Goal: Information Seeking & Learning: Learn about a topic

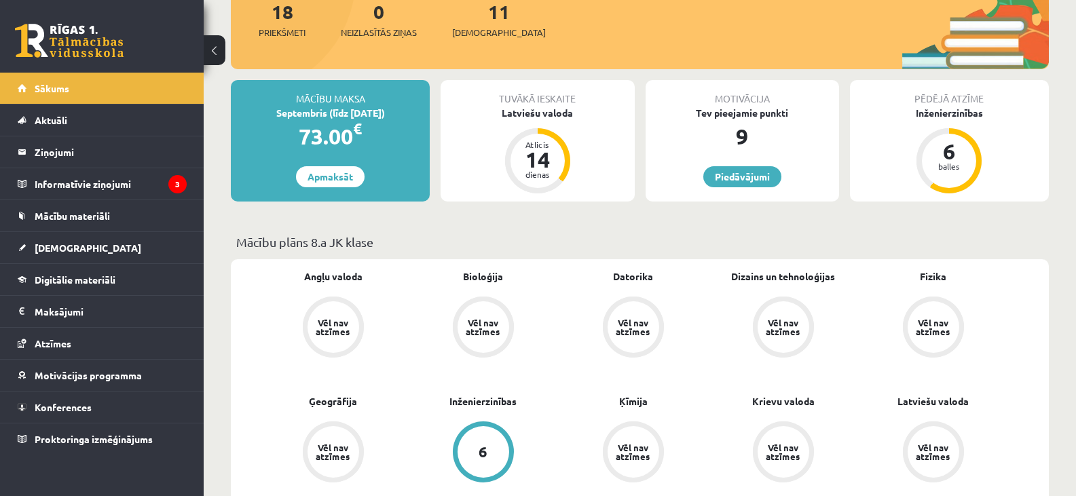
scroll to position [204, 0]
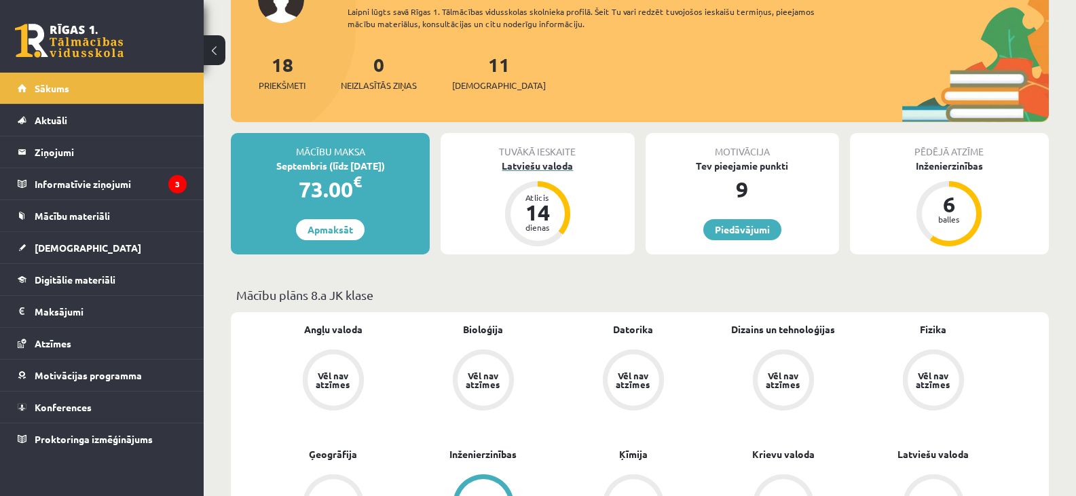
click at [538, 208] on div "14" at bounding box center [537, 213] width 41 height 22
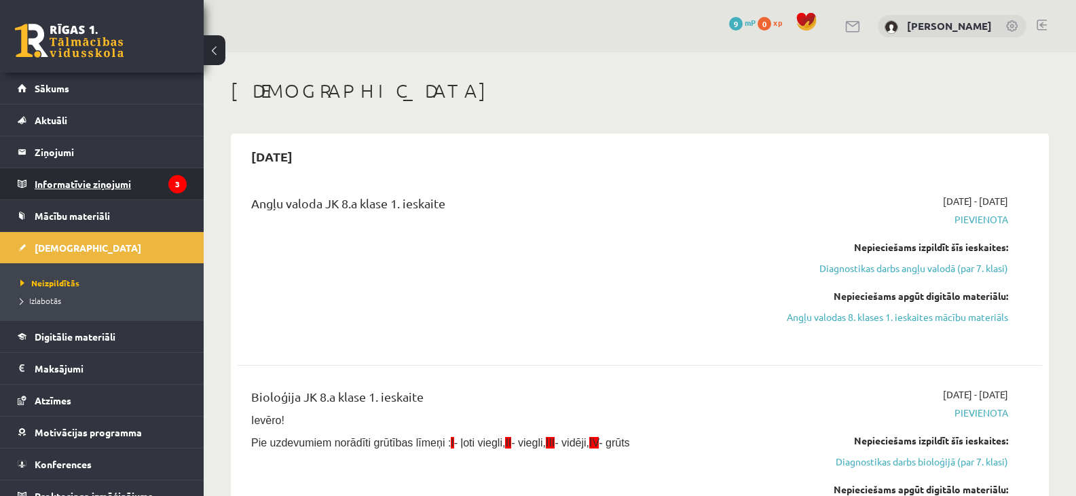
click at [119, 177] on legend "Informatīvie ziņojumi 3" at bounding box center [111, 183] width 152 height 31
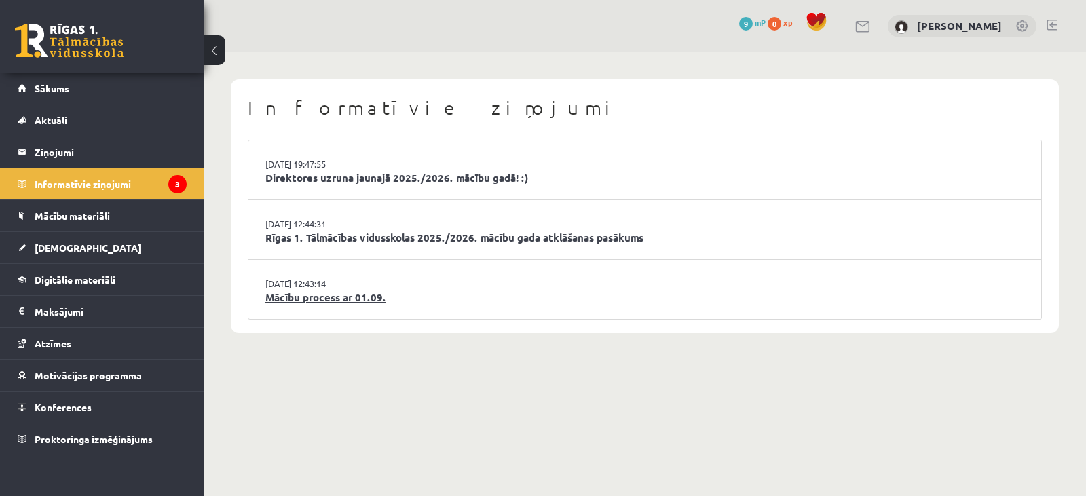
click at [323, 293] on link "Mācību process ar 01.09." at bounding box center [644, 298] width 759 height 16
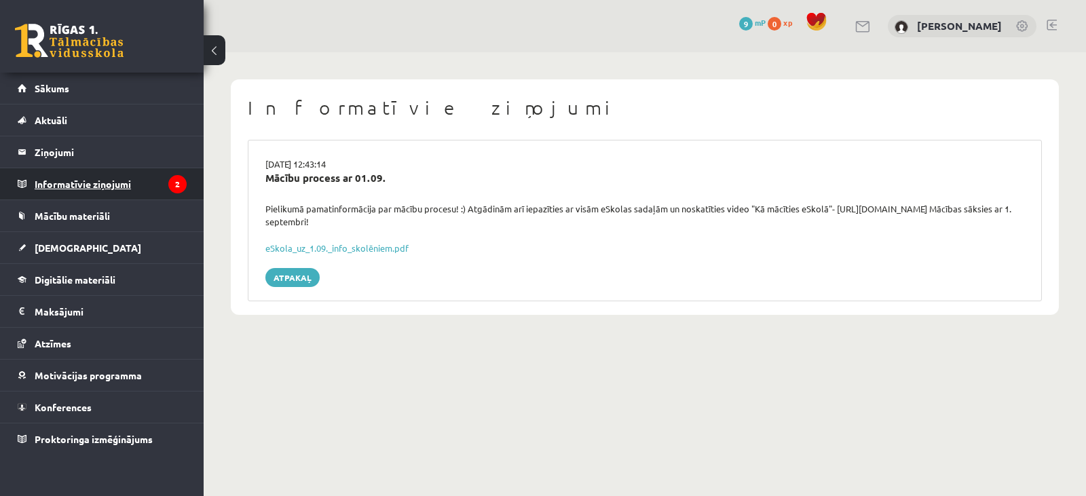
click at [119, 179] on legend "Informatīvie ziņojumi 2" at bounding box center [111, 183] width 152 height 31
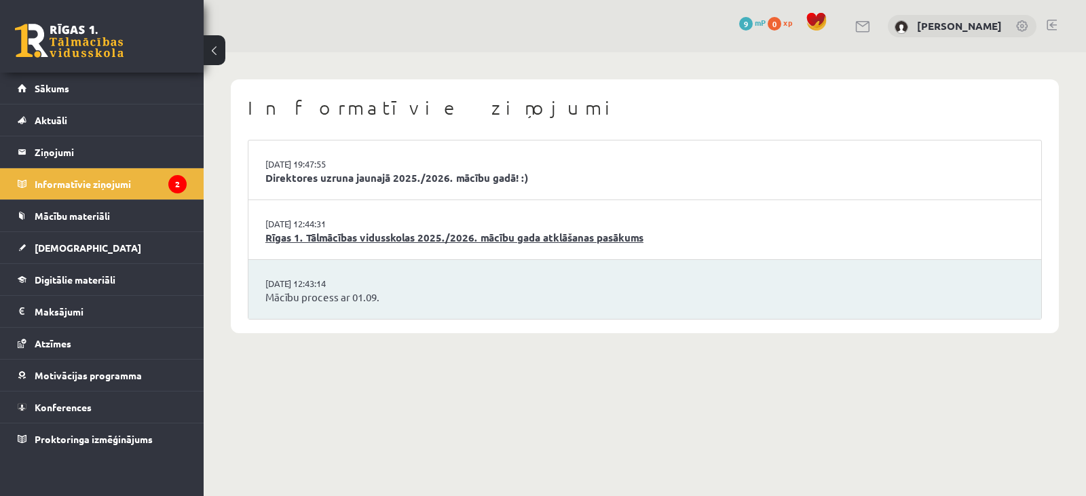
click at [344, 240] on link "Rīgas 1. Tālmācības vidusskolas 2025./2026. mācību gada atklāšanas pasākums" at bounding box center [644, 238] width 759 height 16
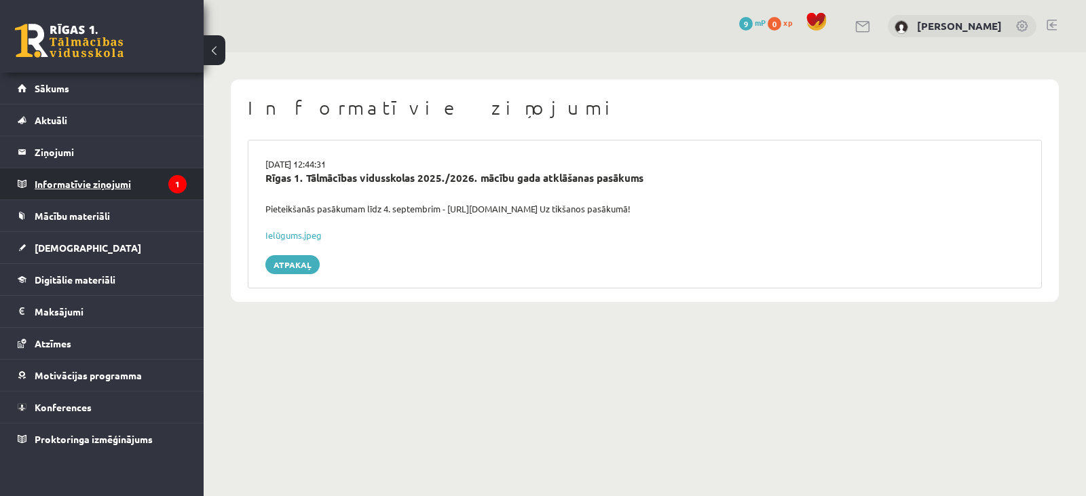
click at [104, 175] on legend "Informatīvie ziņojumi 1" at bounding box center [111, 183] width 152 height 31
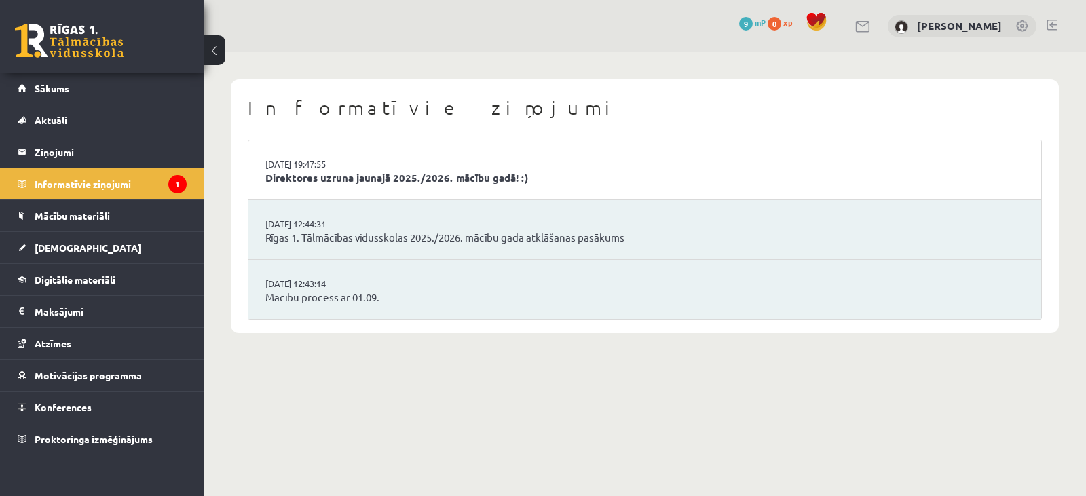
click at [351, 172] on link "Direktores uzruna jaunajā 2025./2026. mācību gadā! :)" at bounding box center [644, 178] width 759 height 16
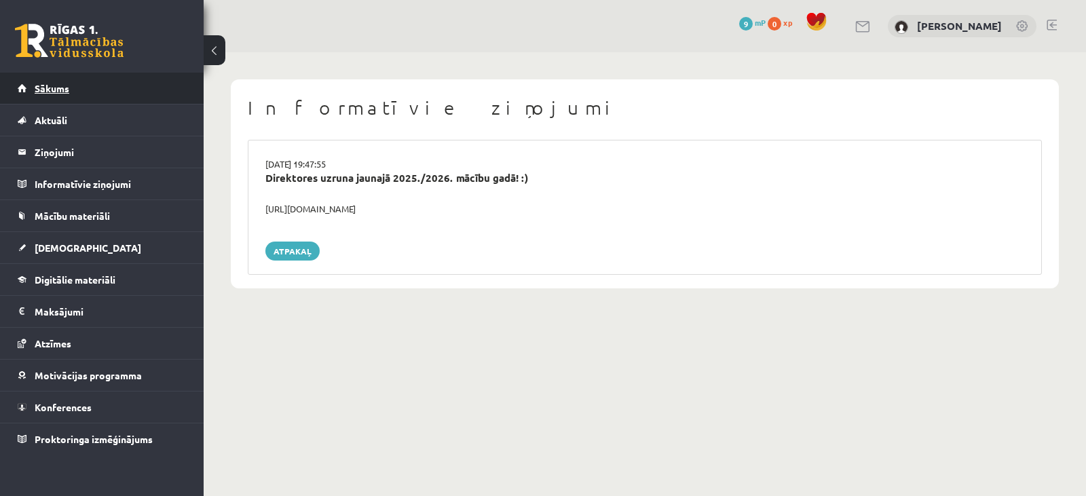
click at [56, 86] on span "Sākums" at bounding box center [52, 88] width 35 height 12
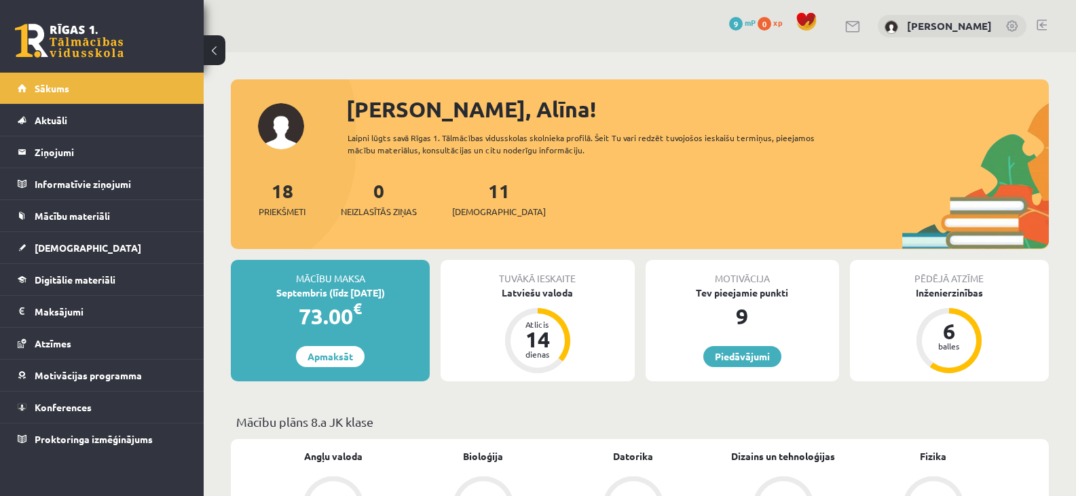
scroll to position [68, 0]
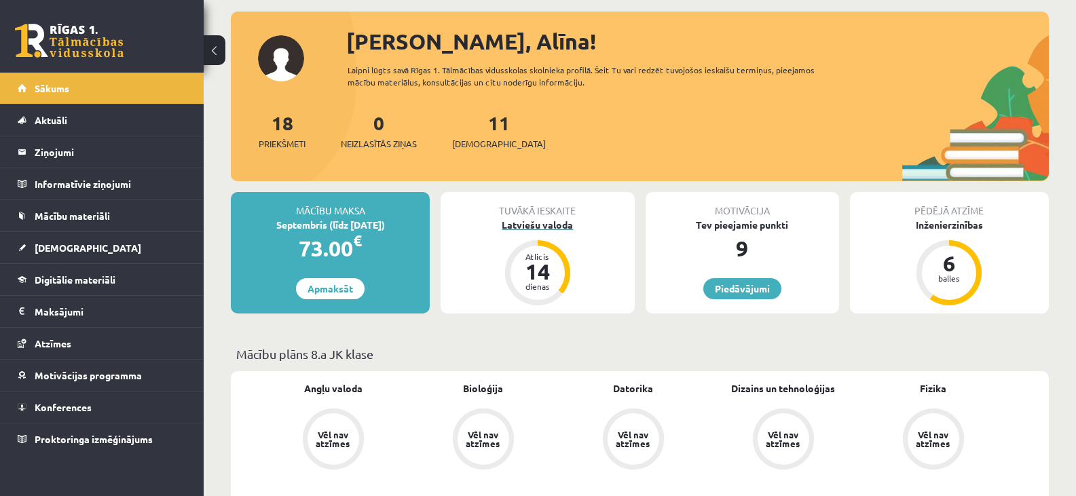
click at [540, 274] on div "14" at bounding box center [537, 272] width 41 height 22
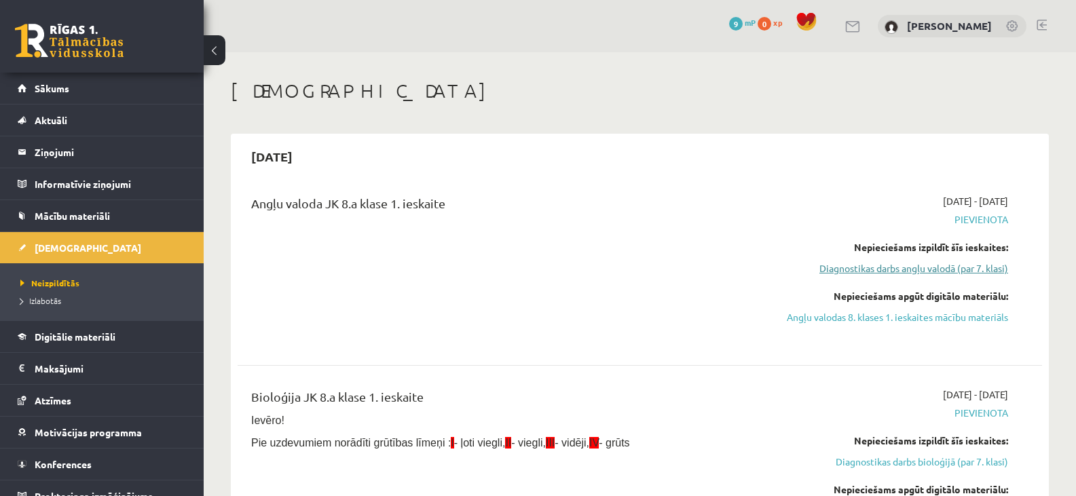
click at [896, 268] on link "Diagnostikas darbs angļu valodā (par 7. klasi)" at bounding box center [888, 268] width 239 height 14
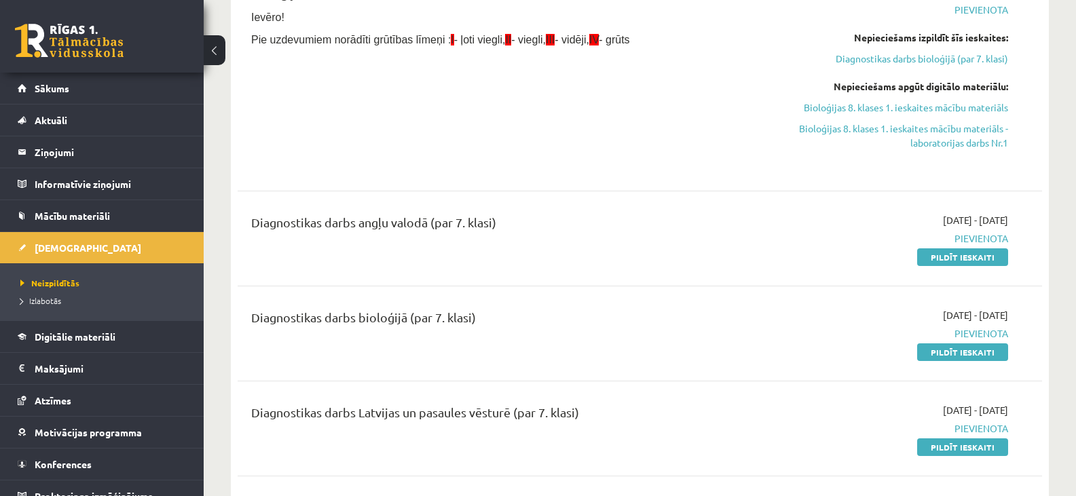
scroll to position [399, 0]
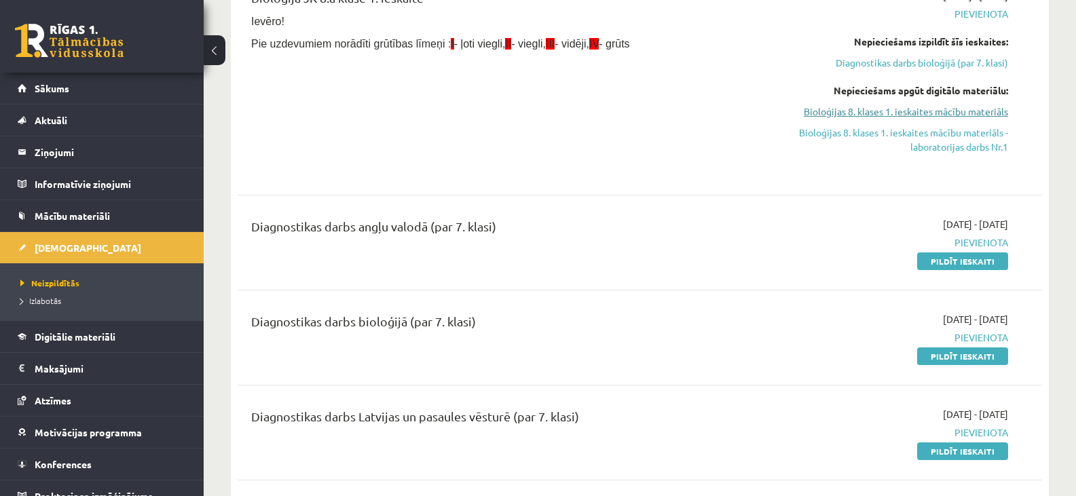
click at [934, 113] on link "Bioloģijas 8. klases 1. ieskaites mācību materiāls" at bounding box center [888, 112] width 239 height 14
click at [967, 260] on link "Pildīt ieskaiti" at bounding box center [962, 262] width 91 height 18
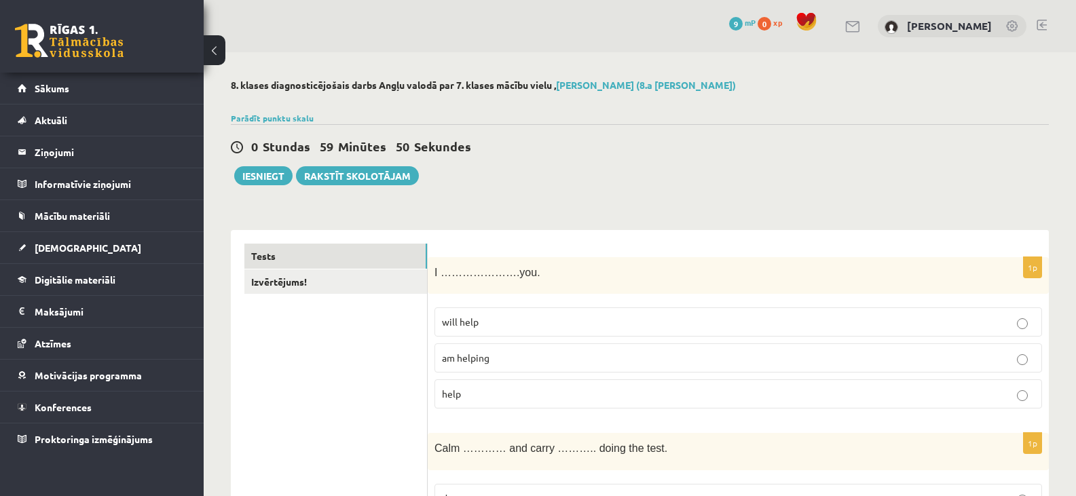
click at [549, 321] on p "will help" at bounding box center [738, 322] width 593 height 14
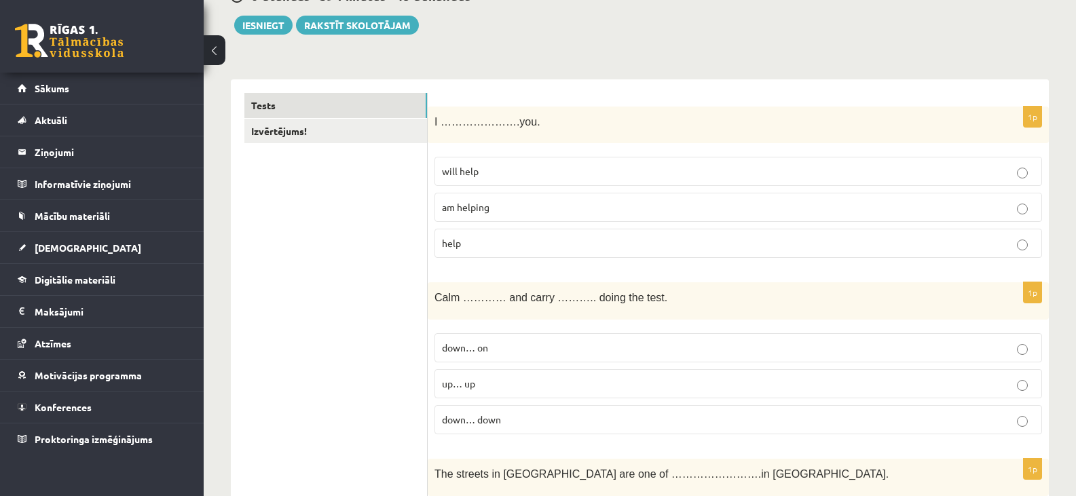
scroll to position [204, 0]
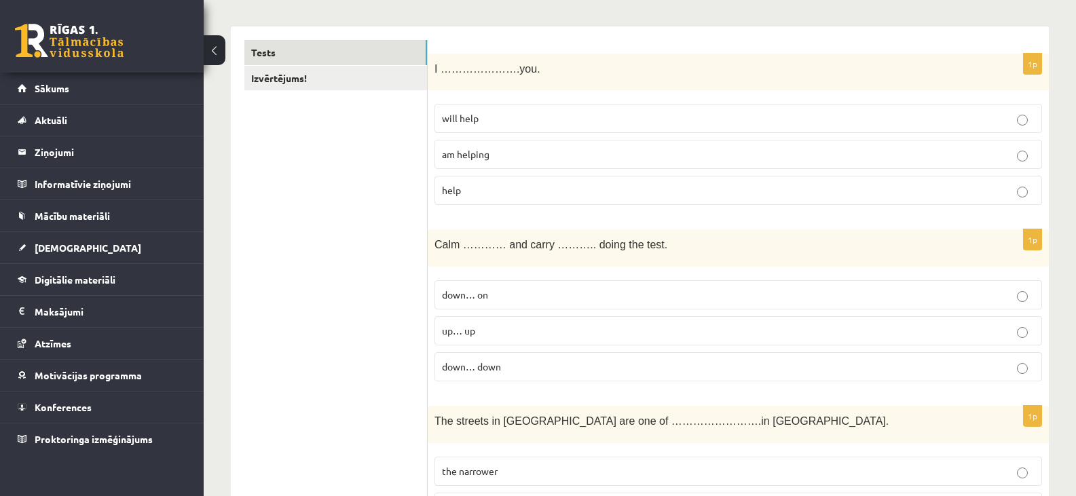
click at [510, 290] on p "down… on" at bounding box center [738, 295] width 593 height 14
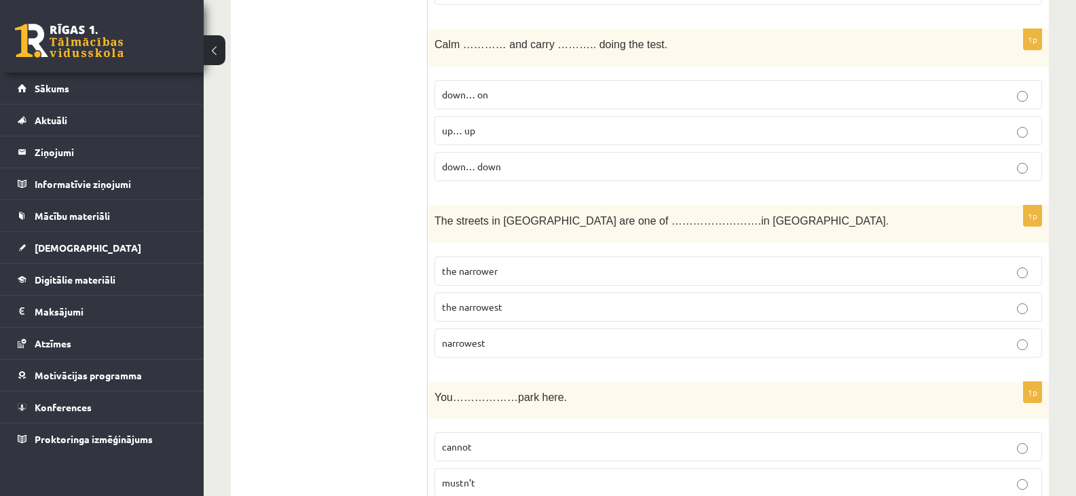
scroll to position [407, 0]
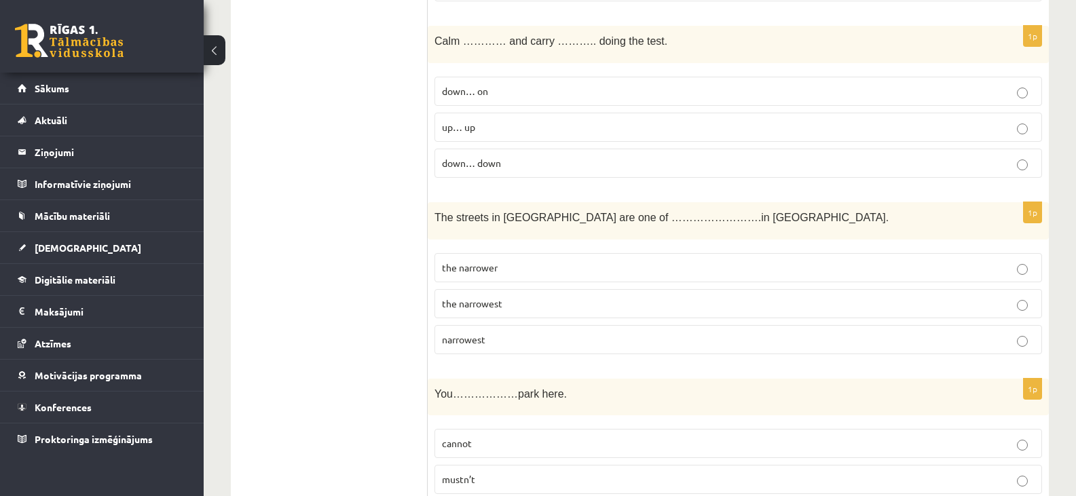
click at [524, 302] on p "the narrowest" at bounding box center [738, 304] width 593 height 14
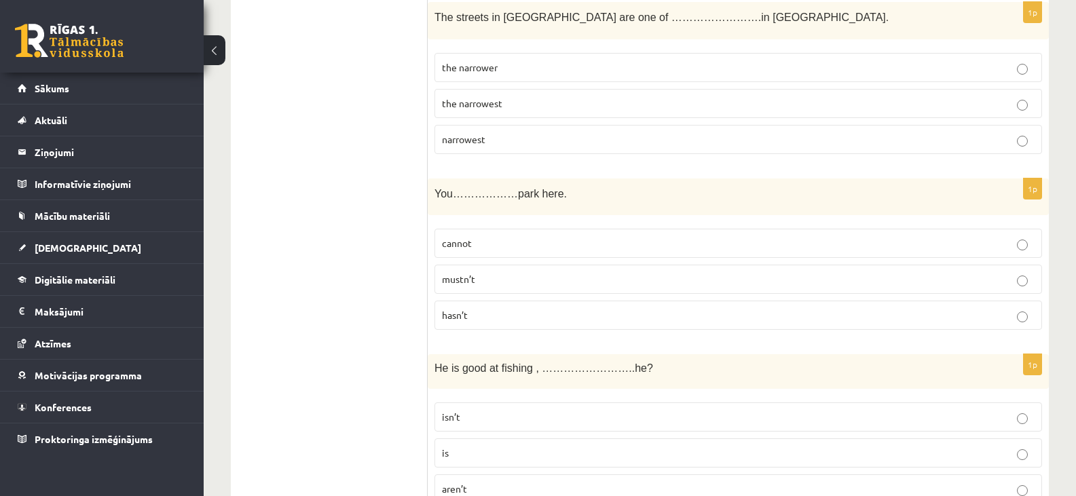
scroll to position [611, 0]
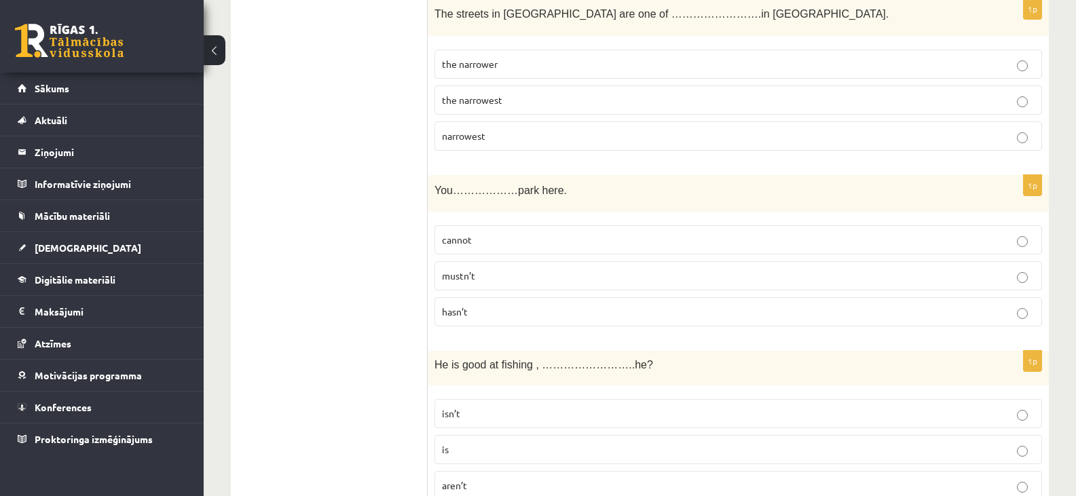
click at [548, 240] on p "cannot" at bounding box center [738, 240] width 593 height 14
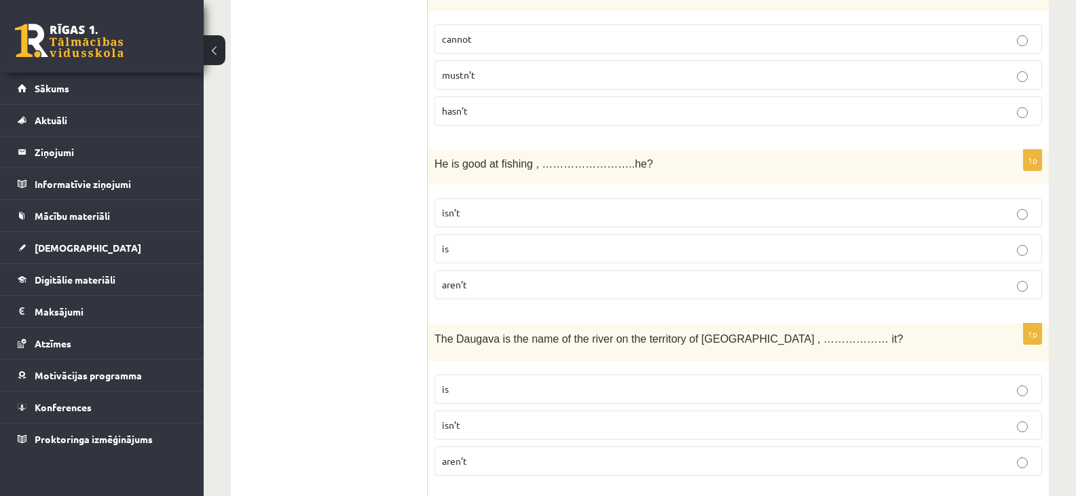
scroll to position [815, 0]
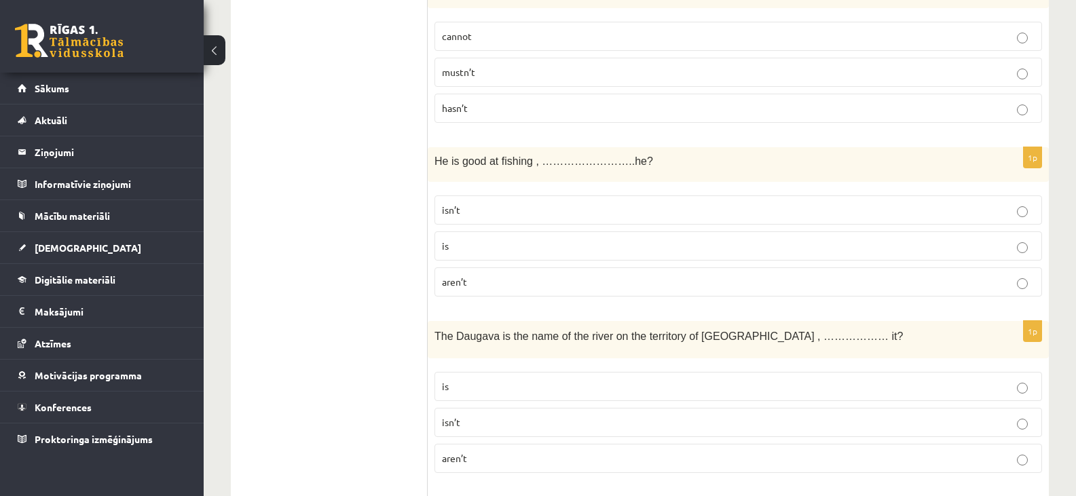
click at [514, 209] on p "isn’t" at bounding box center [738, 210] width 593 height 14
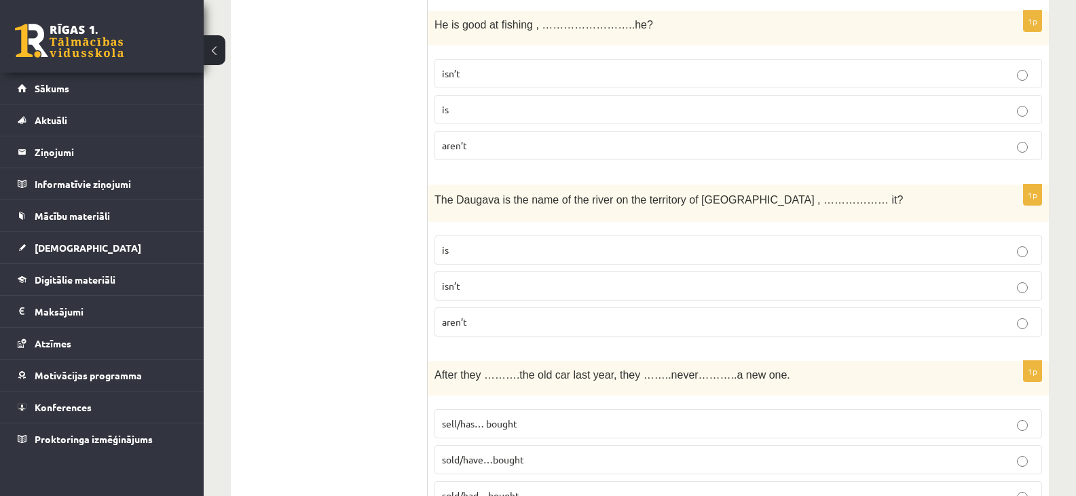
scroll to position [951, 0]
click at [488, 284] on p "isn’t" at bounding box center [738, 287] width 593 height 14
click at [600, 244] on p "is" at bounding box center [738, 251] width 593 height 14
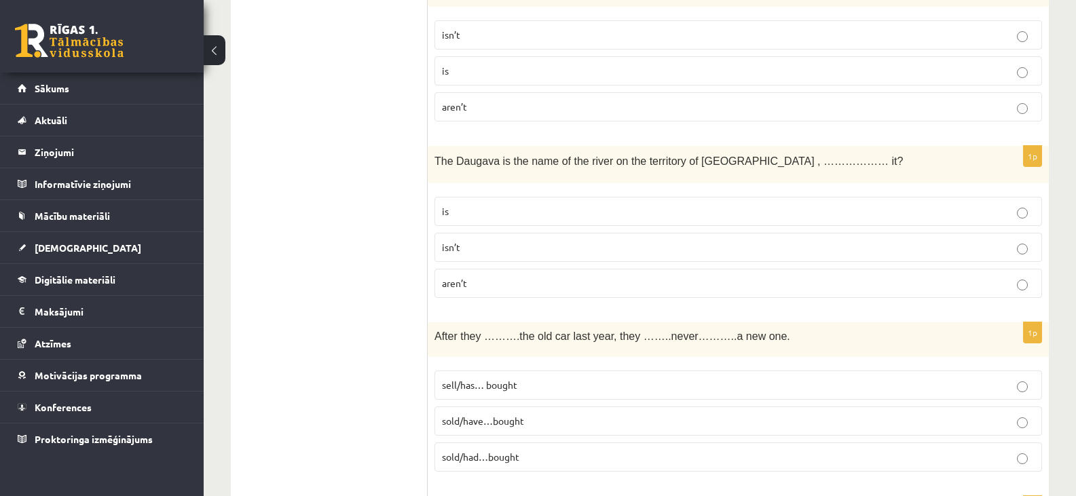
scroll to position [1154, 0]
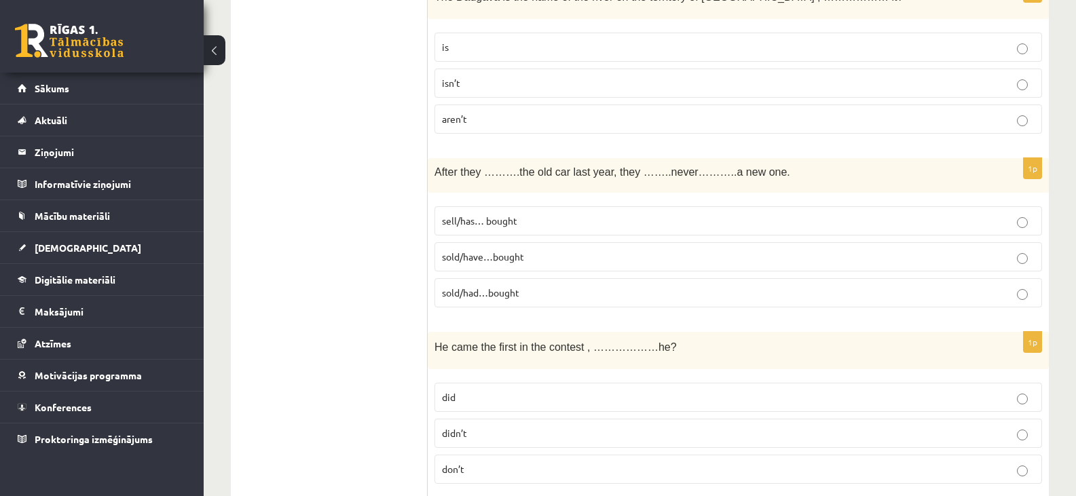
click at [551, 254] on p "sold/have…bought" at bounding box center [738, 257] width 593 height 14
click at [560, 289] on p "sold/had…bought" at bounding box center [738, 293] width 593 height 14
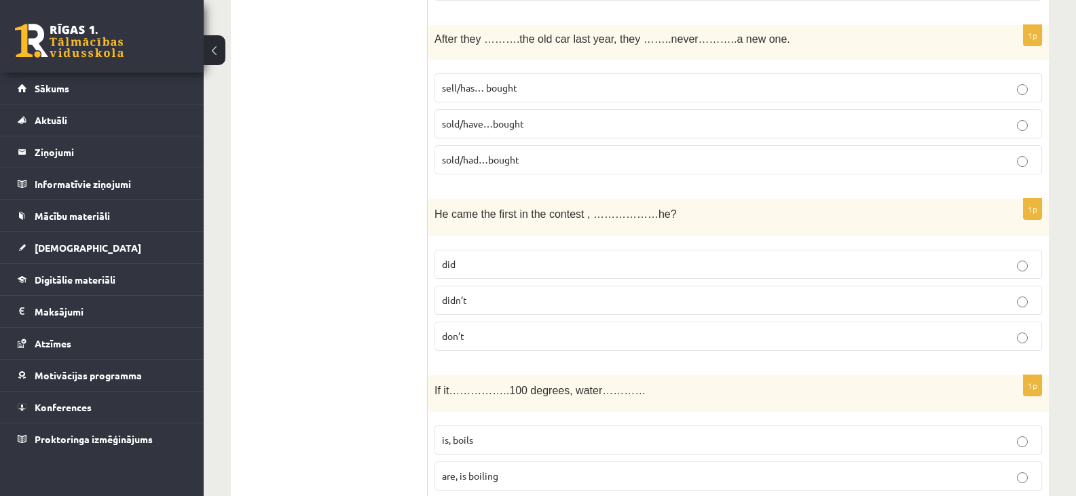
scroll to position [1290, 0]
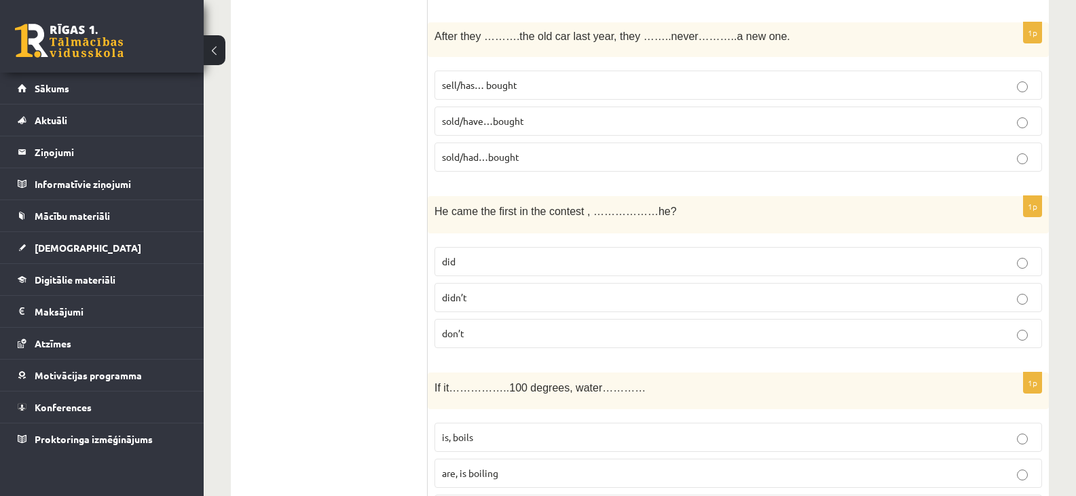
click at [531, 261] on p "did" at bounding box center [738, 262] width 593 height 14
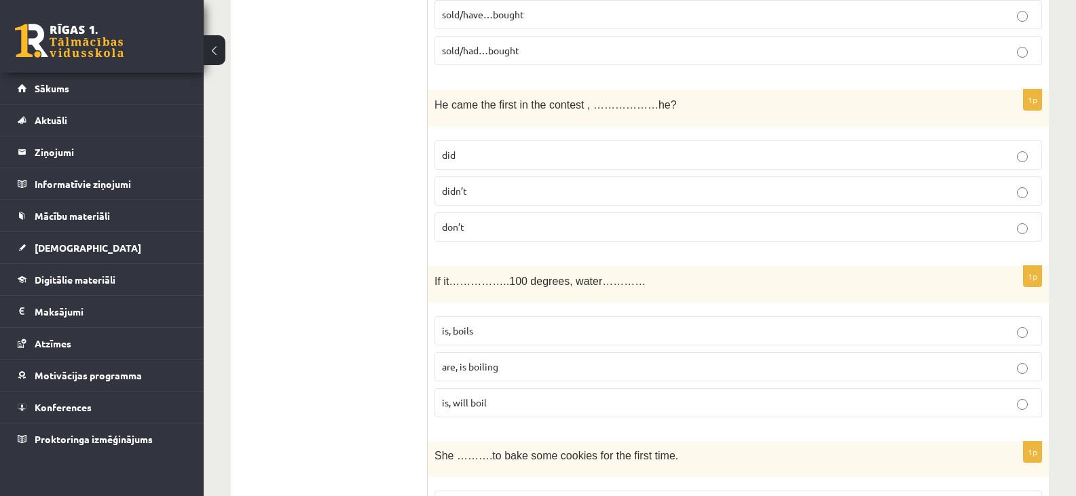
scroll to position [1426, 0]
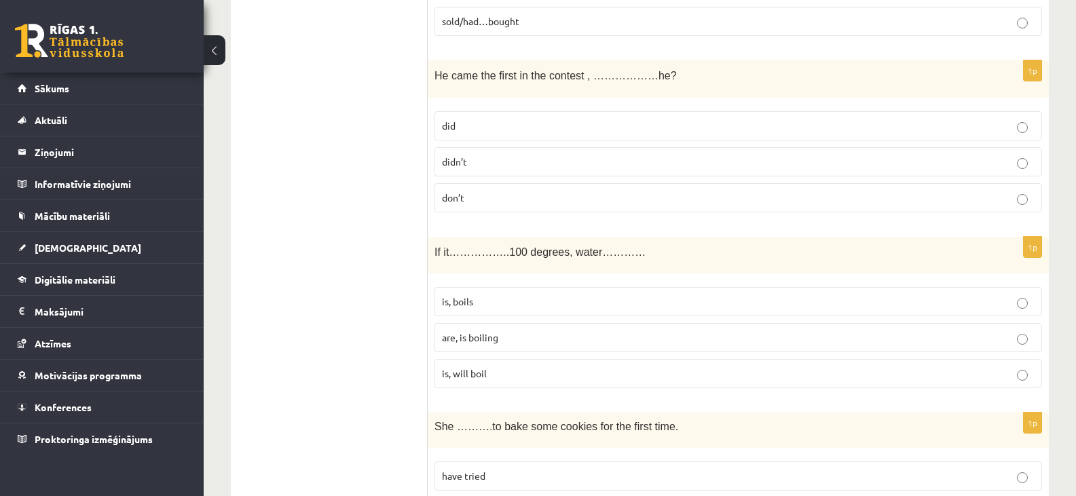
click at [500, 378] on p "is, will boil" at bounding box center [738, 374] width 593 height 14
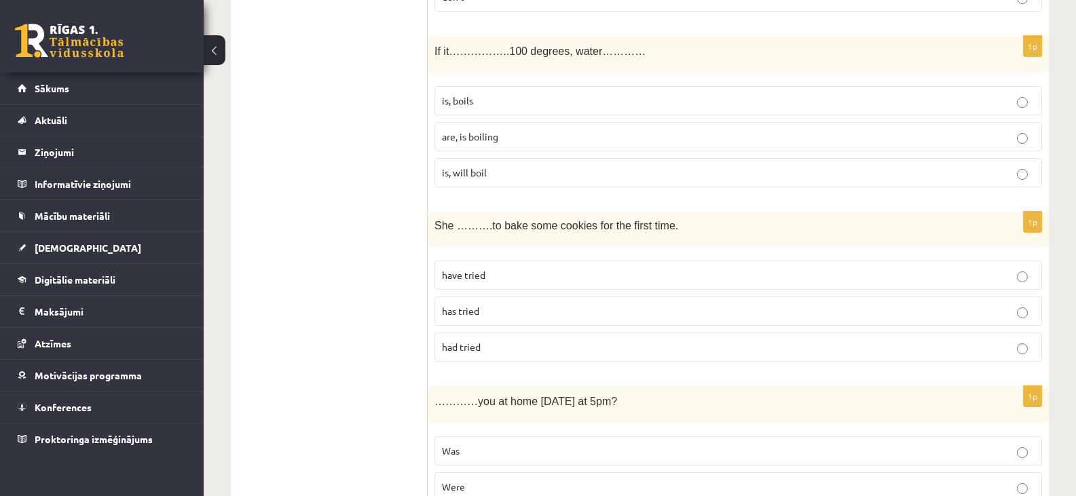
scroll to position [1629, 0]
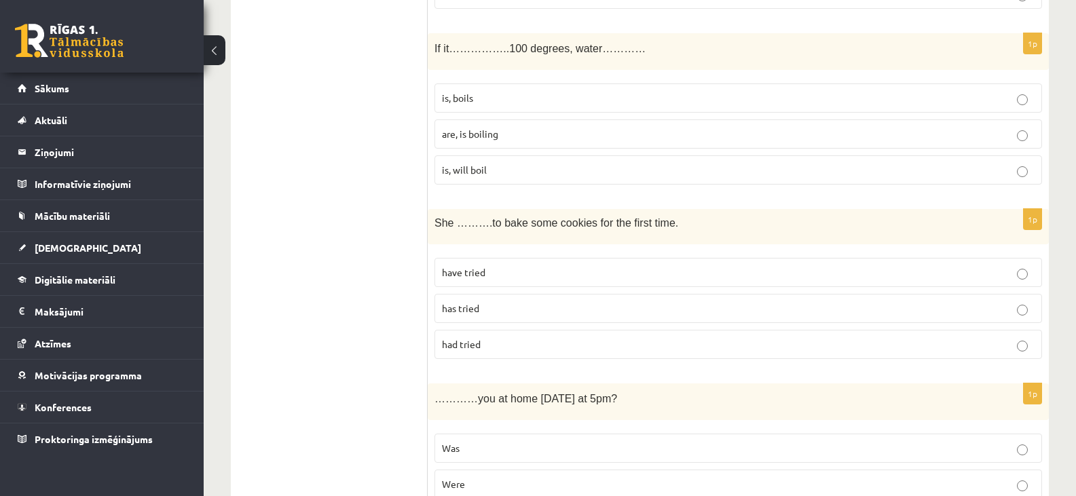
click at [507, 344] on p "had tried" at bounding box center [738, 344] width 593 height 14
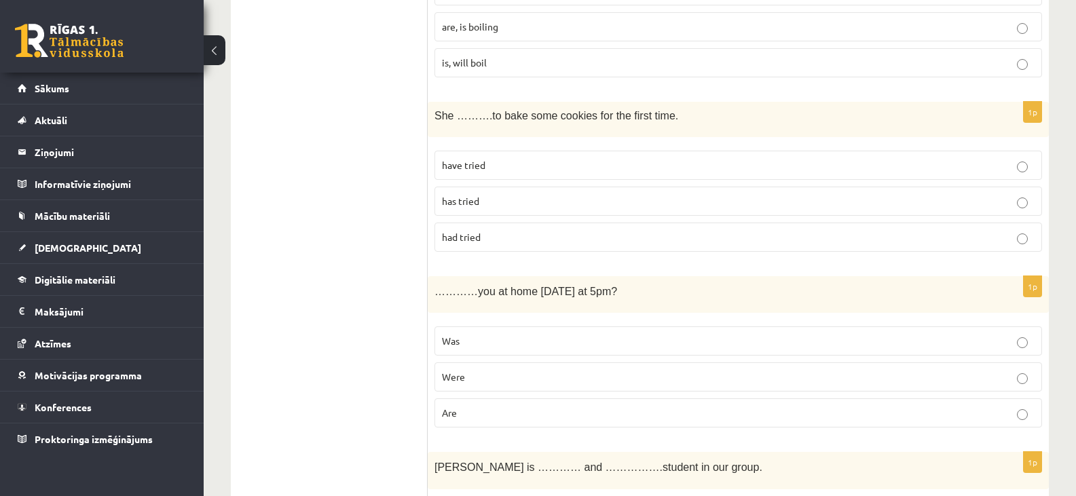
scroll to position [1901, 0]
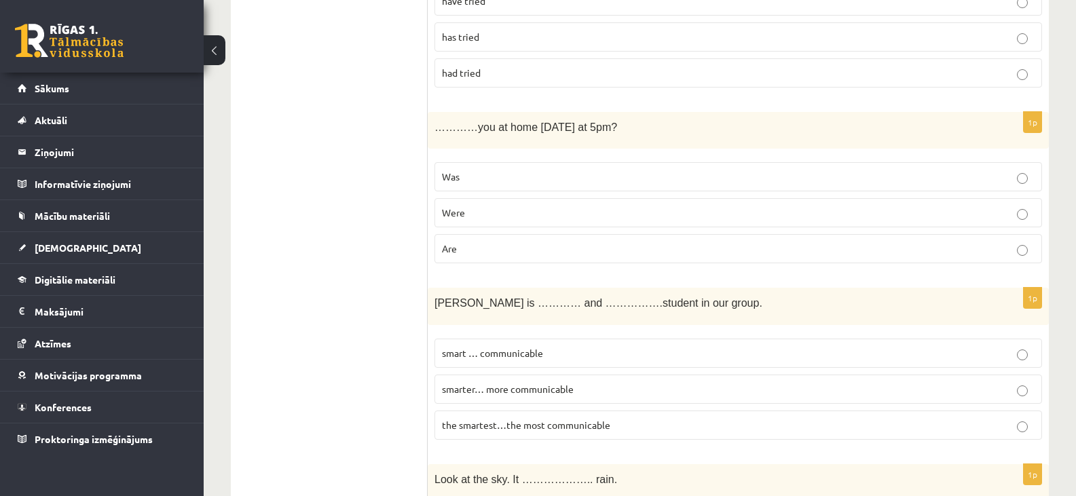
click at [482, 215] on p "Were" at bounding box center [738, 213] width 593 height 14
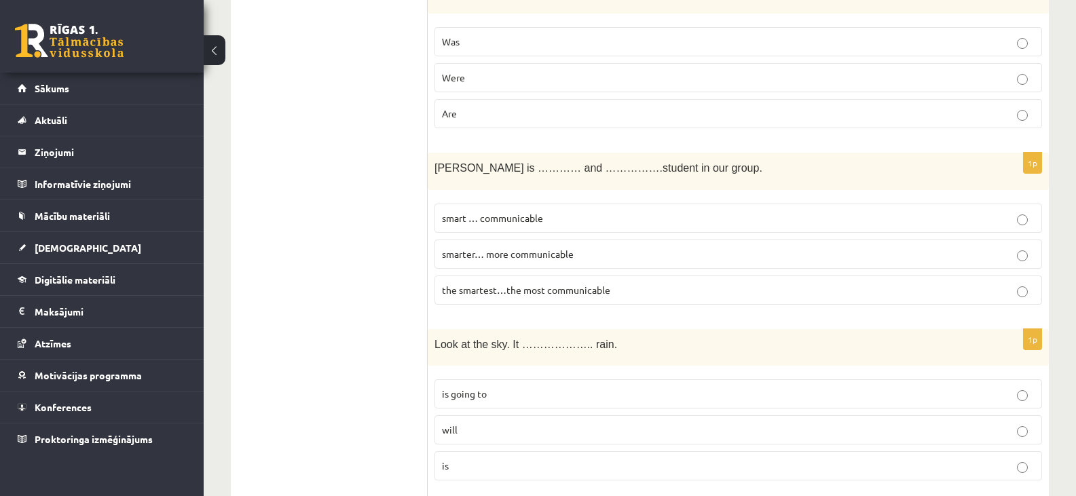
scroll to position [2037, 0]
click at [586, 291] on span "the smartest…the most communicable" at bounding box center [526, 289] width 168 height 12
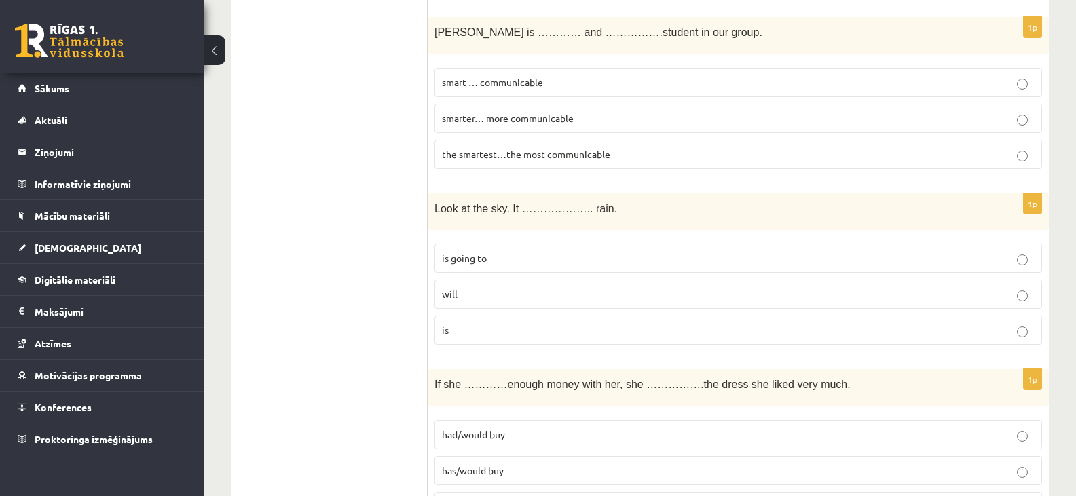
scroll to position [2173, 0]
click at [515, 253] on p "is going to" at bounding box center [738, 258] width 593 height 14
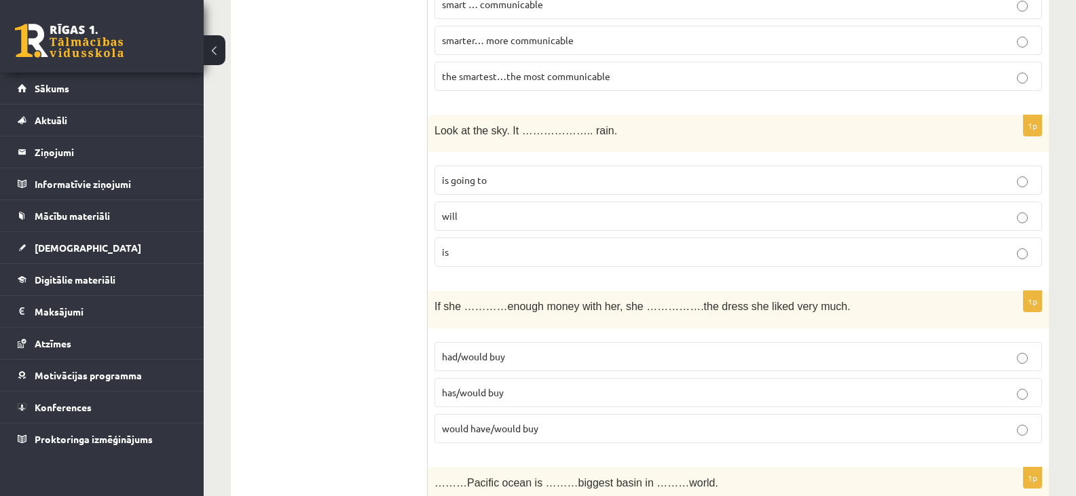
scroll to position [2376, 0]
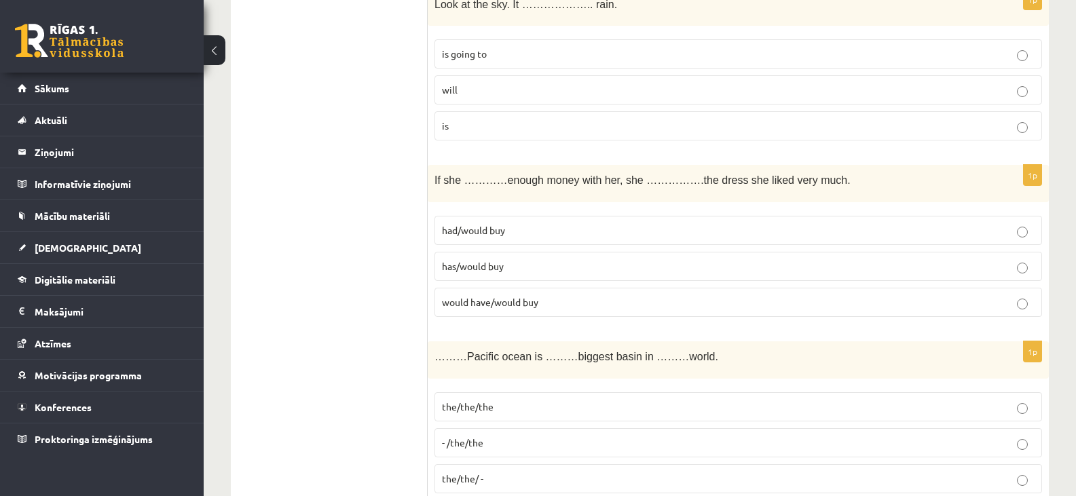
click at [550, 301] on p "would have/would buy" at bounding box center [738, 302] width 593 height 14
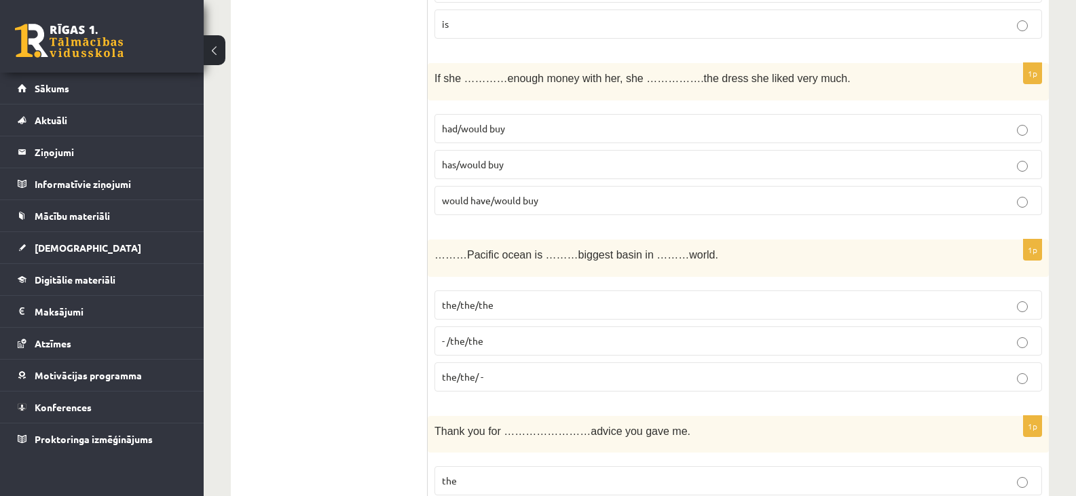
scroll to position [2512, 0]
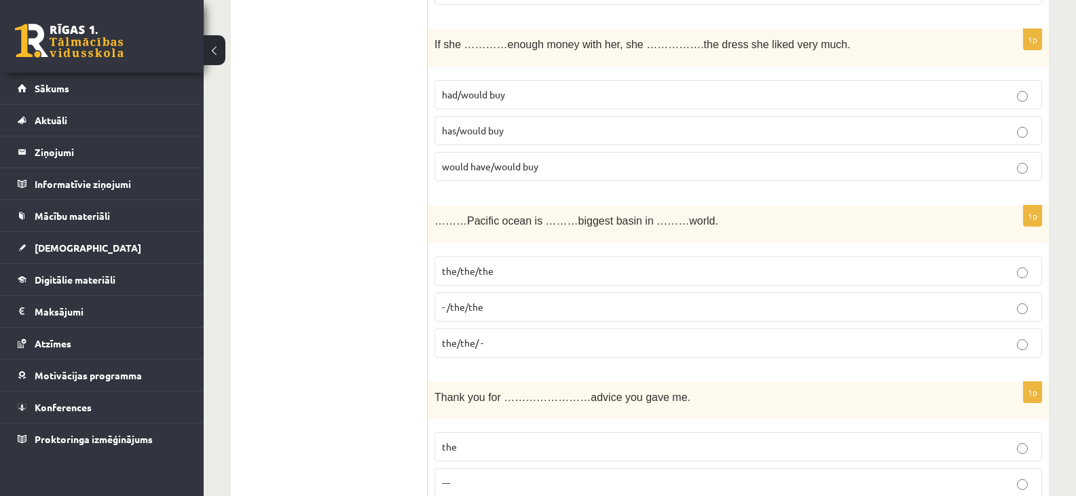
click at [521, 268] on p "the/the/the" at bounding box center [738, 271] width 593 height 14
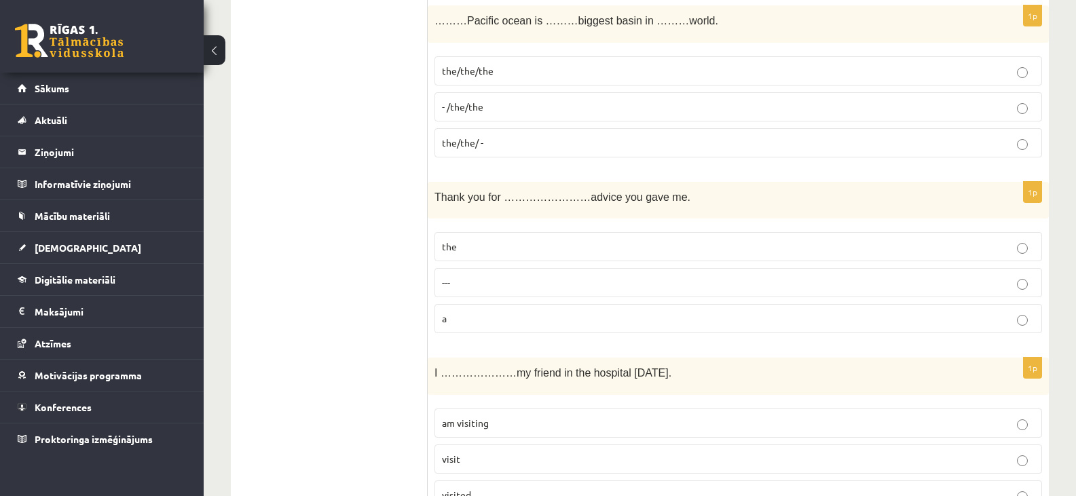
scroll to position [2716, 0]
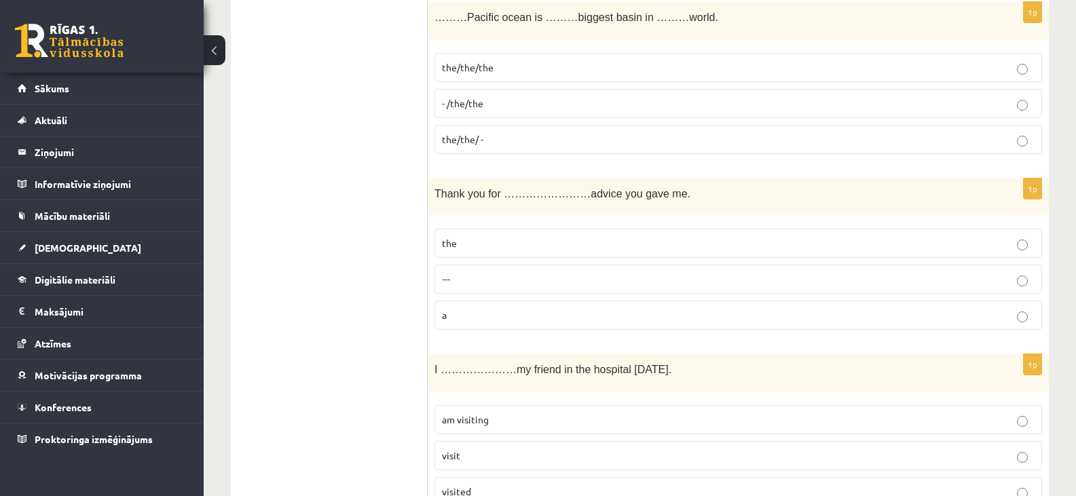
click at [562, 240] on p "the" at bounding box center [738, 243] width 593 height 14
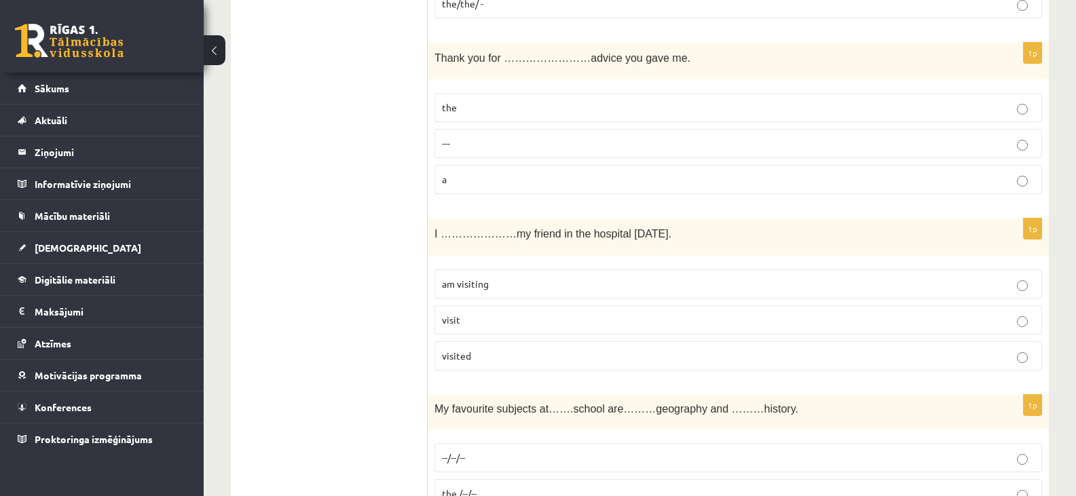
scroll to position [2919, 0]
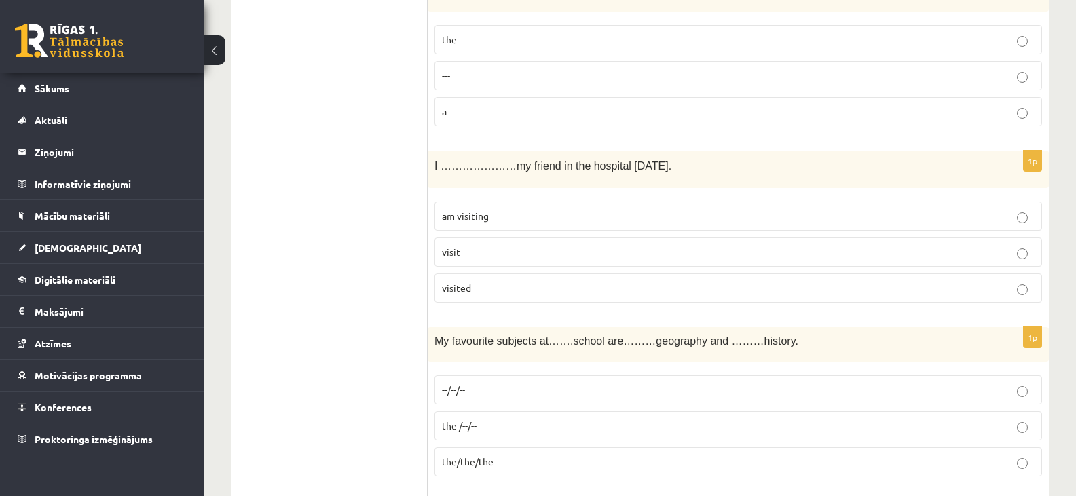
click at [469, 211] on span "am visiting" at bounding box center [465, 216] width 47 height 12
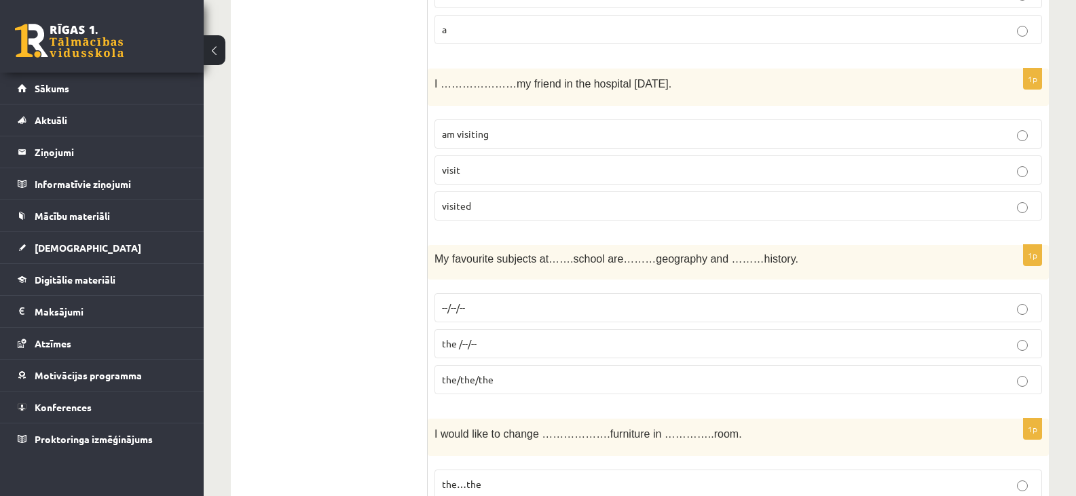
scroll to position [3055, 0]
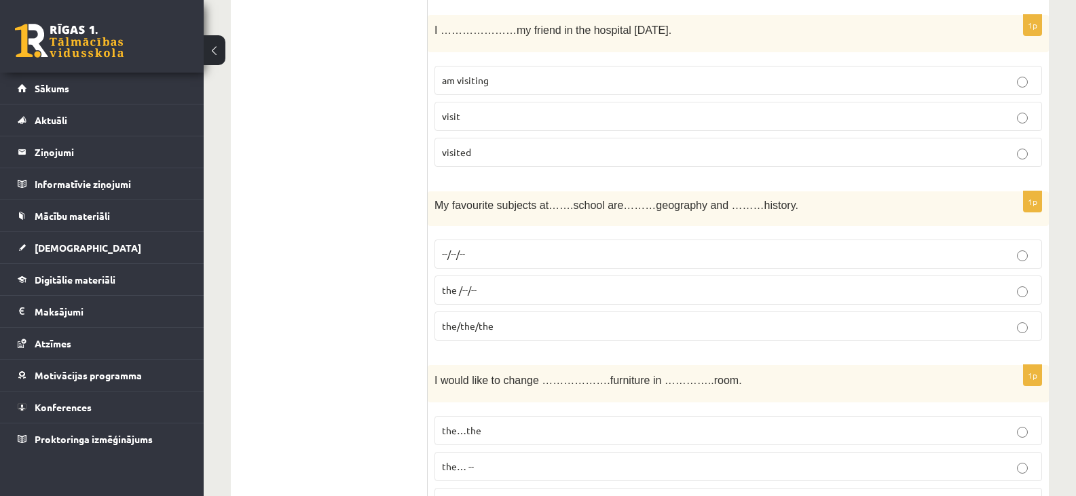
click at [511, 288] on p "the /--/--" at bounding box center [738, 290] width 593 height 14
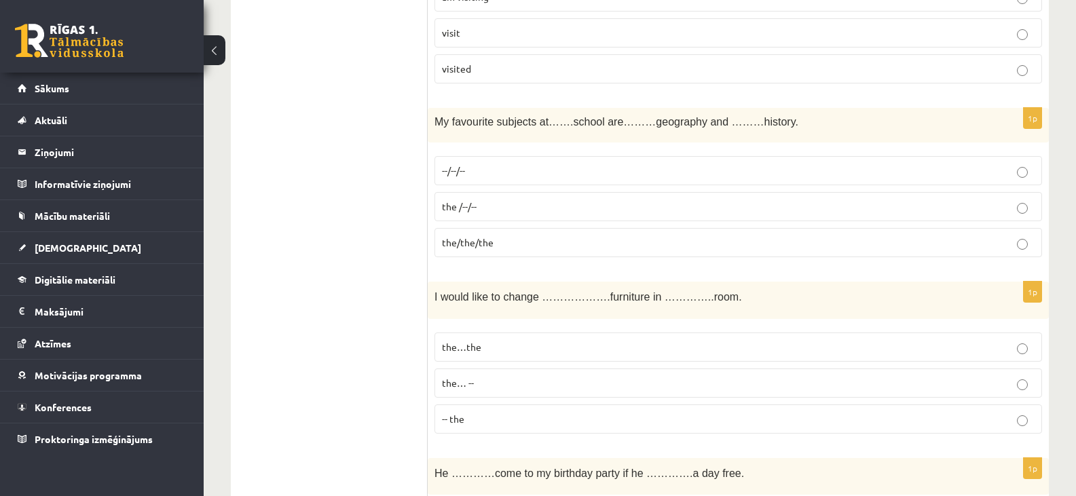
scroll to position [3191, 0]
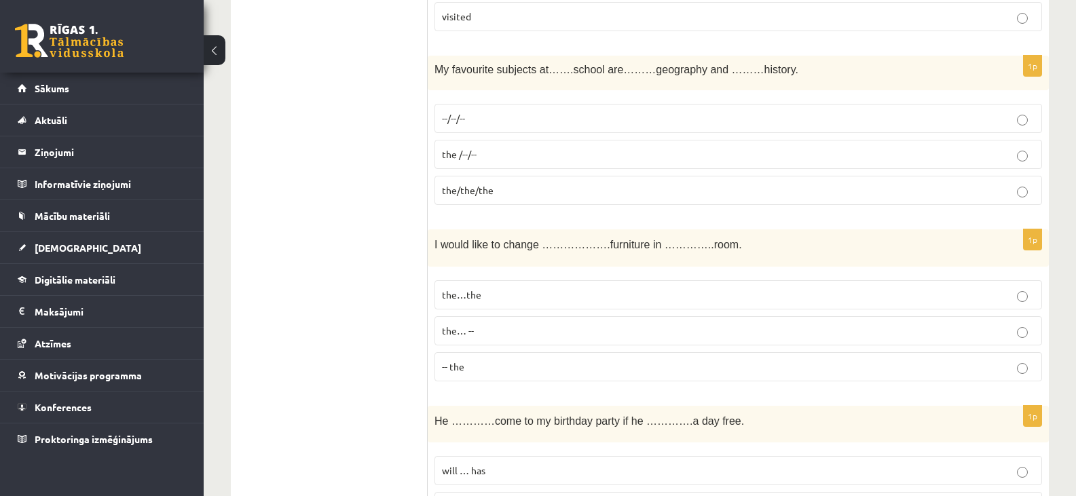
click at [482, 369] on p "-- the" at bounding box center [738, 367] width 593 height 14
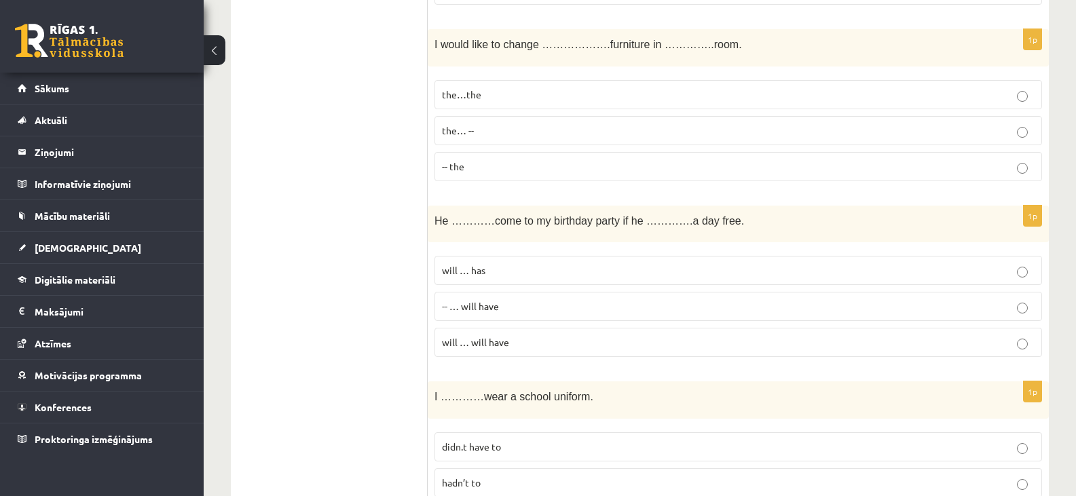
scroll to position [3395, 0]
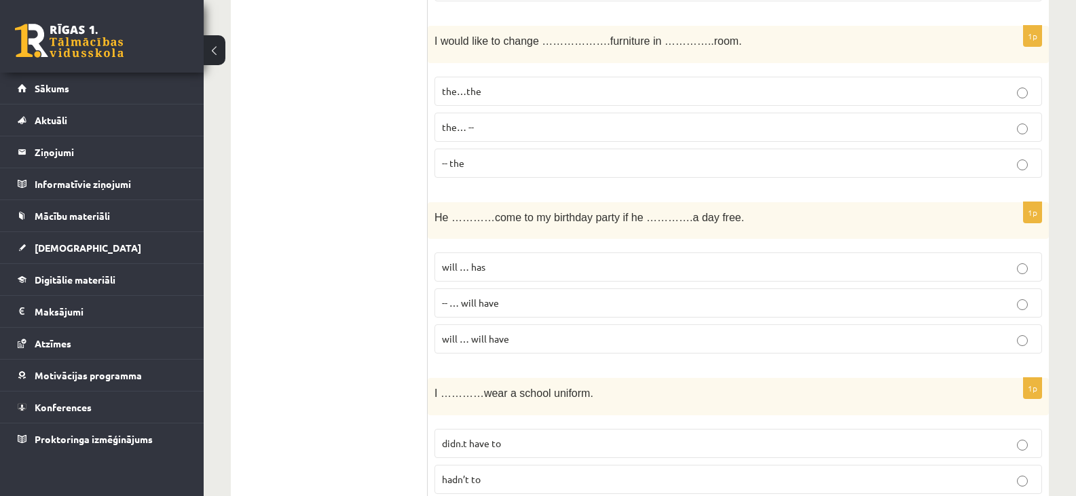
click at [533, 341] on p "will … will have" at bounding box center [738, 339] width 593 height 14
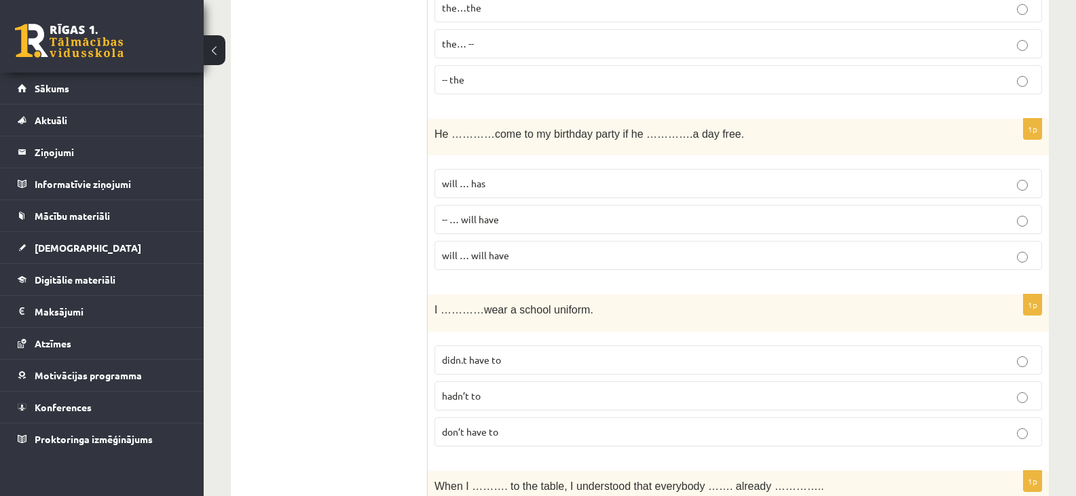
scroll to position [3531, 0]
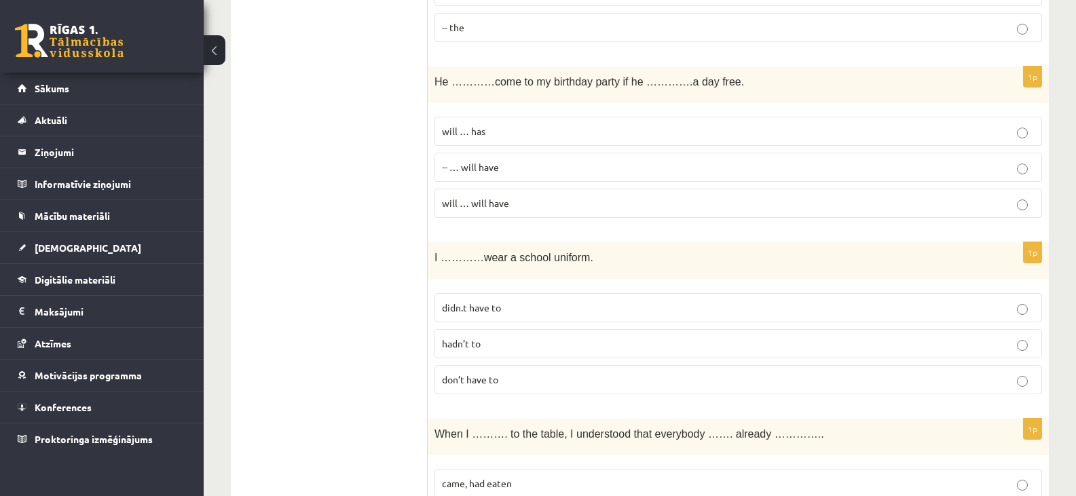
click at [547, 375] on p "don’t have to" at bounding box center [738, 380] width 593 height 14
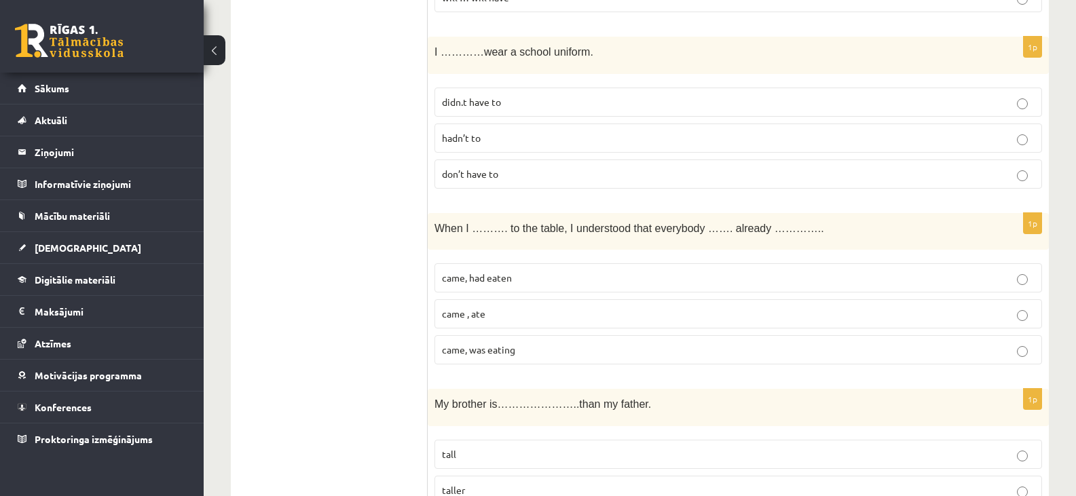
scroll to position [3734, 0]
click at [521, 280] on p "came, had eaten" at bounding box center [738, 280] width 593 height 14
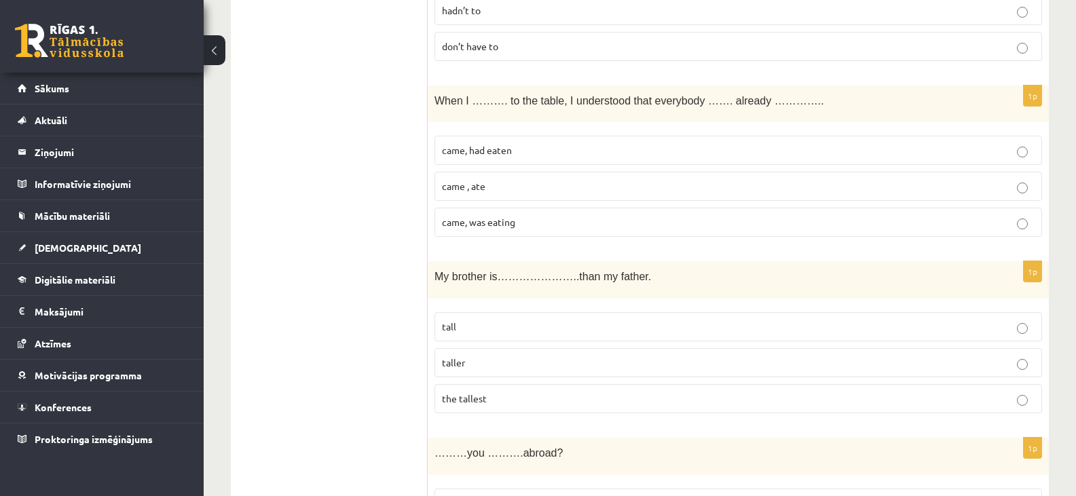
scroll to position [4006, 0]
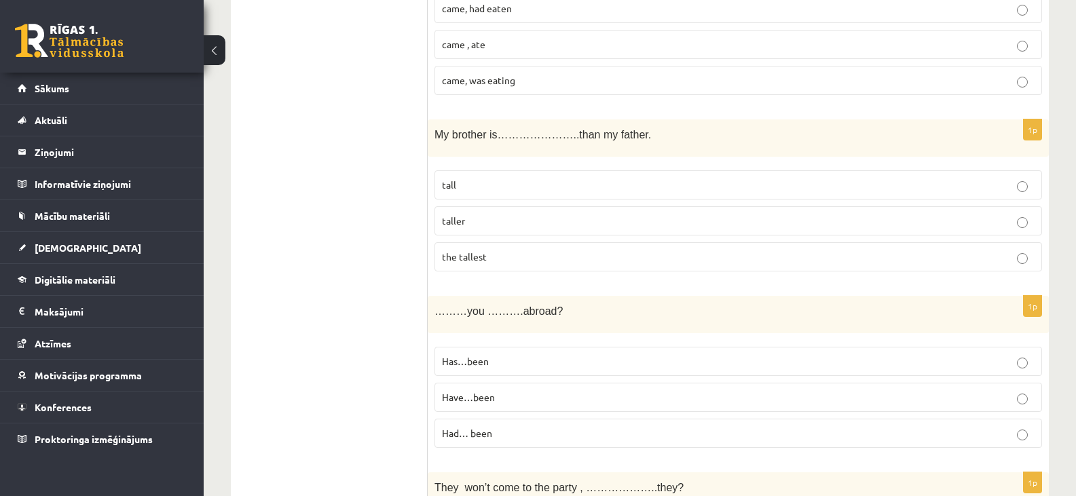
click at [482, 218] on p "taller" at bounding box center [738, 221] width 593 height 14
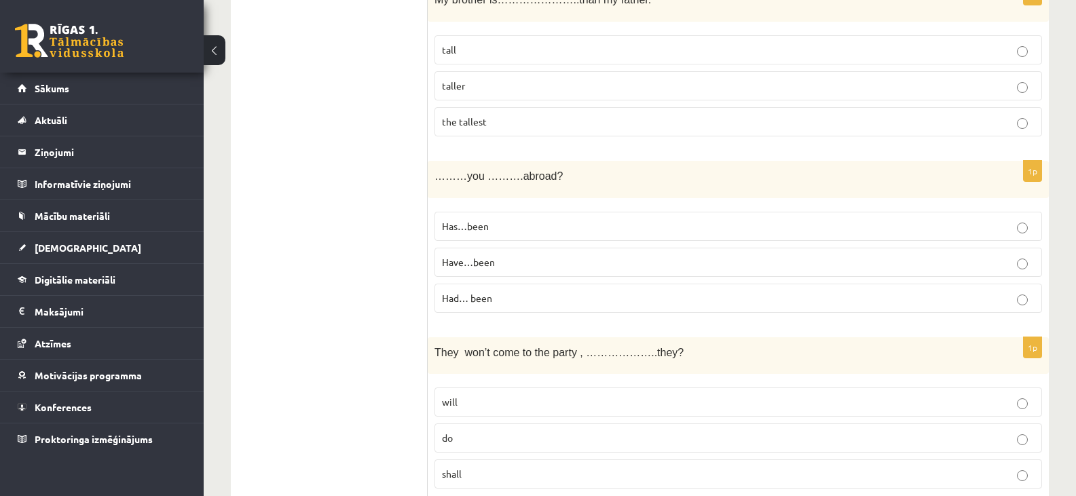
scroll to position [4142, 0]
click at [515, 263] on p "Have…been" at bounding box center [738, 262] width 593 height 14
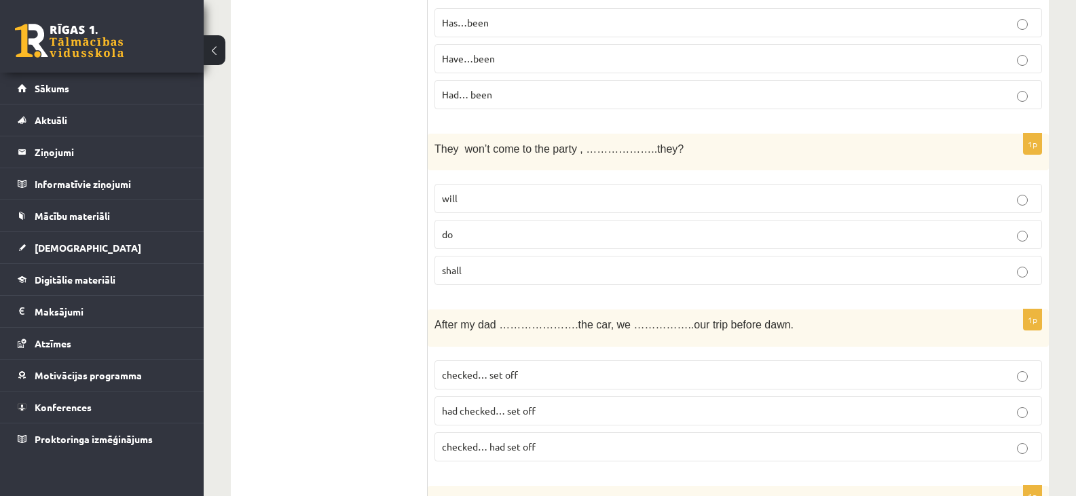
scroll to position [4345, 0]
click at [465, 200] on p "will" at bounding box center [738, 198] width 593 height 14
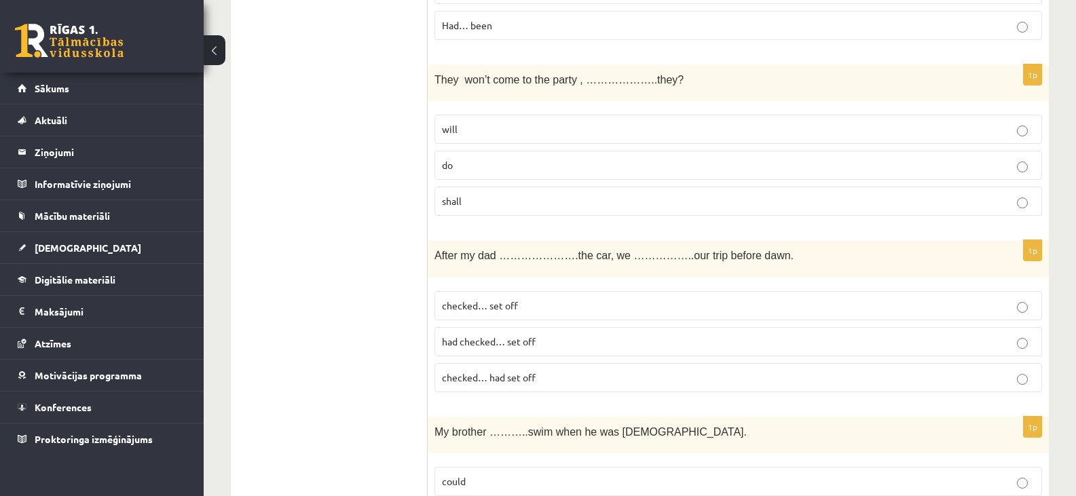
scroll to position [4413, 0]
click at [473, 164] on p "do" at bounding box center [738, 166] width 593 height 14
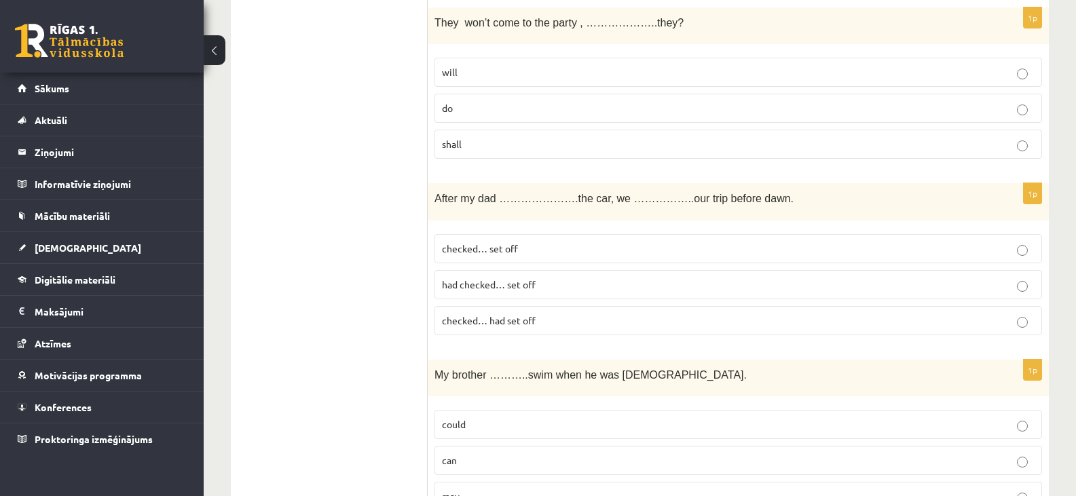
scroll to position [4481, 0]
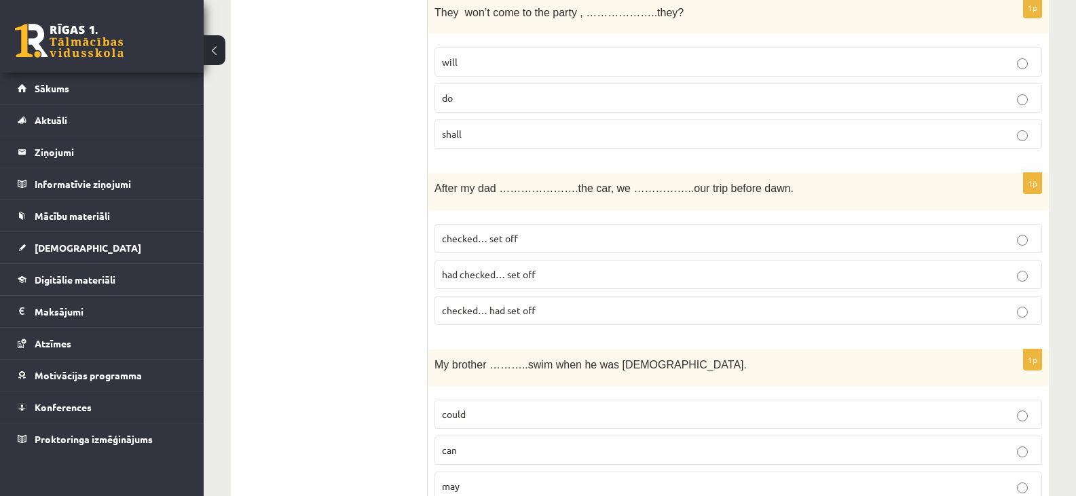
click at [458, 272] on span "had checked… set off" at bounding box center [489, 274] width 94 height 12
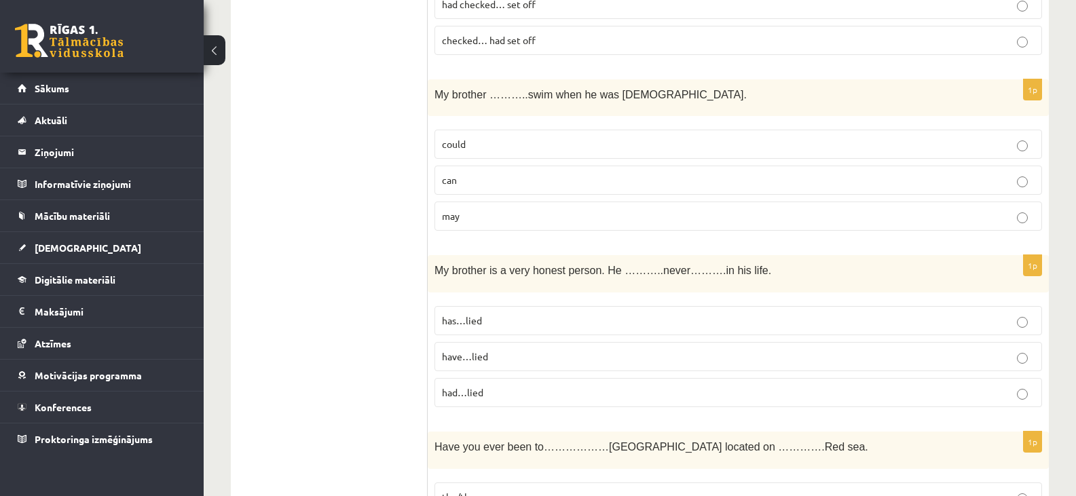
scroll to position [4753, 0]
drag, startPoint x: 486, startPoint y: 137, endPoint x: 460, endPoint y: 157, distance: 33.0
click at [483, 141] on p "could" at bounding box center [738, 143] width 593 height 14
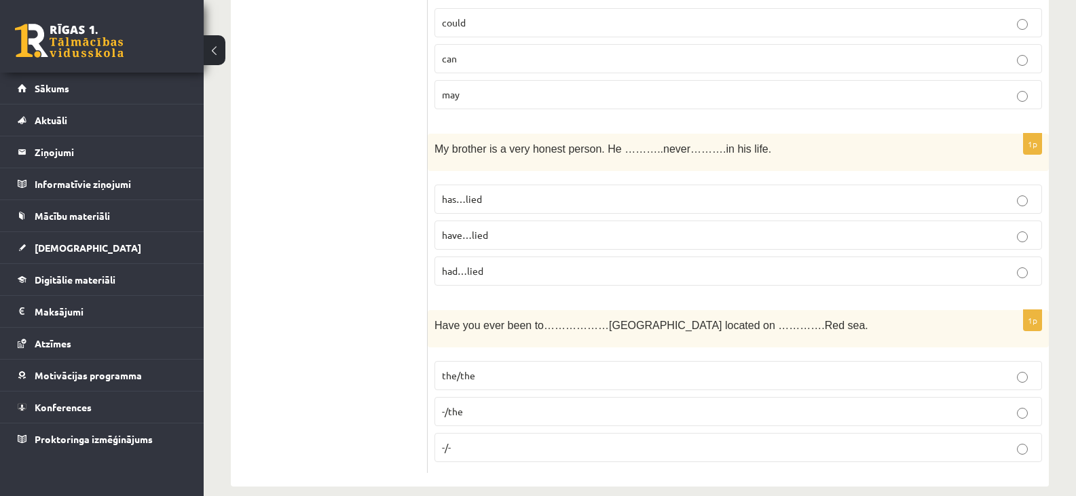
scroll to position [4888, 0]
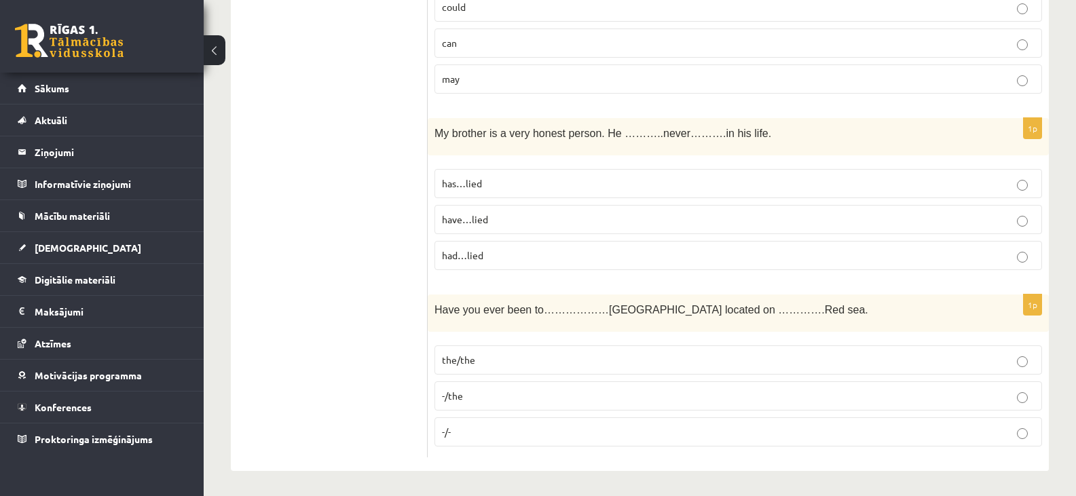
drag, startPoint x: 472, startPoint y: 186, endPoint x: 460, endPoint y: 196, distance: 15.9
click at [472, 187] on span "has…lied" at bounding box center [462, 183] width 40 height 12
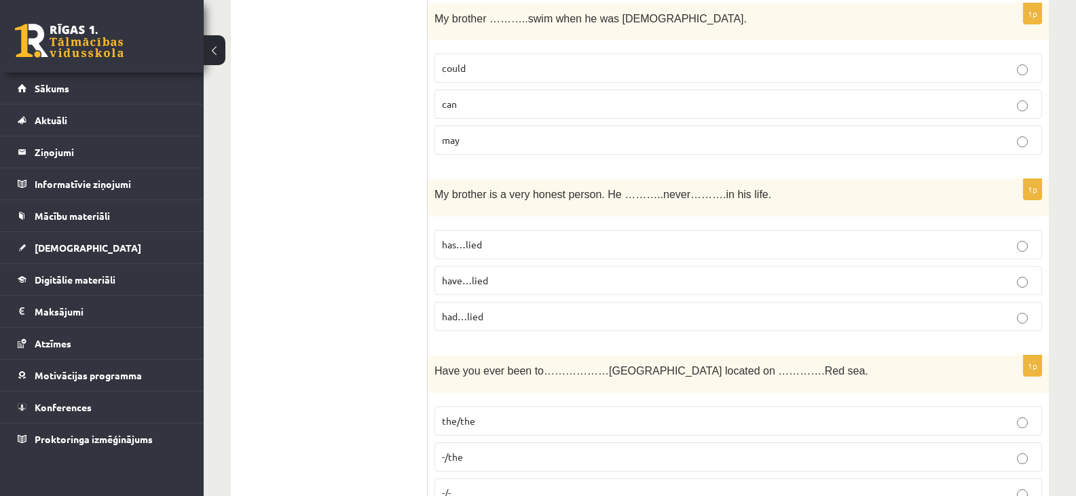
scroll to position [4891, 0]
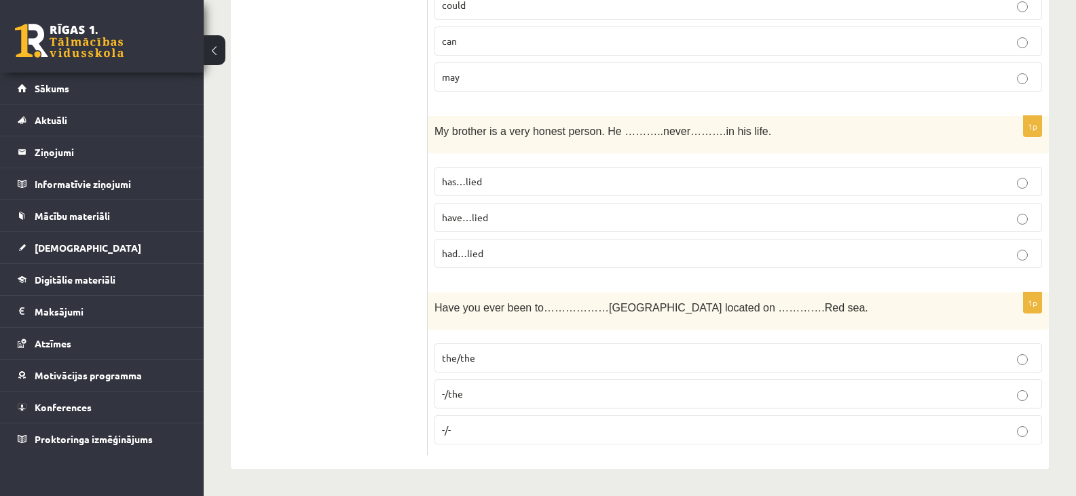
click at [495, 361] on p "the/the" at bounding box center [738, 358] width 593 height 14
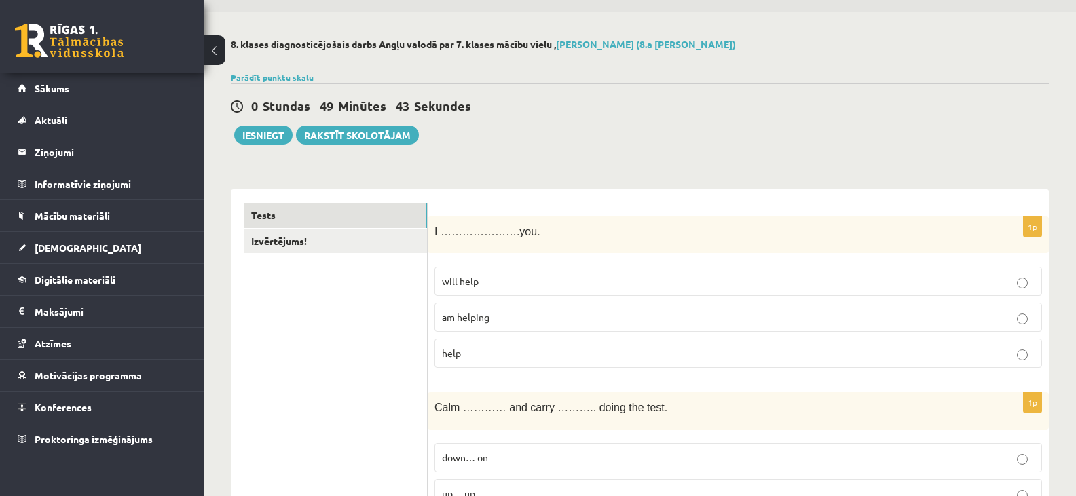
scroll to position [0, 0]
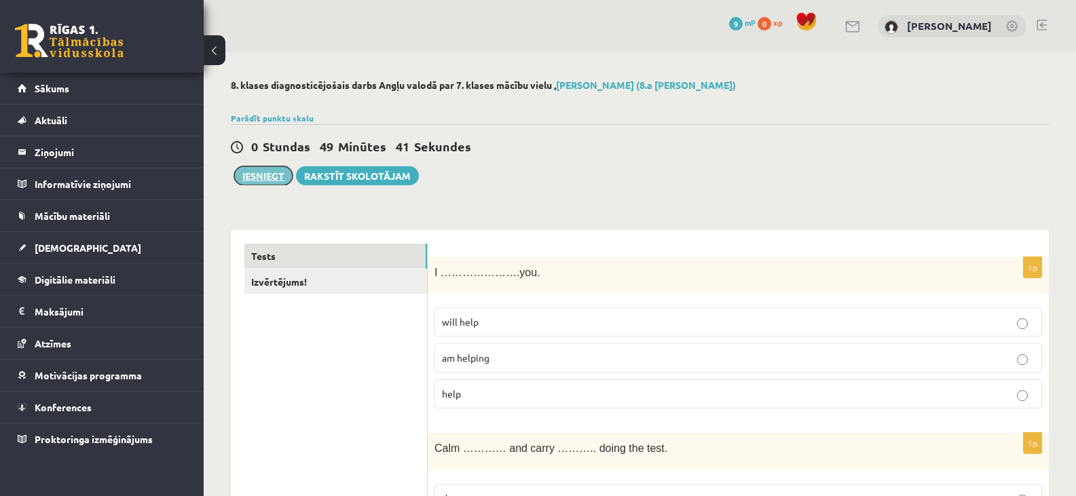
click at [260, 177] on button "Iesniegt" at bounding box center [263, 175] width 58 height 19
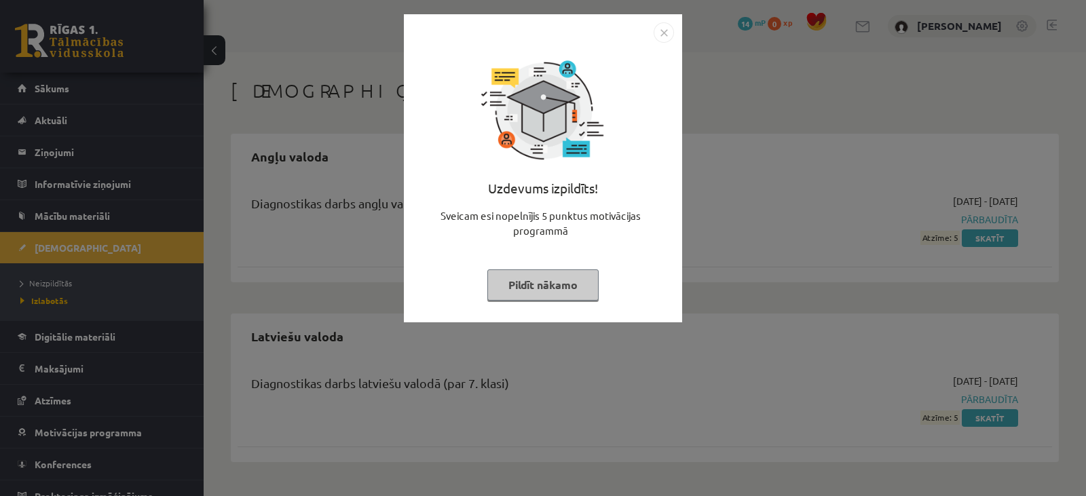
click at [667, 30] on img "Close" at bounding box center [664, 32] width 20 height 20
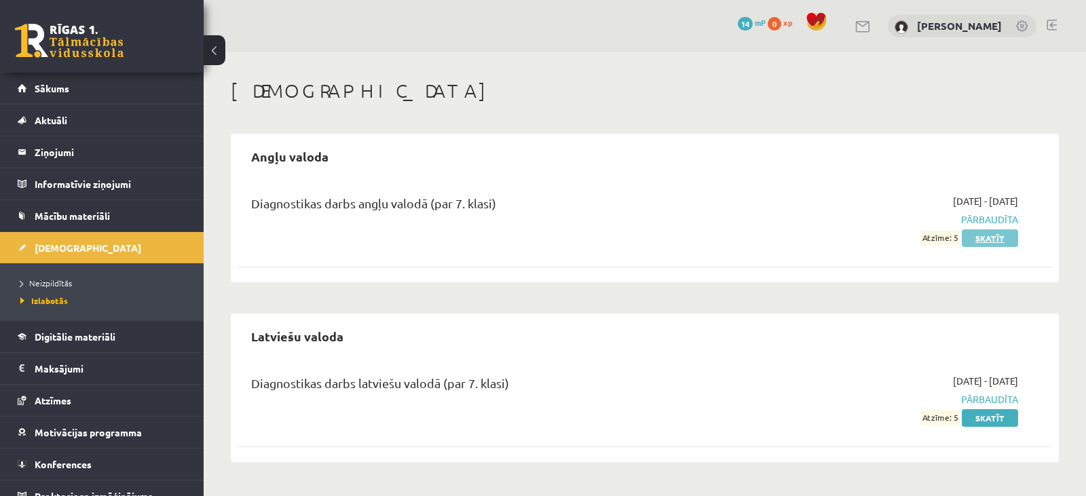
click at [993, 238] on link "Skatīt" at bounding box center [990, 238] width 56 height 18
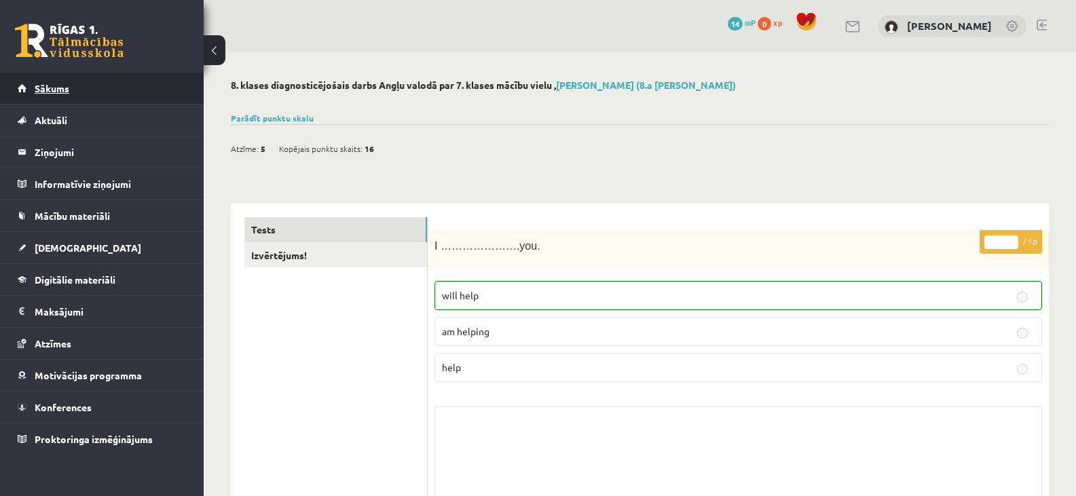
click at [43, 88] on span "Sākums" at bounding box center [52, 88] width 35 height 12
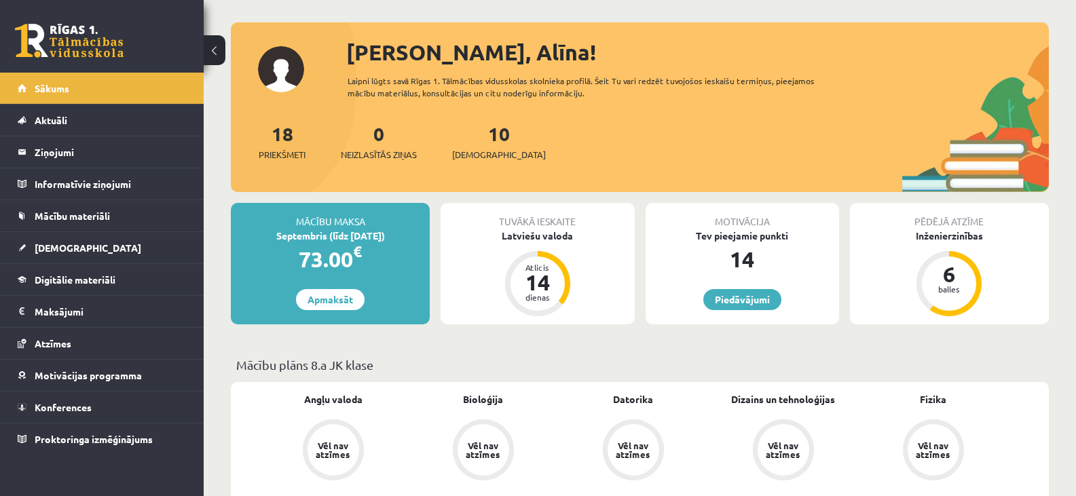
scroll to position [68, 0]
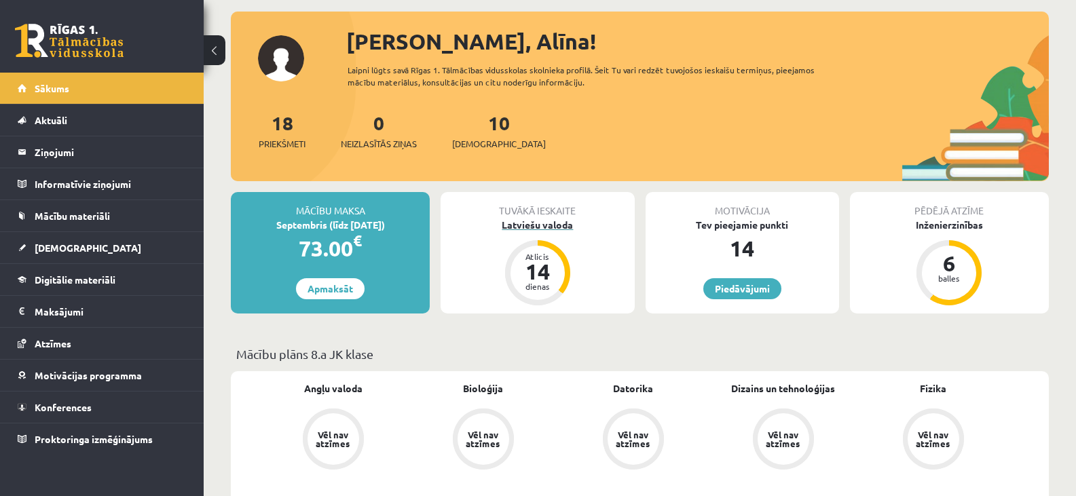
click at [533, 270] on div "14" at bounding box center [537, 272] width 41 height 22
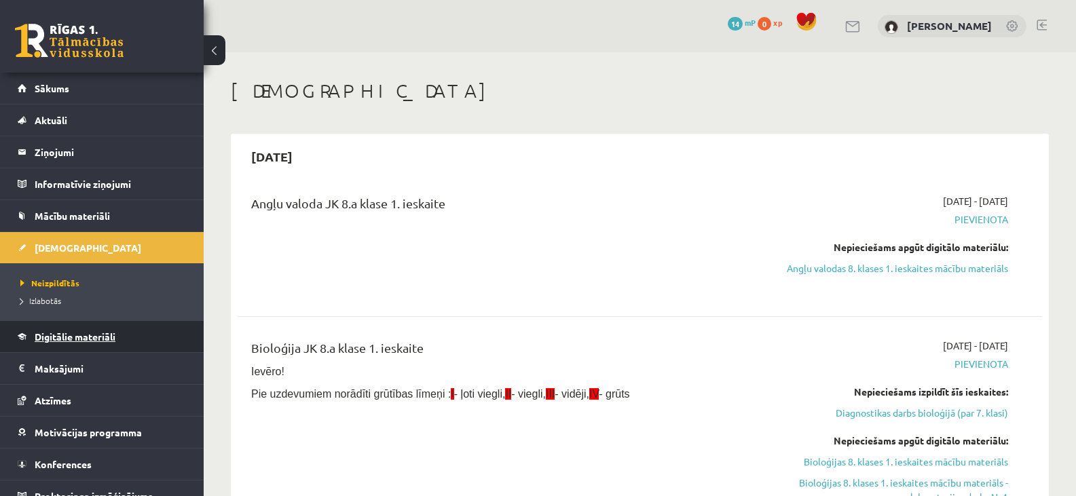
click at [82, 332] on span "Digitālie materiāli" at bounding box center [75, 337] width 81 height 12
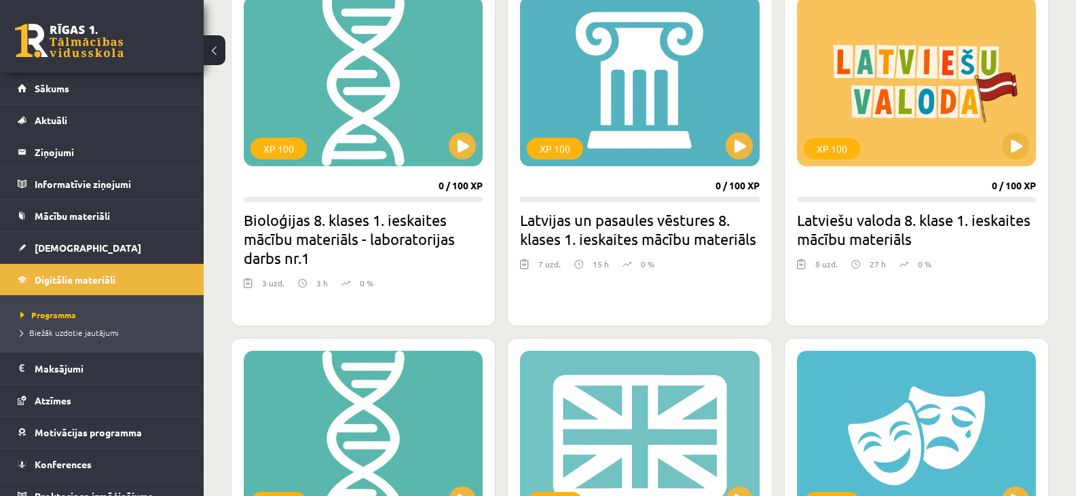
scroll to position [316, 0]
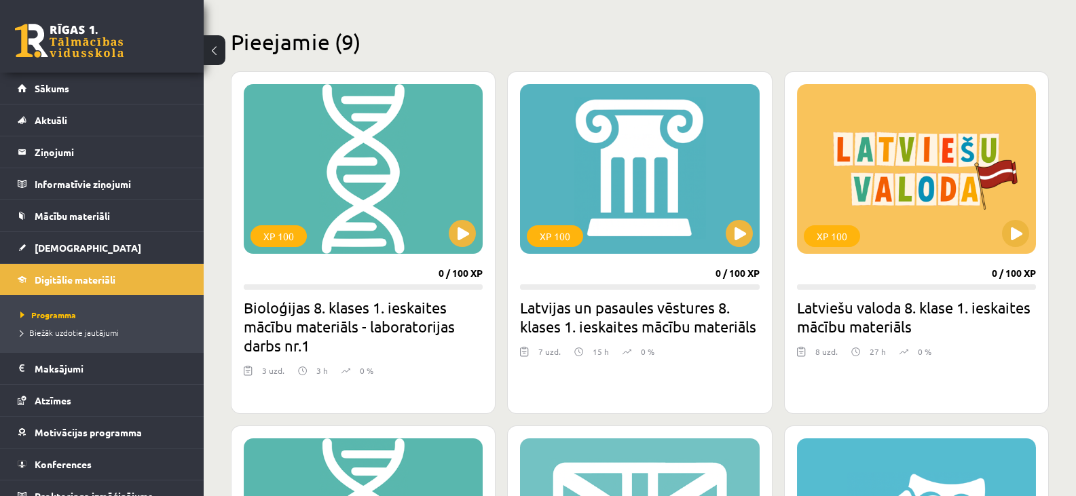
click at [246, 370] on img at bounding box center [248, 371] width 9 height 13
click at [462, 227] on button at bounding box center [462, 233] width 27 height 27
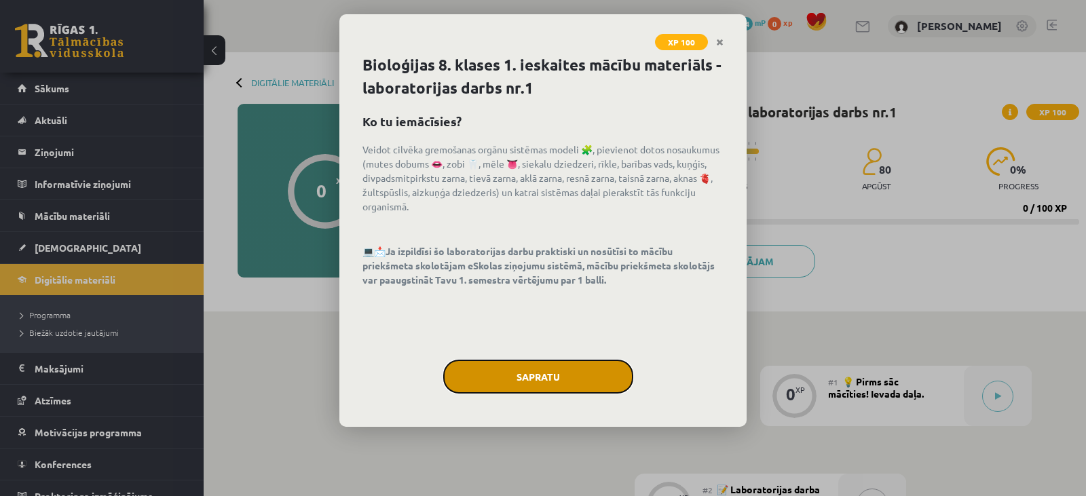
click at [545, 380] on button "Sapratu" at bounding box center [538, 377] width 190 height 34
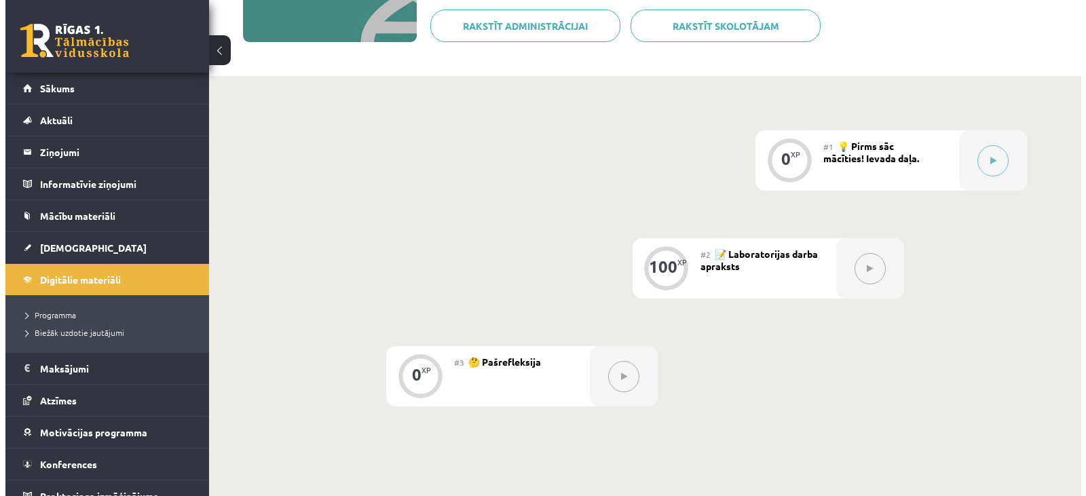
scroll to position [136, 0]
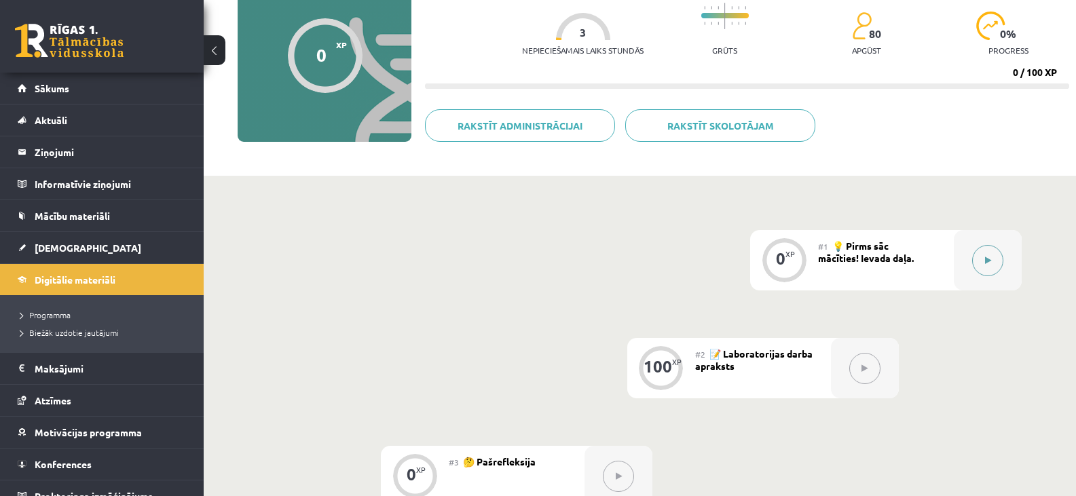
click at [981, 262] on button at bounding box center [987, 260] width 31 height 31
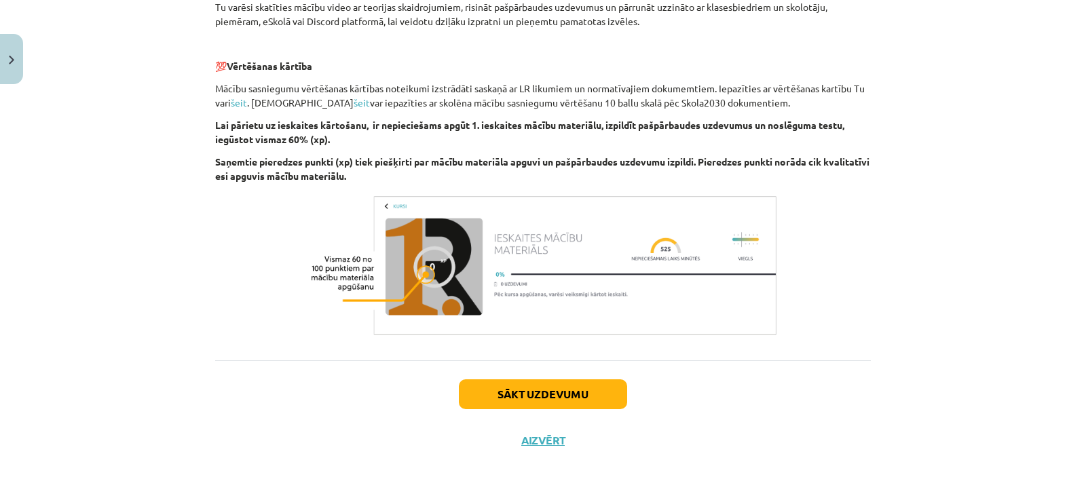
scroll to position [443, 0]
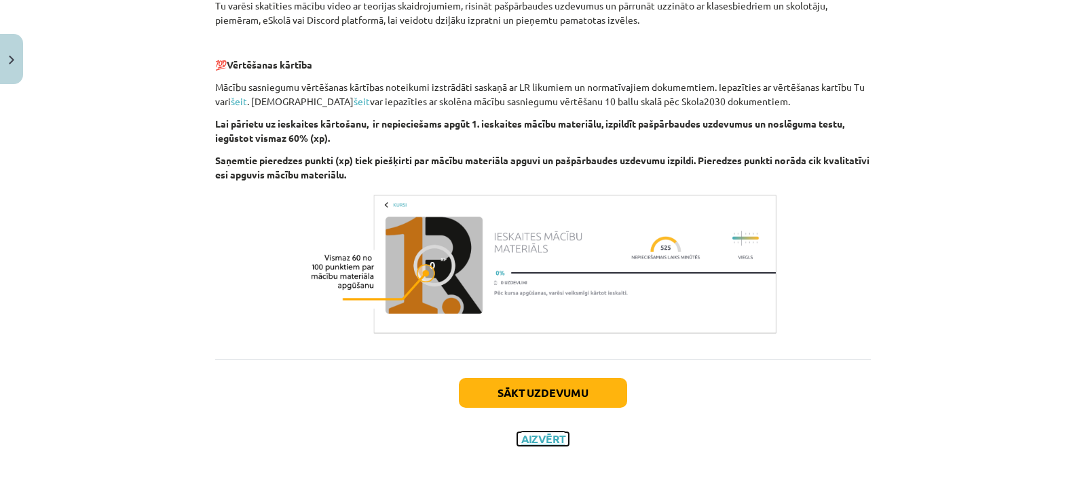
click at [532, 438] on button "Aizvērt" at bounding box center [543, 439] width 52 height 14
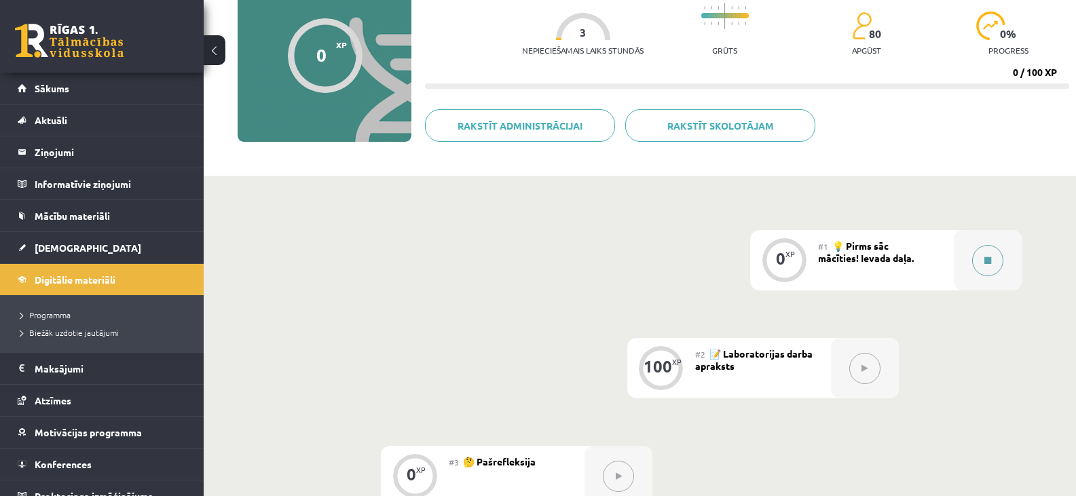
click at [983, 259] on button at bounding box center [987, 260] width 31 height 31
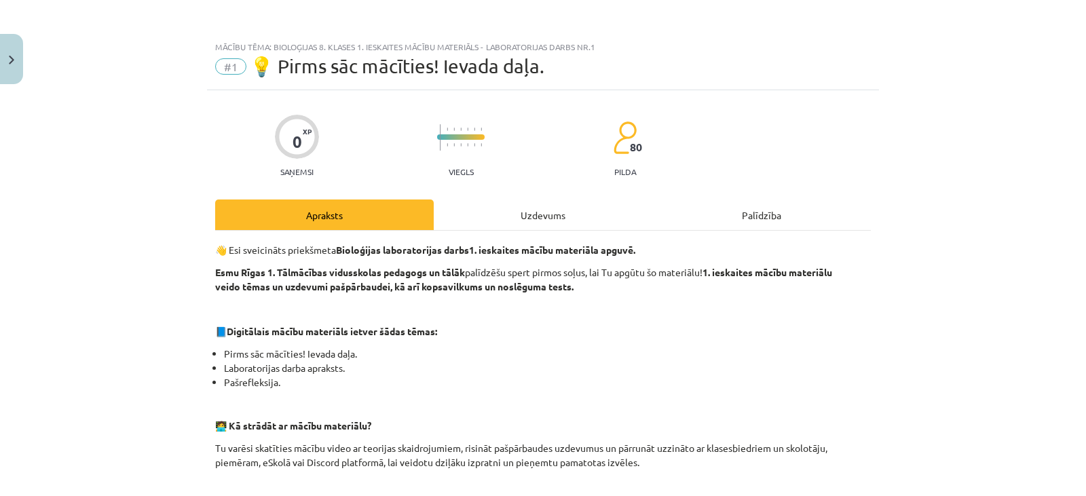
click at [534, 216] on div "Uzdevums" at bounding box center [543, 215] width 219 height 31
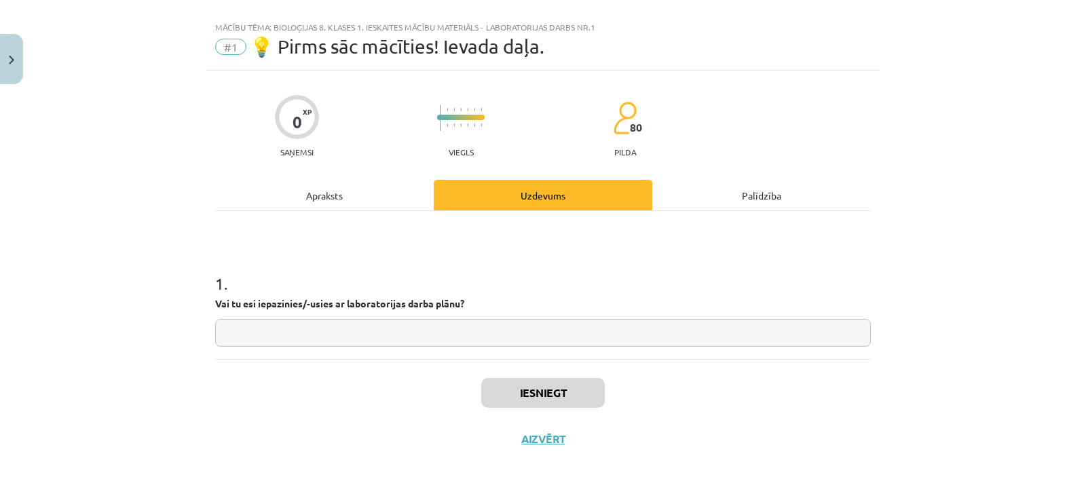
click at [320, 188] on div "Apraksts" at bounding box center [324, 195] width 219 height 31
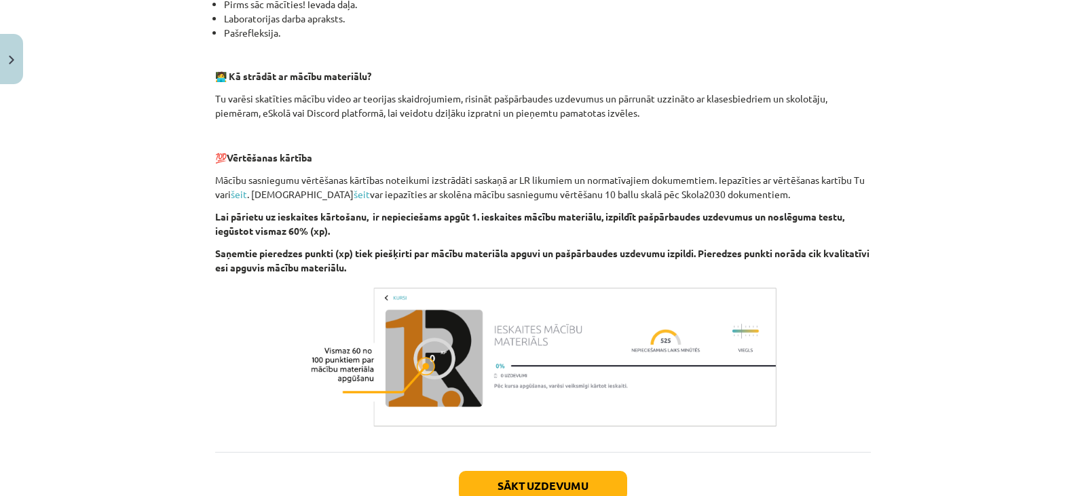
scroll to position [443, 0]
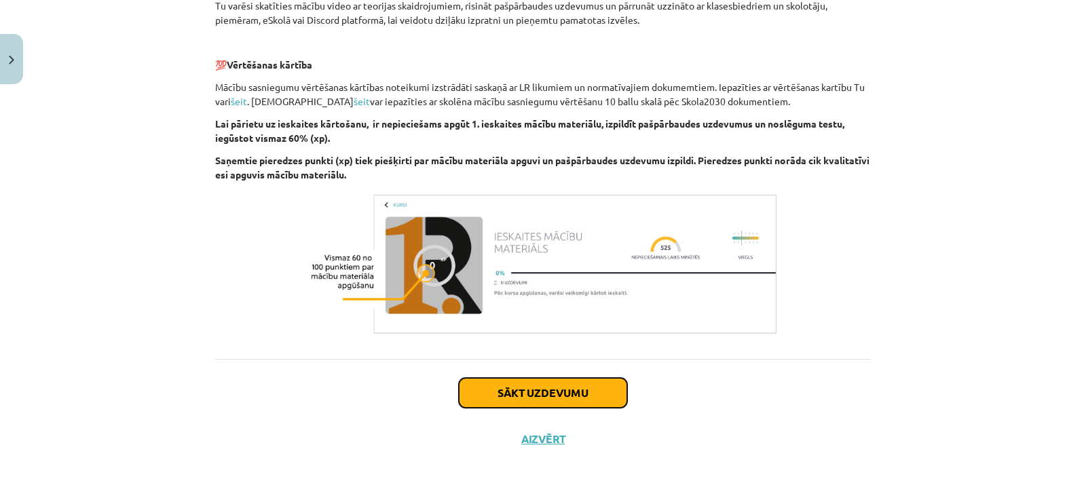
click at [536, 393] on button "Sākt uzdevumu" at bounding box center [543, 393] width 168 height 30
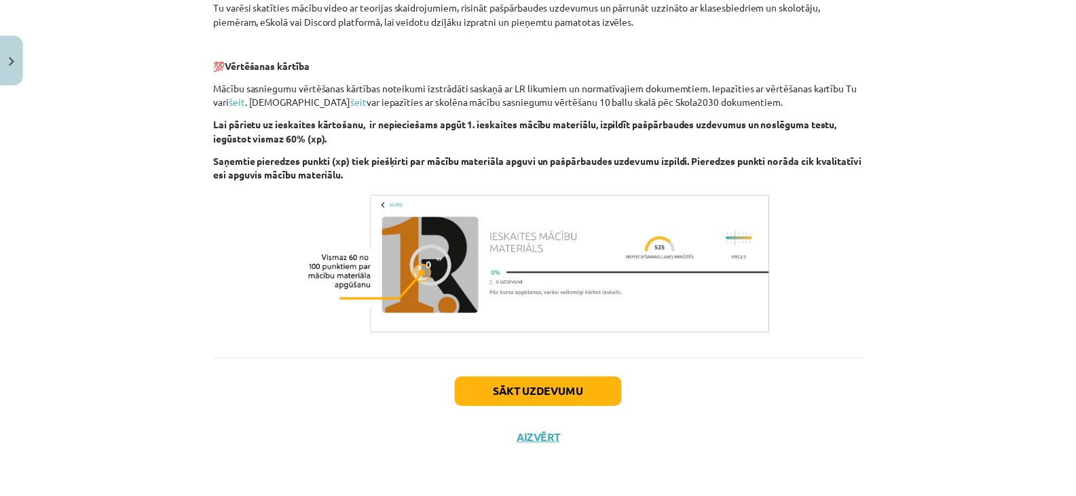
scroll to position [20, 0]
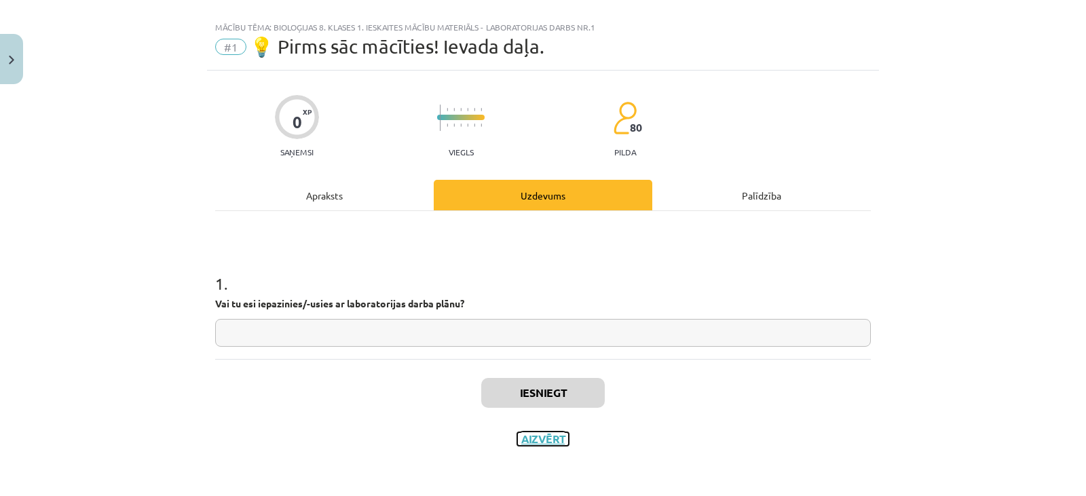
click at [540, 440] on button "Aizvērt" at bounding box center [543, 439] width 52 height 14
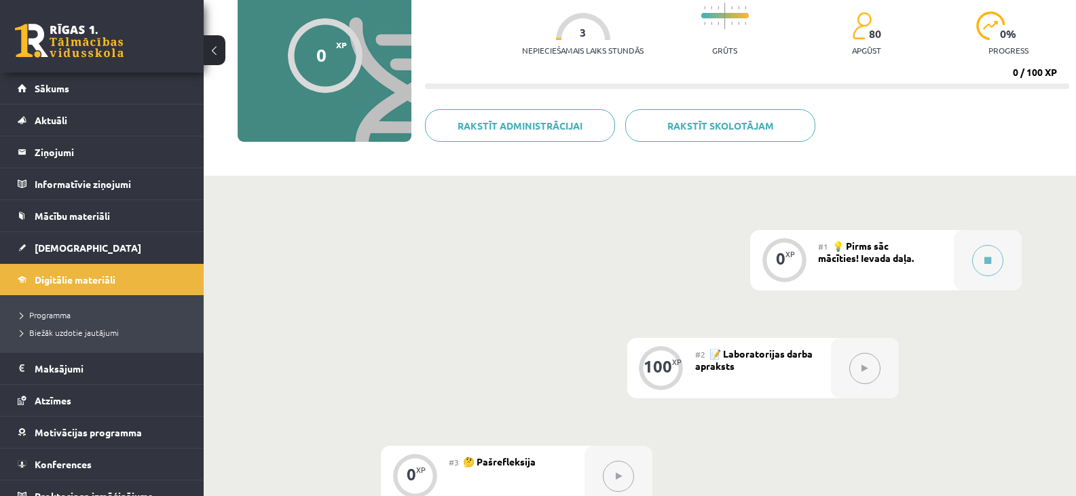
click at [867, 369] on icon at bounding box center [865, 369] width 6 height 8
click at [717, 352] on span "📝 Laboratorijas darba apraksts" at bounding box center [753, 360] width 117 height 24
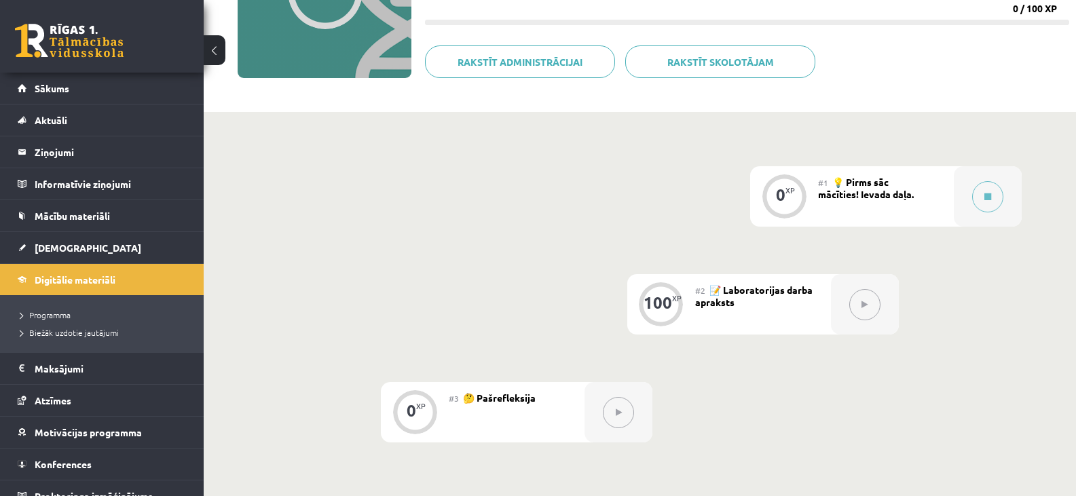
scroll to position [68, 0]
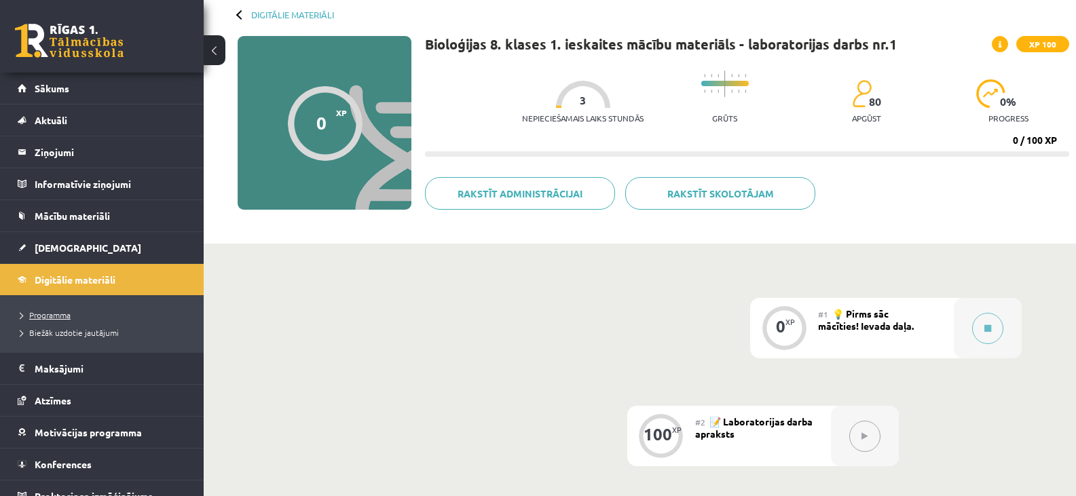
click at [41, 312] on span "Programma" at bounding box center [45, 315] width 50 height 11
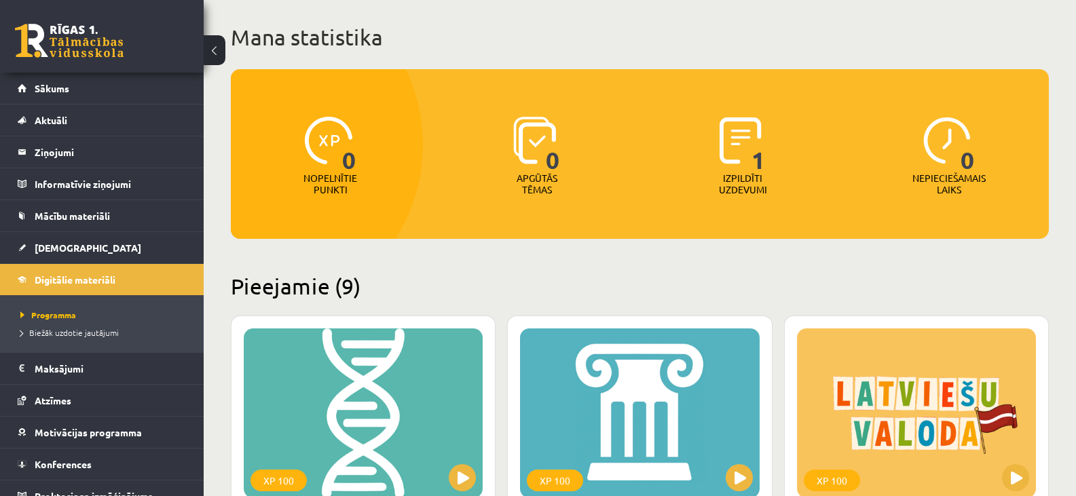
scroll to position [68, 0]
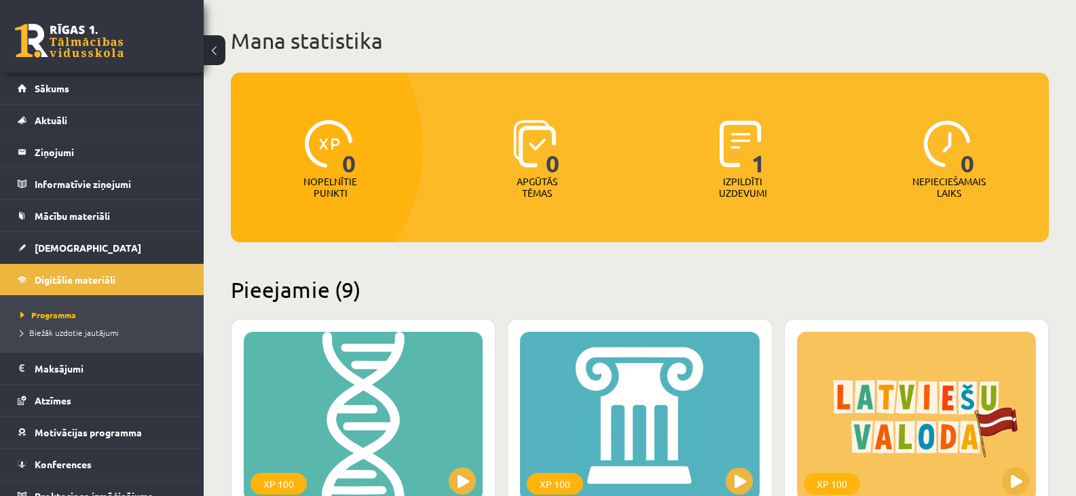
click at [542, 189] on p "Apgūtās tēmas" at bounding box center [537, 187] width 53 height 23
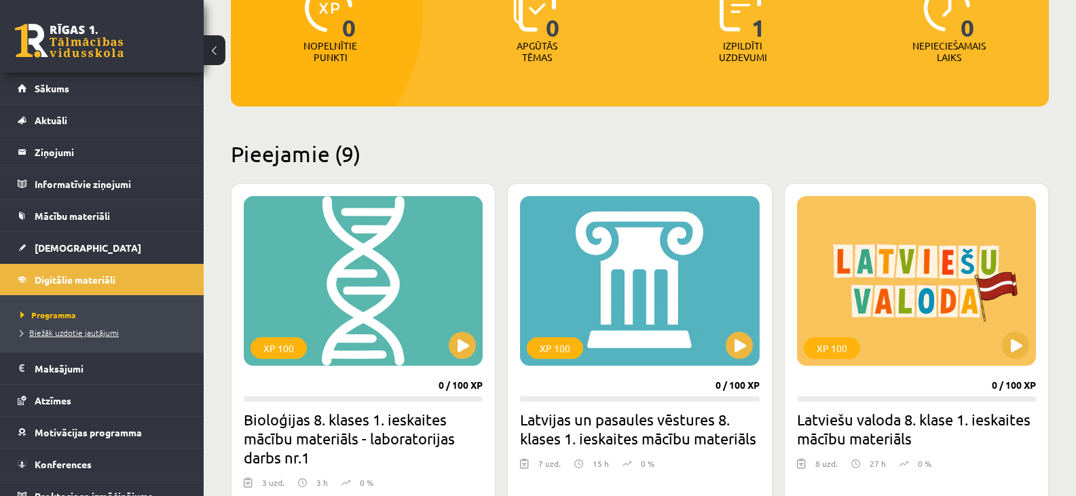
scroll to position [16, 0]
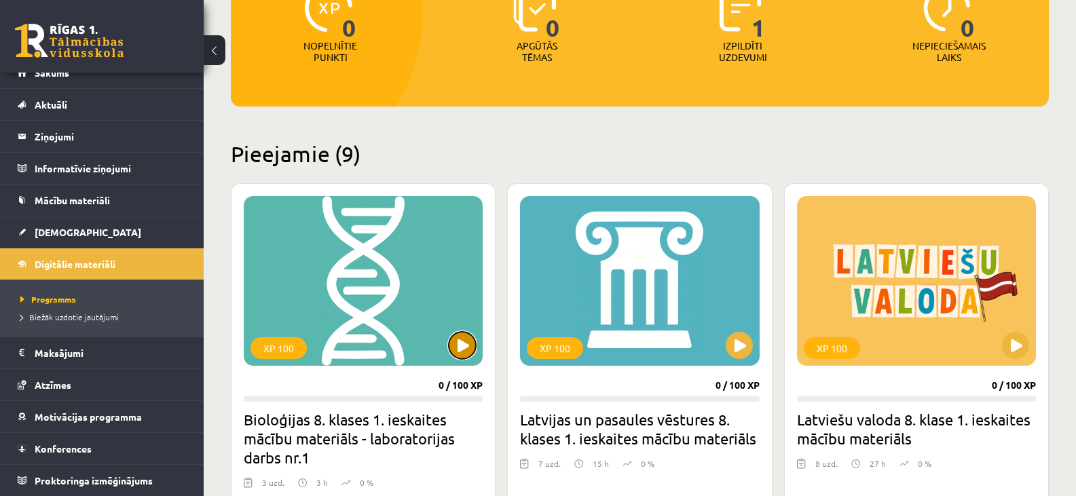
click at [457, 343] on button at bounding box center [462, 345] width 27 height 27
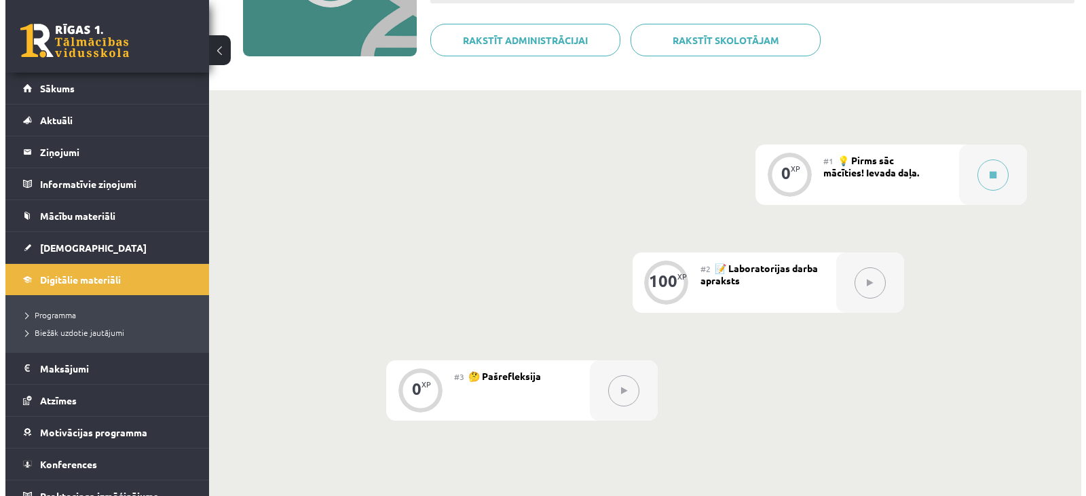
scroll to position [272, 0]
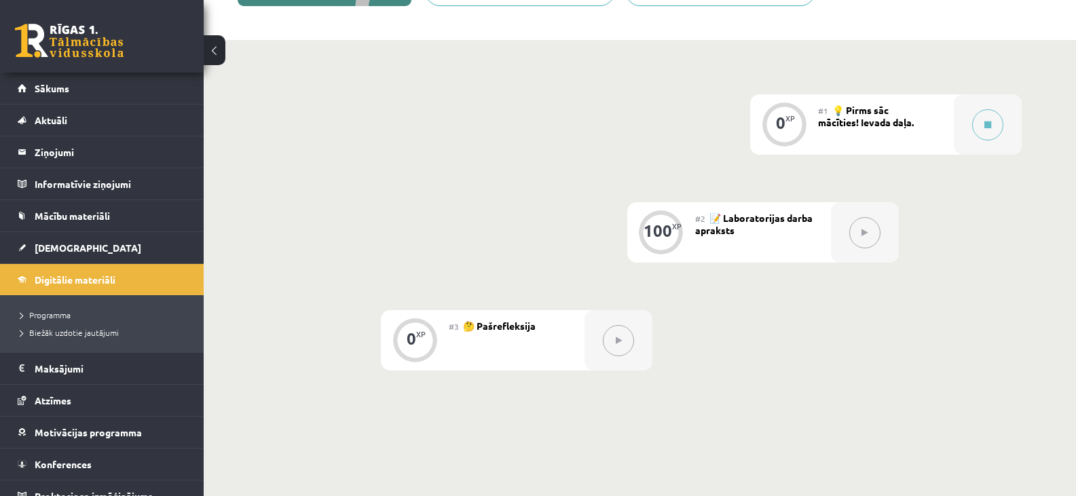
drag, startPoint x: 866, startPoint y: 236, endPoint x: 782, endPoint y: 250, distance: 85.4
click at [866, 236] on icon at bounding box center [865, 233] width 6 height 8
click at [732, 218] on span "📝 Laboratorijas darba apraksts" at bounding box center [753, 224] width 117 height 24
click at [709, 234] on div "#2 📝 Laboratorijas darba apraksts" at bounding box center [763, 232] width 136 height 60
click at [984, 127] on icon at bounding box center [987, 125] width 7 height 8
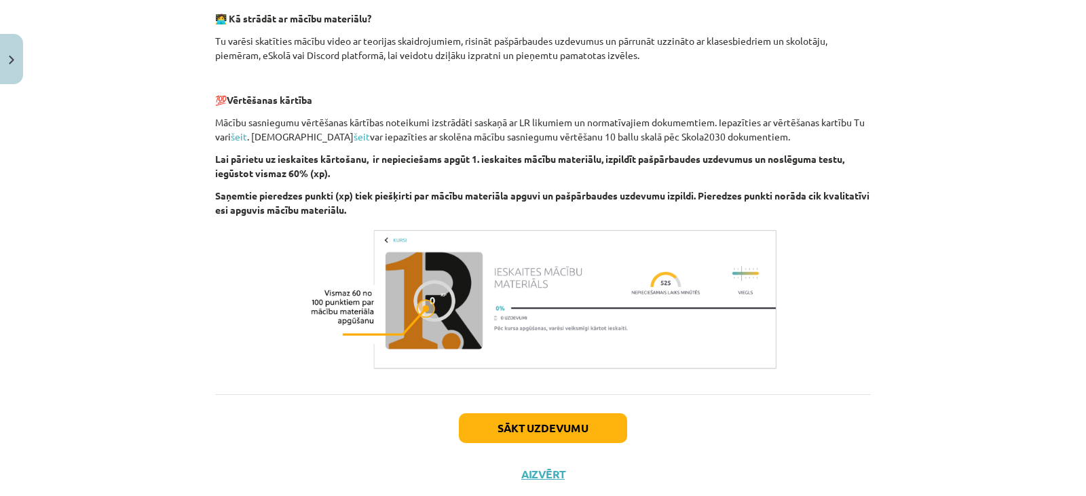
scroll to position [443, 0]
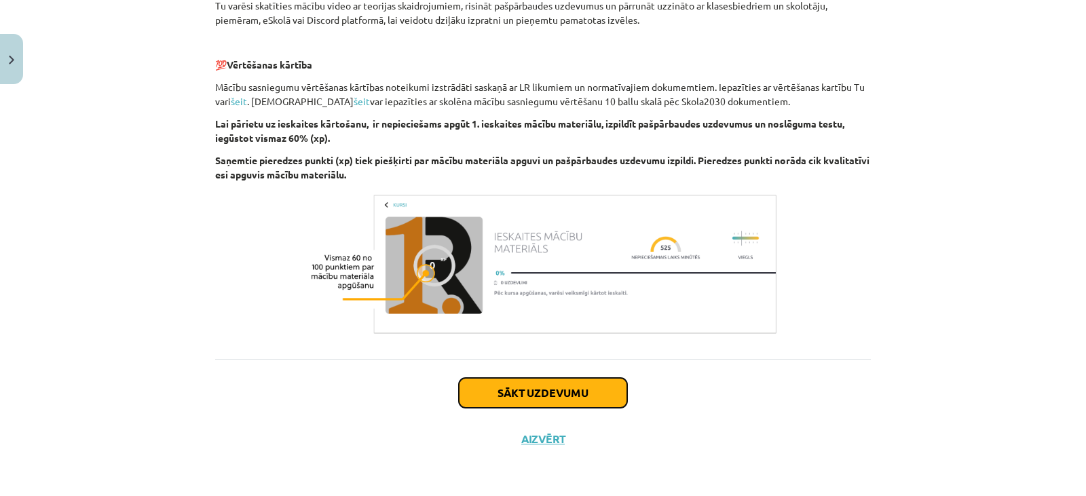
click at [548, 394] on button "Sākt uzdevumu" at bounding box center [543, 393] width 168 height 30
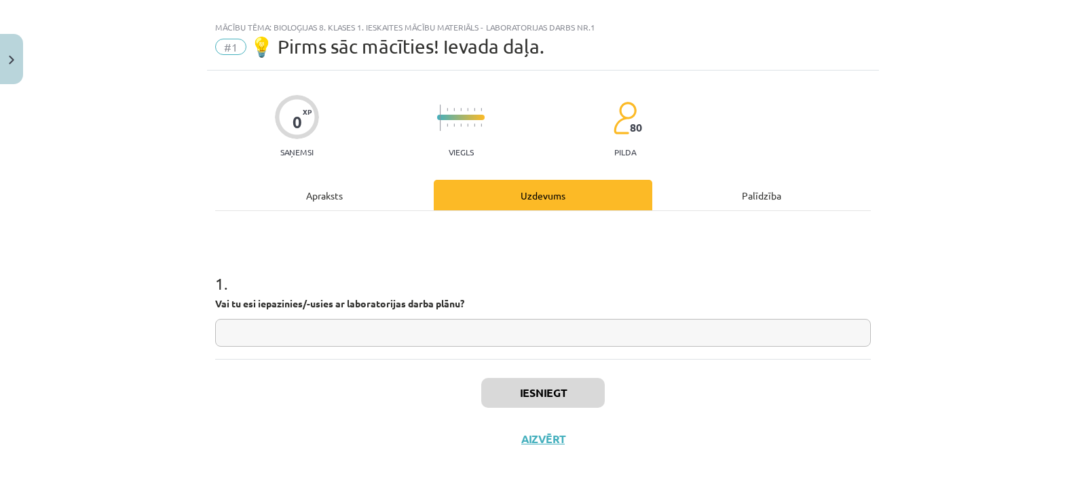
click at [556, 329] on input "text" at bounding box center [543, 333] width 656 height 28
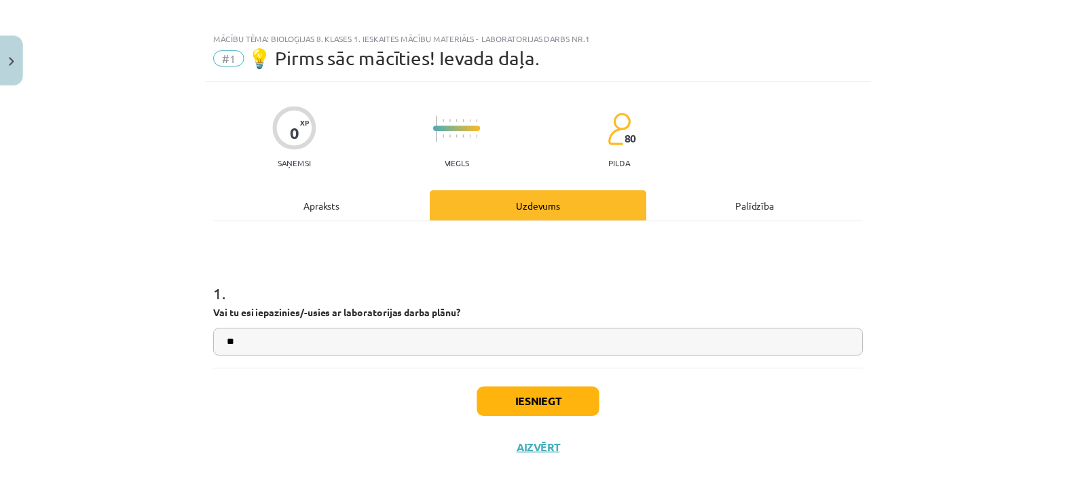
scroll to position [0, 0]
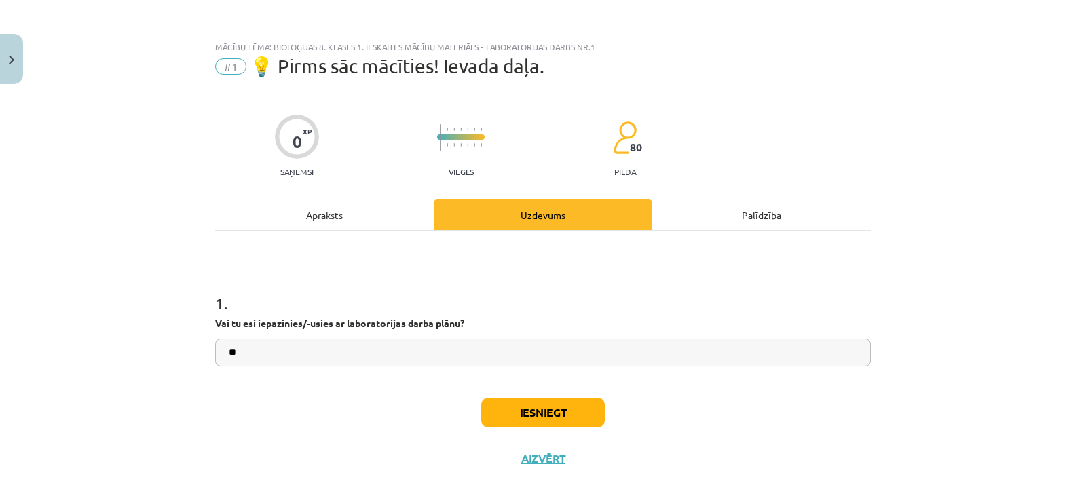
type input "**"
click at [528, 456] on button "Aizvērt" at bounding box center [543, 459] width 52 height 14
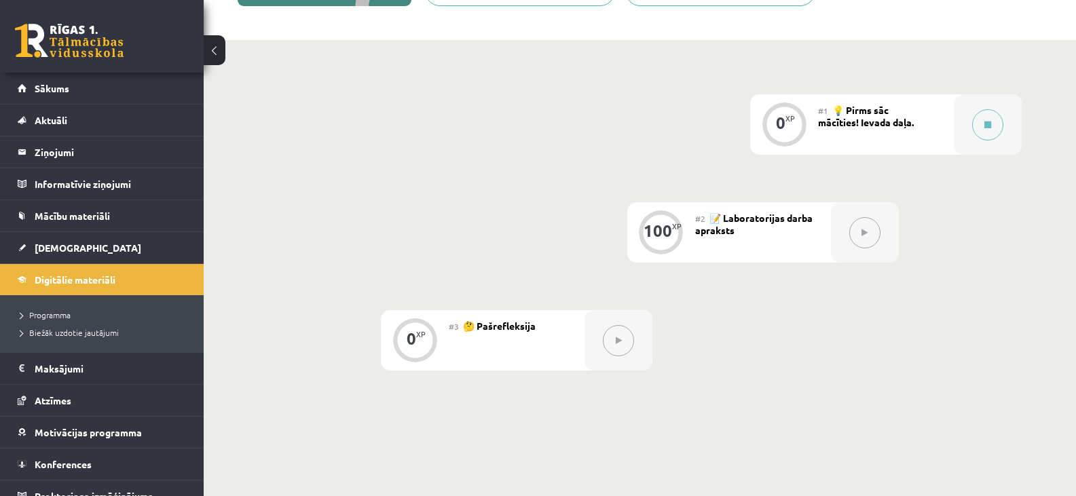
drag, startPoint x: 715, startPoint y: 222, endPoint x: 688, endPoint y: 236, distance: 30.4
click at [715, 223] on div "#2 📝 Laboratorijas darba apraksts" at bounding box center [763, 232] width 136 height 60
drag, startPoint x: 663, startPoint y: 224, endPoint x: 735, endPoint y: 233, distance: 72.5
click at [667, 225] on div "100" at bounding box center [658, 231] width 29 height 12
click at [855, 238] on button at bounding box center [864, 232] width 31 height 31
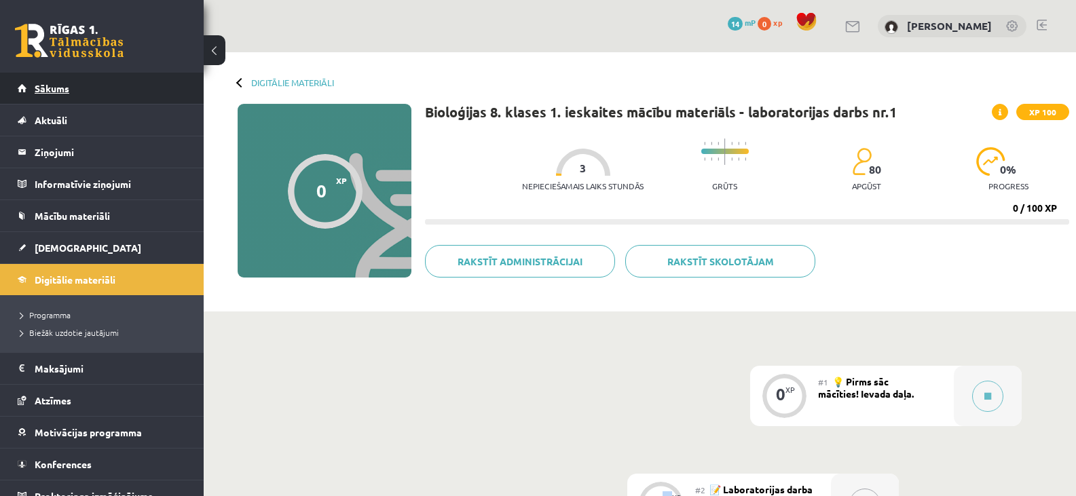
click at [45, 84] on span "Sākums" at bounding box center [52, 88] width 35 height 12
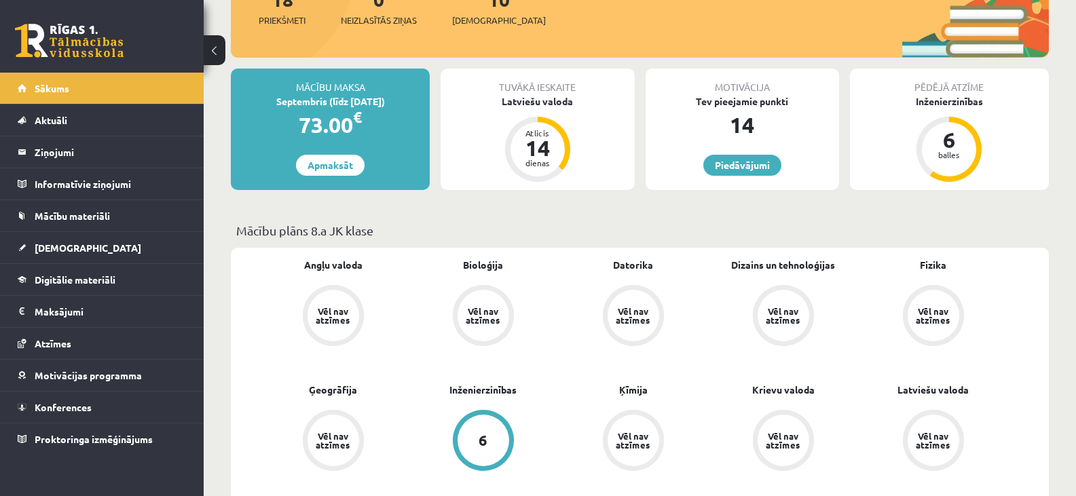
scroll to position [204, 0]
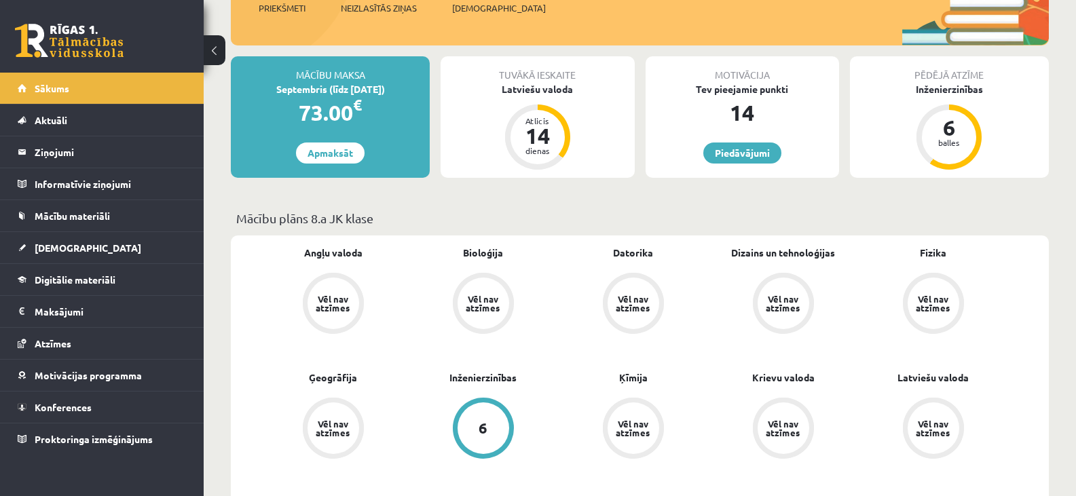
click at [333, 301] on div "Vēl nav atzīmes" at bounding box center [333, 304] width 38 height 18
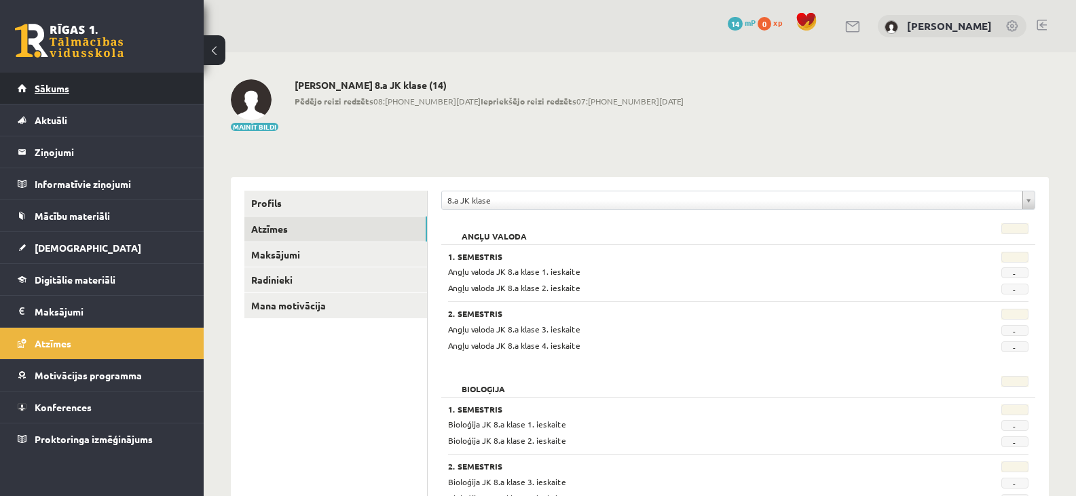
click at [58, 82] on link "Sākums" at bounding box center [102, 88] width 169 height 31
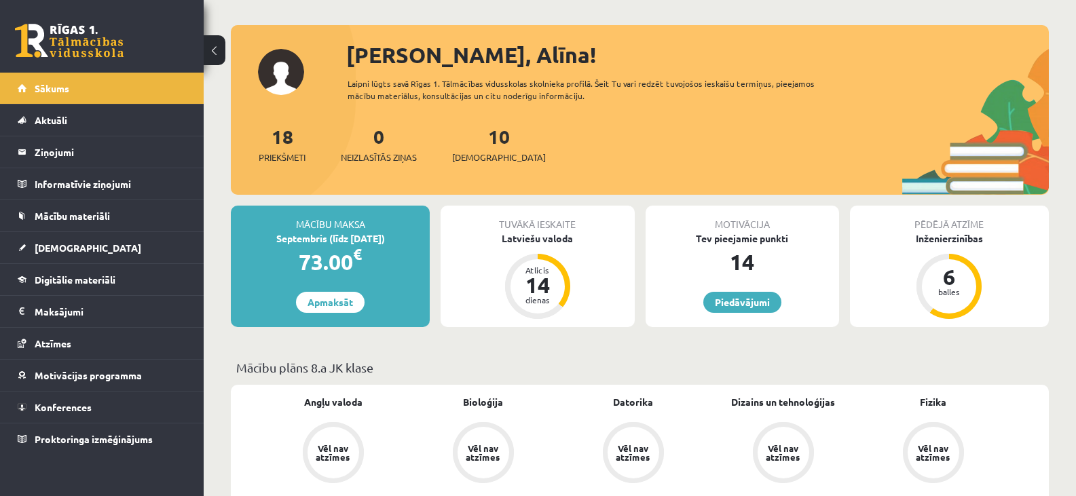
scroll to position [68, 0]
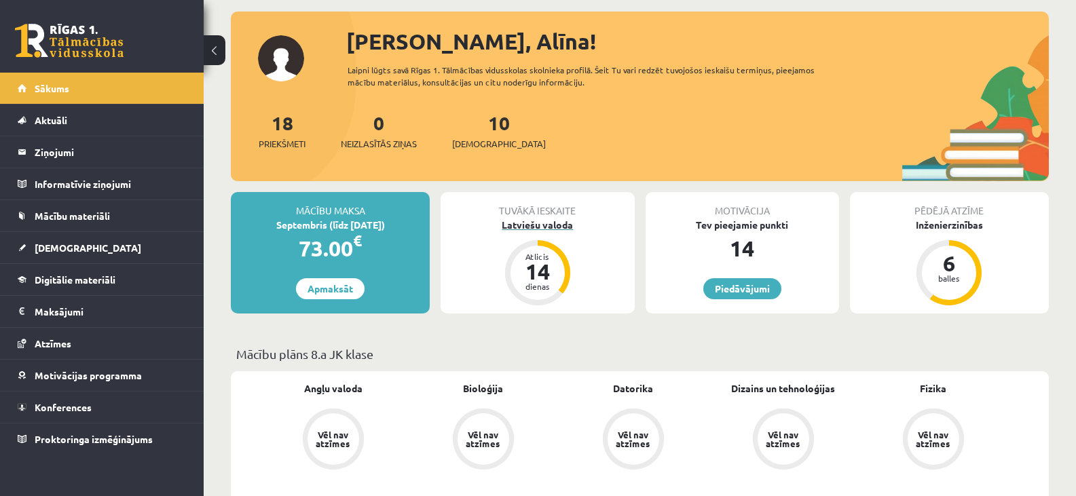
click at [539, 219] on div "Latviešu valoda" at bounding box center [537, 225] width 193 height 14
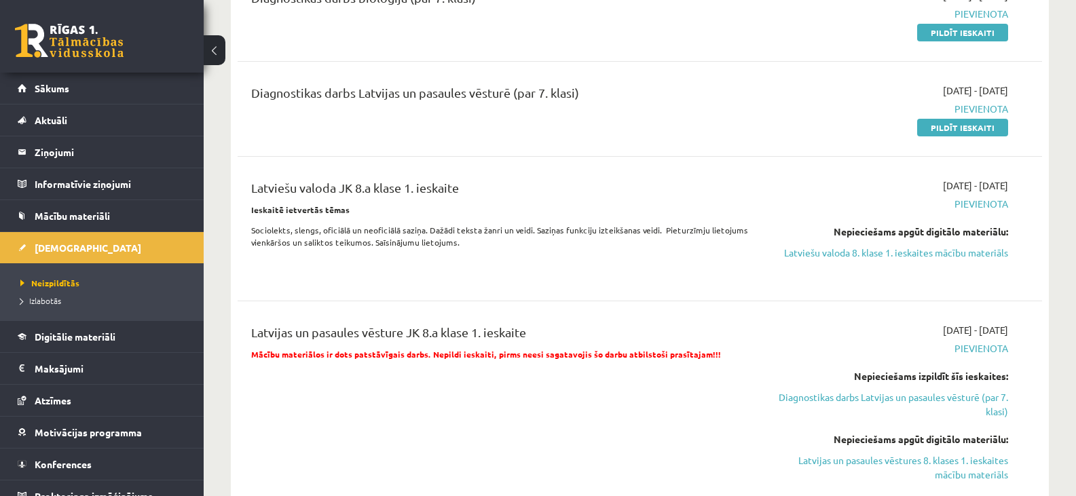
scroll to position [611, 0]
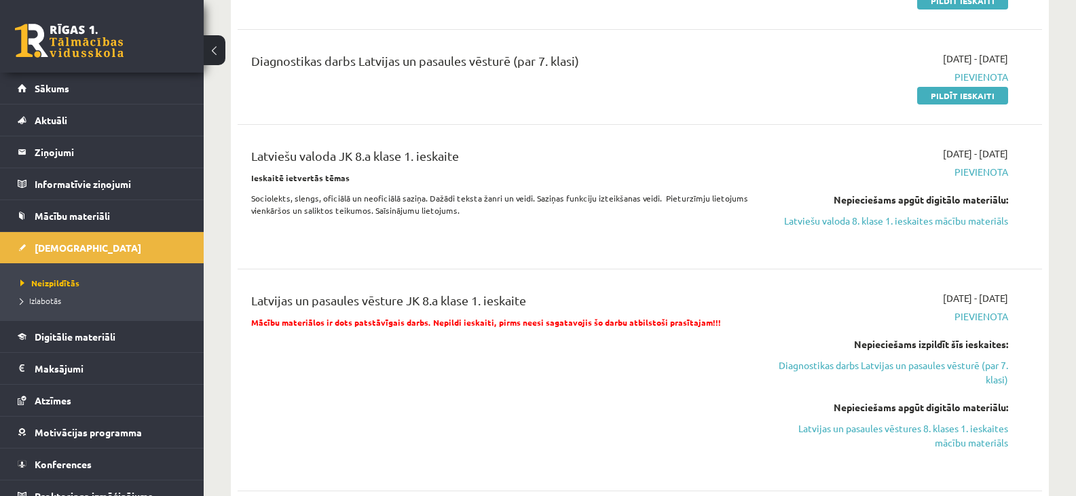
click at [986, 172] on span "Pievienota" at bounding box center [888, 172] width 239 height 14
drag, startPoint x: 427, startPoint y: 200, endPoint x: 424, endPoint y: 215, distance: 14.7
click at [427, 201] on p "Sociolekts, slengs, oficiālā un neoficiālā saziņa. Dažādi teksta žanri un veidi…" at bounding box center [500, 204] width 498 height 24
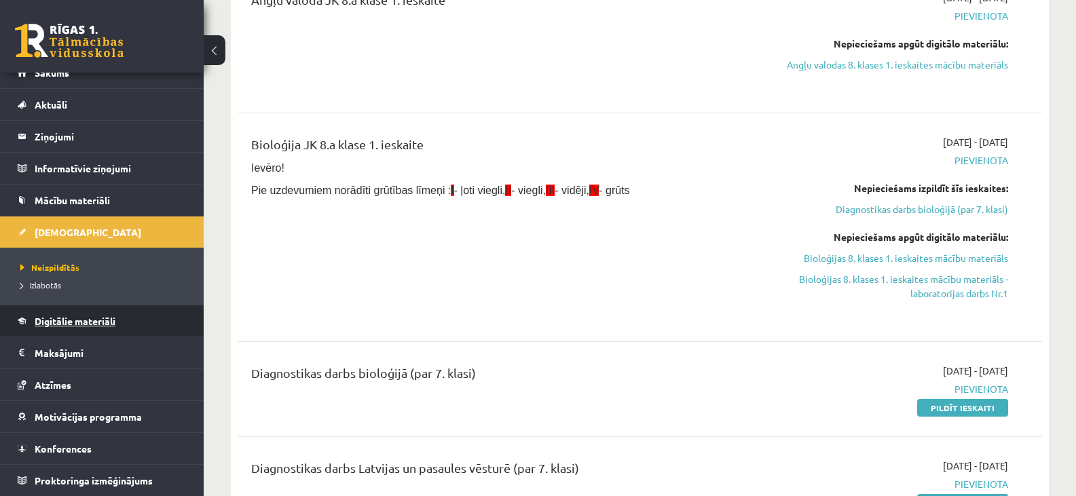
scroll to position [0, 0]
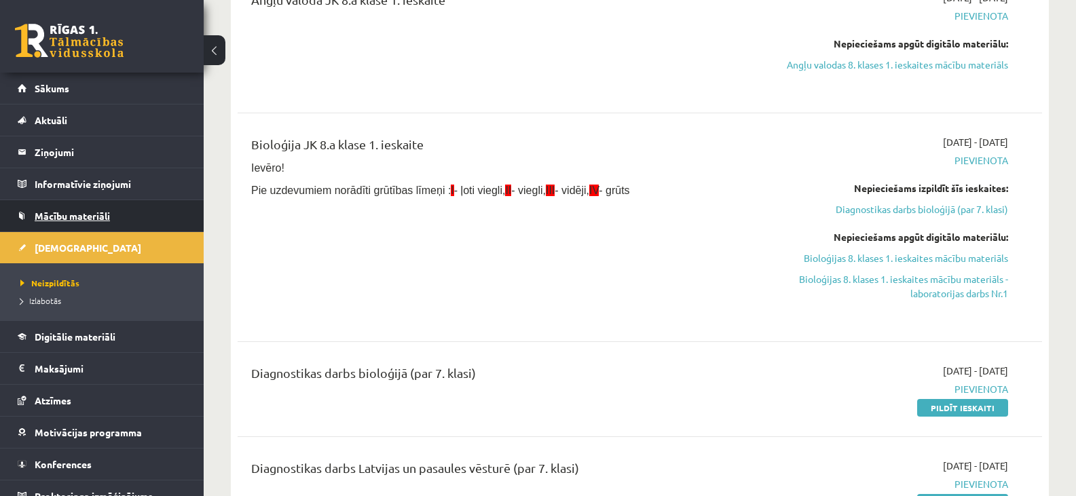
click at [92, 210] on link "Mācību materiāli" at bounding box center [102, 215] width 169 height 31
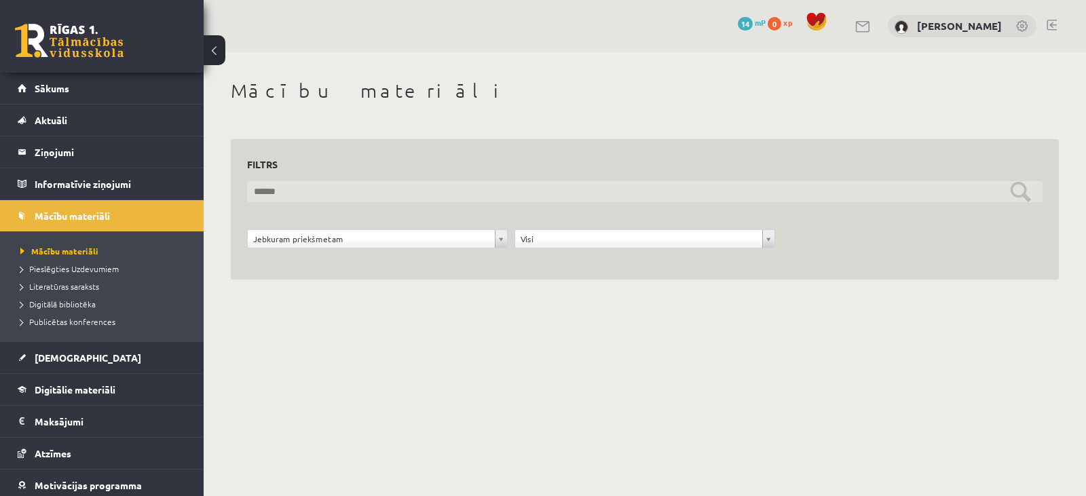
click at [337, 189] on input "text" at bounding box center [645, 191] width 796 height 21
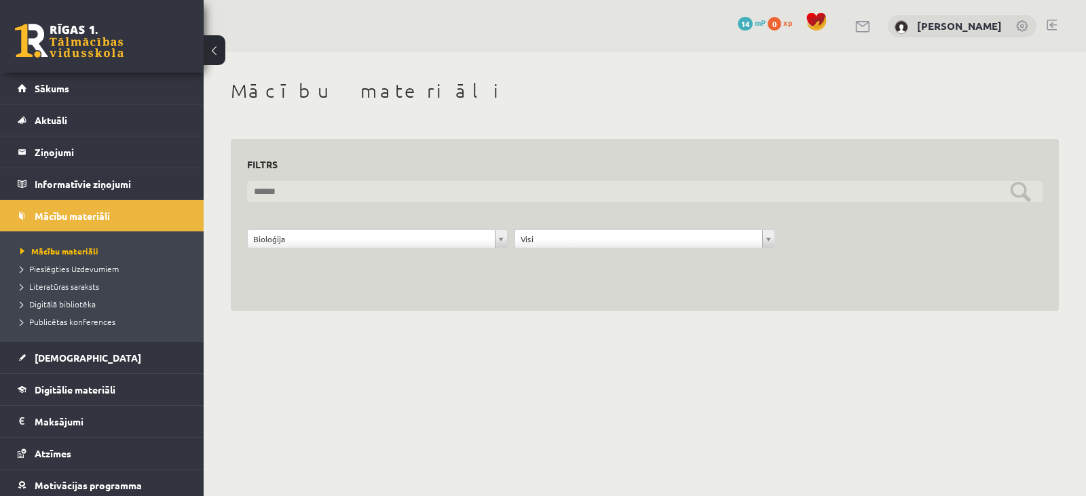
click at [1025, 196] on input "text" at bounding box center [645, 191] width 796 height 21
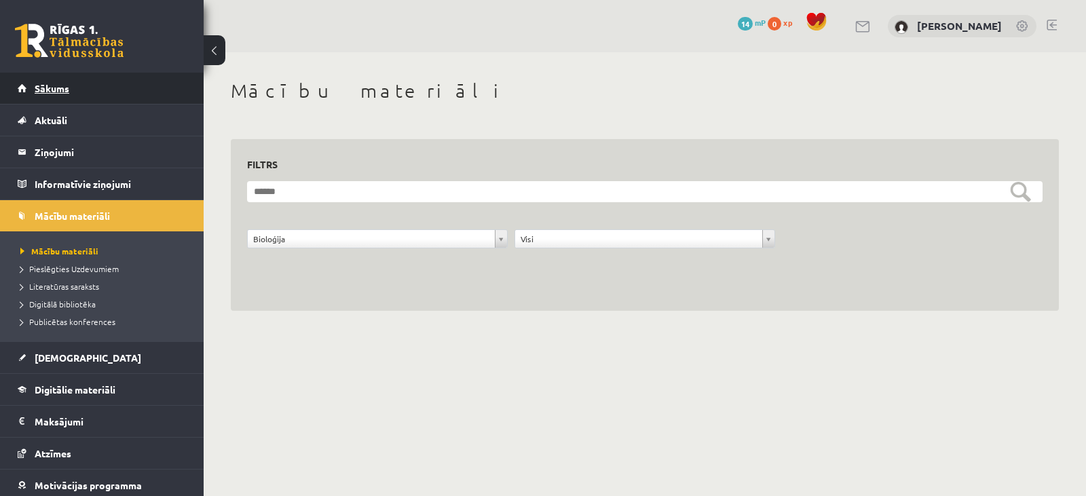
click at [58, 87] on span "Sākums" at bounding box center [52, 88] width 35 height 12
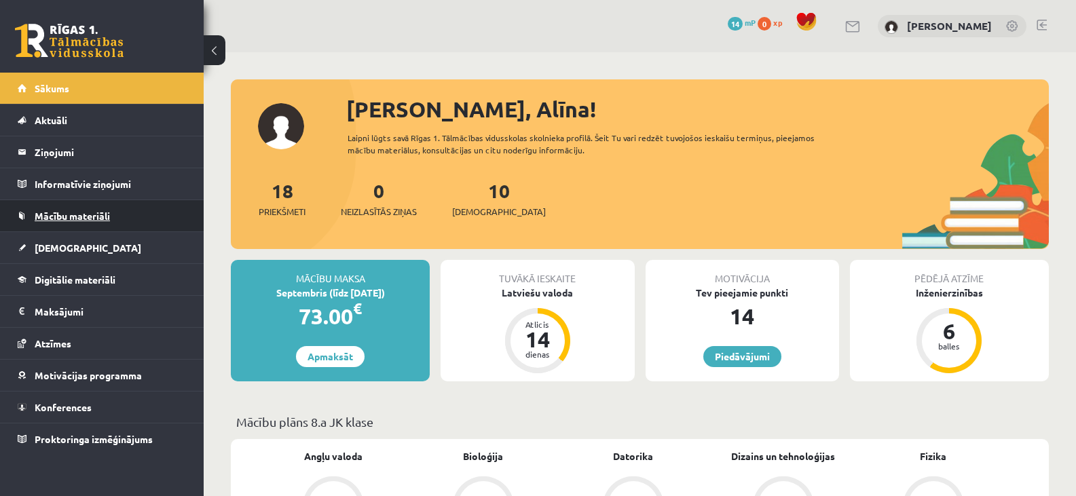
click at [111, 214] on link "Mācību materiāli" at bounding box center [102, 215] width 169 height 31
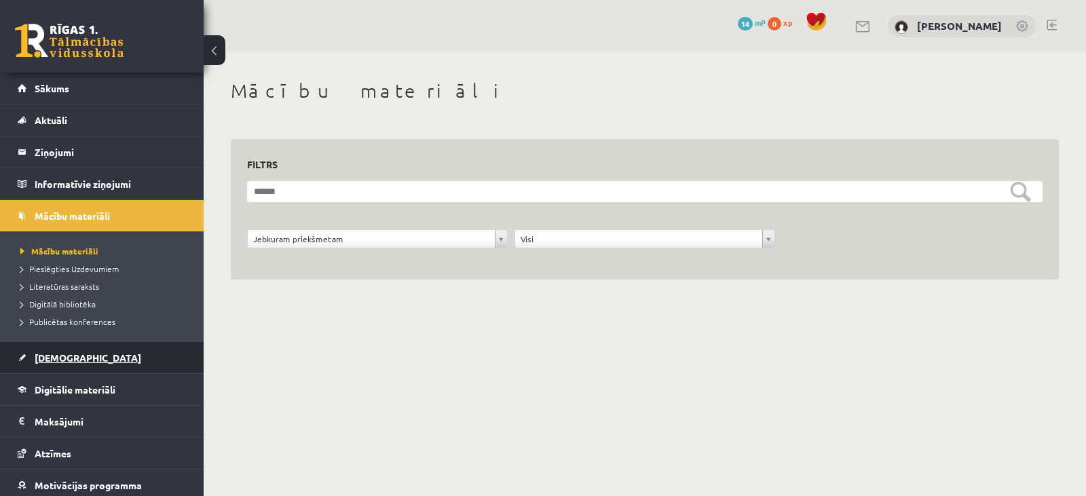
click at [71, 358] on span "[DEMOGRAPHIC_DATA]" at bounding box center [88, 358] width 107 height 12
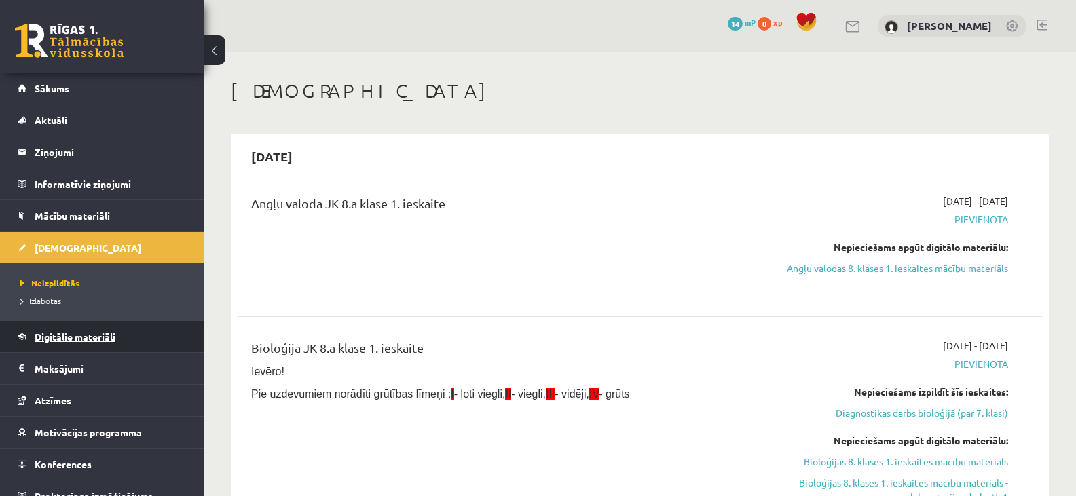
click at [77, 335] on span "Digitālie materiāli" at bounding box center [75, 337] width 81 height 12
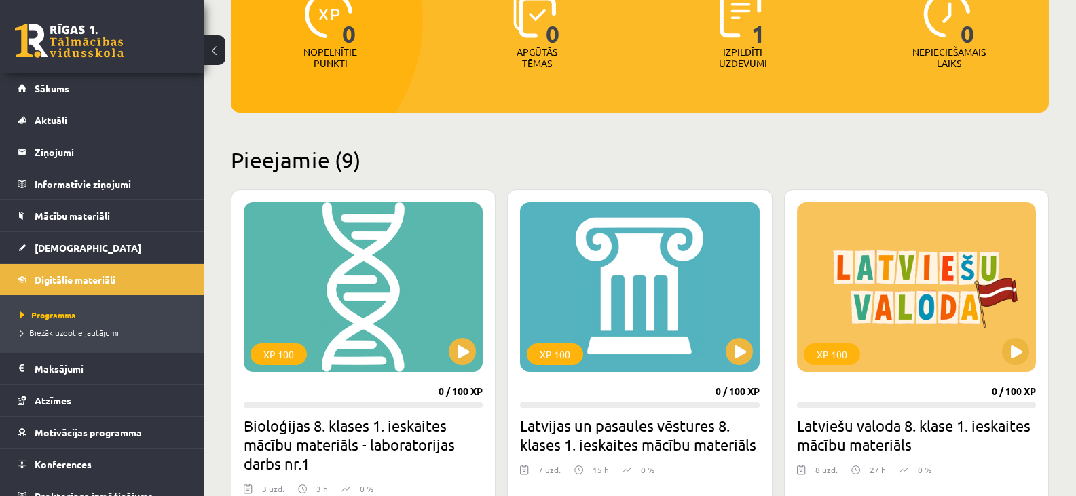
scroll to position [272, 0]
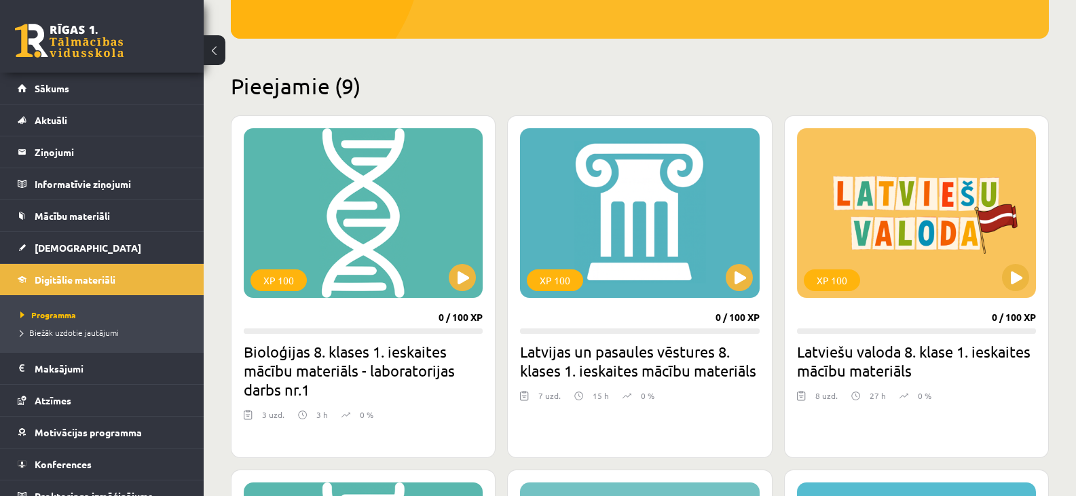
drag, startPoint x: 373, startPoint y: 365, endPoint x: 415, endPoint y: 322, distance: 59.5
click at [373, 364] on h2 "Bioloģijas 8. klases 1. ieskaites mācību materiāls - laboratorijas darbs nr.1" at bounding box center [363, 370] width 239 height 57
click at [466, 272] on button at bounding box center [462, 277] width 27 height 27
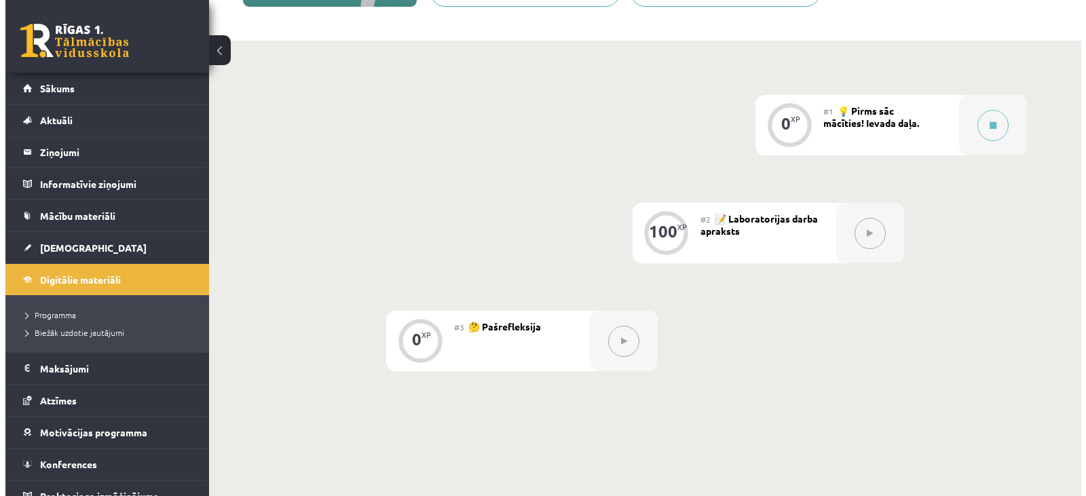
scroll to position [272, 0]
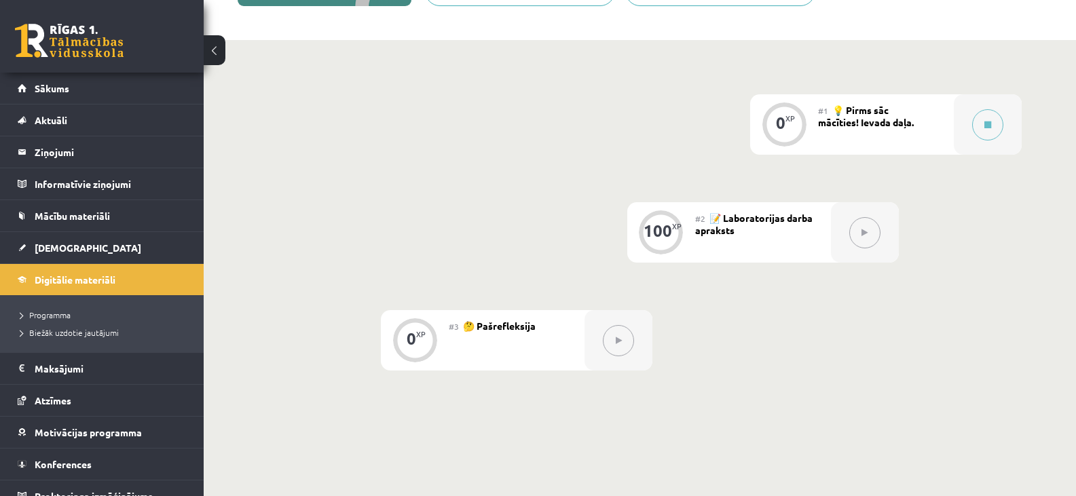
click at [862, 234] on icon at bounding box center [865, 233] width 6 height 8
drag, startPoint x: 870, startPoint y: 226, endPoint x: 796, endPoint y: 240, distance: 76.0
click at [856, 229] on button at bounding box center [864, 232] width 31 height 31
drag, startPoint x: 726, startPoint y: 213, endPoint x: 751, endPoint y: 210, distance: 24.6
click at [733, 214] on span "📝 Laboratorijas darba apraksts" at bounding box center [753, 224] width 117 height 24
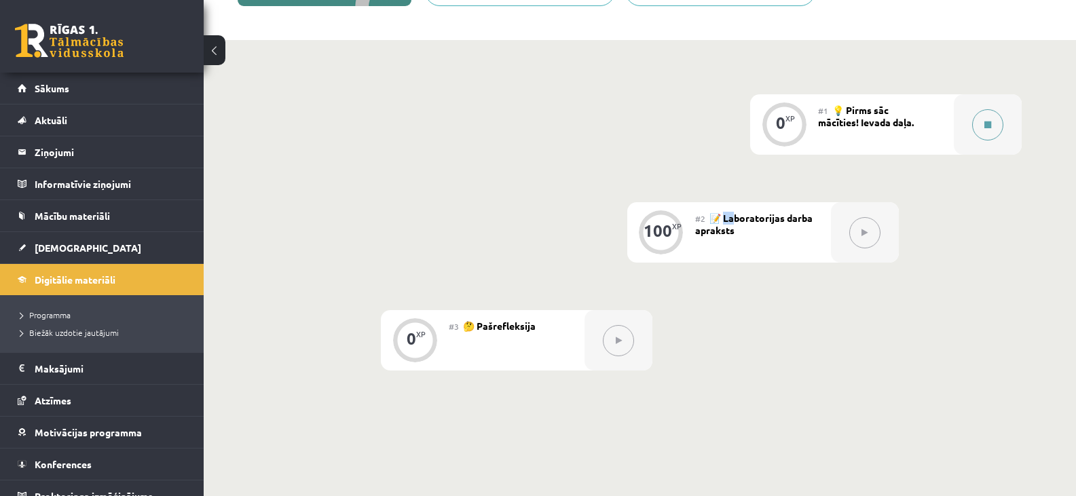
click at [975, 121] on button at bounding box center [987, 124] width 31 height 31
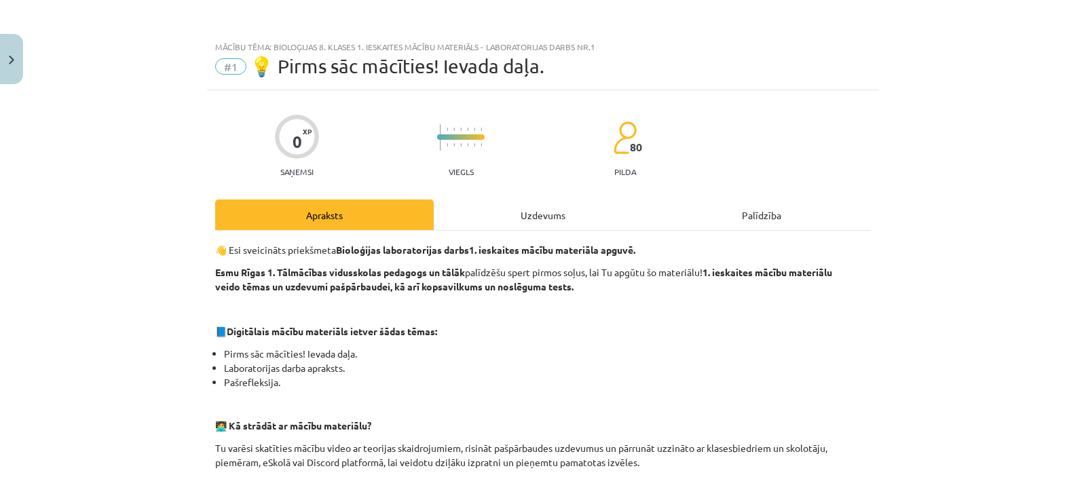
click at [747, 217] on div "Palīdzība" at bounding box center [761, 215] width 219 height 31
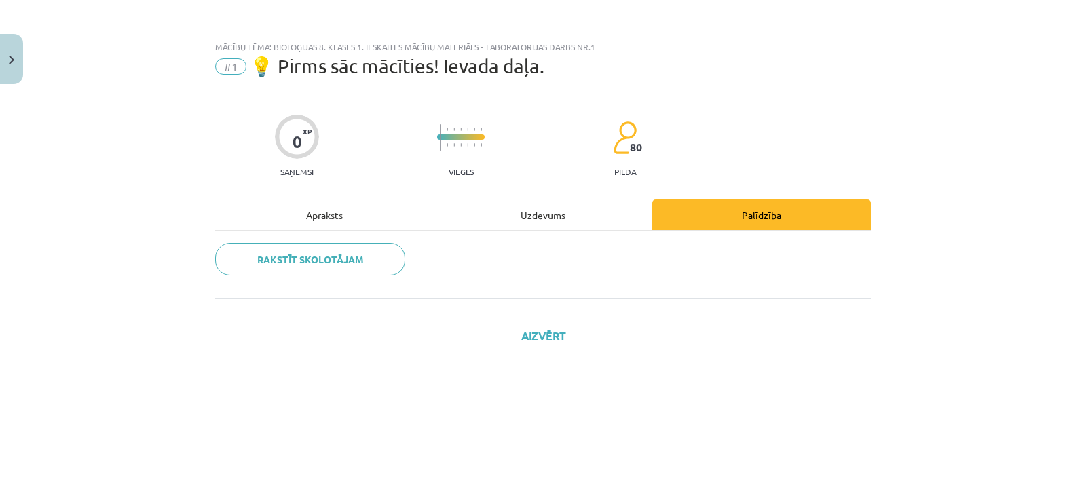
click at [316, 215] on div "Apraksts" at bounding box center [324, 215] width 219 height 31
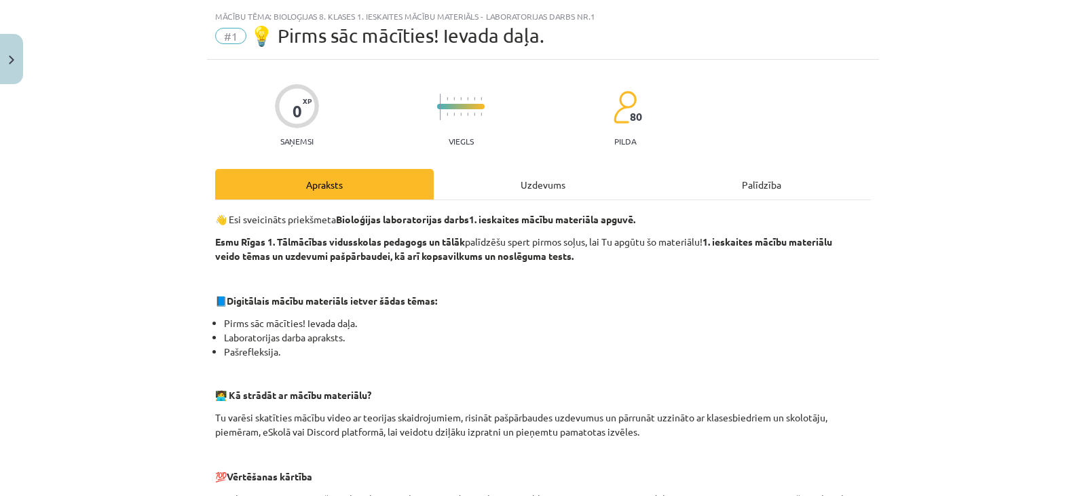
scroll to position [0, 0]
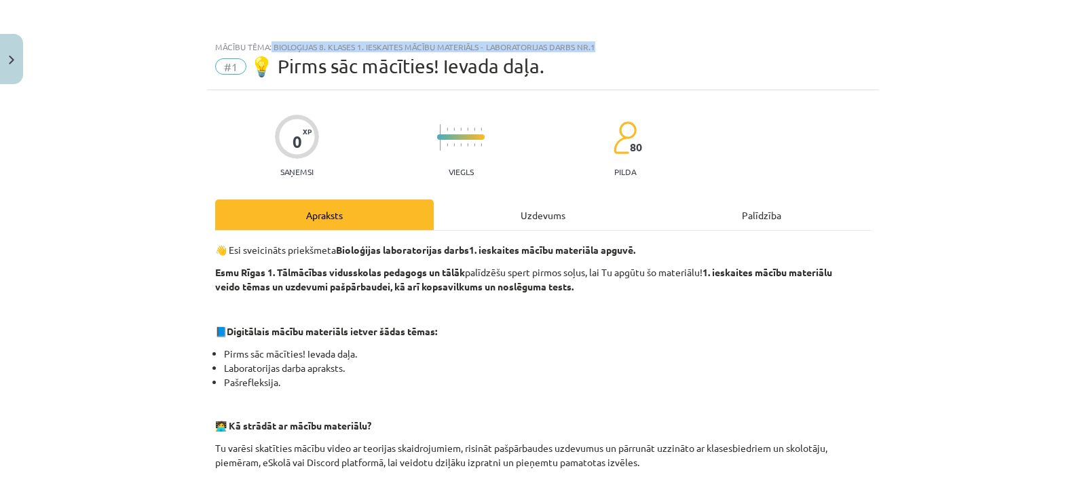
drag, startPoint x: 598, startPoint y: 42, endPoint x: 295, endPoint y: 52, distance: 303.7
click at [271, 48] on div "Mācību tēma: Bioloģijas 8. klases 1. ieskaites mācību materiāls - laboratorijas…" at bounding box center [543, 47] width 656 height 10
copy div "ioloģijas 8. klases 1. ieskaites mācību materiāls - laboratorijas darbs nr.1"
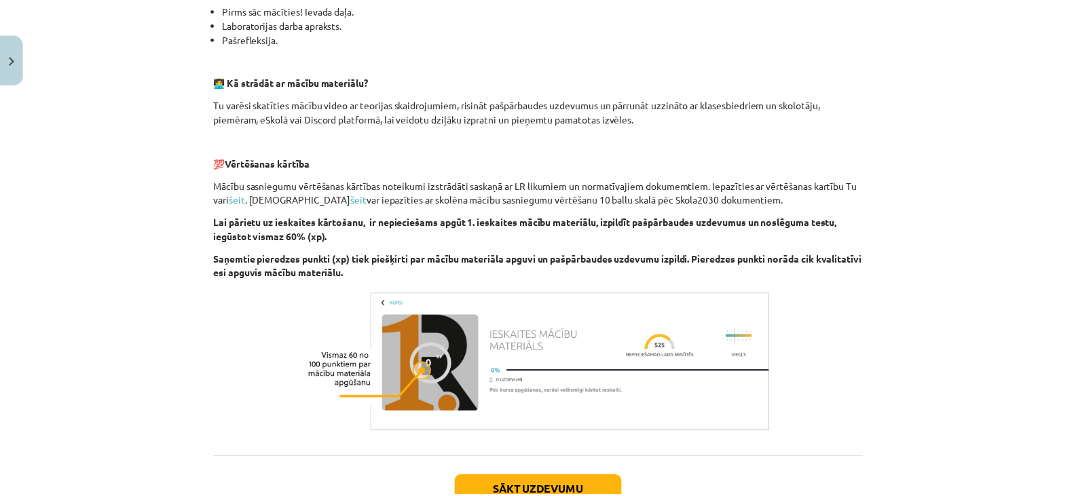
scroll to position [443, 0]
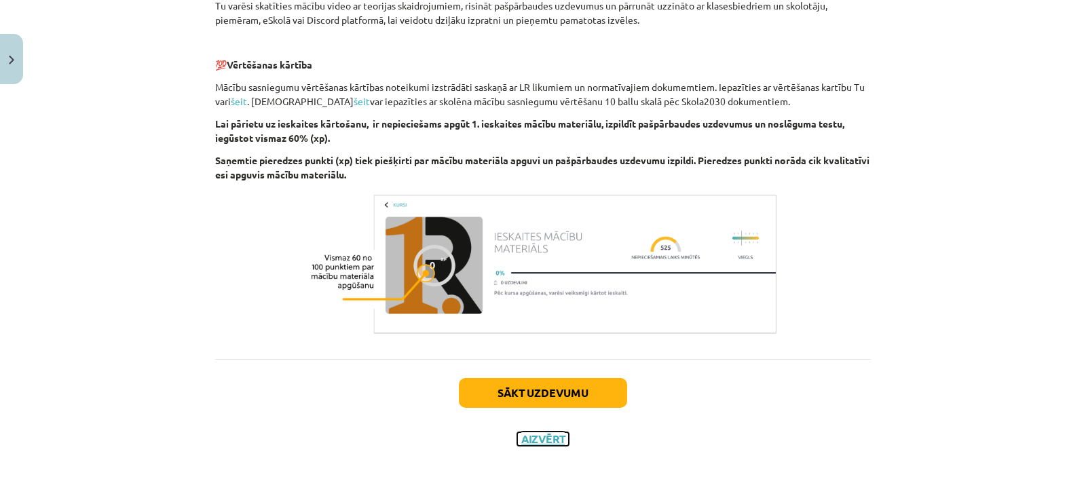
click at [546, 434] on button "Aizvērt" at bounding box center [543, 439] width 52 height 14
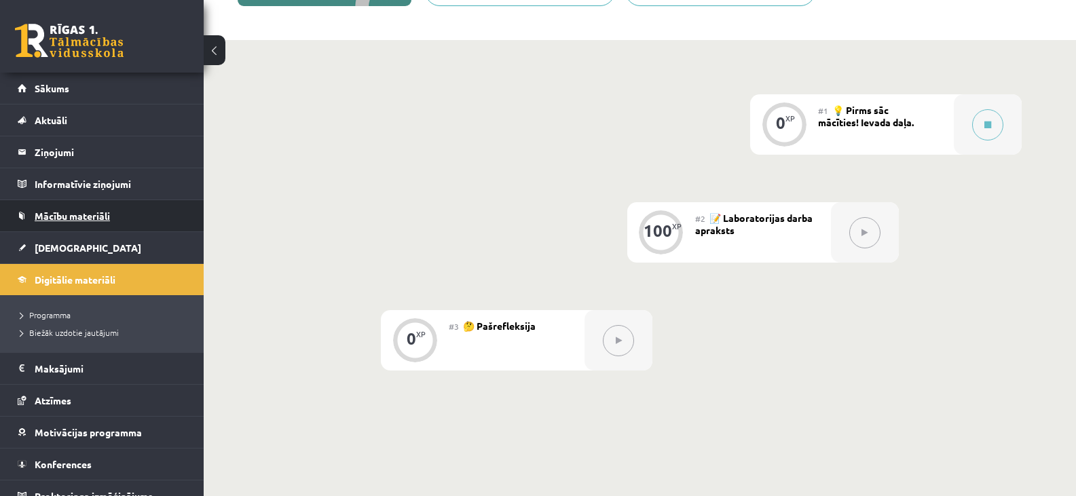
click at [68, 217] on span "Mācību materiāli" at bounding box center [72, 216] width 75 height 12
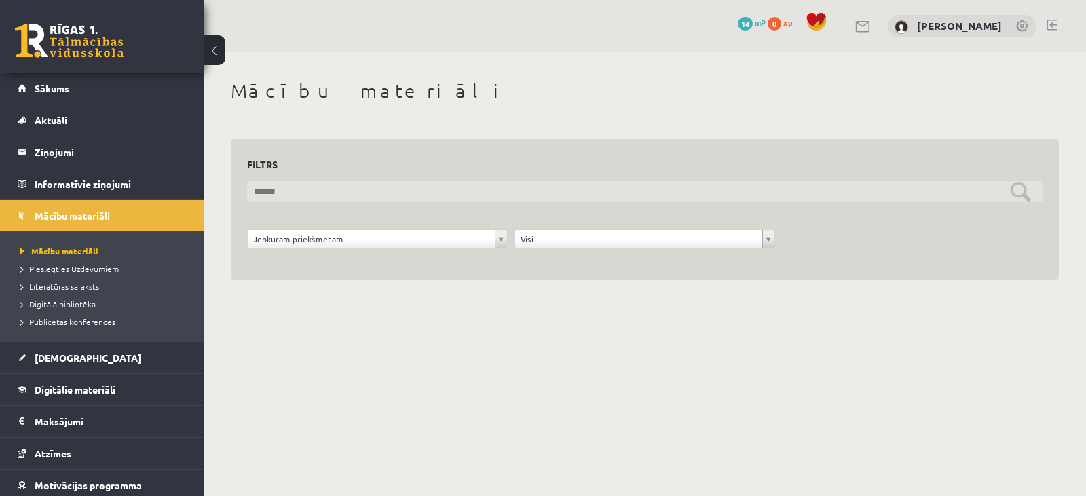
click at [327, 187] on input "text" at bounding box center [645, 191] width 796 height 21
paste input "**********"
click at [1018, 193] on input "**********" at bounding box center [645, 191] width 796 height 21
click at [1020, 189] on input "**********" at bounding box center [645, 191] width 796 height 21
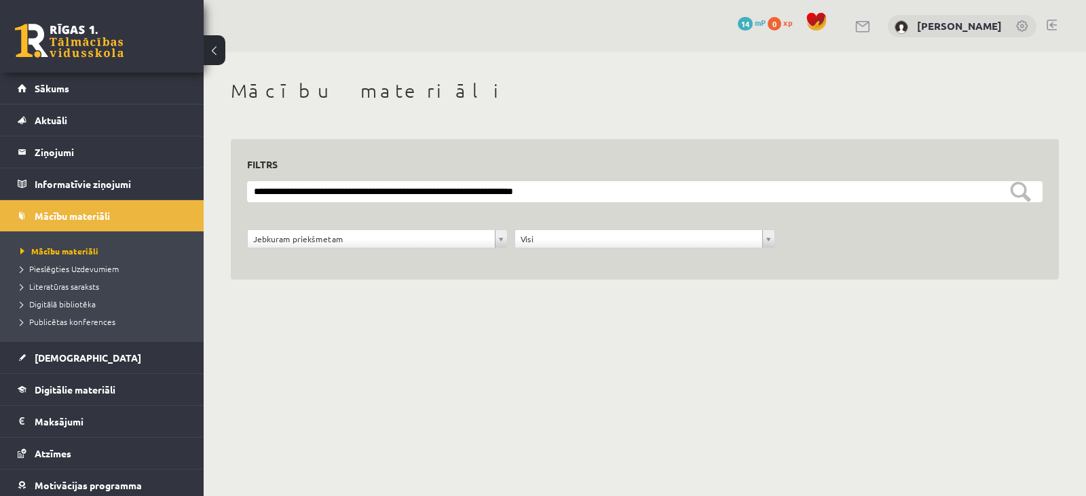
click at [610, 180] on div "**********" at bounding box center [645, 209] width 796 height 109
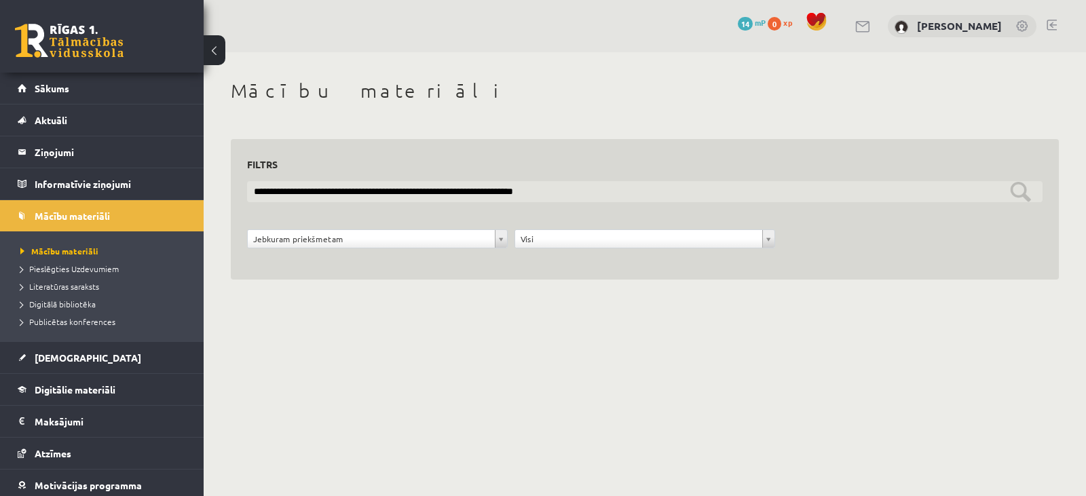
click at [1016, 189] on input "**********" at bounding box center [645, 191] width 796 height 21
click at [252, 189] on input "**********" at bounding box center [645, 191] width 796 height 21
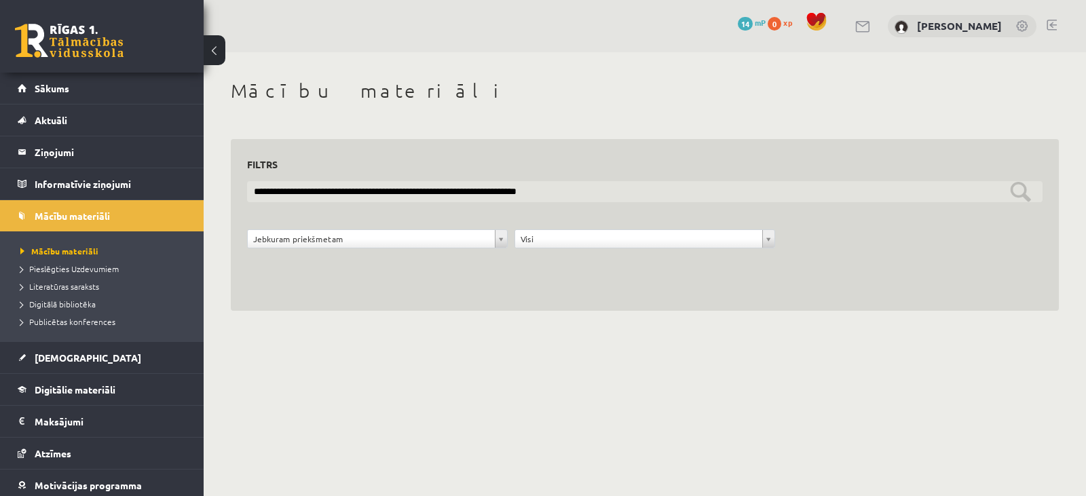
click at [576, 191] on input "**********" at bounding box center [645, 191] width 796 height 21
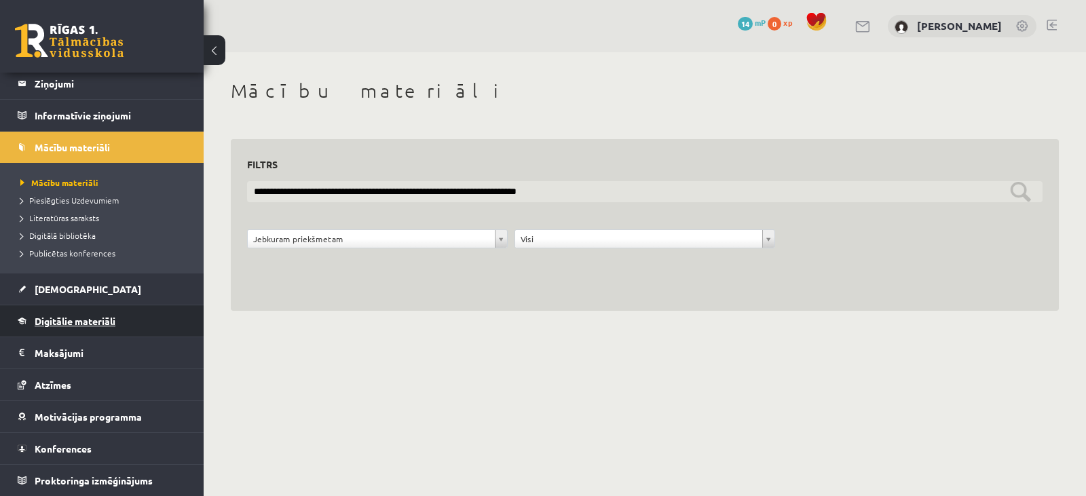
type input "**********"
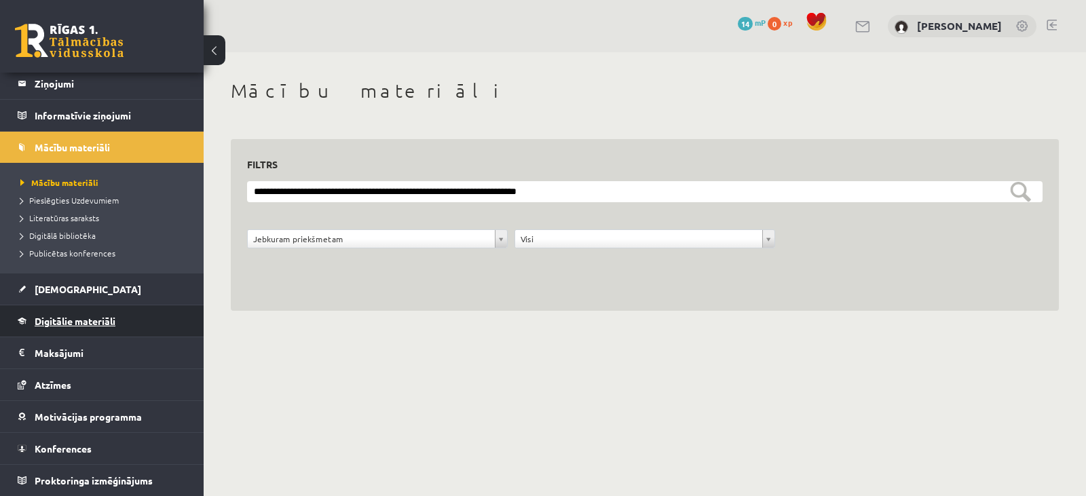
click at [84, 319] on span "Digitālie materiāli" at bounding box center [75, 321] width 81 height 12
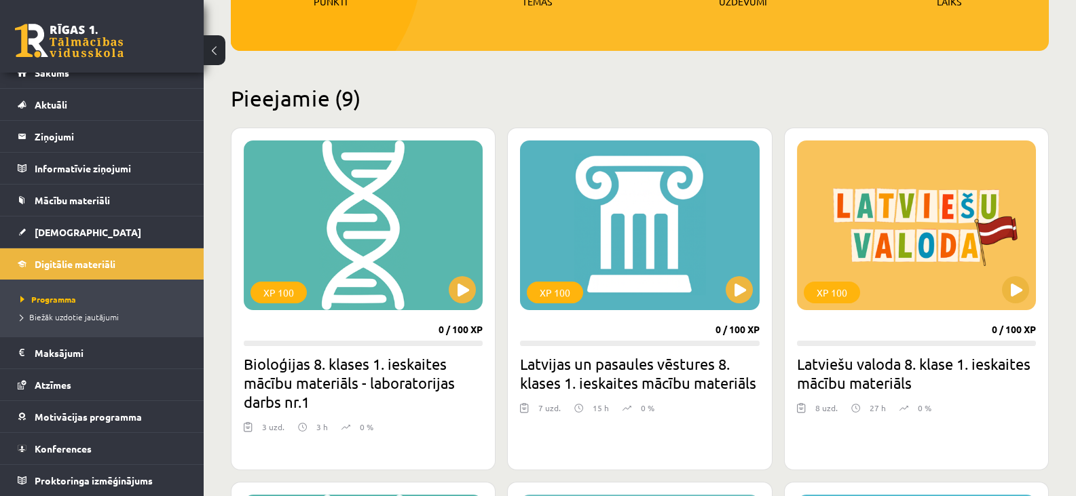
scroll to position [272, 0]
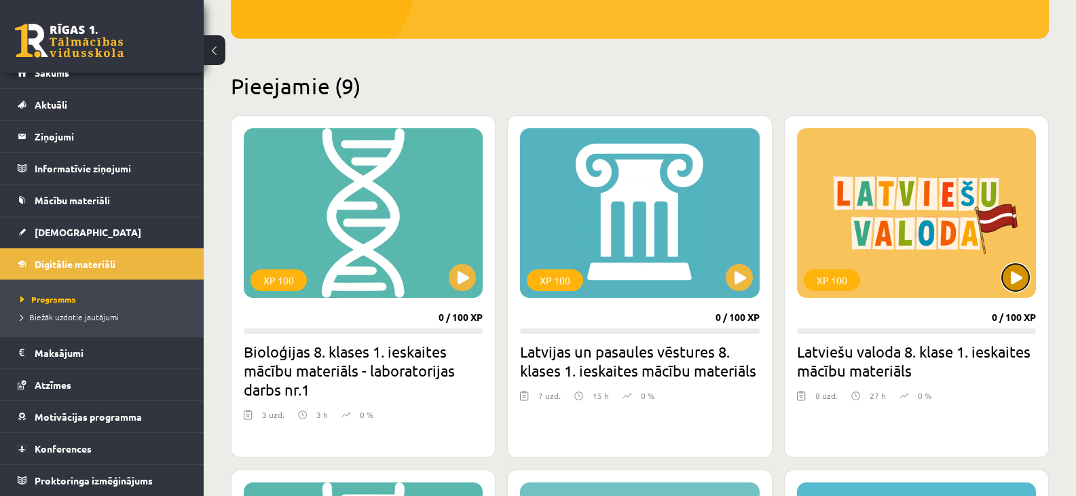
click at [1013, 270] on button at bounding box center [1015, 277] width 27 height 27
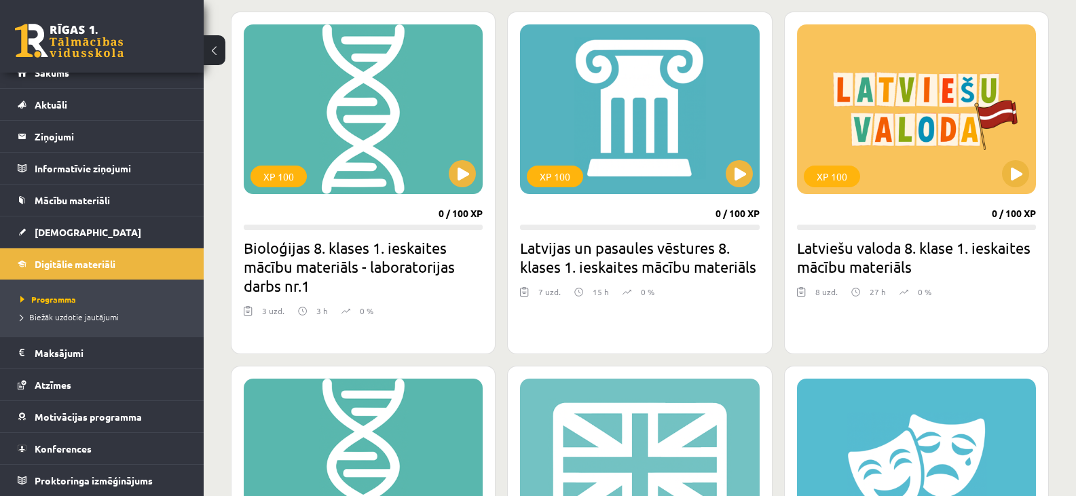
scroll to position [407, 0]
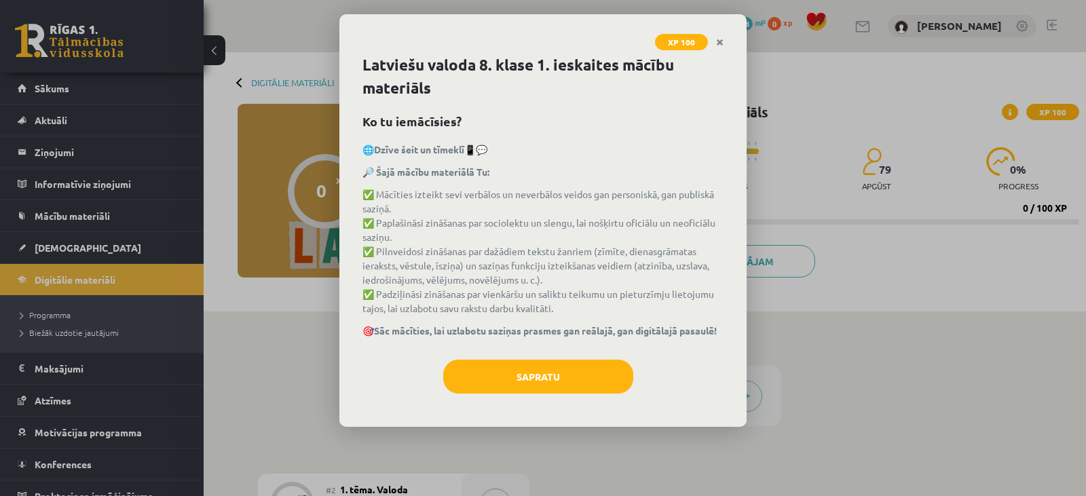
click at [722, 43] on icon "Close" at bounding box center [719, 43] width 7 height 10
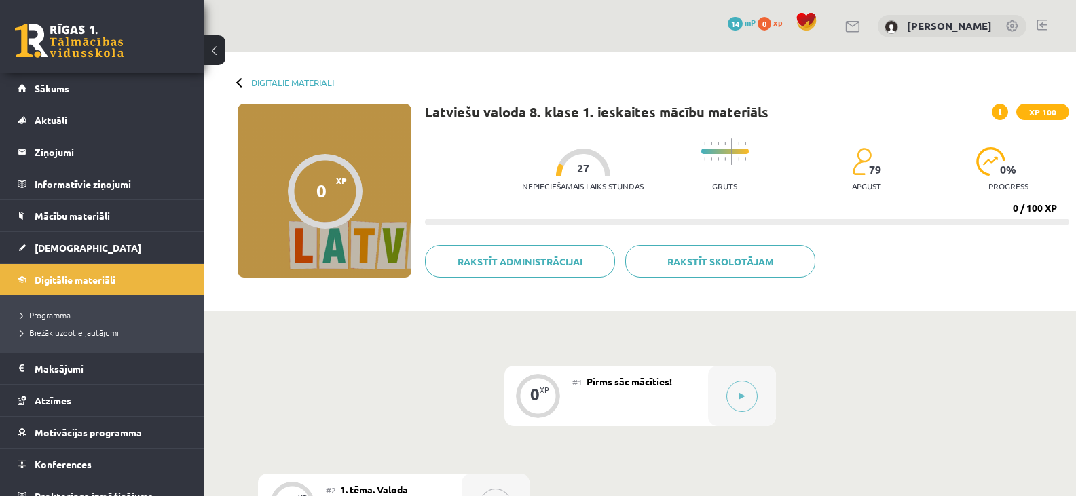
click at [240, 77] on div at bounding box center [241, 82] width 10 height 10
click at [280, 77] on div "Digitālie materiāli 0 XP XP 100 0 / 100 XP Latviešu valoda 8. klase 1. ieskaite…" at bounding box center [640, 181] width 872 height 259
click at [297, 84] on link "Digitālie materiāli" at bounding box center [292, 82] width 83 height 10
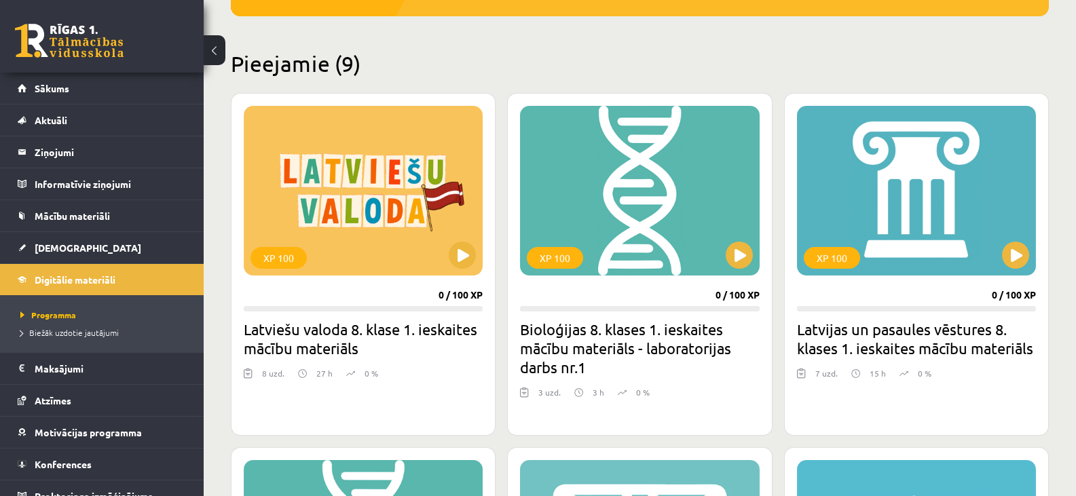
scroll to position [339, 0]
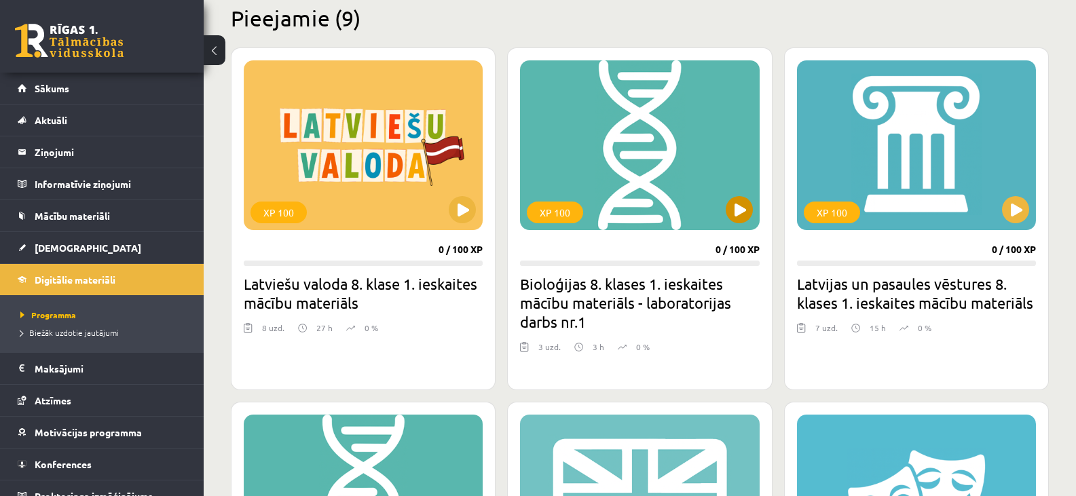
click at [561, 213] on div "XP 100" at bounding box center [555, 213] width 56 height 22
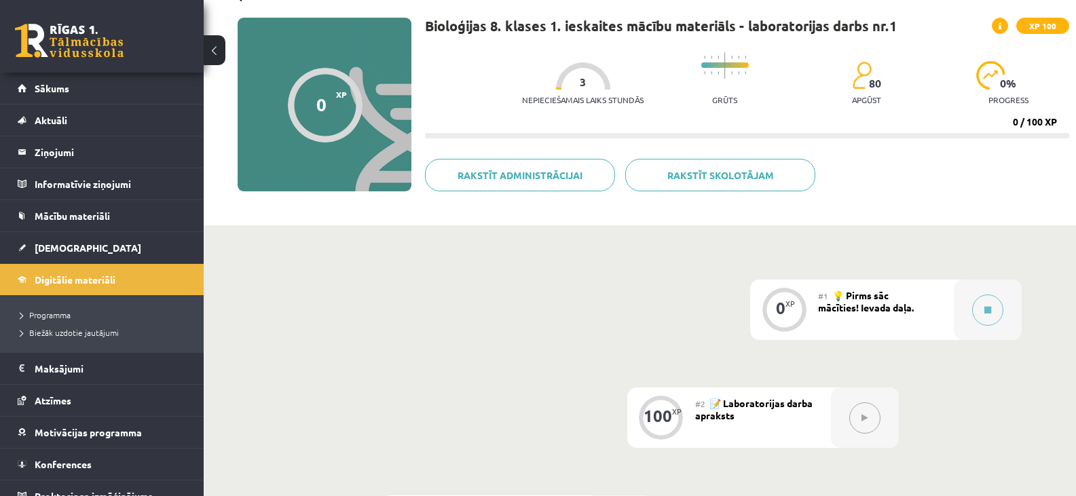
scroll to position [136, 0]
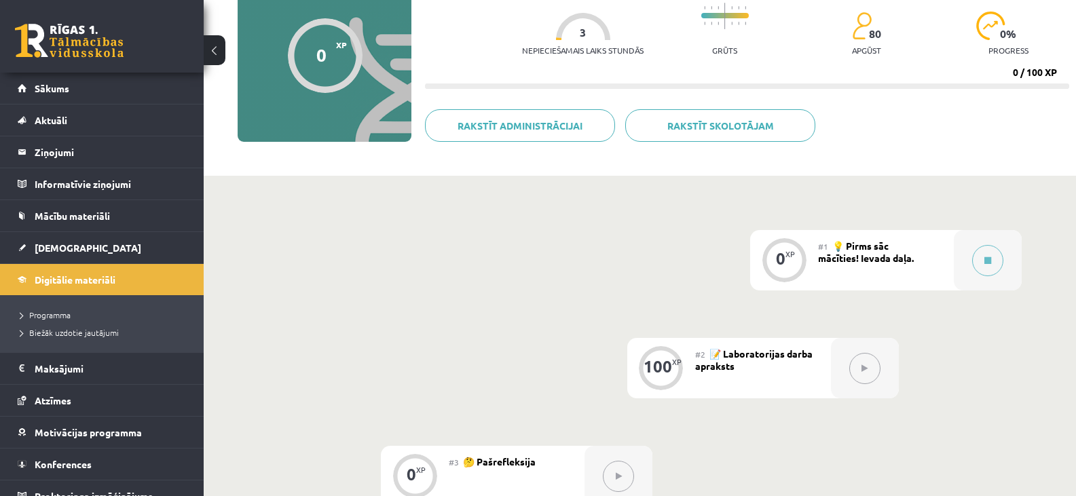
click at [870, 375] on button at bounding box center [864, 368] width 31 height 31
click at [709, 363] on span "📝 Laboratorijas darba apraksts" at bounding box center [753, 360] width 117 height 24
click at [735, 358] on span "📝 Laboratorijas darba apraksts" at bounding box center [753, 360] width 117 height 24
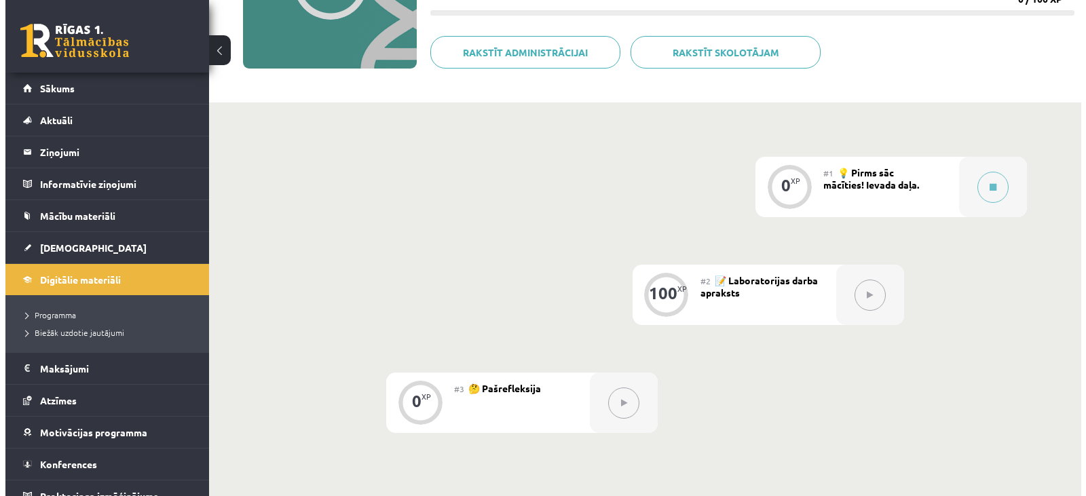
scroll to position [272, 0]
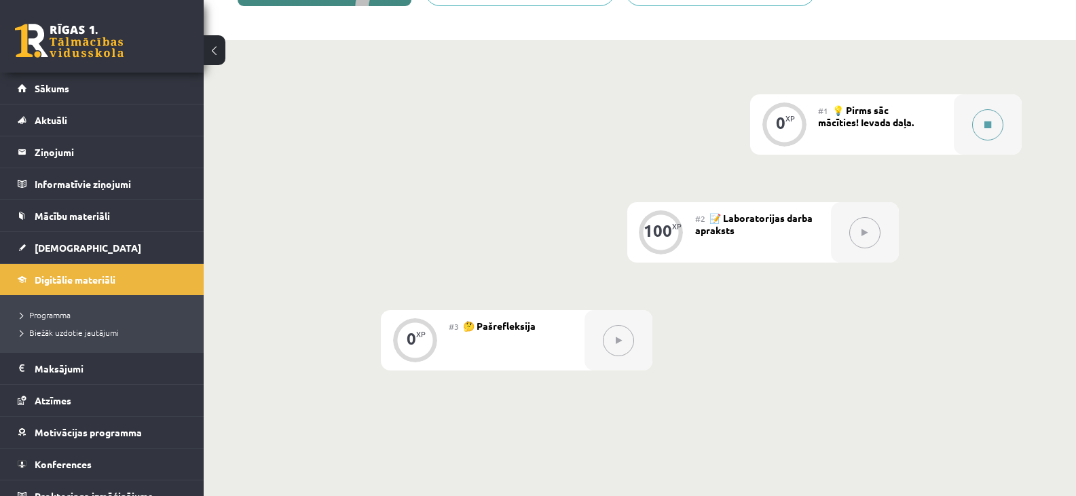
click at [991, 126] on icon at bounding box center [987, 125] width 7 height 8
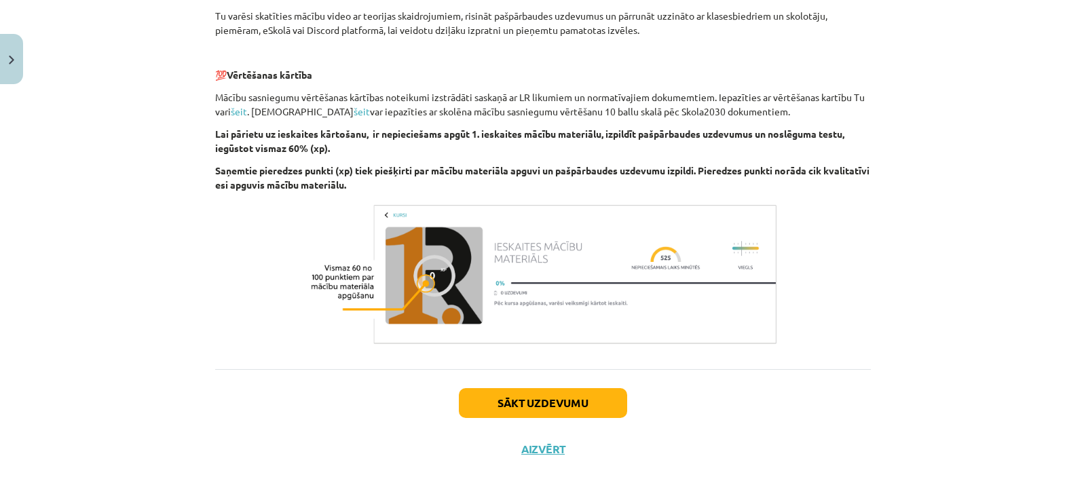
scroll to position [443, 0]
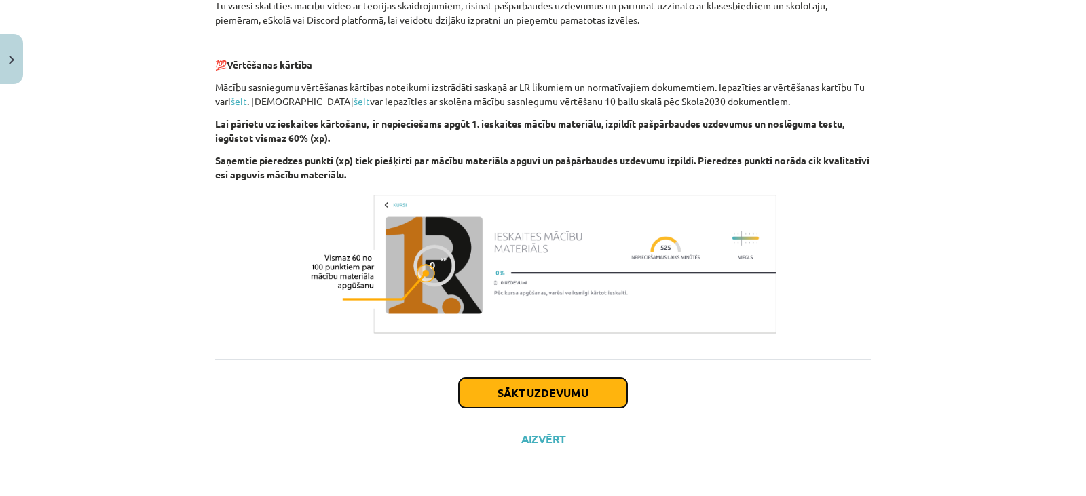
click at [534, 392] on button "Sākt uzdevumu" at bounding box center [543, 393] width 168 height 30
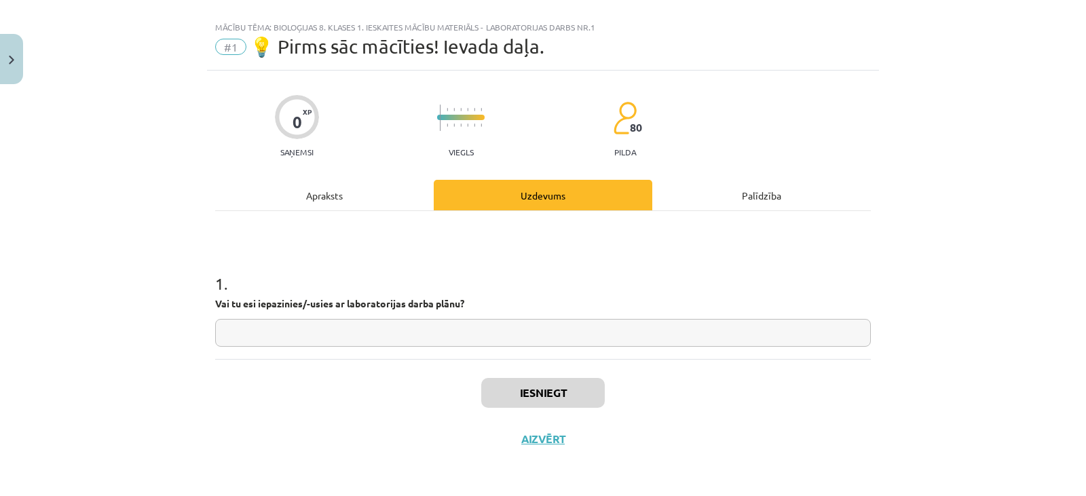
click at [403, 333] on input "text" at bounding box center [543, 333] width 656 height 28
type input "**"
click at [530, 391] on button "Iesniegt" at bounding box center [543, 393] width 124 height 30
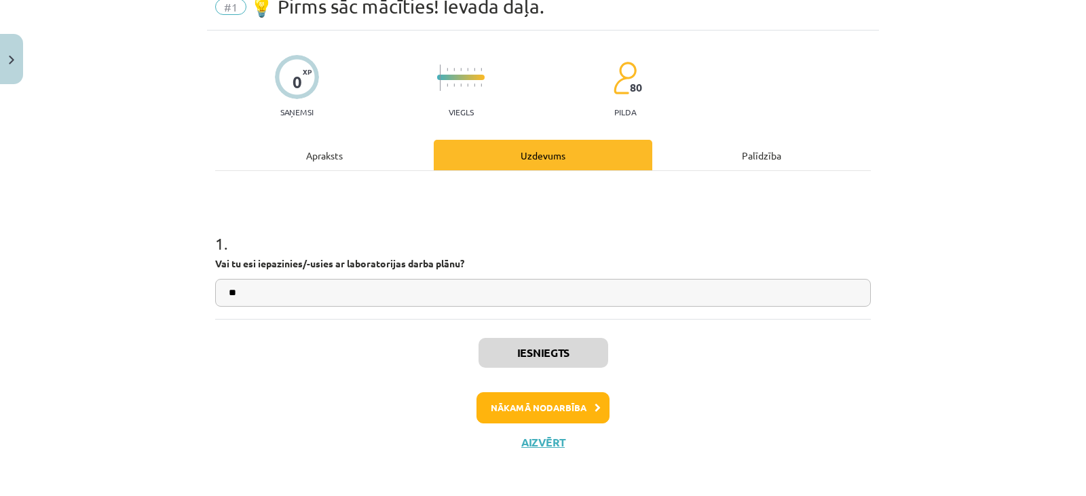
scroll to position [63, 0]
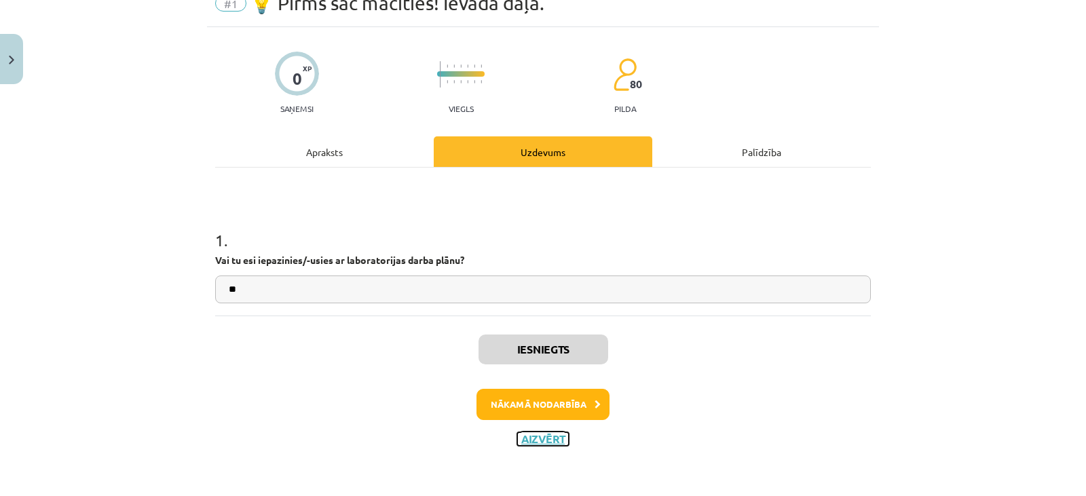
click at [538, 437] on button "Aizvērt" at bounding box center [543, 439] width 52 height 14
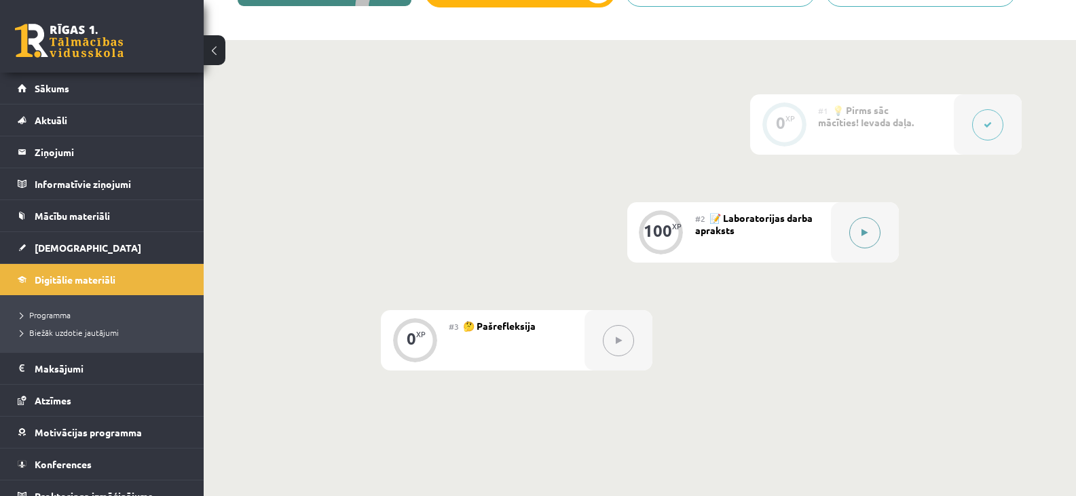
click at [863, 229] on icon at bounding box center [865, 233] width 6 height 8
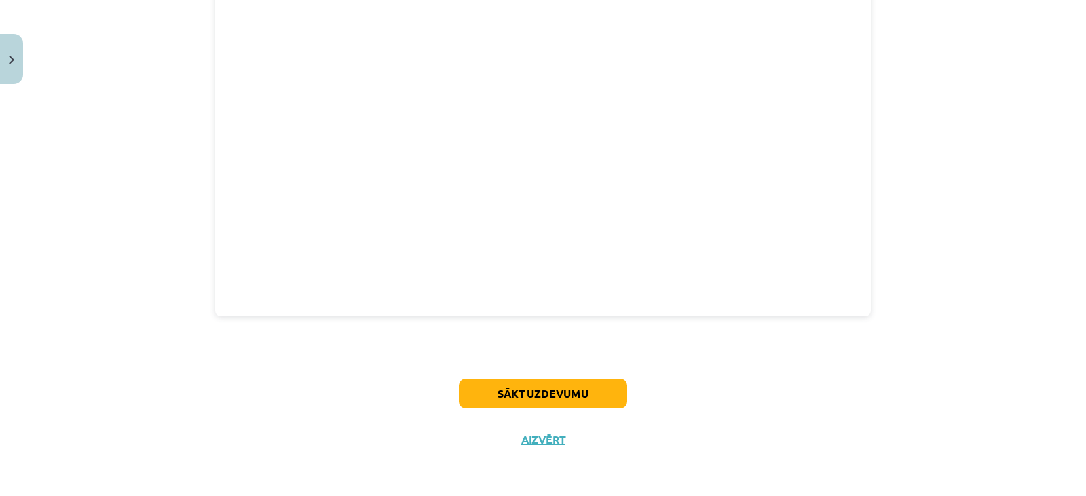
scroll to position [693, 0]
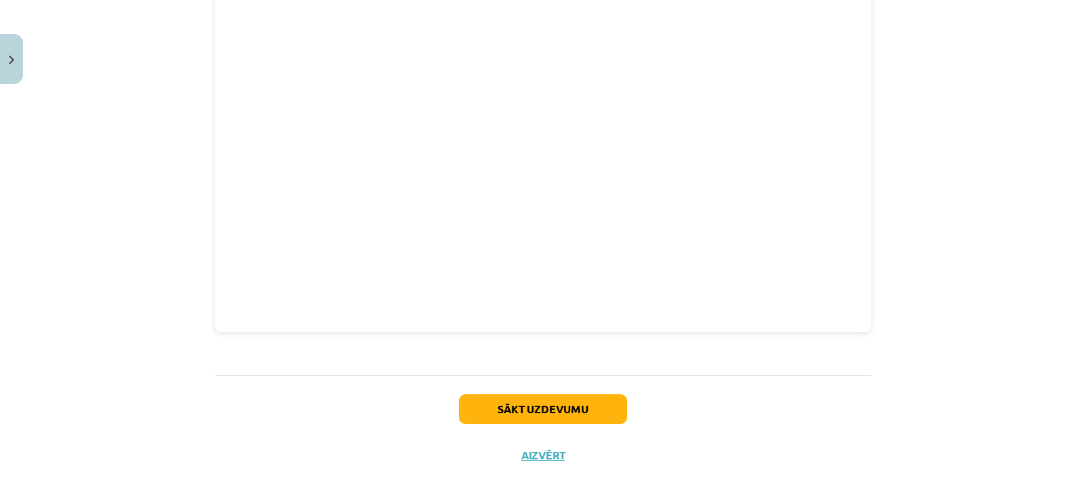
click at [388, 354] on p at bounding box center [543, 348] width 656 height 14
click at [653, 344] on p at bounding box center [543, 348] width 656 height 14
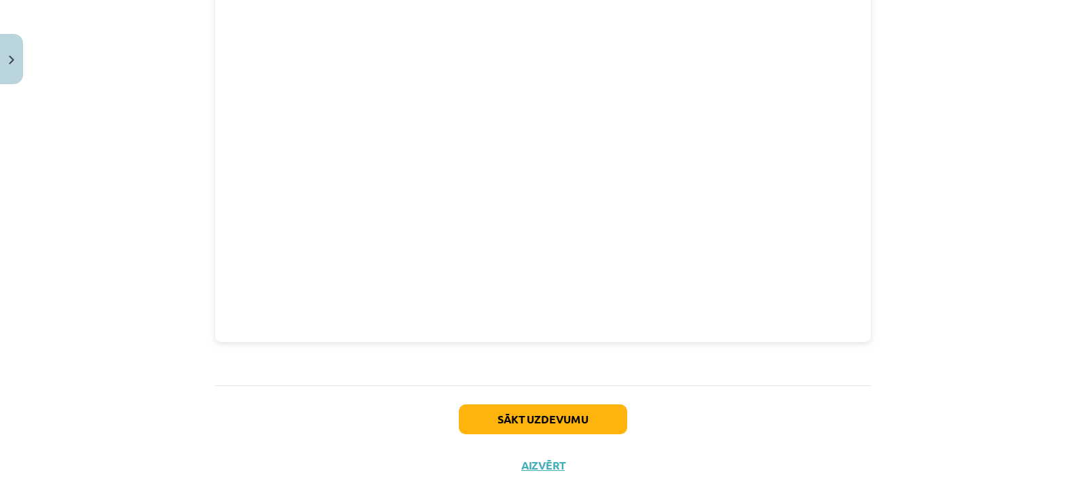
scroll to position [708, 0]
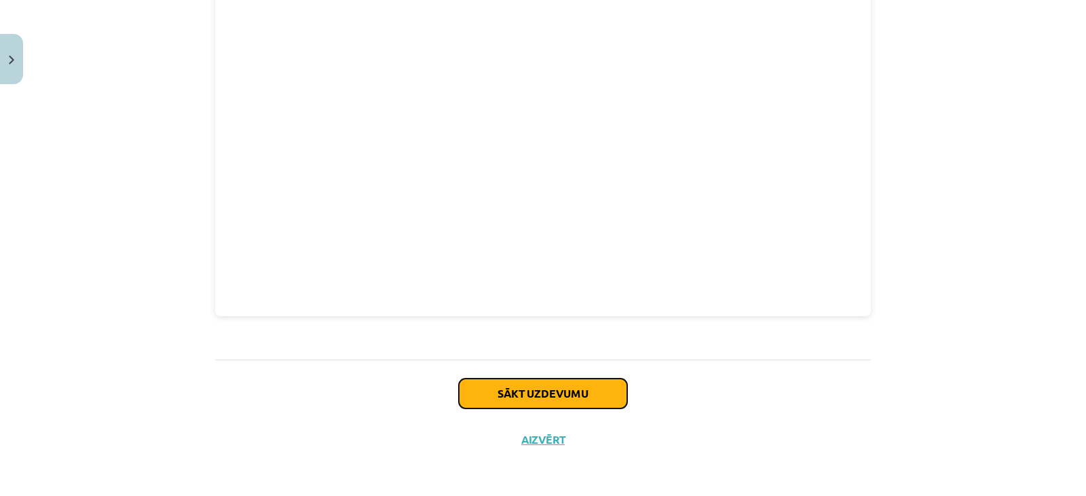
click at [553, 391] on button "Sākt uzdevumu" at bounding box center [543, 394] width 168 height 30
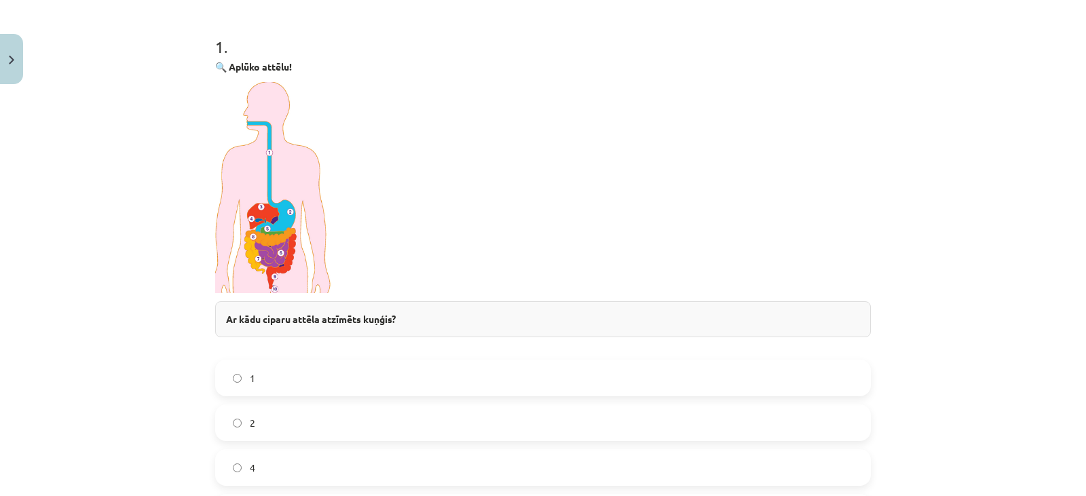
scroll to position [306, 0]
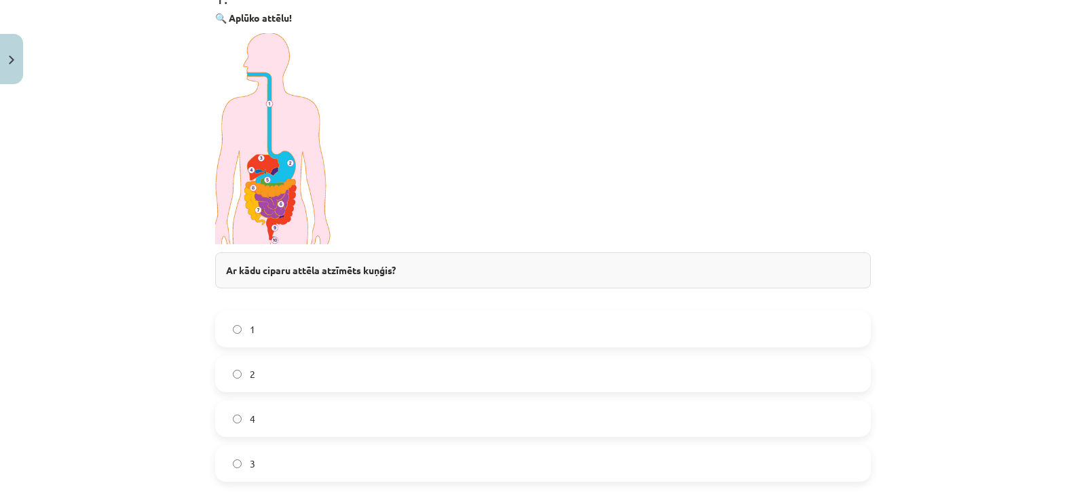
click at [275, 198] on img at bounding box center [274, 138] width 118 height 211
click at [271, 166] on img at bounding box center [274, 138] width 118 height 211
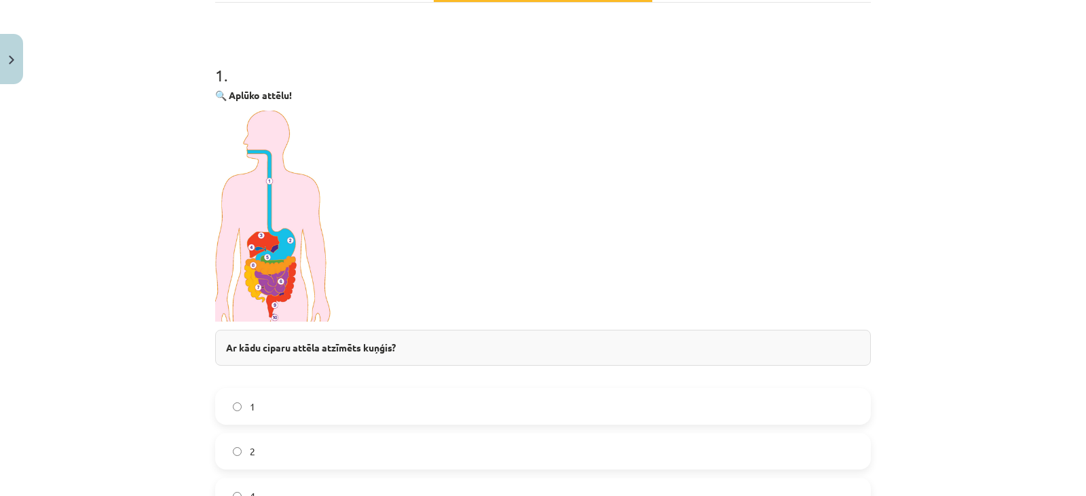
scroll to position [170, 0]
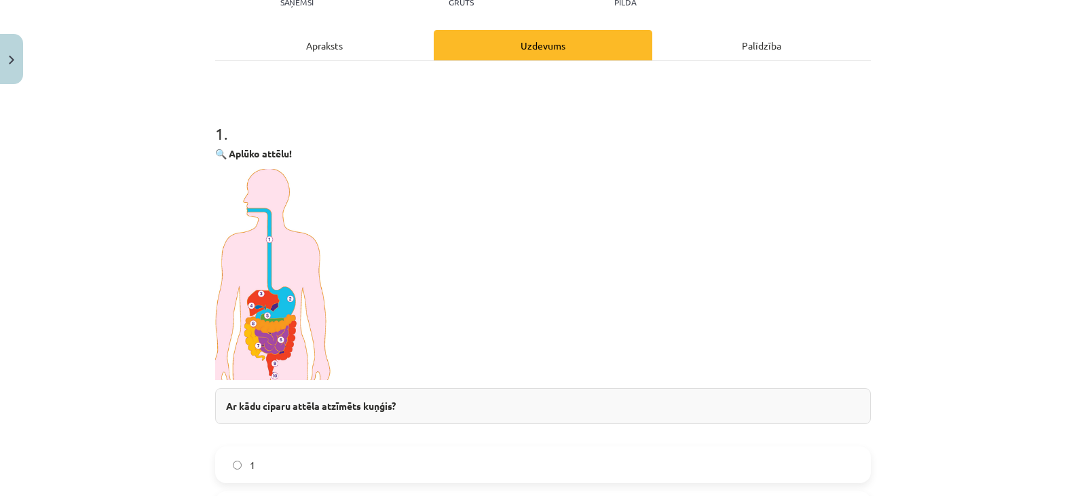
click at [268, 327] on img at bounding box center [274, 274] width 118 height 211
click at [276, 193] on img at bounding box center [274, 274] width 118 height 211
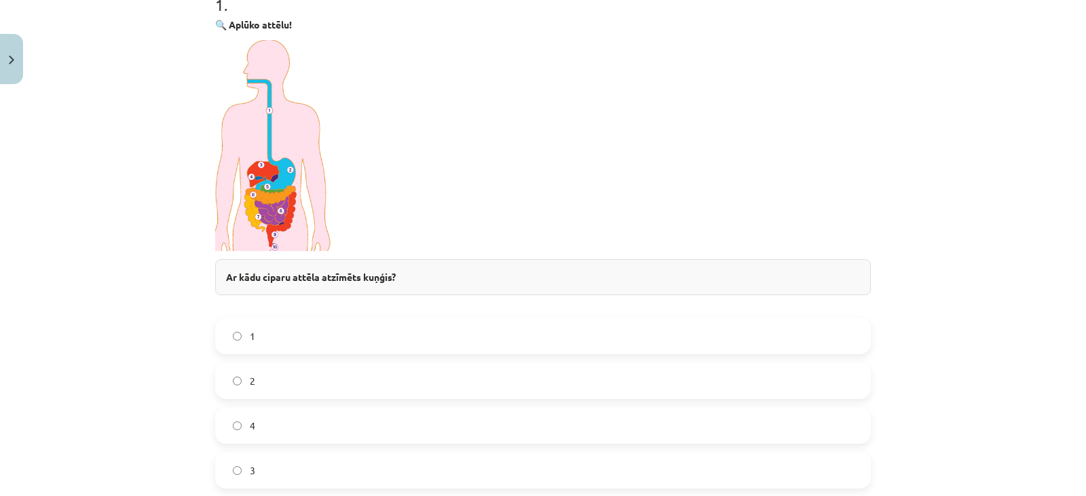
scroll to position [306, 0]
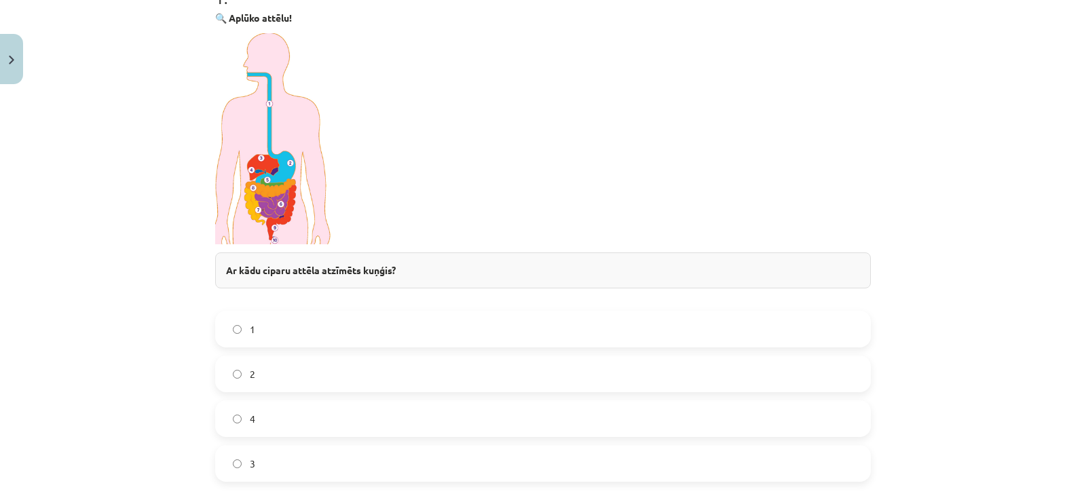
click at [276, 208] on img at bounding box center [274, 138] width 118 height 211
click at [251, 196] on img at bounding box center [274, 138] width 118 height 211
click at [264, 170] on img at bounding box center [274, 138] width 118 height 211
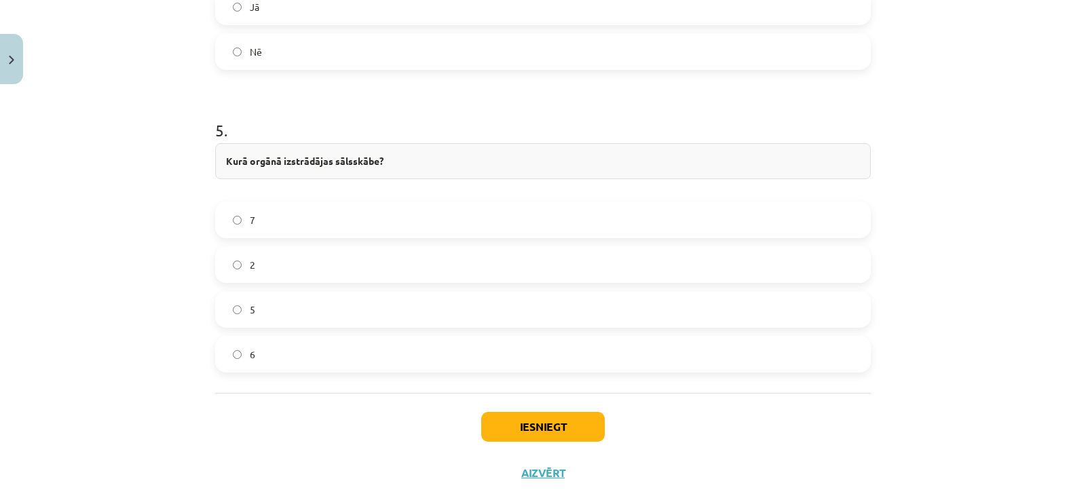
scroll to position [1570, 0]
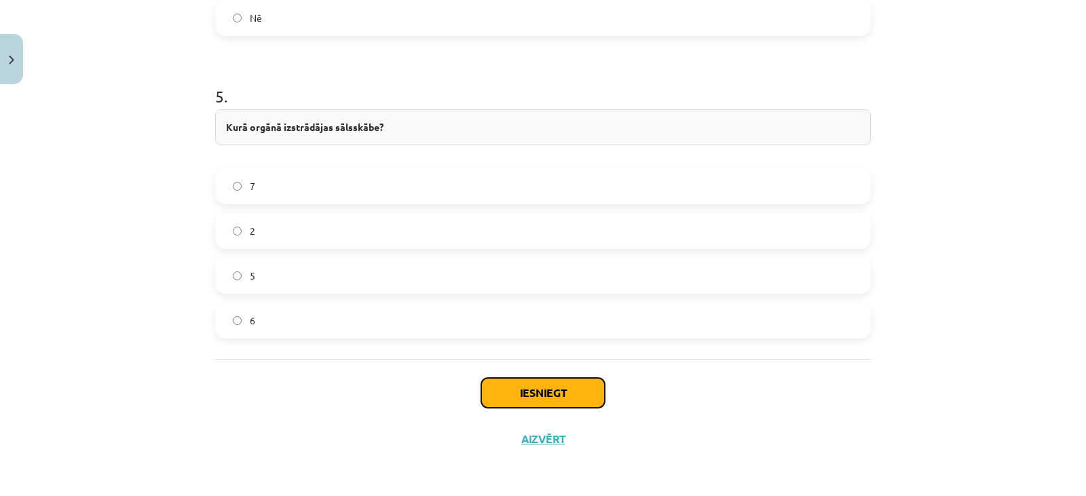
click at [534, 392] on button "Iesniegt" at bounding box center [543, 393] width 124 height 30
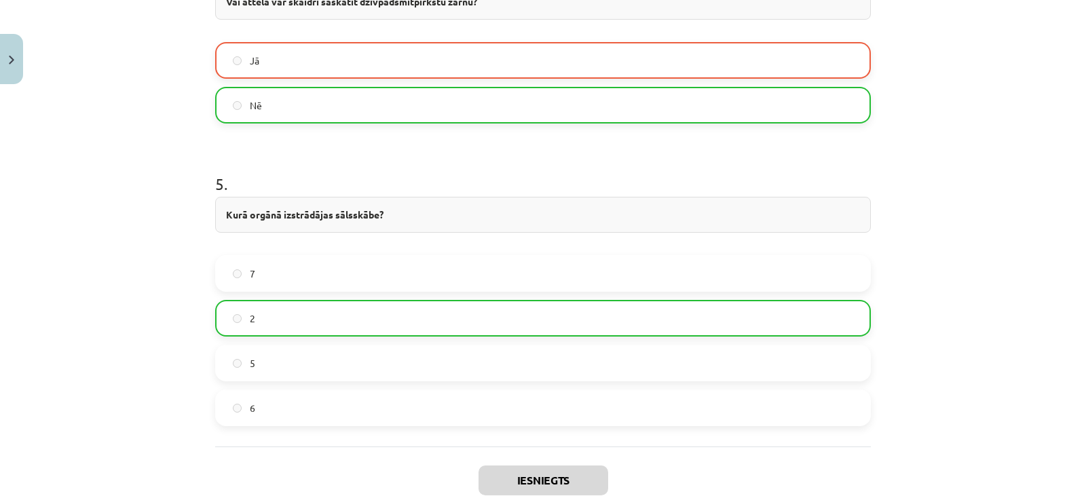
scroll to position [1614, 0]
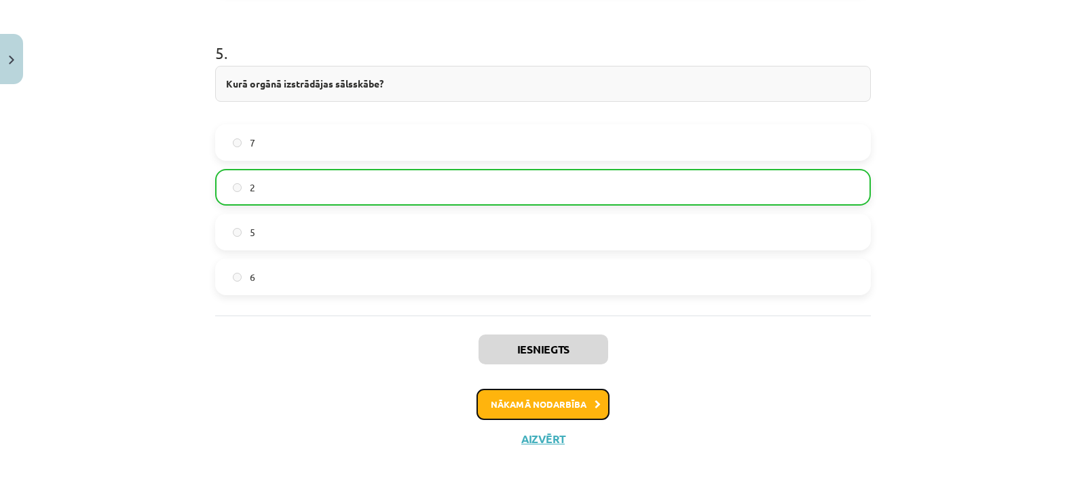
click at [540, 400] on button "Nākamā nodarbība" at bounding box center [543, 404] width 133 height 31
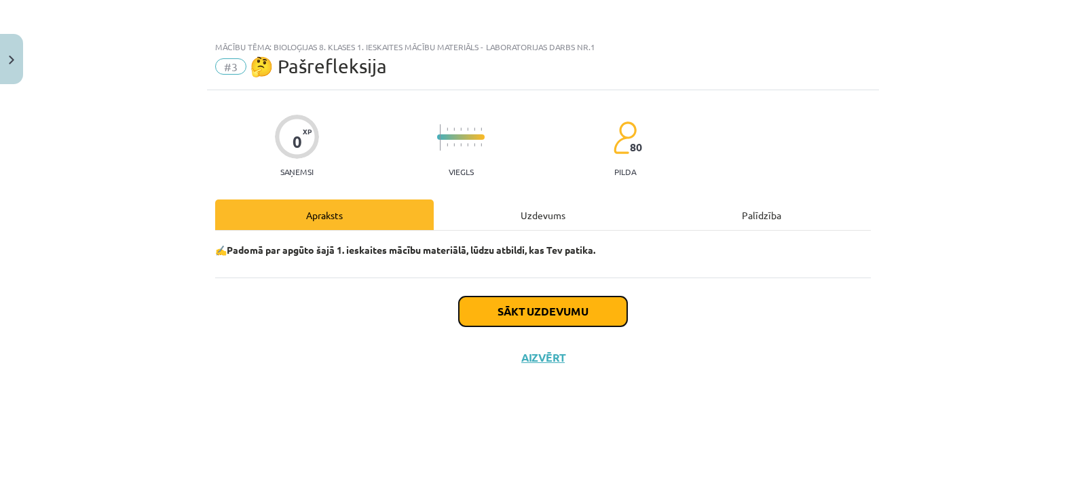
click at [552, 312] on button "Sākt uzdevumu" at bounding box center [543, 312] width 168 height 30
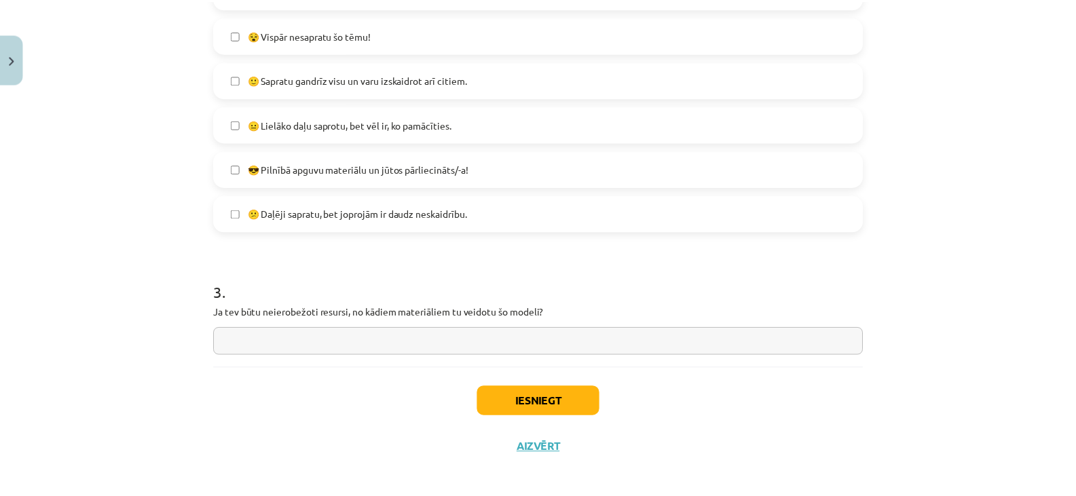
scroll to position [553, 0]
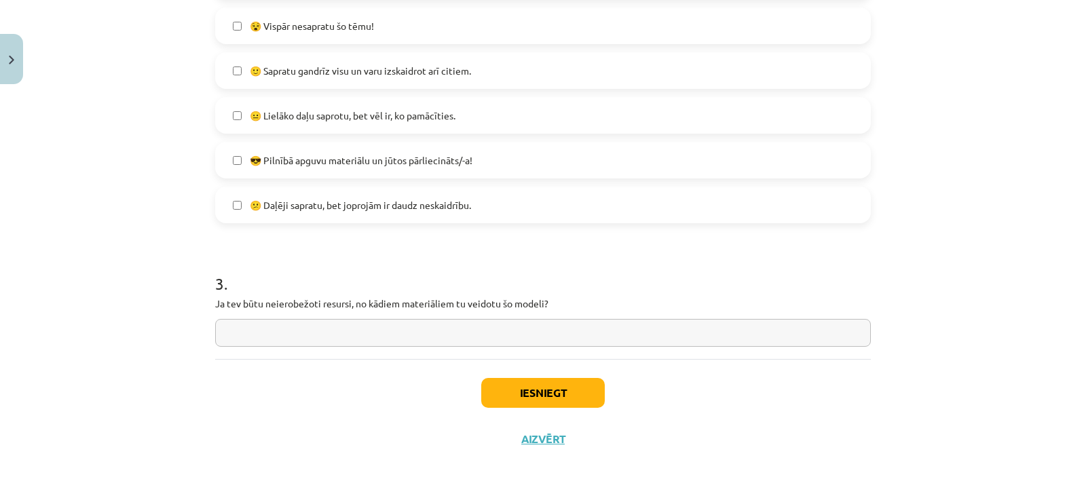
click at [367, 331] on input "text" at bounding box center [543, 333] width 656 height 28
click at [542, 394] on button "Iesniegt" at bounding box center [543, 393] width 124 height 30
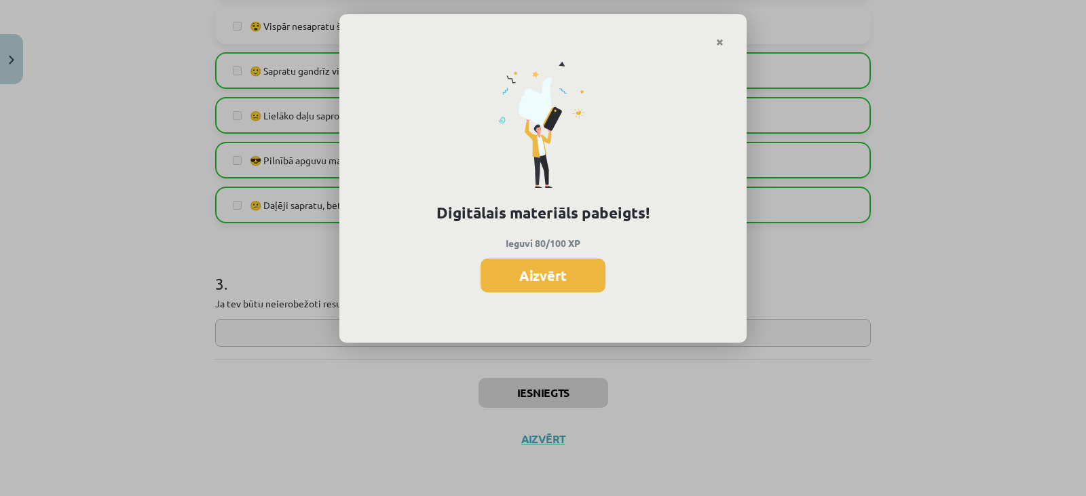
click at [552, 272] on button "Aizvērt" at bounding box center [543, 276] width 125 height 34
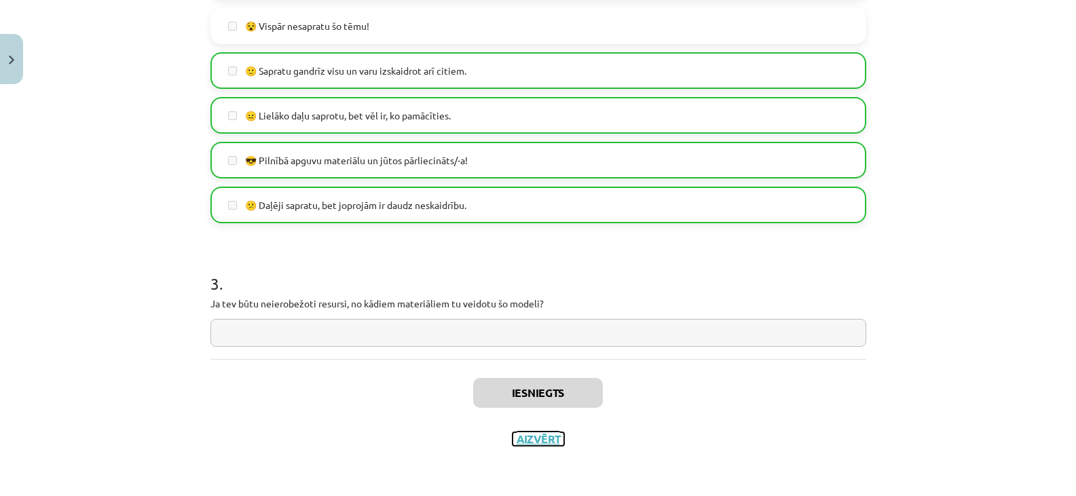
click at [523, 440] on button "Aizvērt" at bounding box center [539, 439] width 52 height 14
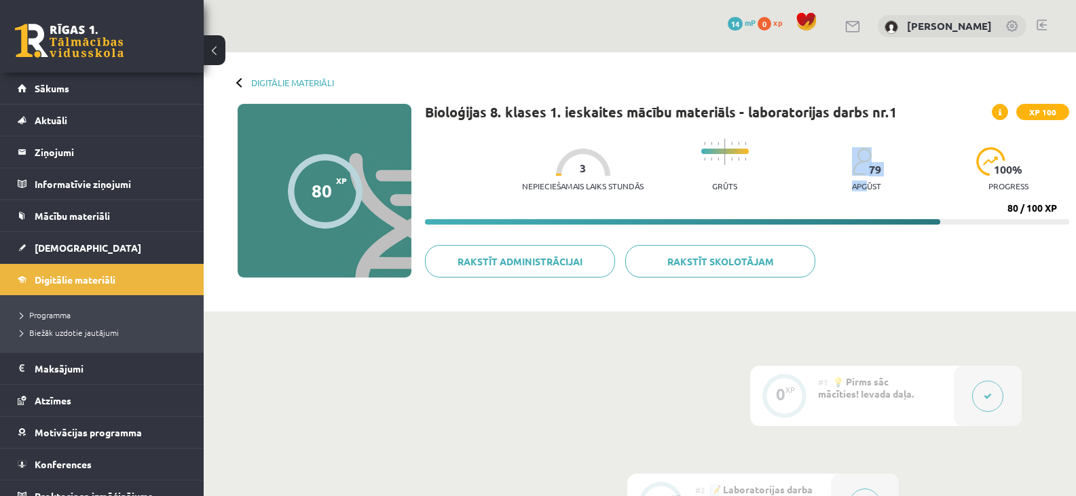
click at [861, 177] on div "79 apgūst" at bounding box center [866, 173] width 29 height 52
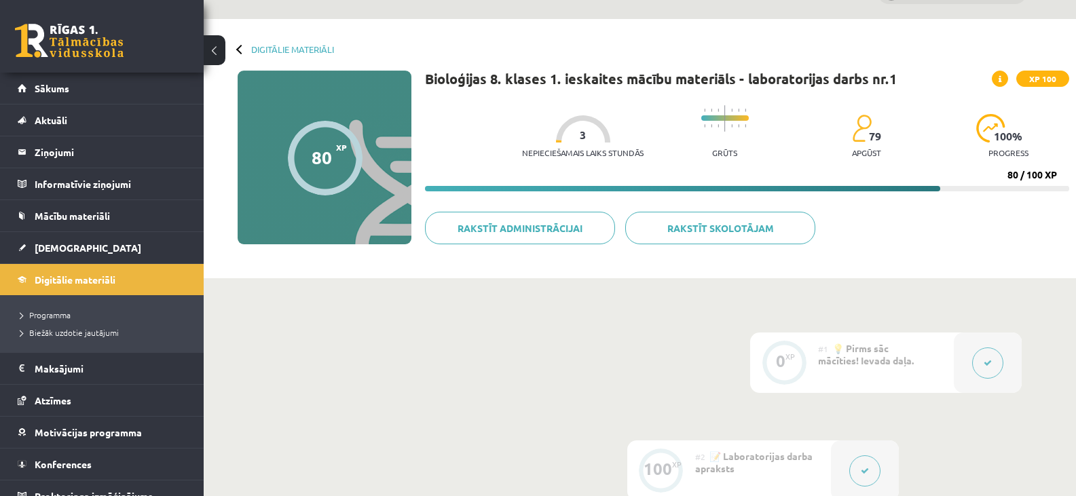
scroll to position [0, 0]
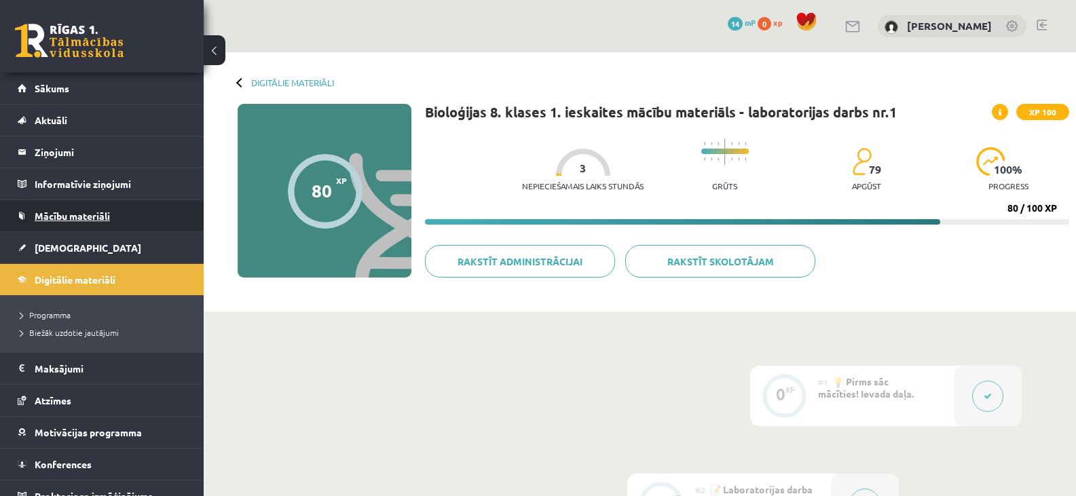
click at [58, 217] on span "Mācību materiāli" at bounding box center [72, 216] width 75 height 12
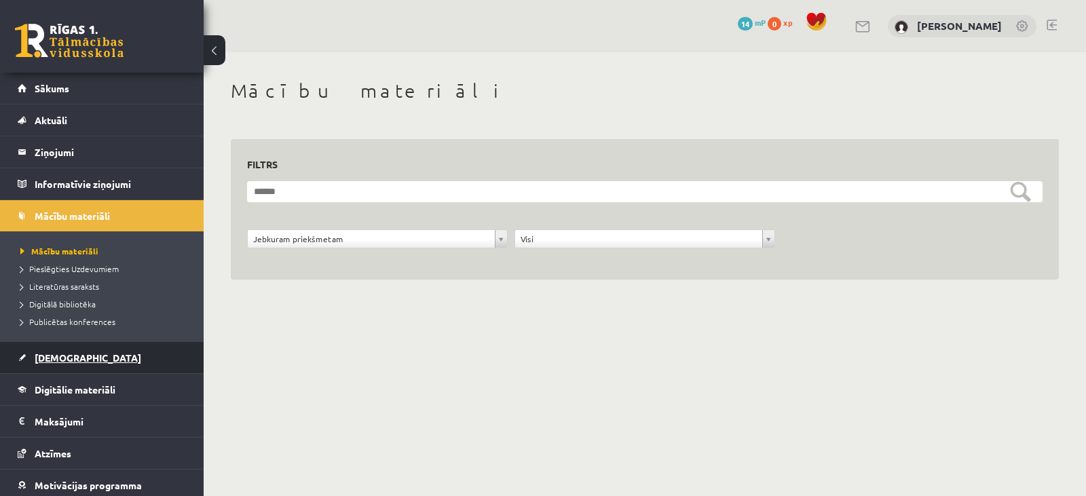
click at [61, 356] on span "[DEMOGRAPHIC_DATA]" at bounding box center [88, 358] width 107 height 12
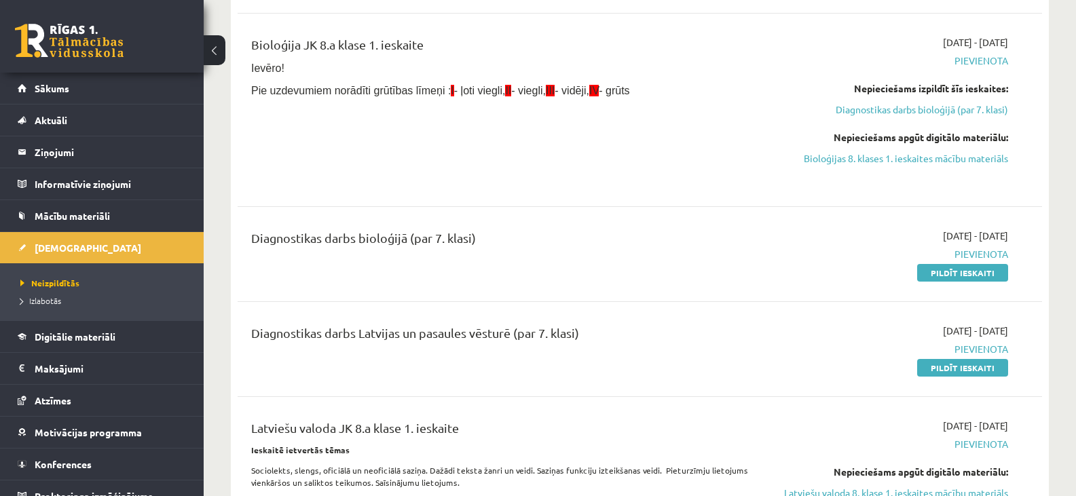
scroll to position [339, 0]
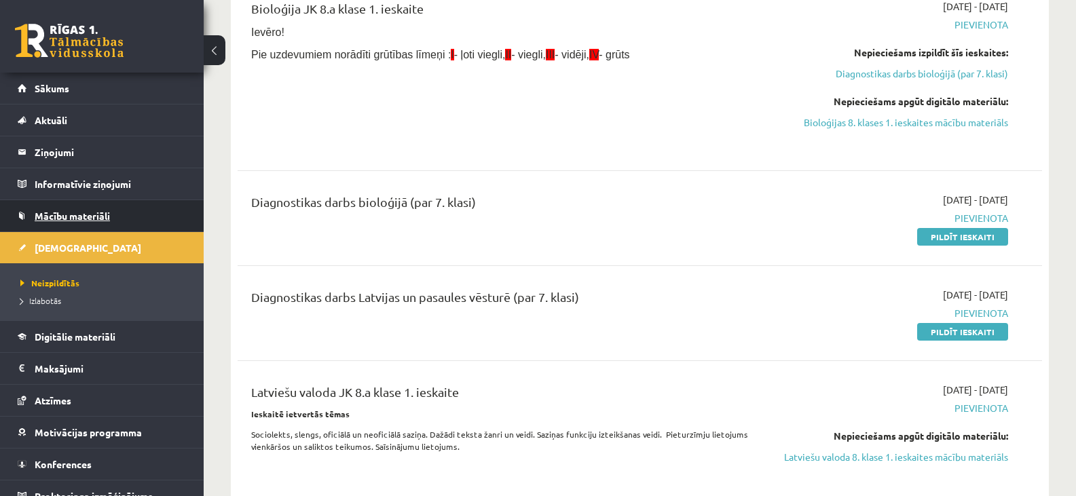
click at [71, 216] on span "Mācību materiāli" at bounding box center [72, 216] width 75 height 12
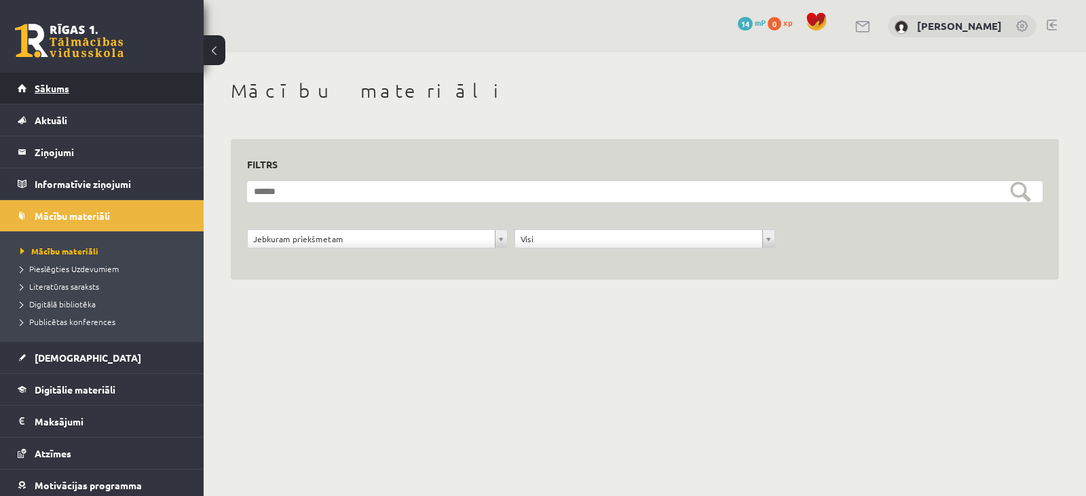
click at [46, 86] on span "Sākums" at bounding box center [52, 88] width 35 height 12
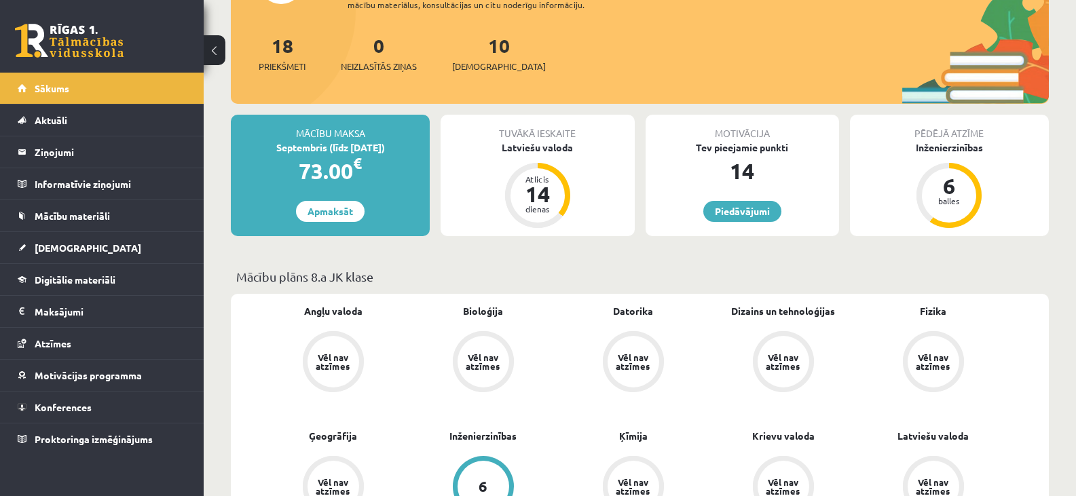
scroll to position [136, 0]
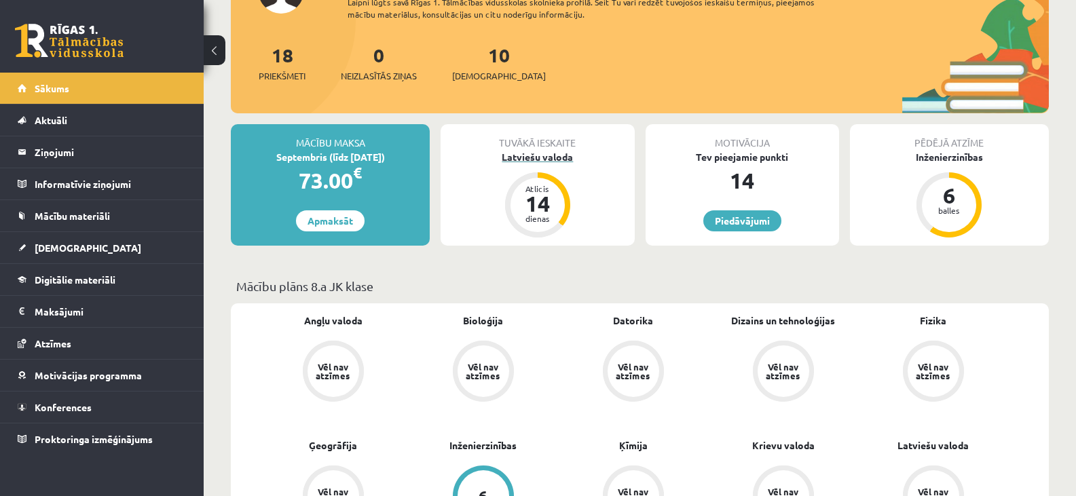
click at [532, 201] on div "14" at bounding box center [537, 204] width 41 height 22
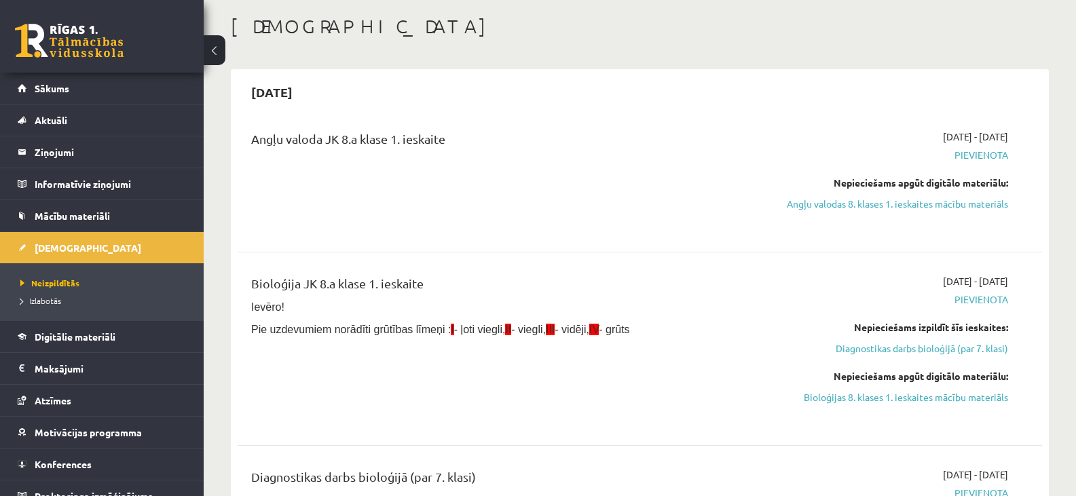
scroll to position [68, 0]
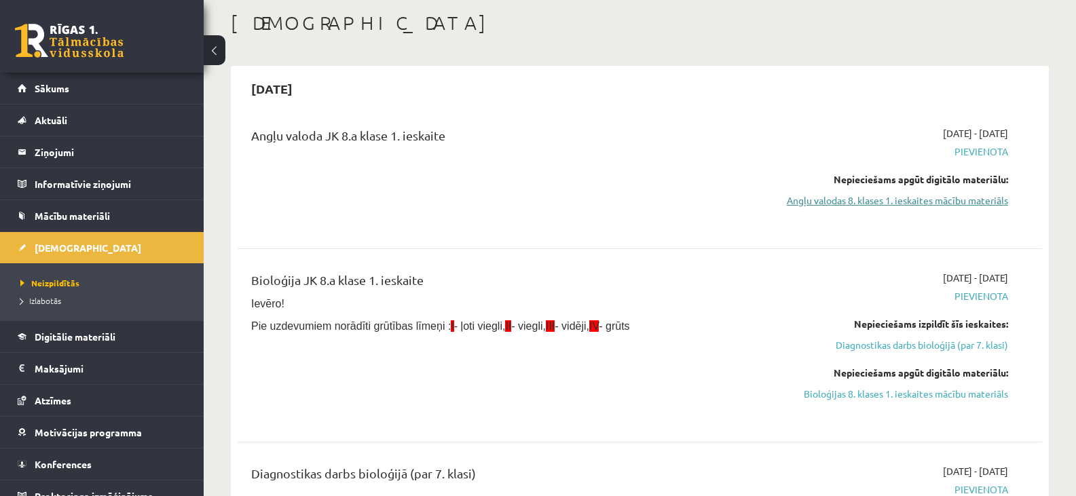
click at [887, 202] on link "Angļu valodas 8. klases 1. ieskaites mācību materiāls" at bounding box center [888, 200] width 239 height 14
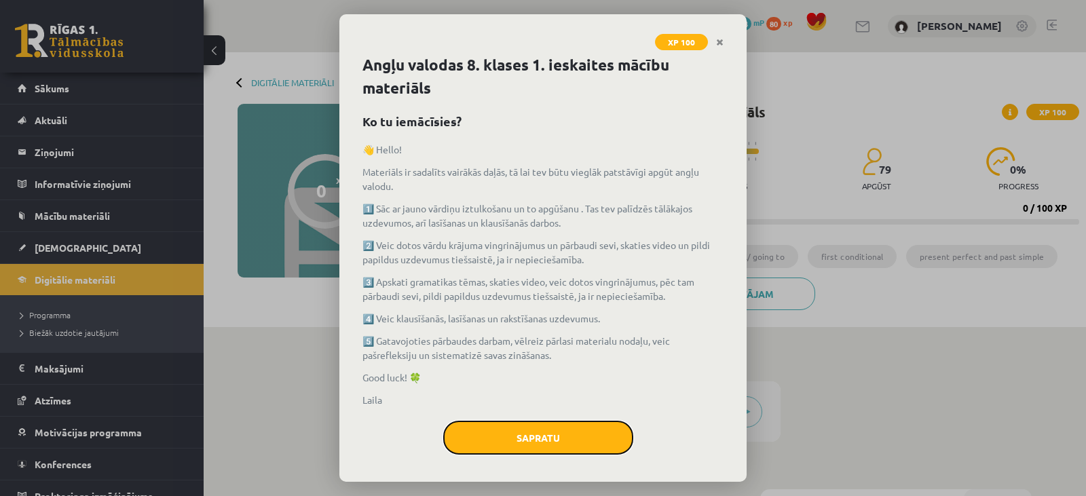
click at [537, 439] on button "Sapratu" at bounding box center [538, 438] width 190 height 34
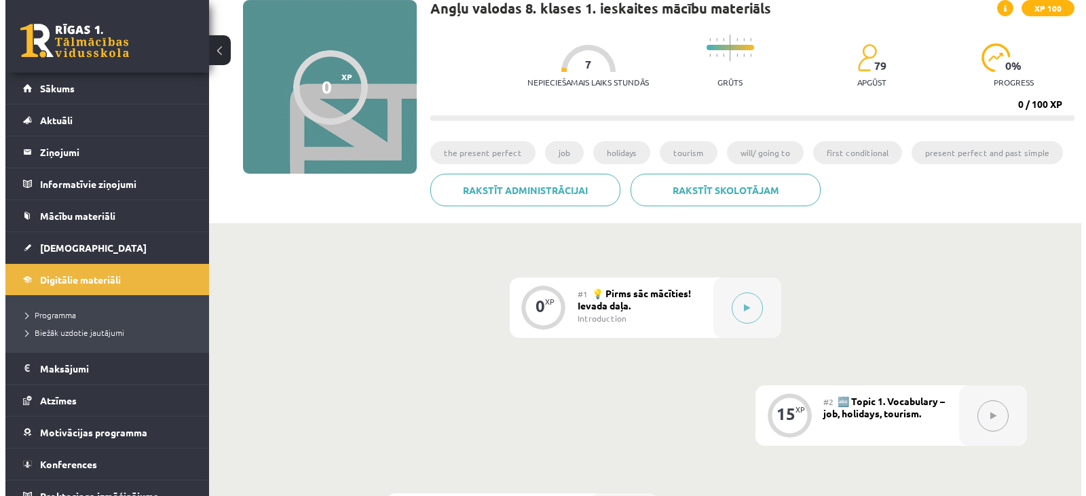
scroll to position [136, 0]
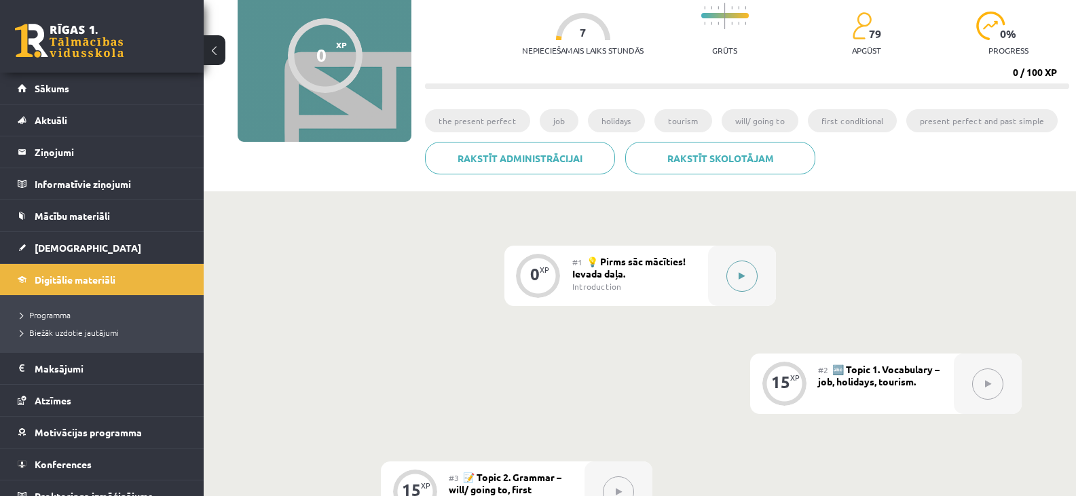
click at [738, 285] on button at bounding box center [741, 276] width 31 height 31
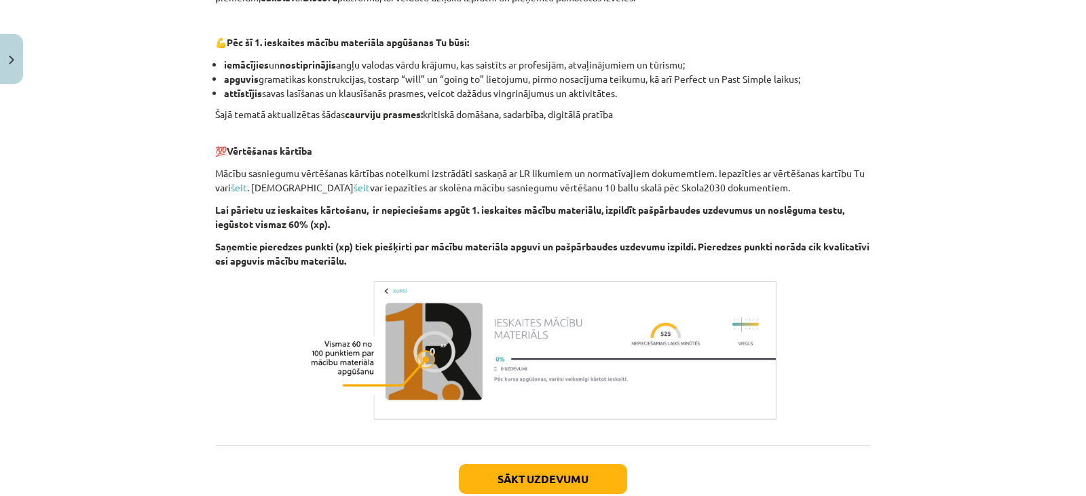
scroll to position [951, 0]
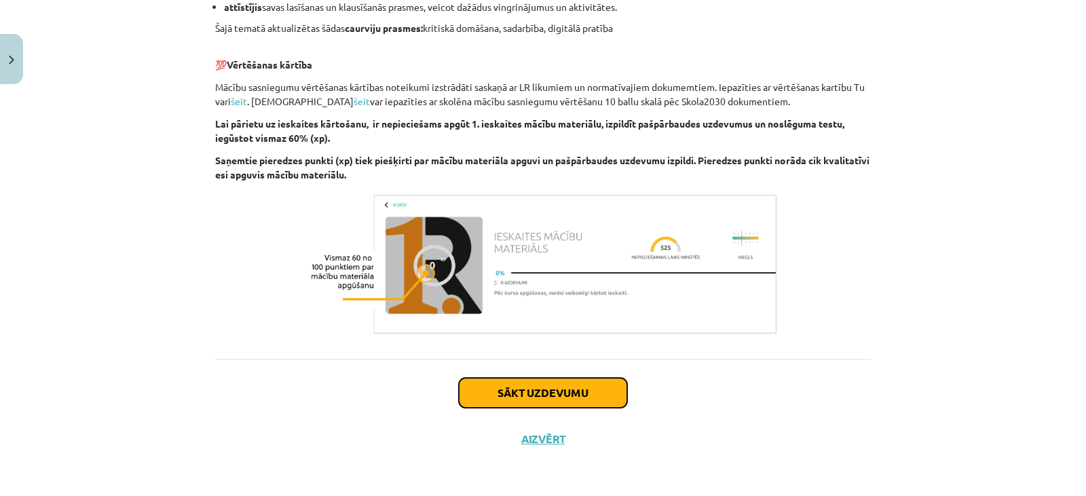
click at [568, 397] on button "Sākt uzdevumu" at bounding box center [543, 393] width 168 height 30
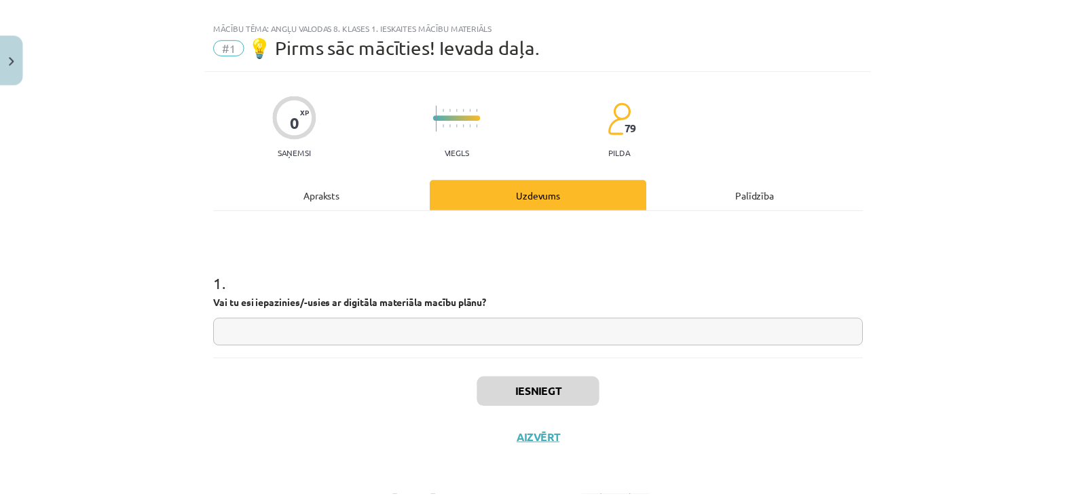
scroll to position [20, 0]
click at [543, 331] on input "text" at bounding box center [543, 333] width 656 height 28
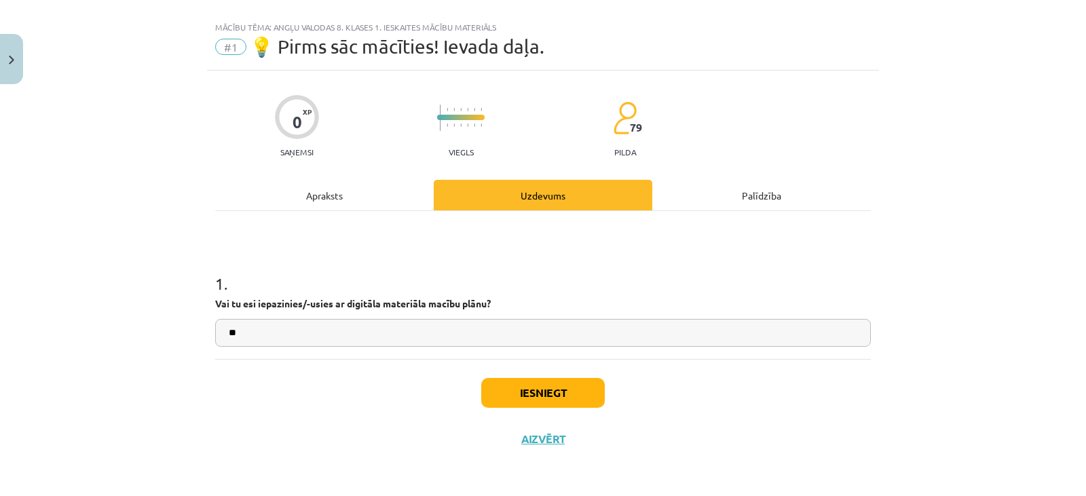
type input "**"
click at [534, 394] on button "Iesniegt" at bounding box center [543, 393] width 124 height 30
click at [536, 441] on button "Aizvērt" at bounding box center [543, 439] width 52 height 14
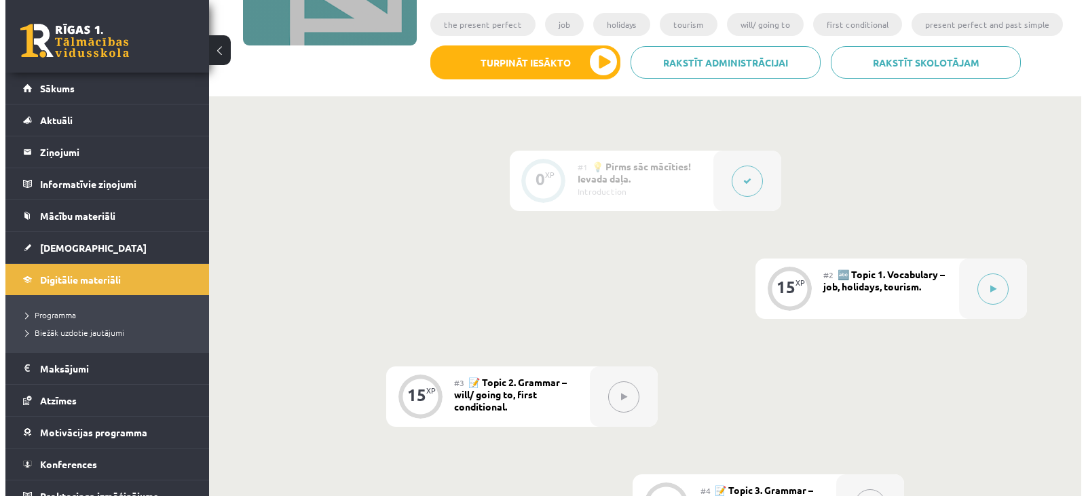
scroll to position [272, 0]
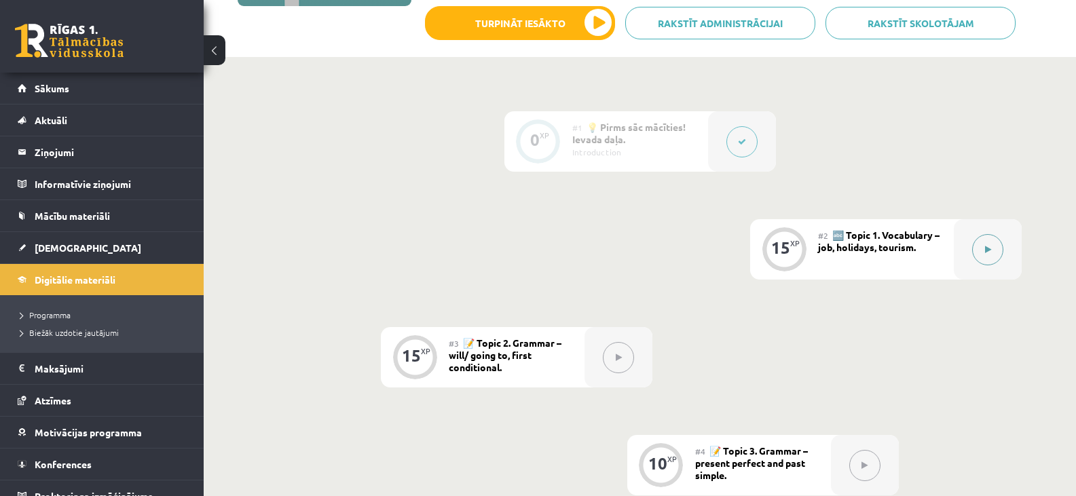
click at [982, 248] on button at bounding box center [987, 249] width 31 height 31
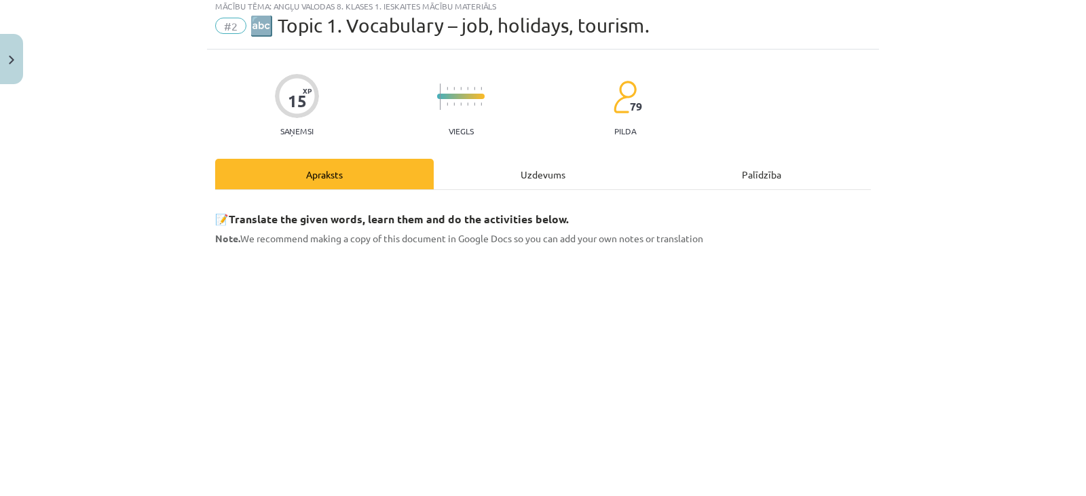
scroll to position [0, 0]
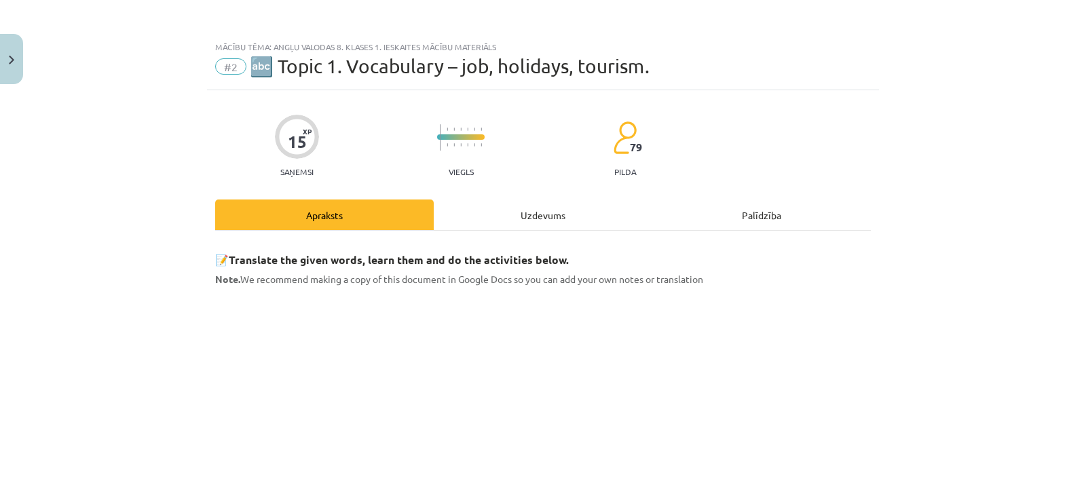
click at [537, 219] on div "Uzdevums" at bounding box center [543, 215] width 219 height 31
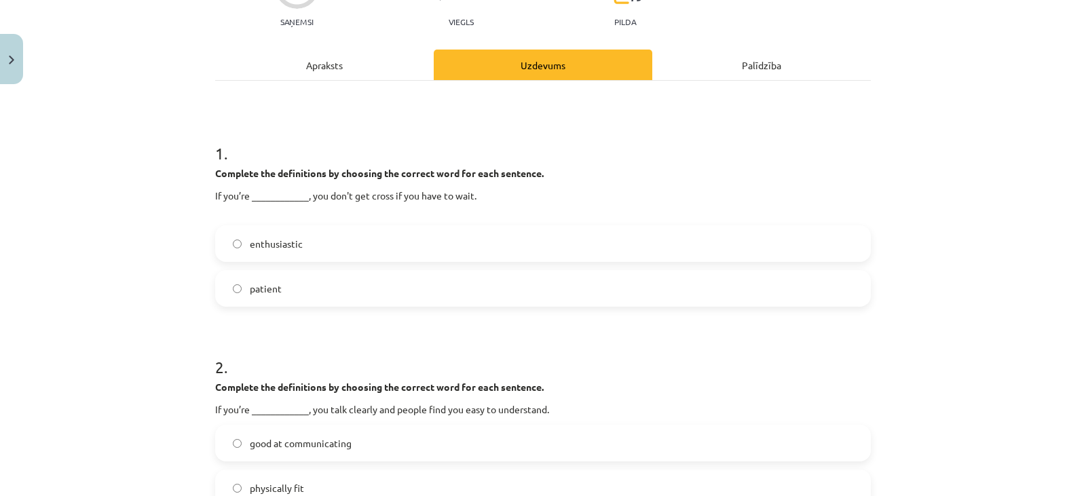
scroll to position [77, 0]
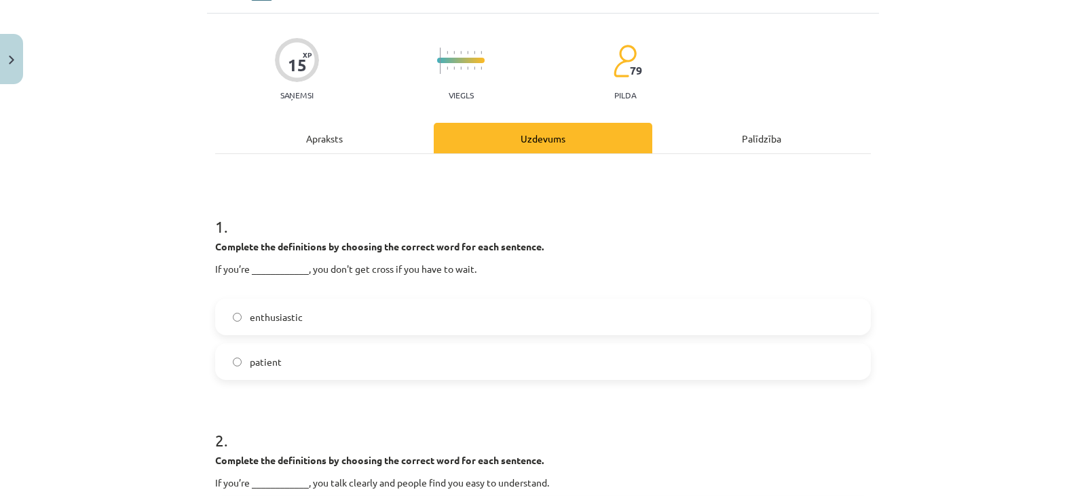
click at [397, 363] on label "patient" at bounding box center [543, 362] width 653 height 34
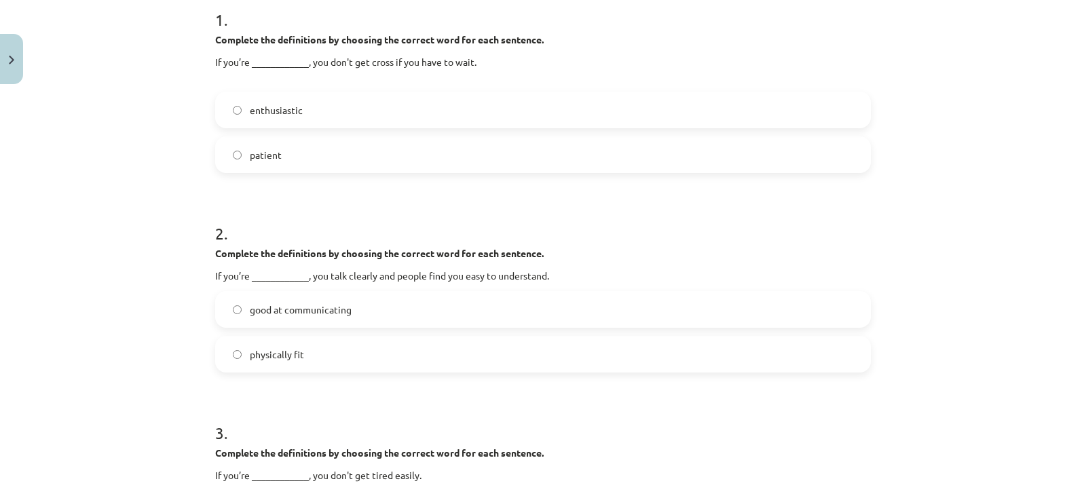
scroll to position [280, 0]
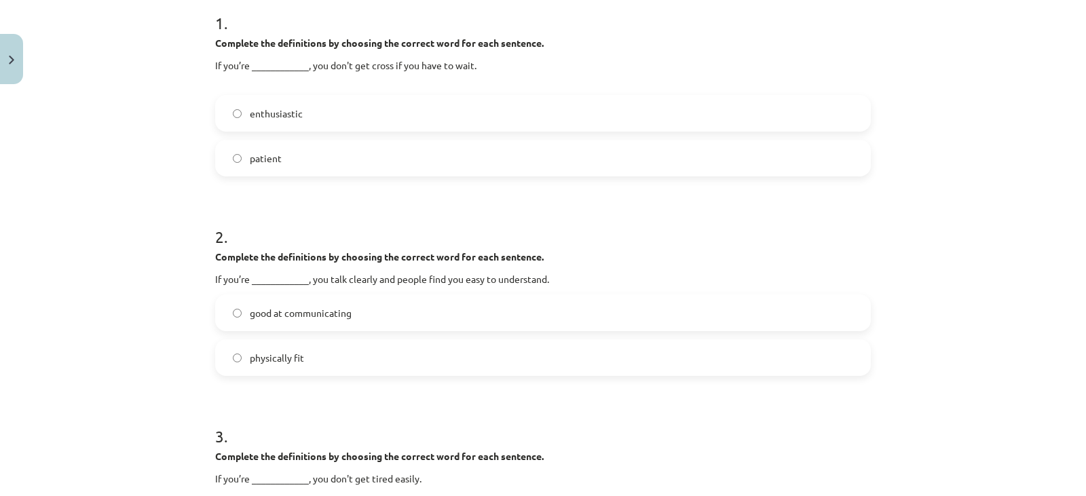
click at [433, 306] on label "good at communicating" at bounding box center [543, 313] width 653 height 34
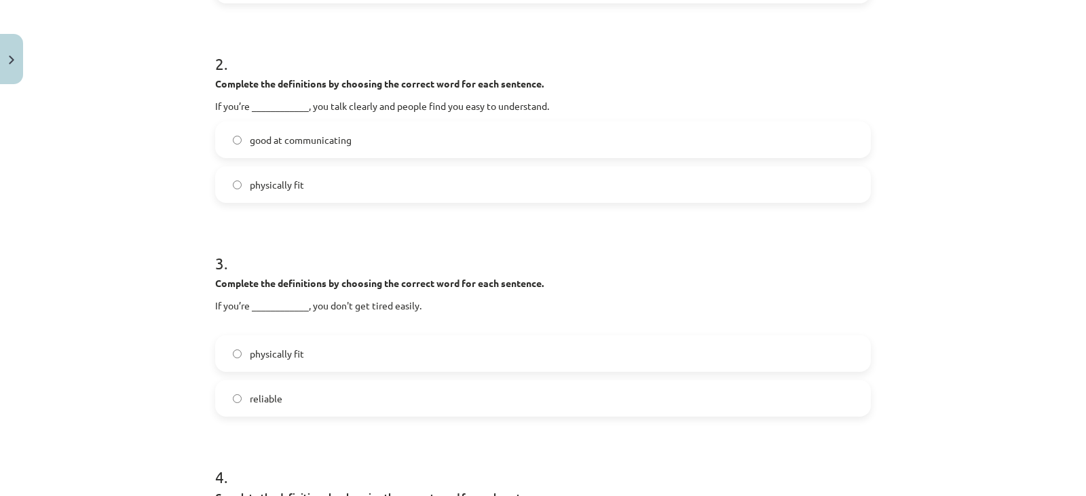
scroll to position [484, 0]
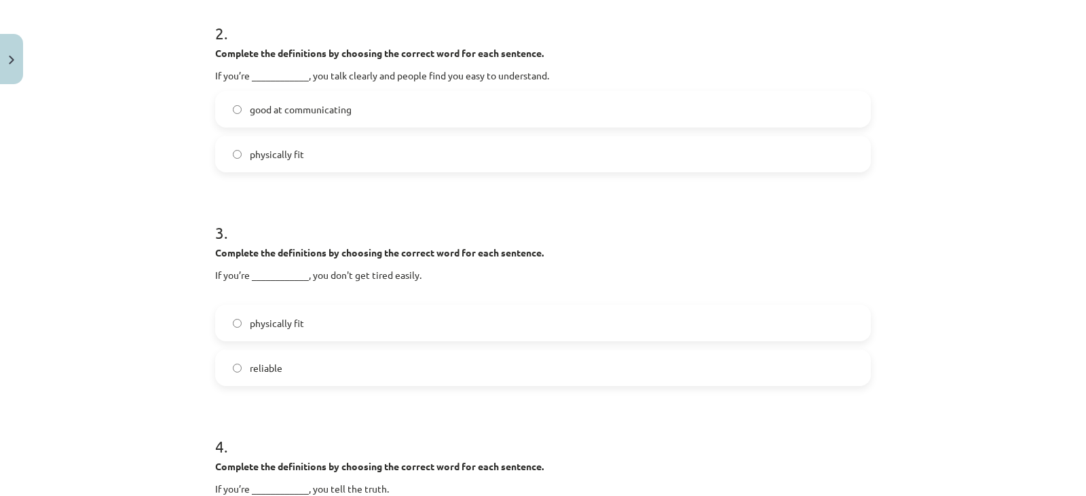
click at [319, 327] on label "physically fit" at bounding box center [543, 323] width 653 height 34
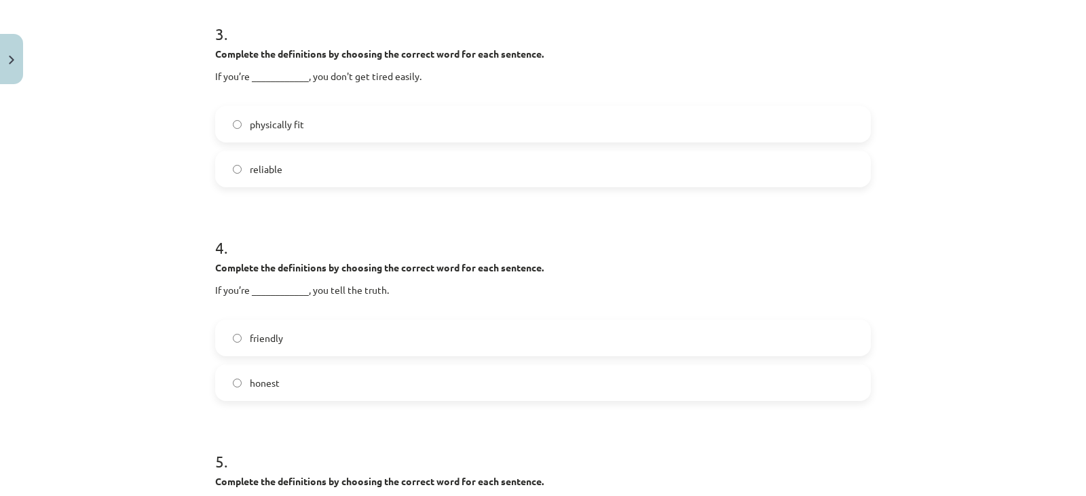
scroll to position [688, 0]
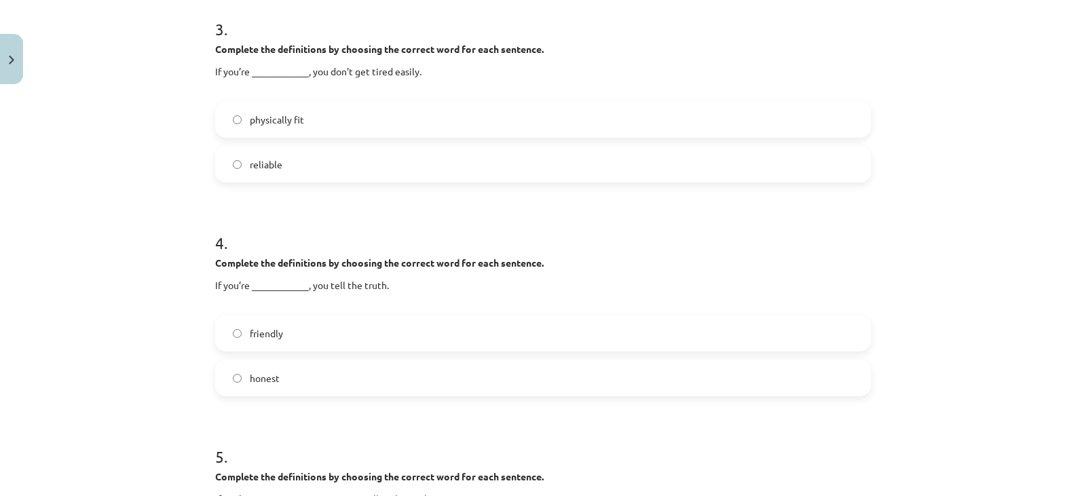
click at [282, 376] on label "honest" at bounding box center [543, 378] width 653 height 34
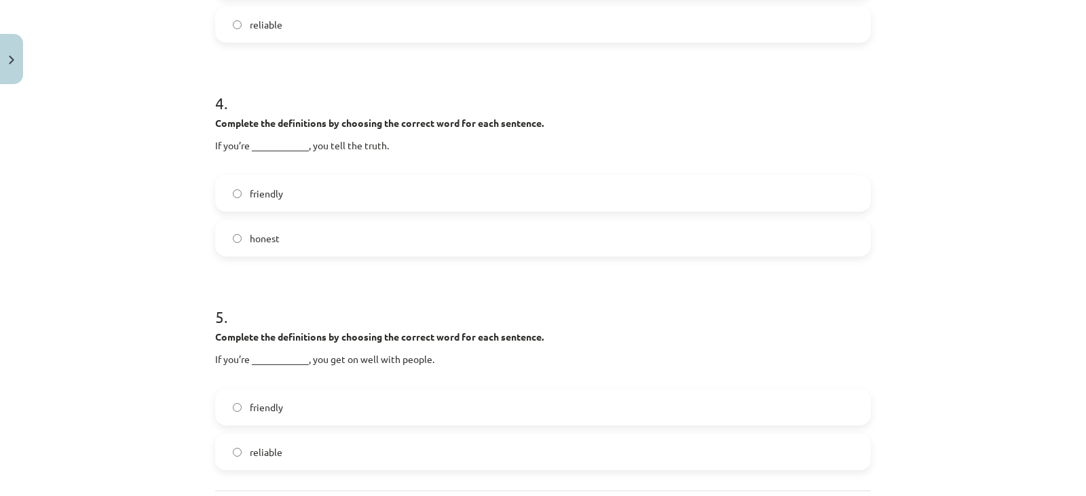
scroll to position [891, 0]
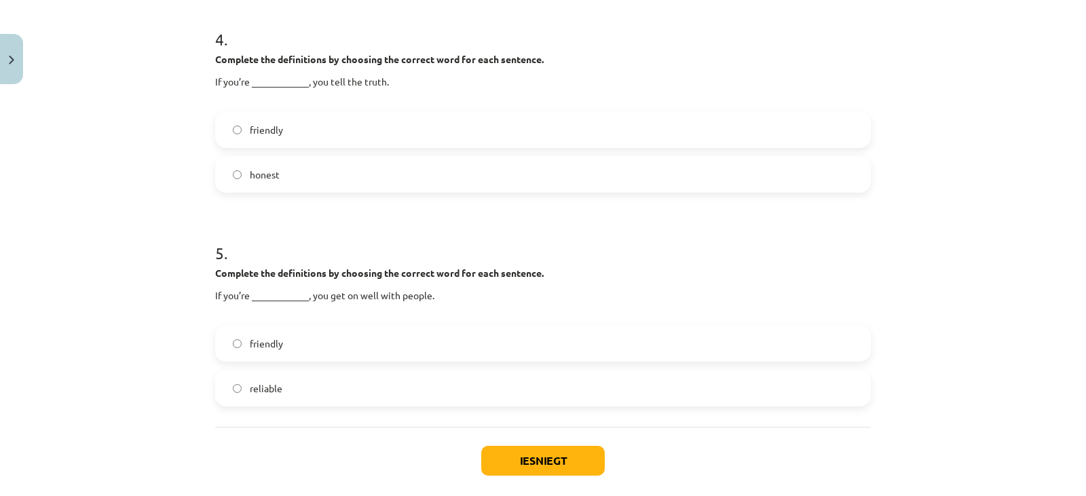
click at [329, 345] on label "friendly" at bounding box center [543, 344] width 653 height 34
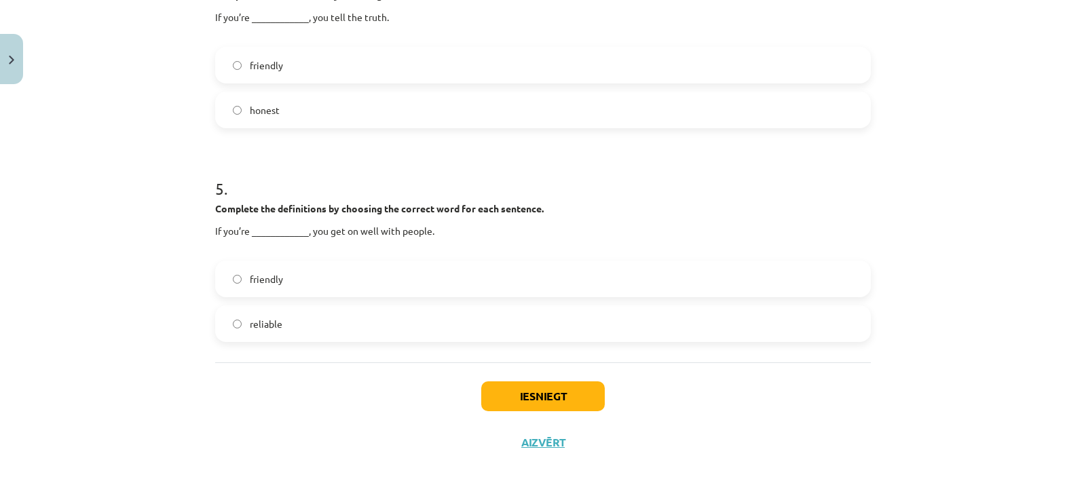
scroll to position [959, 0]
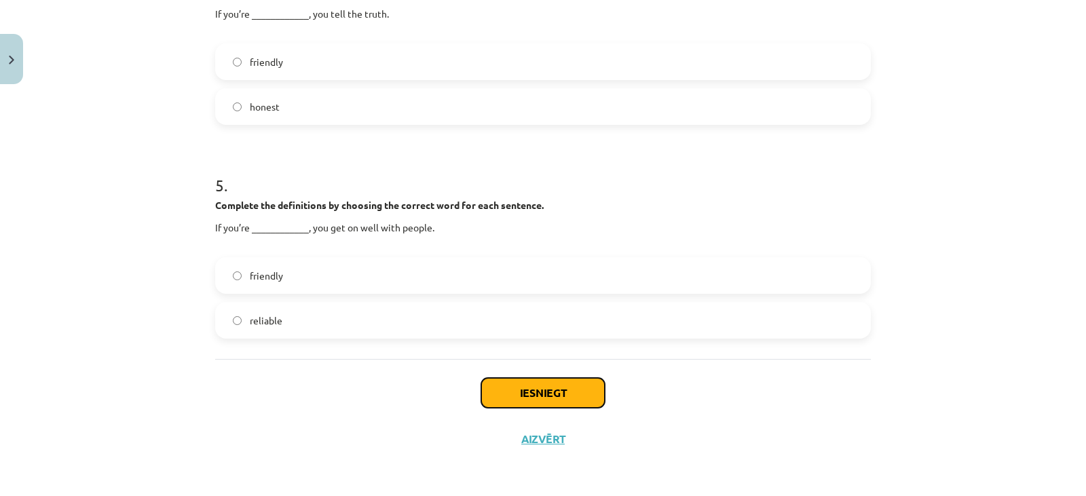
click at [553, 394] on button "Iesniegt" at bounding box center [543, 393] width 124 height 30
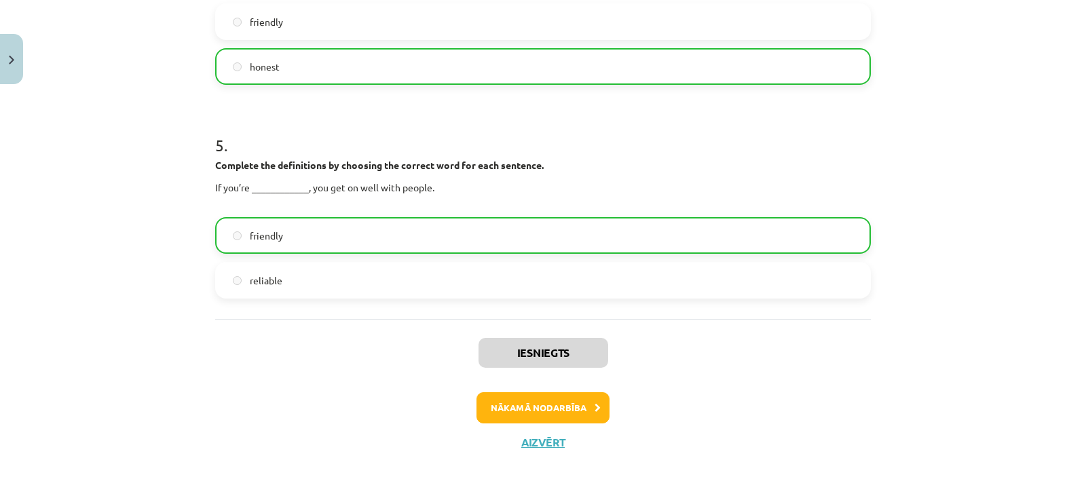
scroll to position [1003, 0]
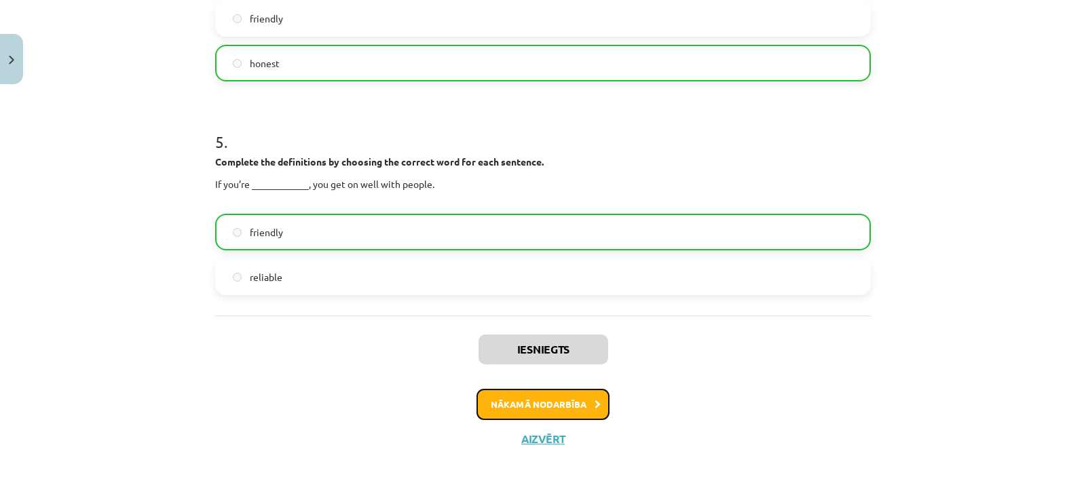
click at [542, 403] on button "Nākamā nodarbība" at bounding box center [543, 404] width 133 height 31
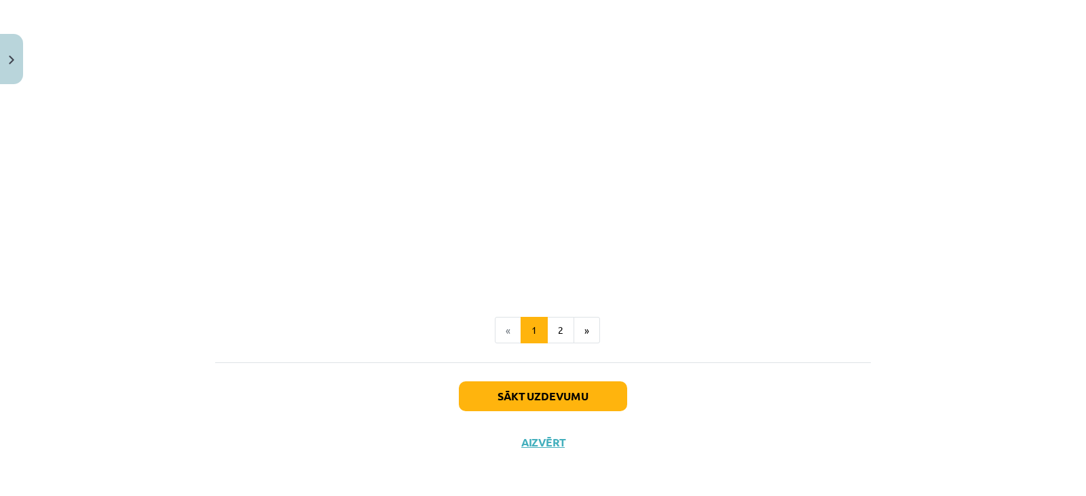
scroll to position [1198, 0]
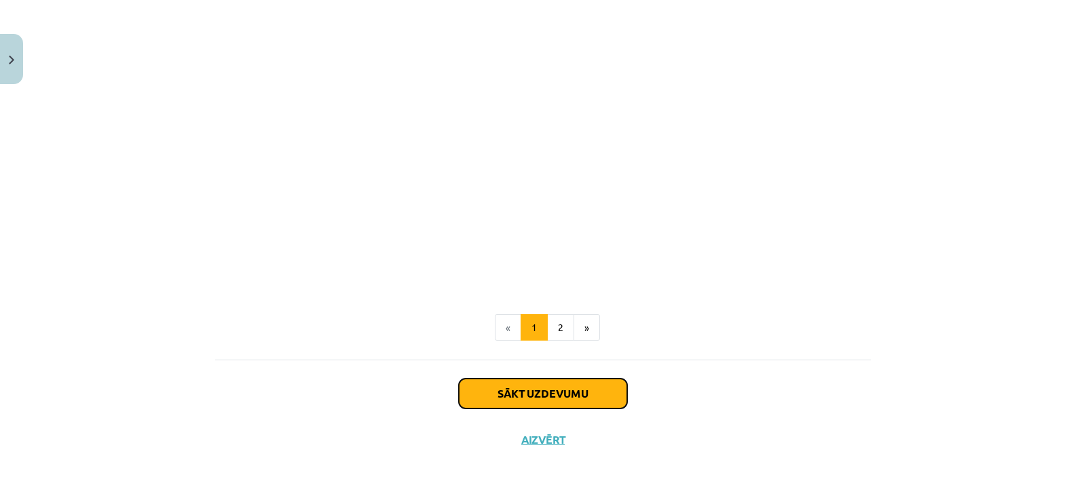
click at [561, 396] on button "Sākt uzdevumu" at bounding box center [543, 394] width 168 height 30
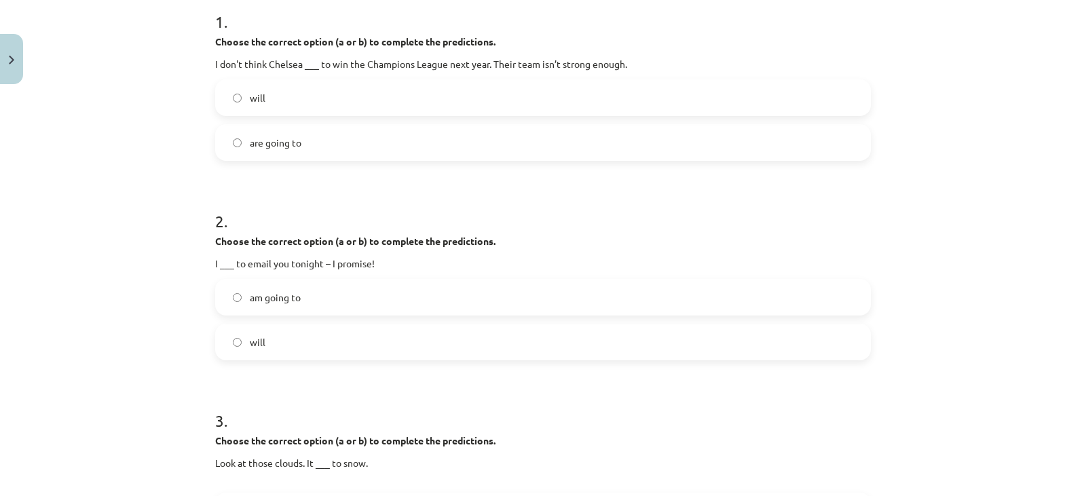
scroll to position [306, 0]
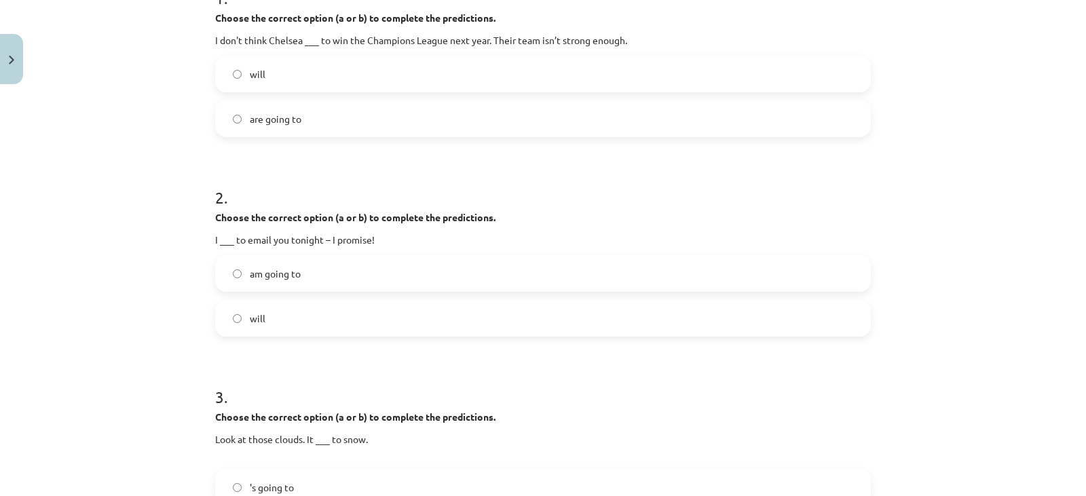
click at [276, 115] on span "are going to" at bounding box center [276, 119] width 52 height 14
click at [383, 268] on label "am going to" at bounding box center [543, 274] width 653 height 34
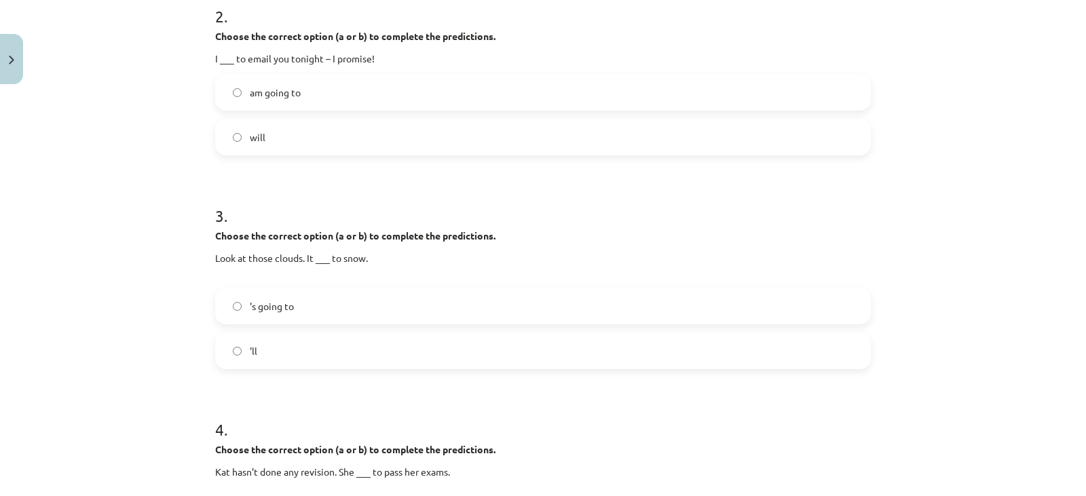
scroll to position [509, 0]
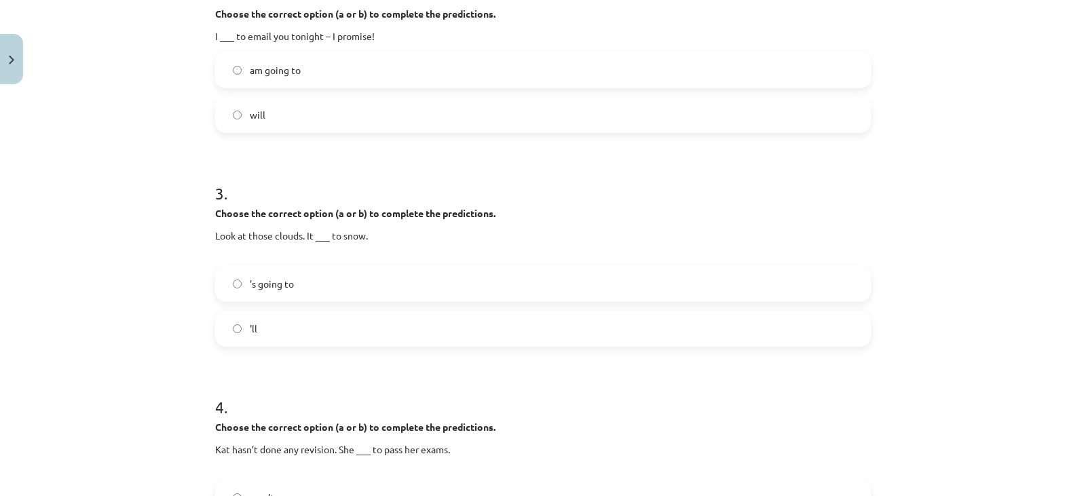
click at [346, 280] on label "'s going to" at bounding box center [543, 284] width 653 height 34
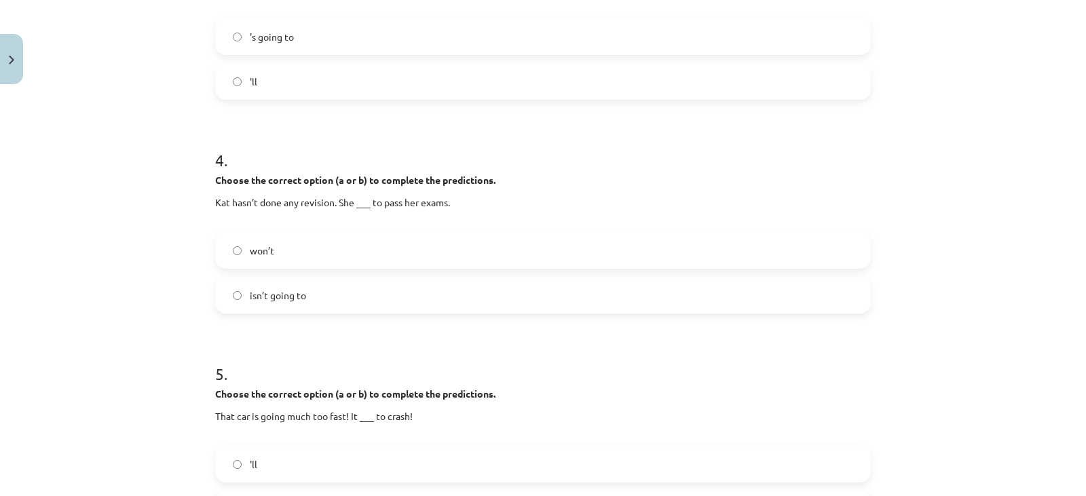
scroll to position [781, 0]
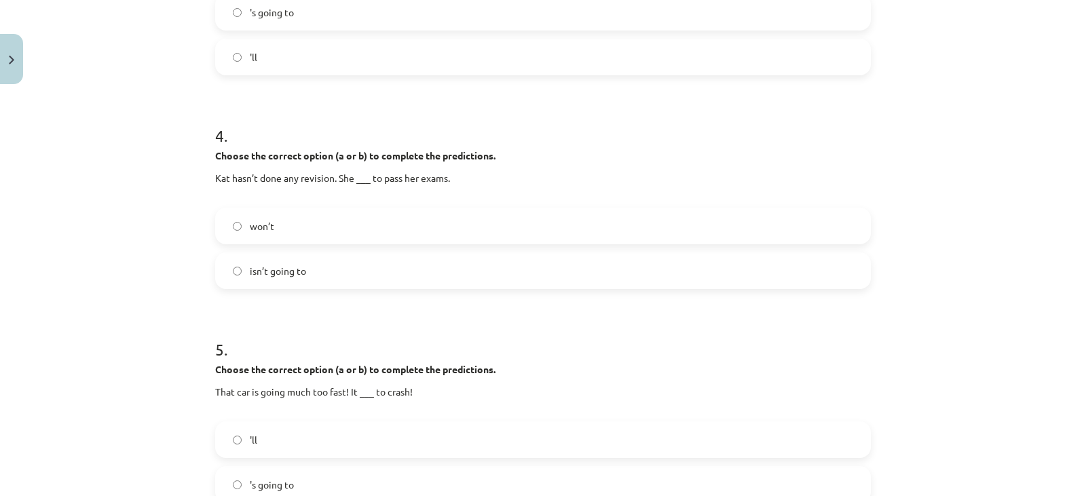
click at [304, 268] on label "isn’t going to" at bounding box center [543, 271] width 653 height 34
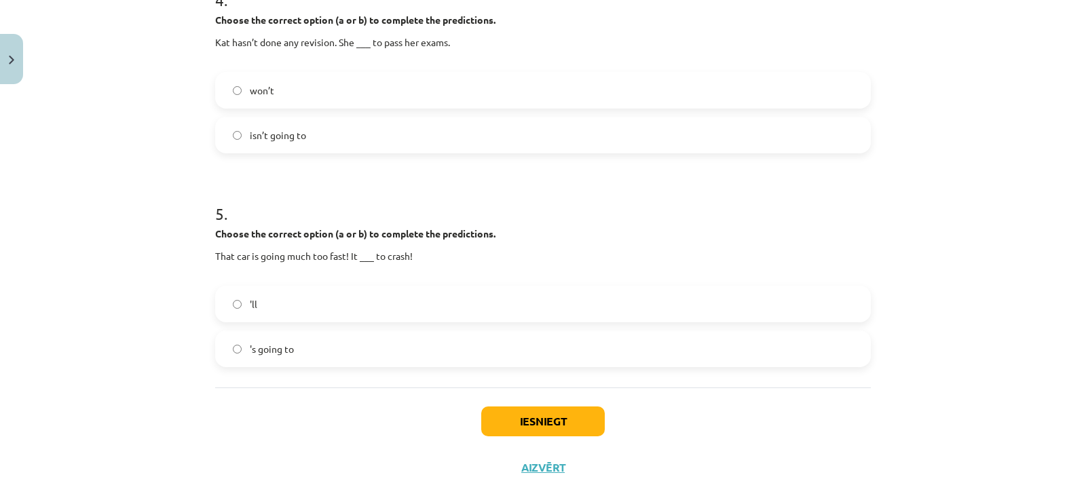
click at [283, 350] on span "'s going to" at bounding box center [272, 349] width 44 height 14
click at [551, 413] on button "Iesniegt" at bounding box center [543, 422] width 124 height 30
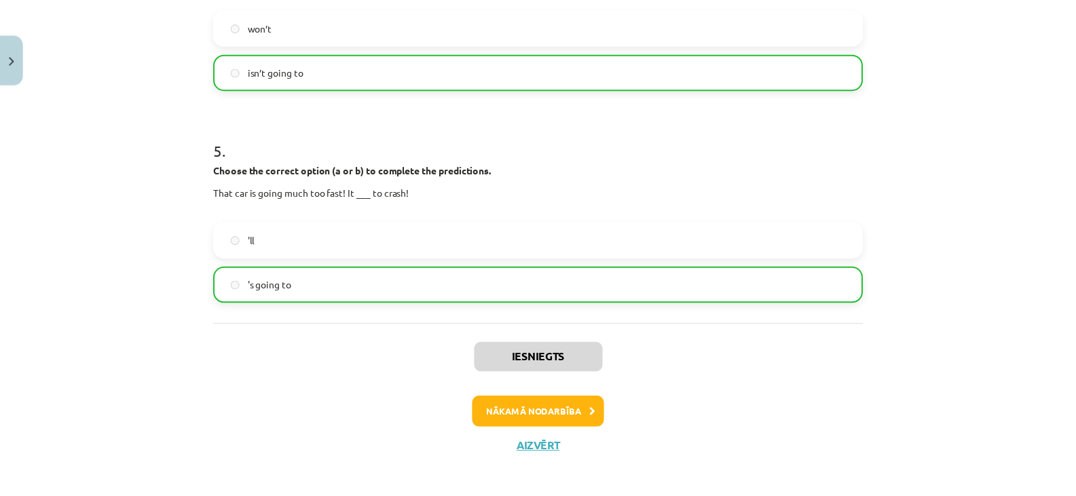
scroll to position [989, 0]
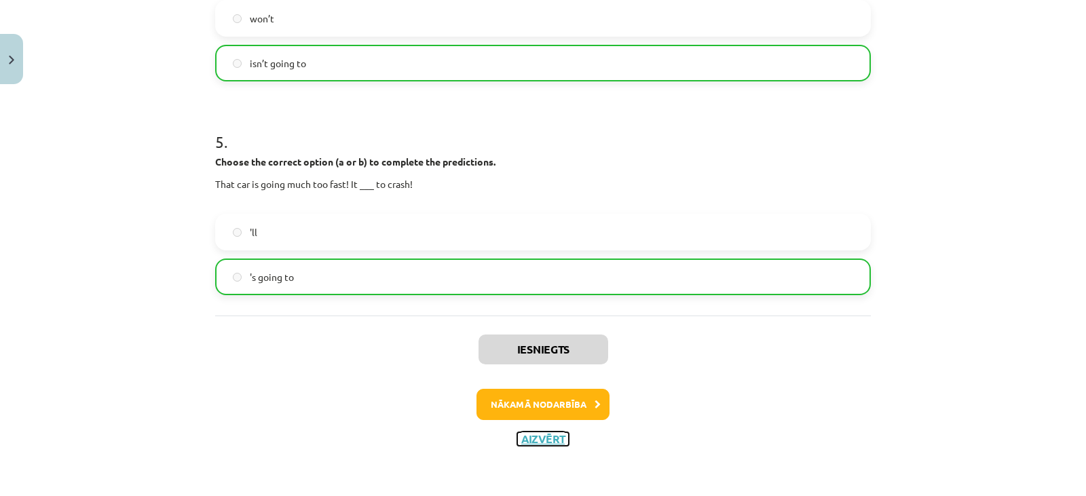
click at [534, 438] on button "Aizvērt" at bounding box center [543, 439] width 52 height 14
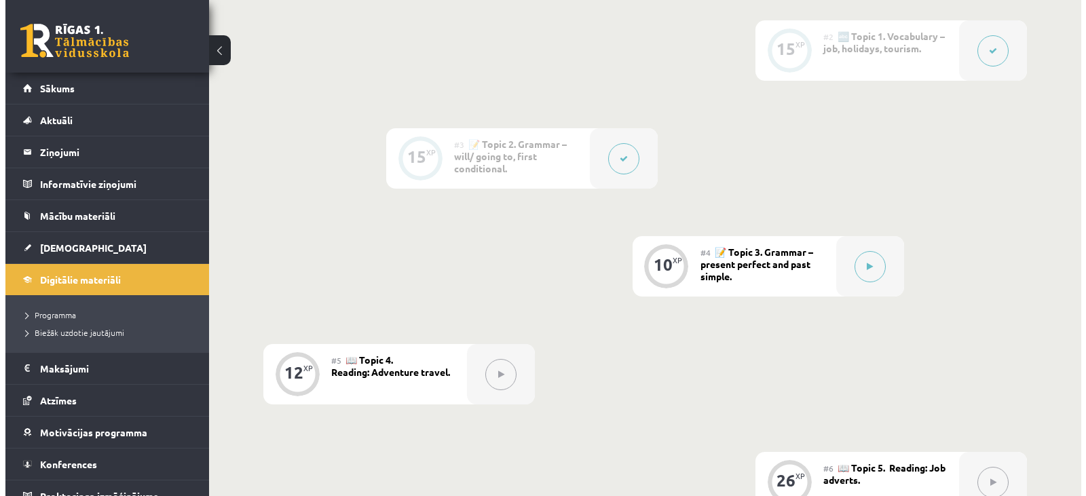
scroll to position [465, 0]
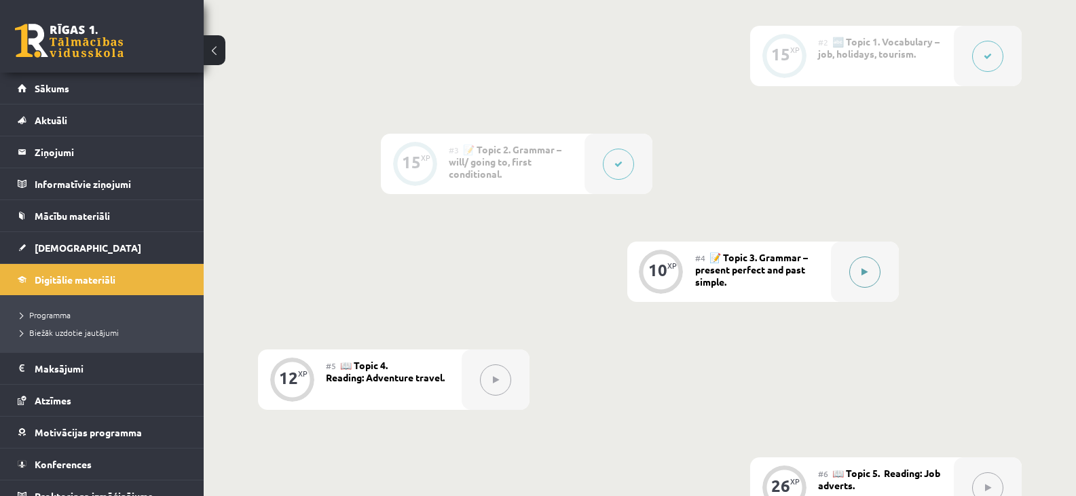
click at [863, 266] on button at bounding box center [864, 272] width 31 height 31
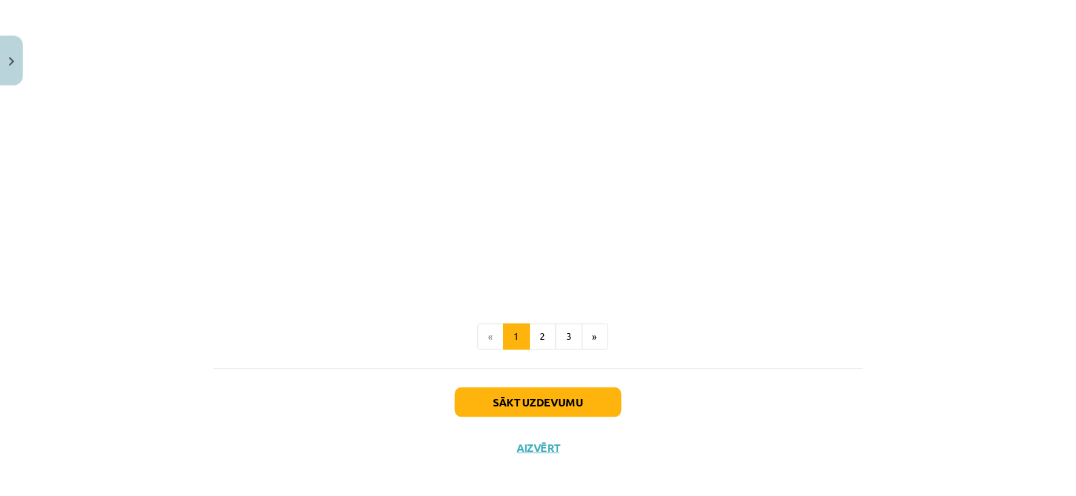
scroll to position [1591, 0]
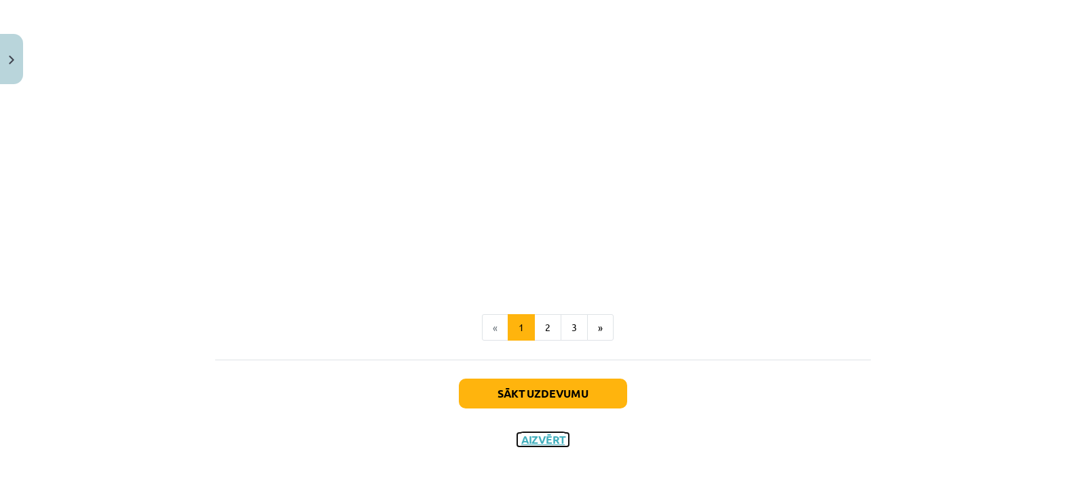
click at [536, 439] on button "Aizvērt" at bounding box center [543, 440] width 52 height 14
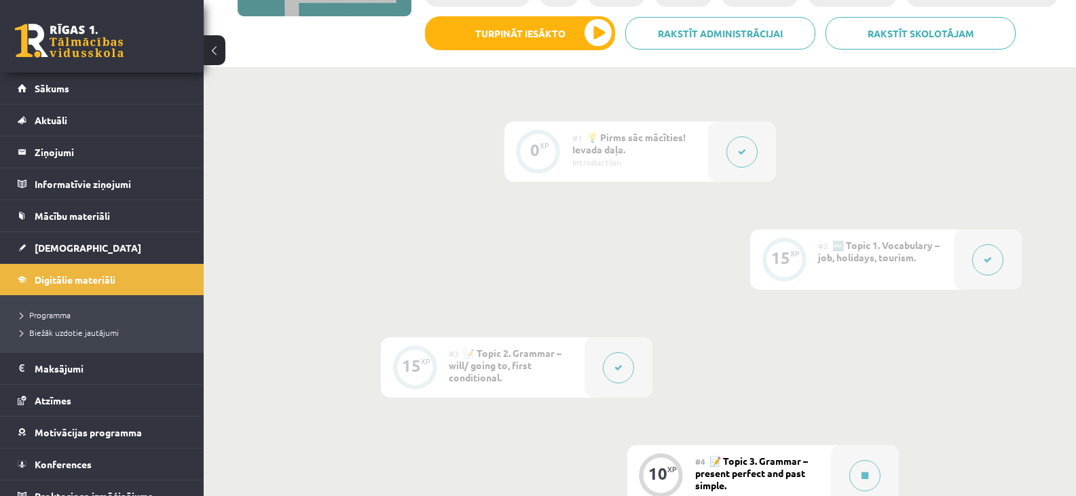
scroll to position [58, 0]
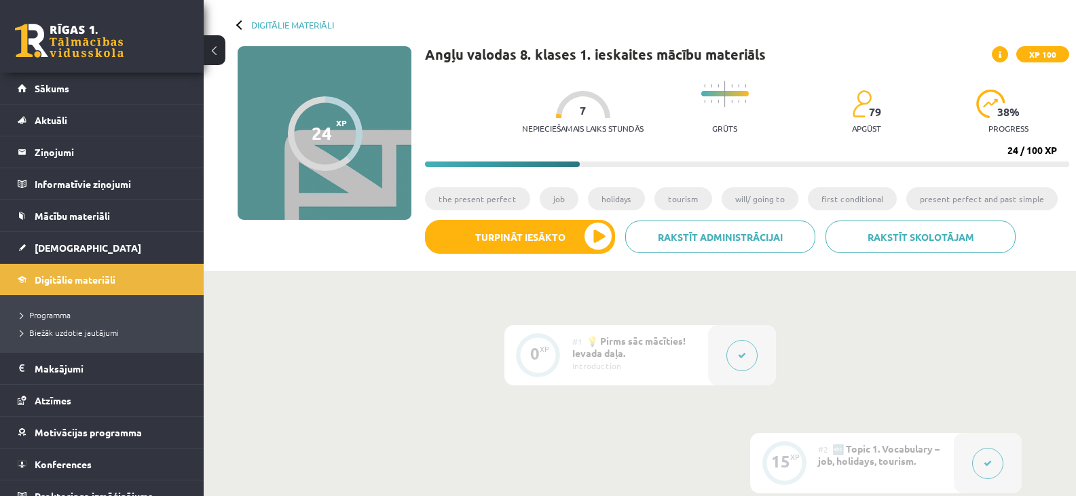
click at [240, 26] on div at bounding box center [241, 25] width 10 height 10
click at [282, 26] on link "Digitālie materiāli" at bounding box center [292, 25] width 83 height 10
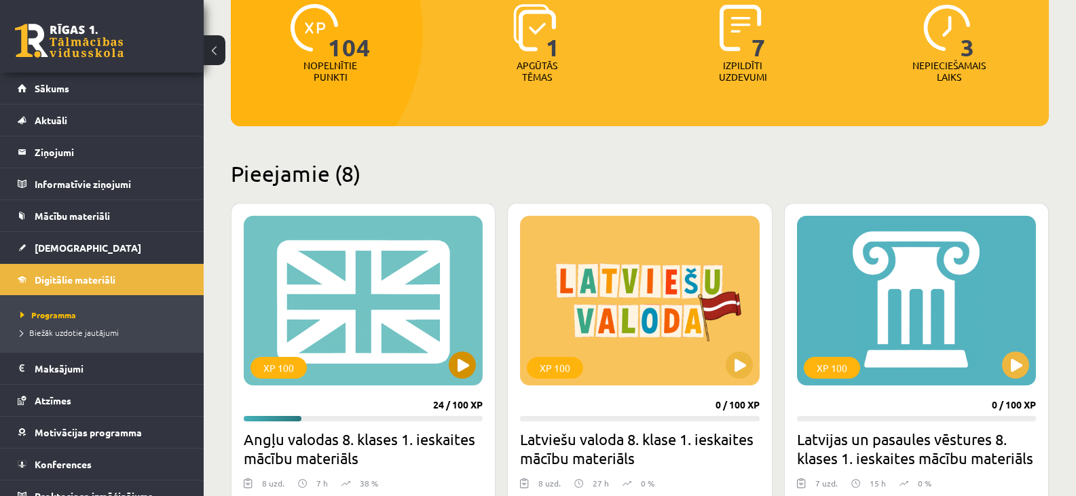
scroll to position [272, 0]
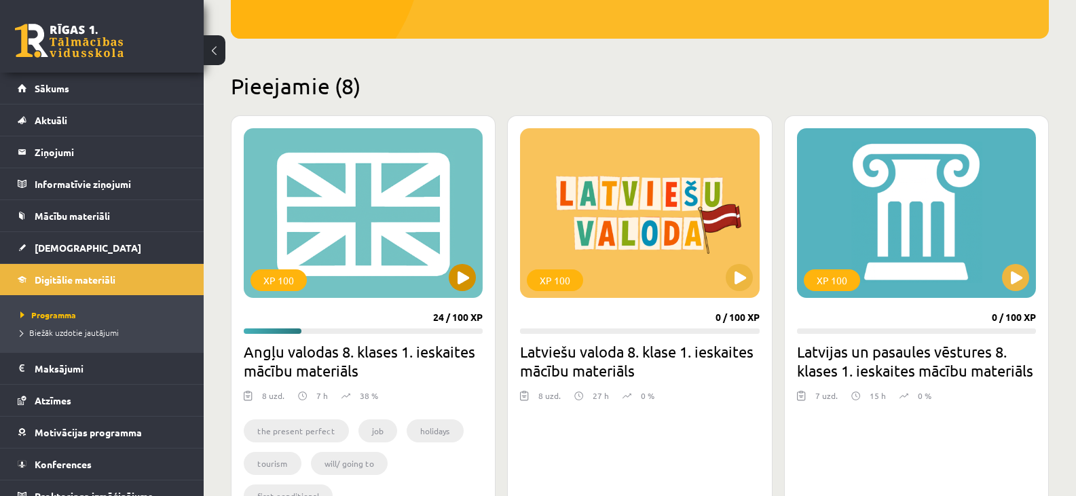
click at [371, 242] on div "XP 100" at bounding box center [363, 213] width 239 height 170
click at [301, 258] on div "XP 100" at bounding box center [363, 213] width 239 height 170
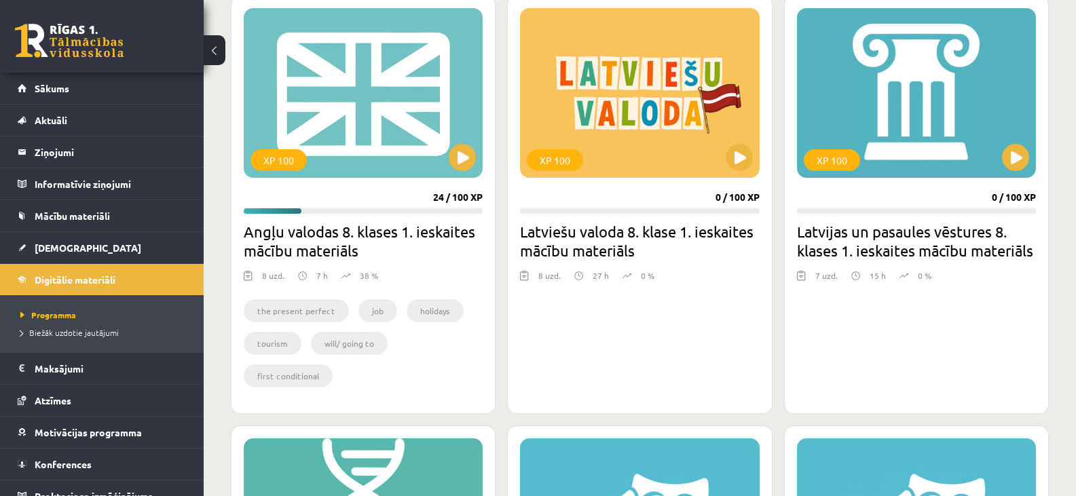
scroll to position [407, 0]
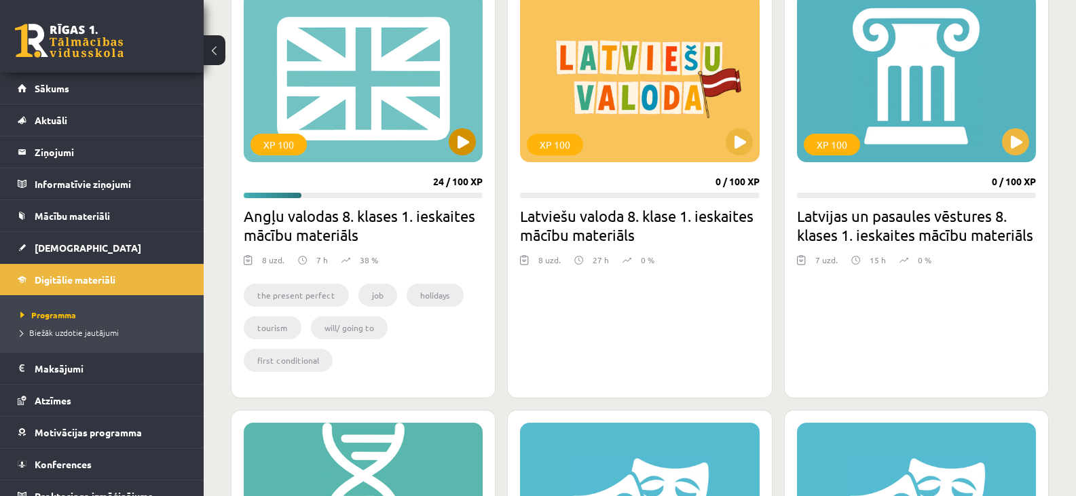
click at [308, 95] on div "XP 100" at bounding box center [363, 78] width 239 height 170
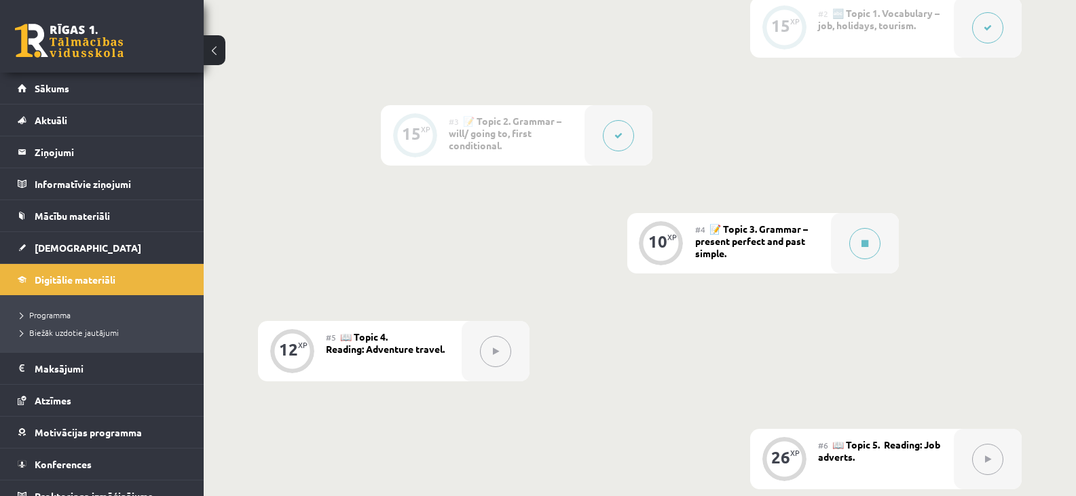
scroll to position [543, 0]
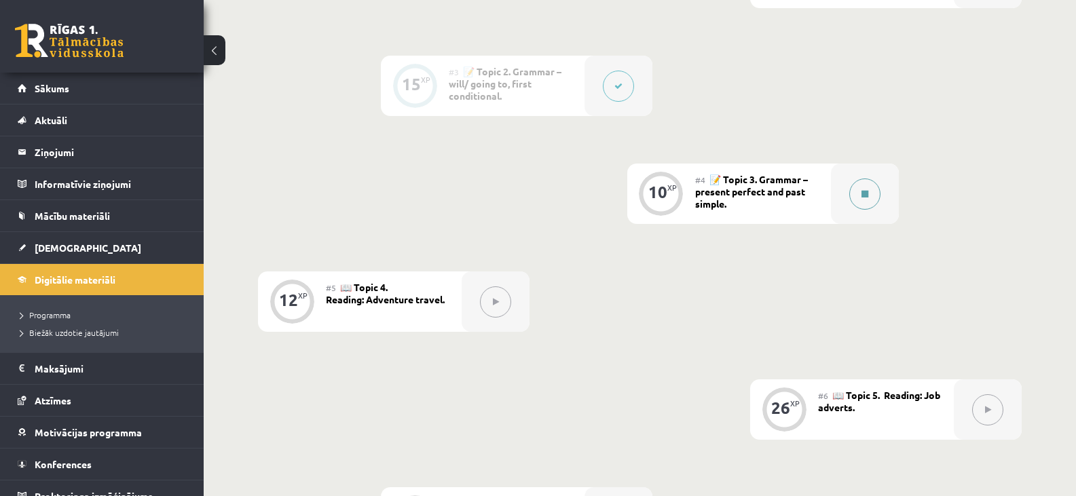
click at [870, 197] on button at bounding box center [864, 194] width 31 height 31
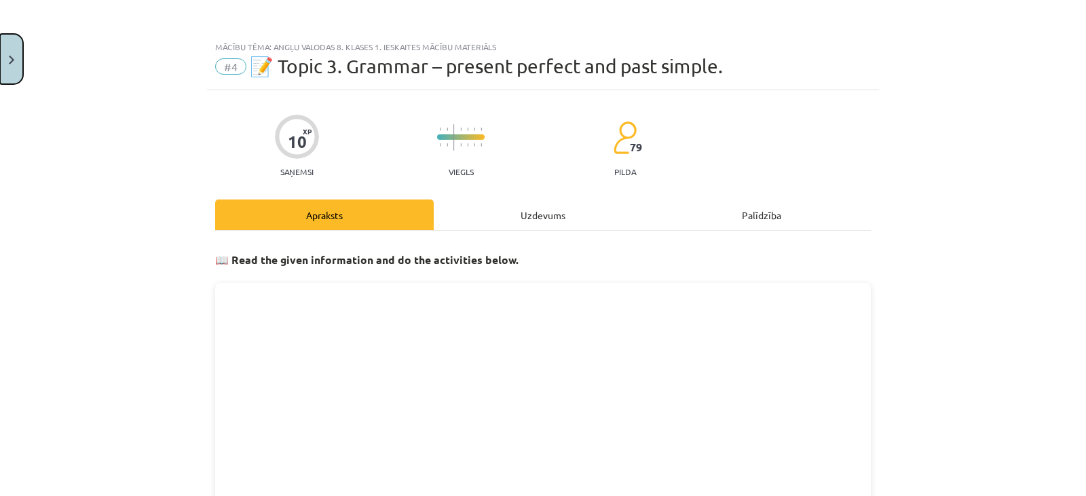
click at [20, 67] on button "Close" at bounding box center [11, 59] width 23 height 50
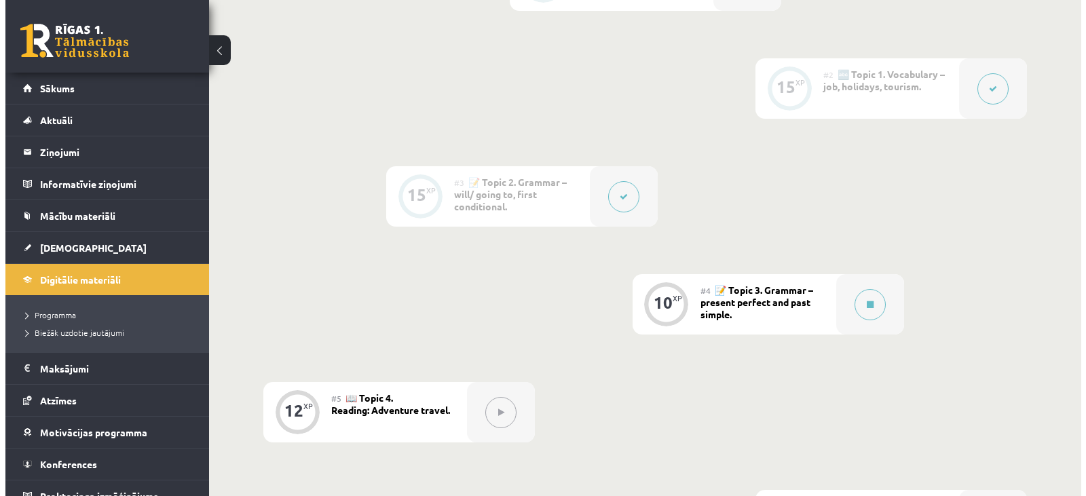
scroll to position [475, 0]
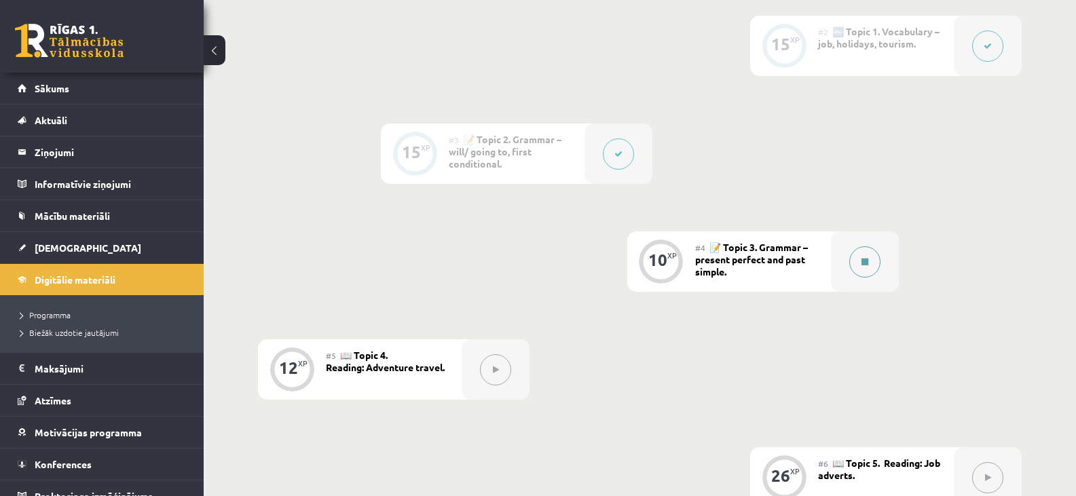
click at [874, 267] on button at bounding box center [864, 261] width 31 height 31
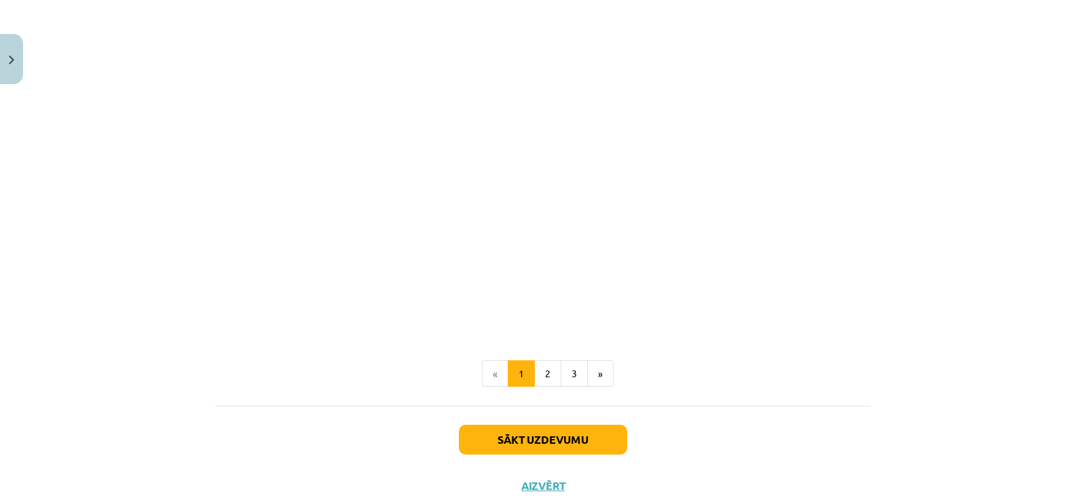
scroll to position [1549, 0]
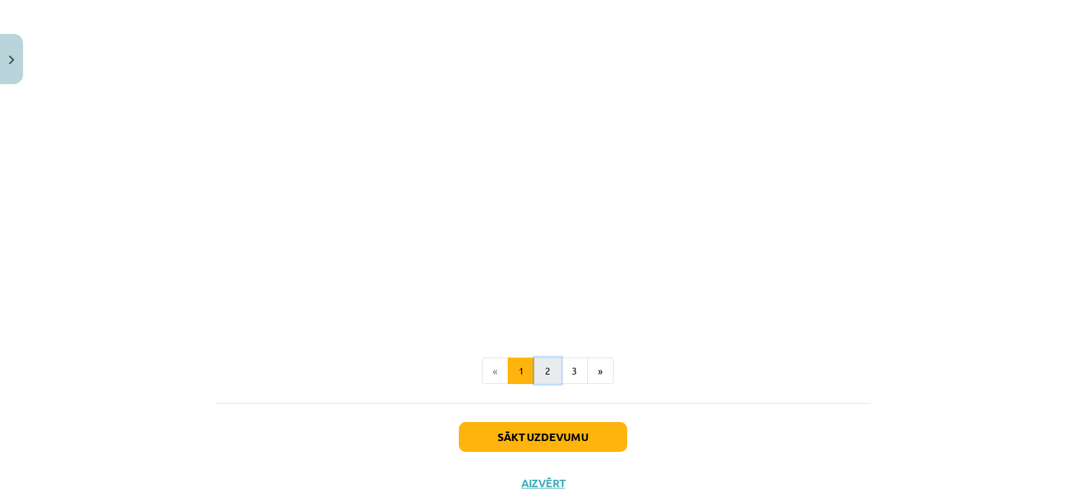
click at [542, 375] on button "2" at bounding box center [547, 371] width 27 height 27
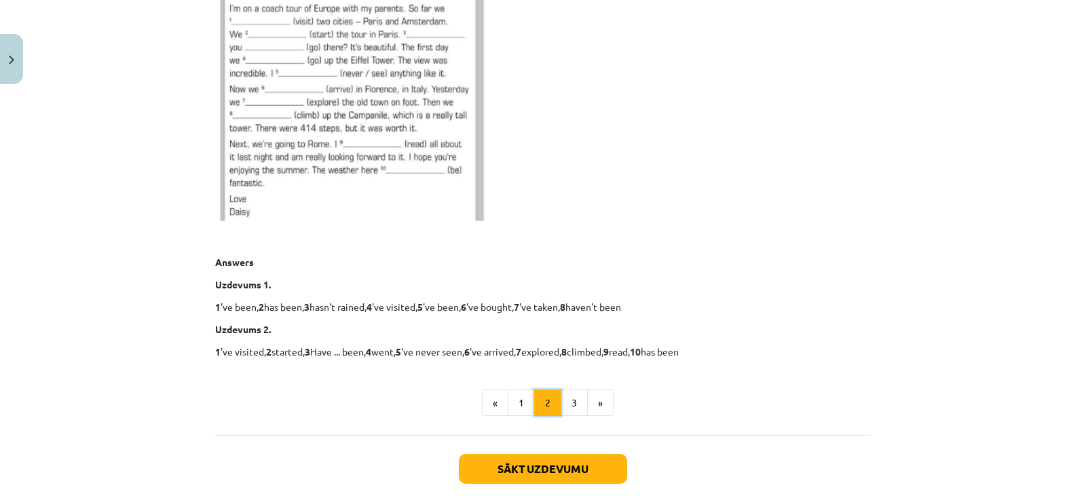
scroll to position [854, 0]
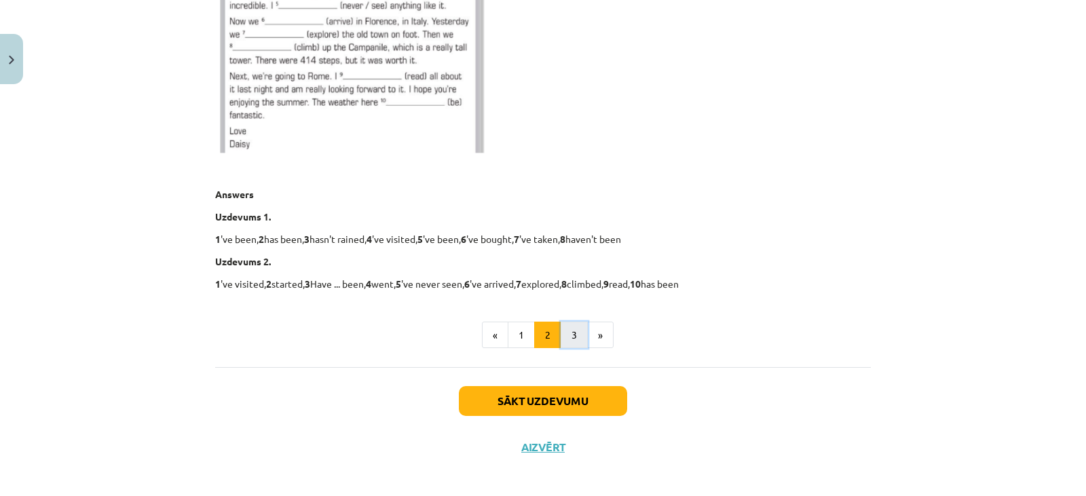
click at [566, 331] on button "3" at bounding box center [574, 335] width 27 height 27
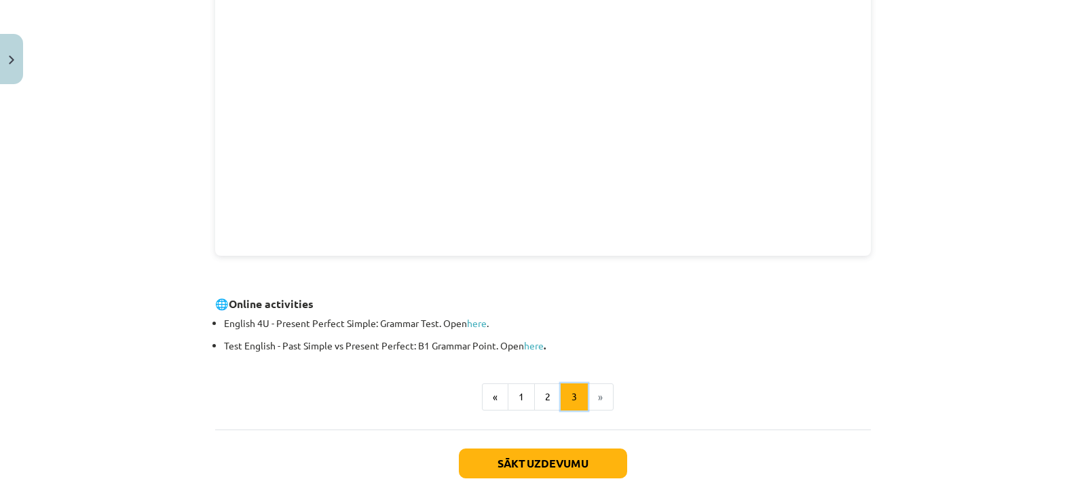
scroll to position [447, 0]
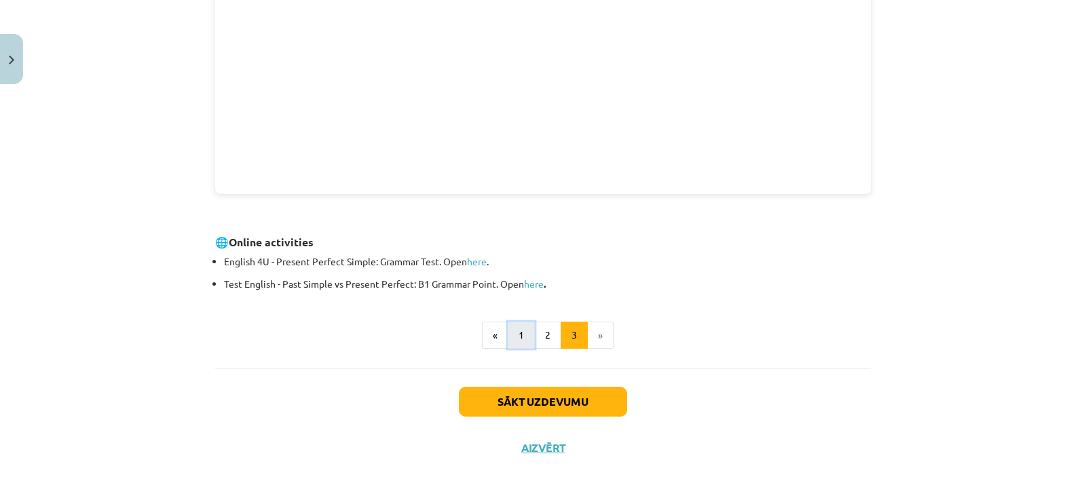
click at [512, 333] on button "1" at bounding box center [521, 335] width 27 height 27
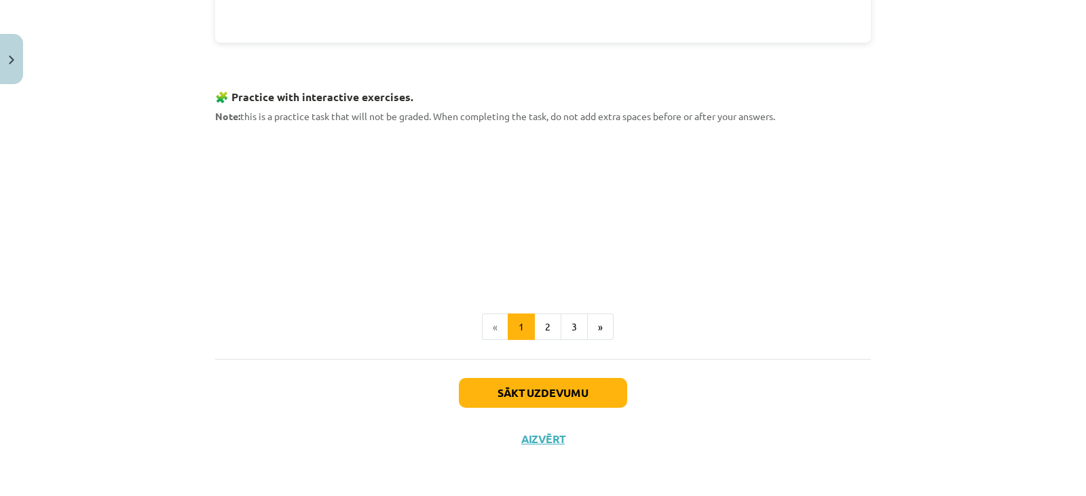
scroll to position [1289, 0]
click at [525, 394] on button "Sākt uzdevumu" at bounding box center [543, 394] width 168 height 30
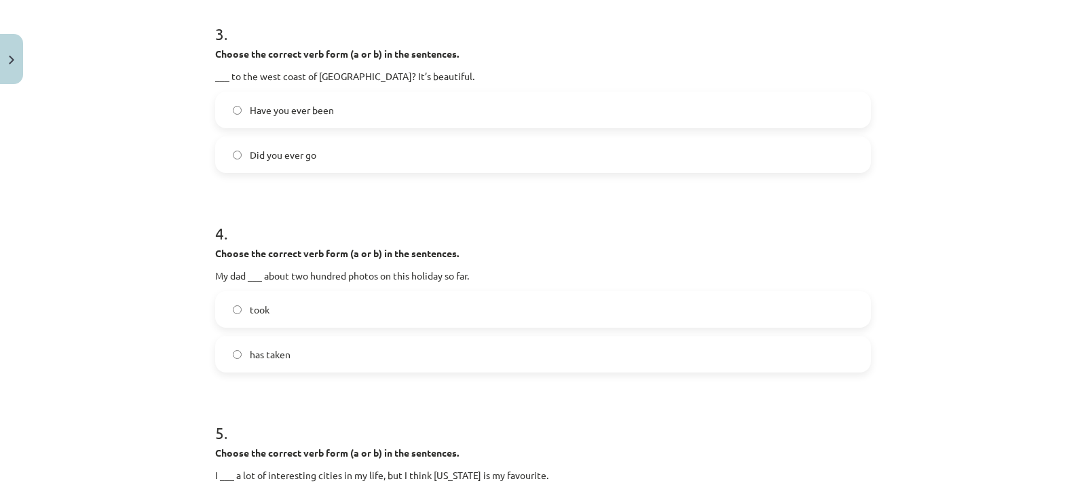
scroll to position [645, 0]
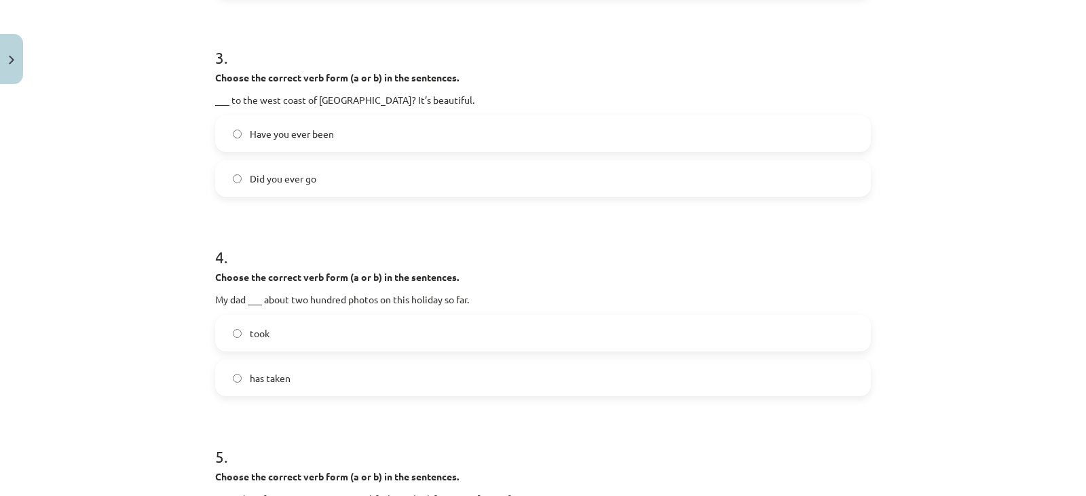
drag, startPoint x: 238, startPoint y: 132, endPoint x: 262, endPoint y: 144, distance: 27.0
click at [238, 134] on label "Have you ever been" at bounding box center [543, 134] width 653 height 34
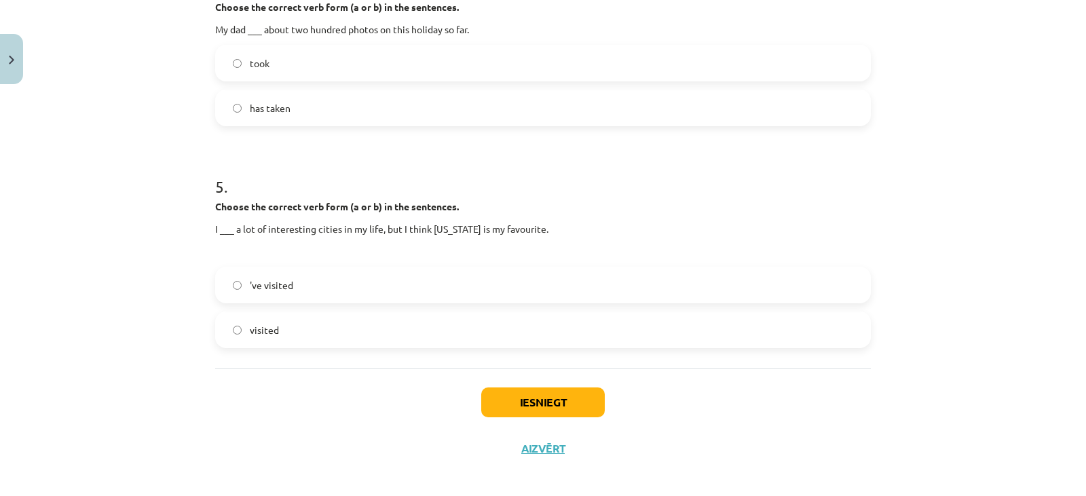
scroll to position [917, 0]
click at [545, 403] on button "Iesniegt" at bounding box center [543, 401] width 124 height 30
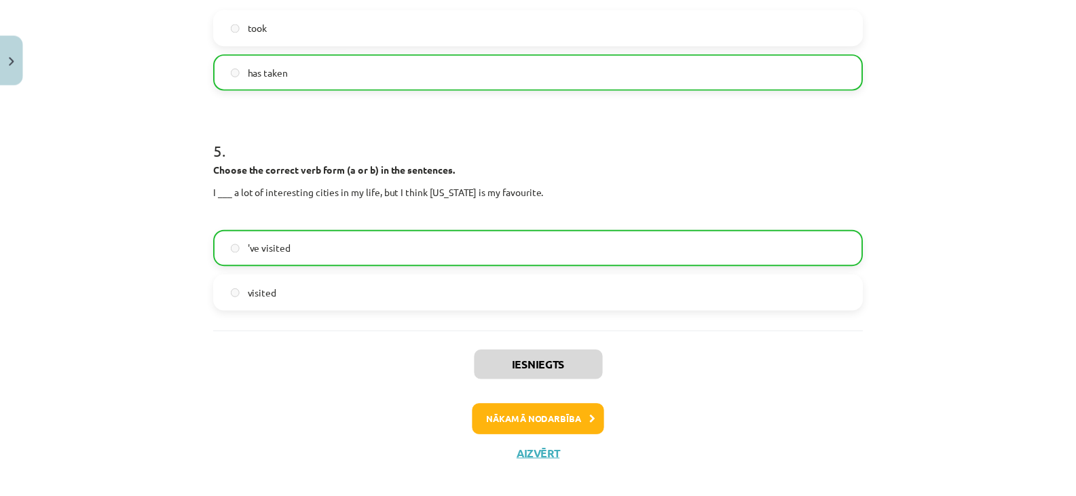
scroll to position [968, 0]
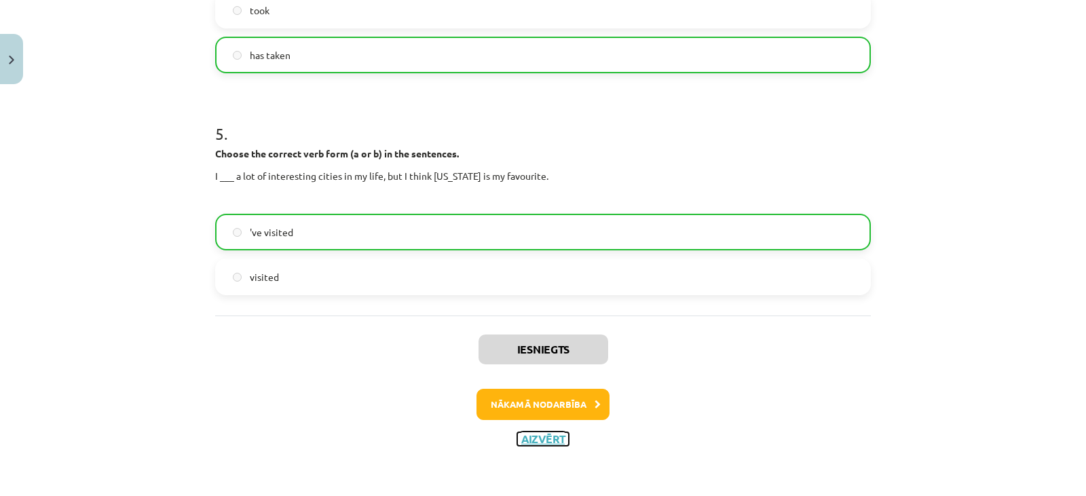
click at [534, 435] on button "Aizvērt" at bounding box center [543, 439] width 52 height 14
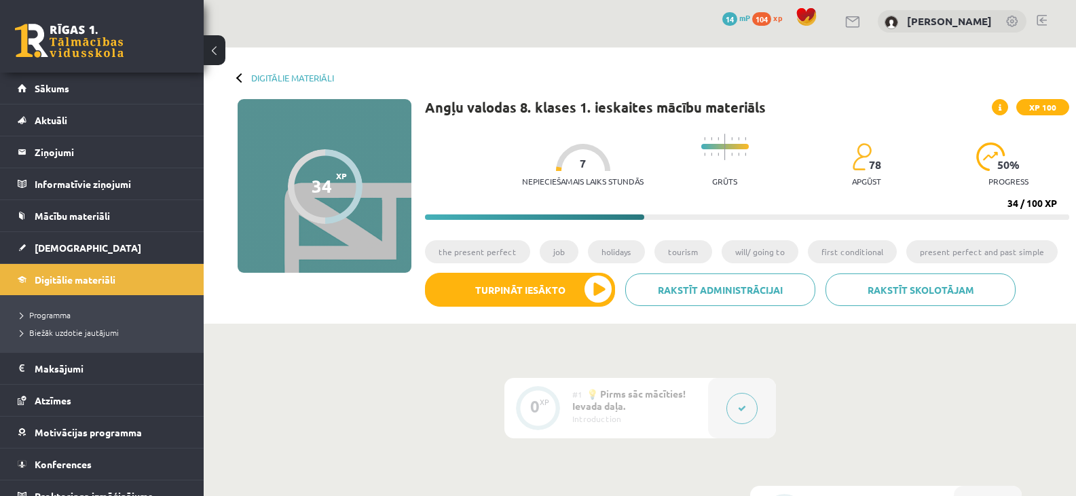
scroll to position [0, 0]
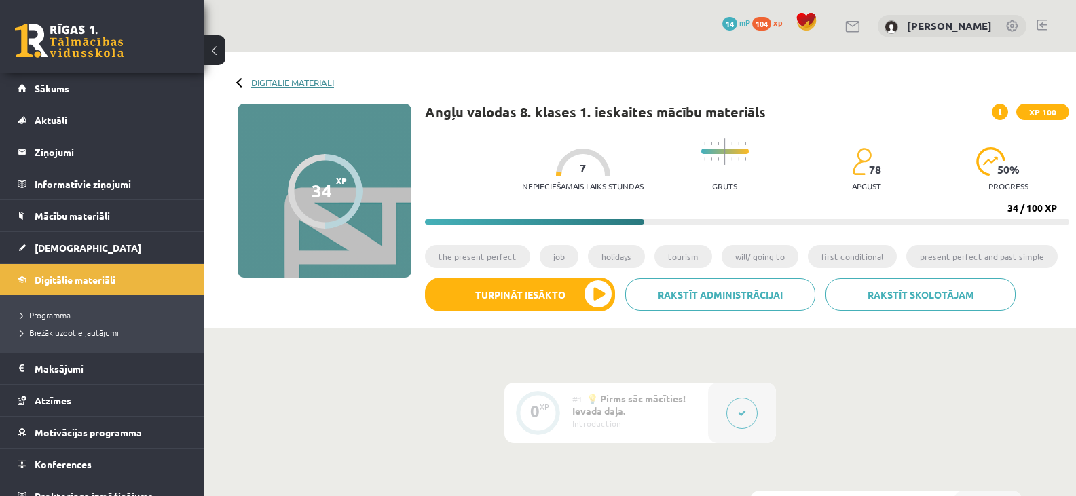
click at [308, 77] on link "Digitālie materiāli" at bounding box center [292, 82] width 83 height 10
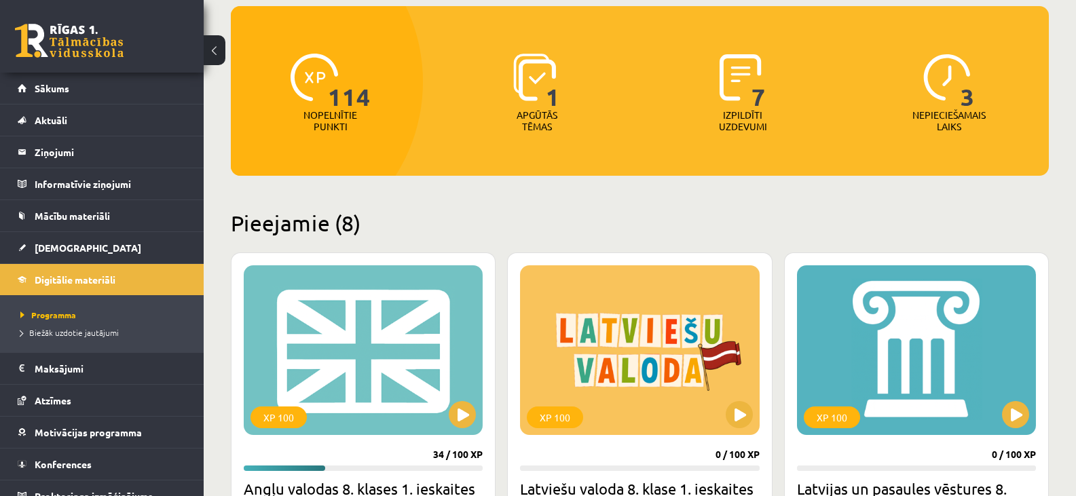
scroll to position [136, 0]
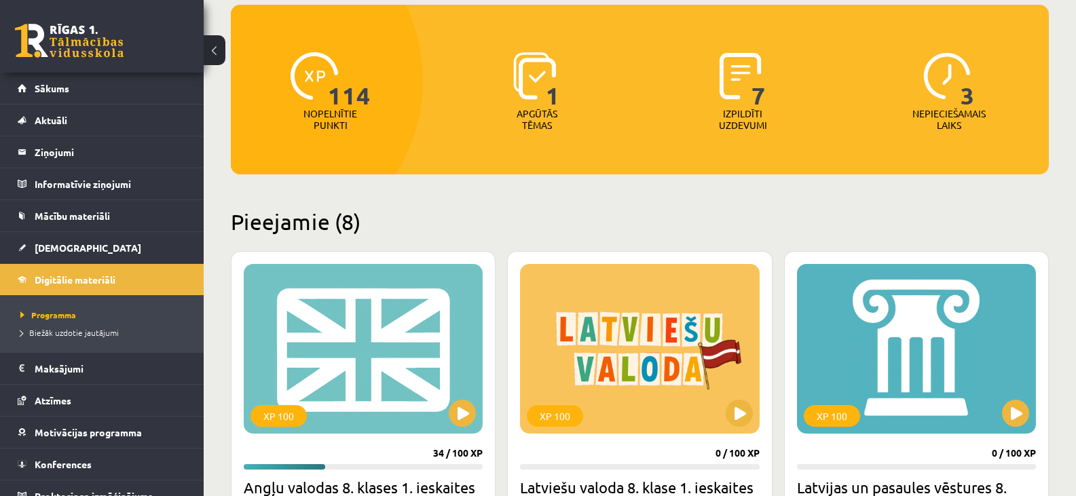
click at [542, 98] on img at bounding box center [534, 76] width 43 height 48
click at [538, 107] on div "1" at bounding box center [536, 76] width 47 height 62
click at [542, 115] on p "Apgūtās tēmas" at bounding box center [537, 119] width 53 height 23
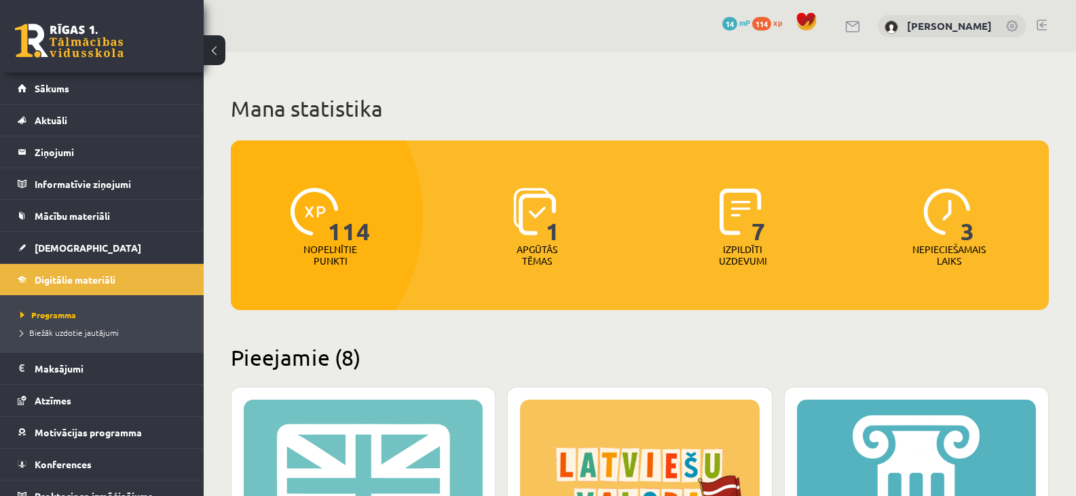
scroll to position [204, 0]
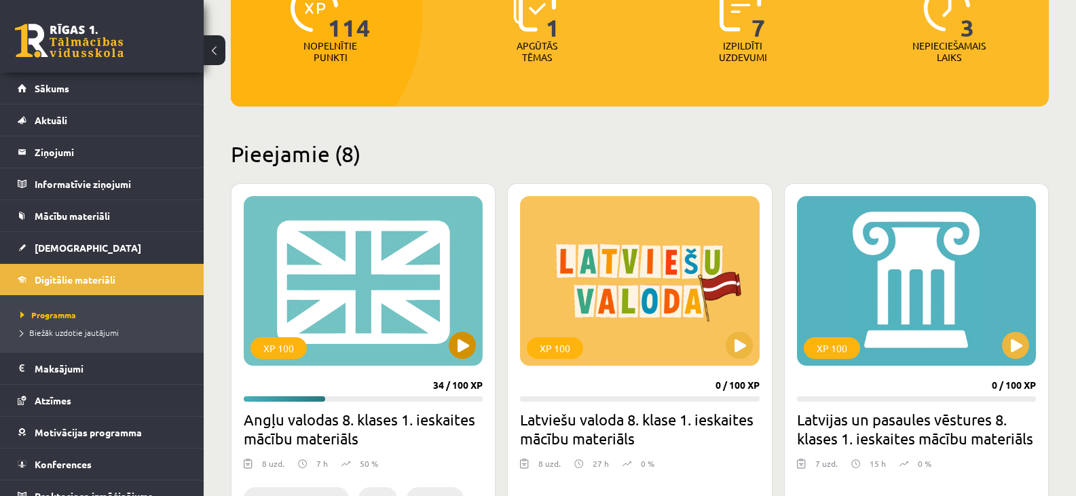
click at [384, 291] on div "XP 100" at bounding box center [363, 281] width 239 height 170
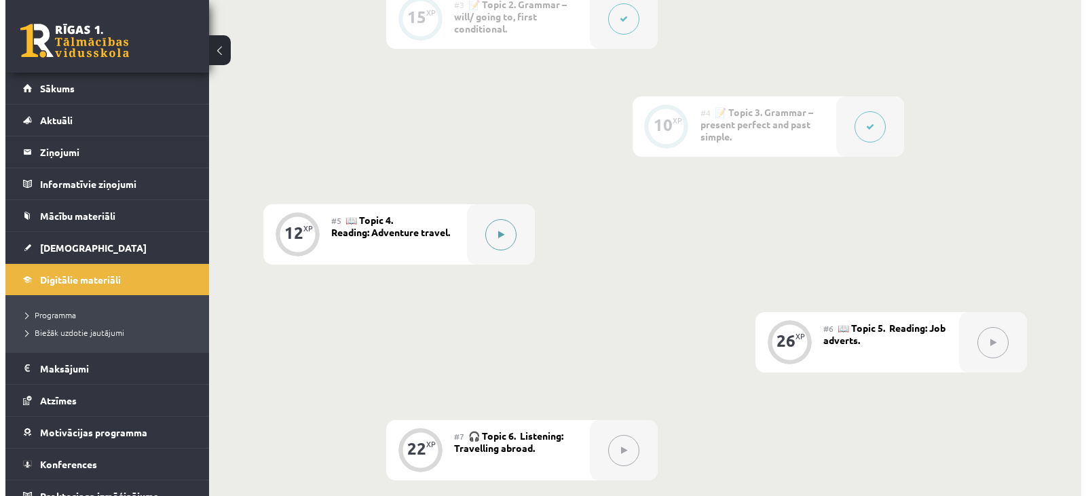
scroll to position [611, 0]
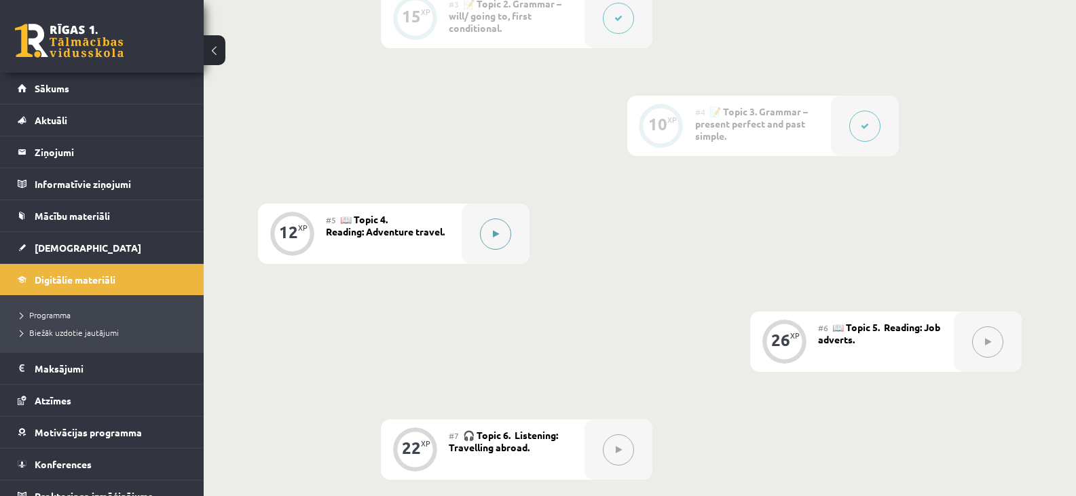
click at [490, 238] on button at bounding box center [495, 234] width 31 height 31
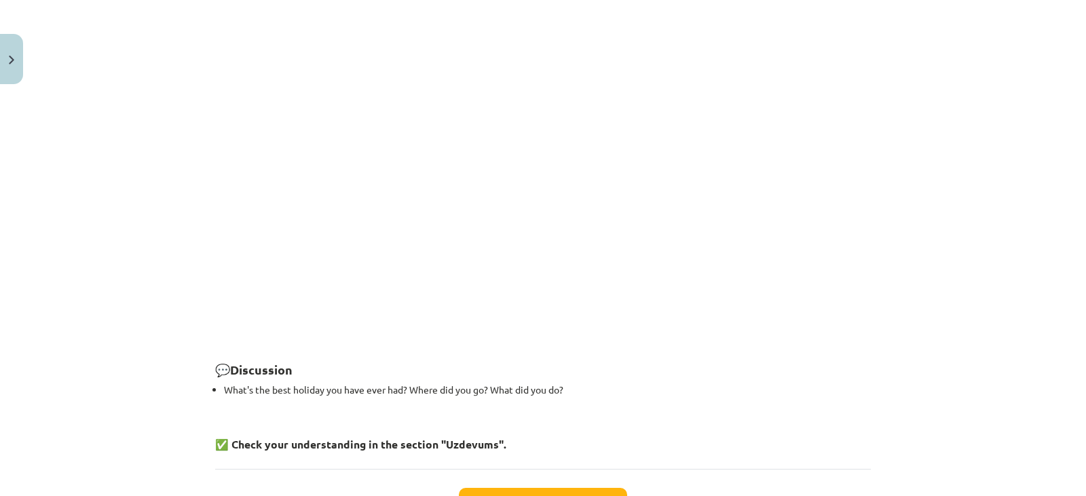
scroll to position [1915, 0]
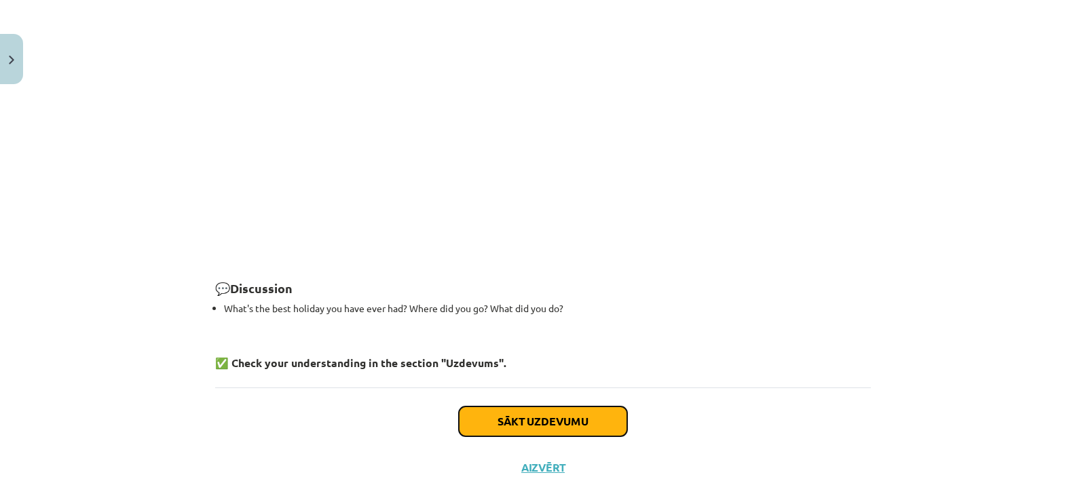
click at [576, 407] on button "Sākt uzdevumu" at bounding box center [543, 422] width 168 height 30
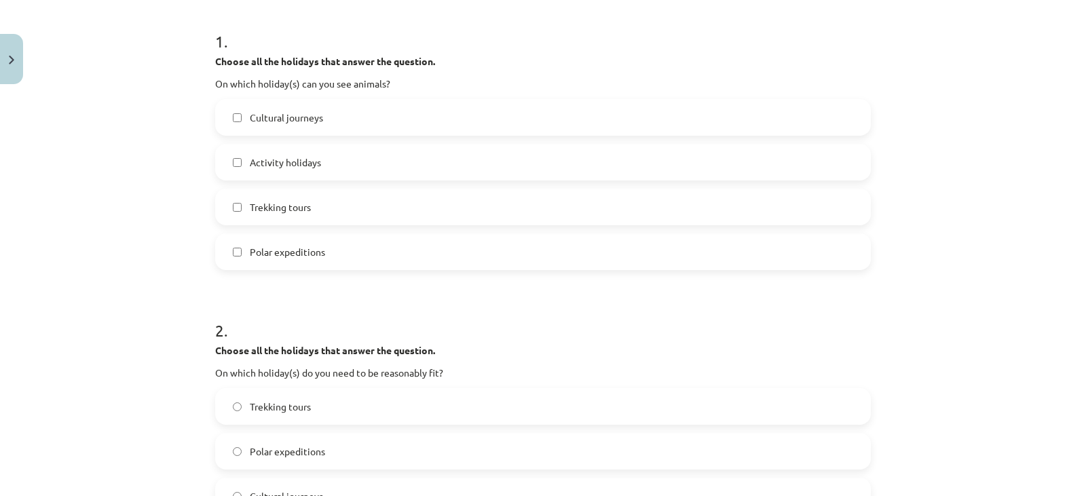
scroll to position [238, 0]
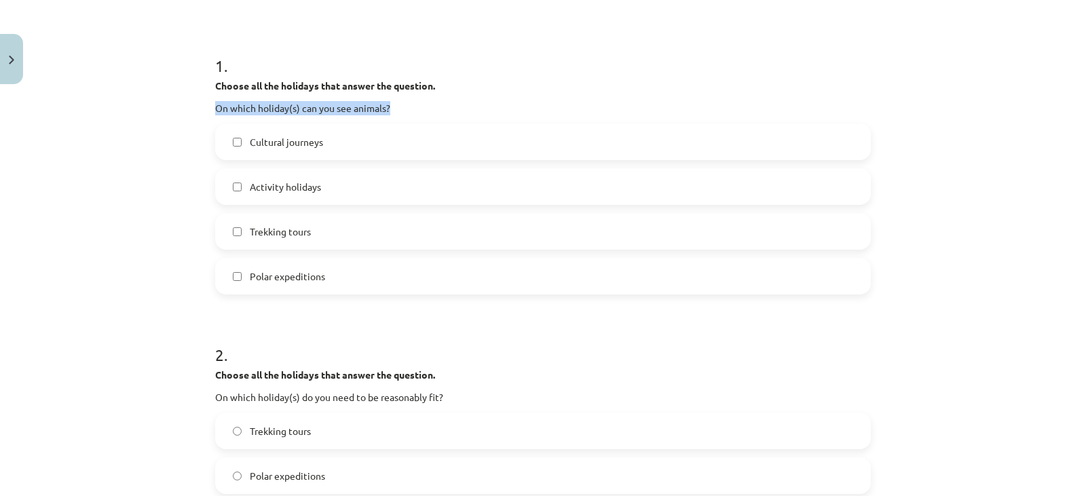
drag, startPoint x: 210, startPoint y: 107, endPoint x: 399, endPoint y: 109, distance: 188.8
click at [399, 109] on p "On which holiday(s) can you see animals?" at bounding box center [543, 108] width 656 height 14
copy p "On which holiday(s) can you see animals?"
click at [278, 278] on span "Polar expeditions" at bounding box center [287, 277] width 75 height 14
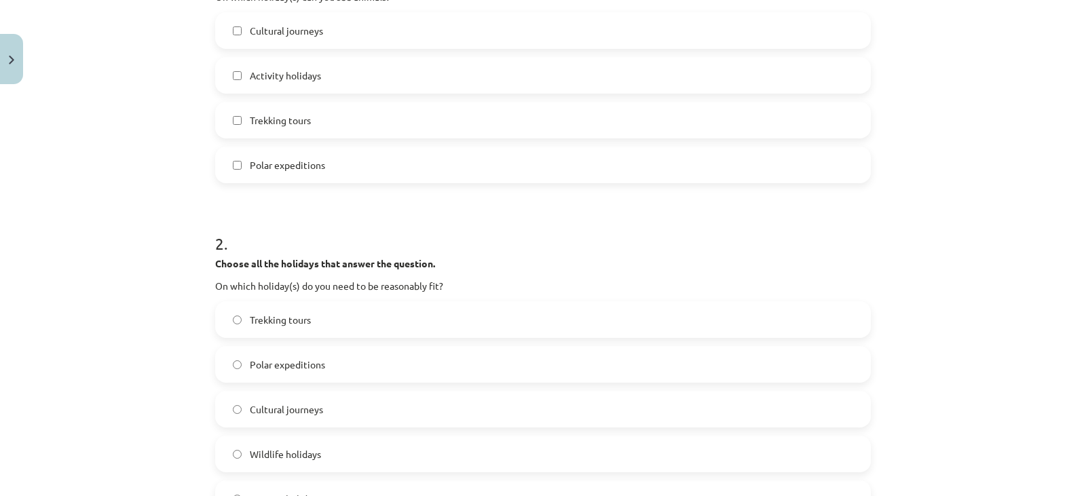
scroll to position [373, 0]
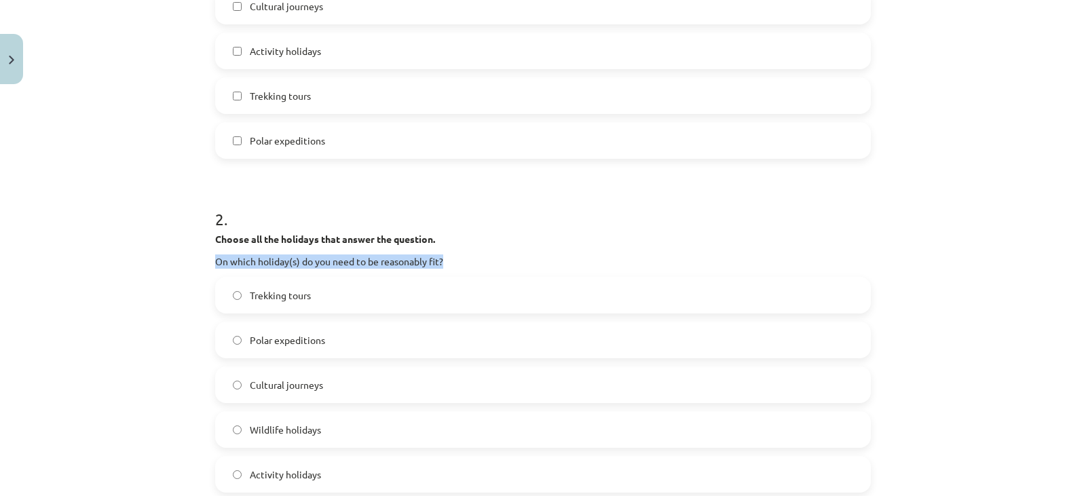
drag, startPoint x: 210, startPoint y: 259, endPoint x: 483, endPoint y: 248, distance: 273.2
click at [479, 249] on div "Choose all the holidays that answer the question. On which holiday(s) do you ne…" at bounding box center [543, 250] width 656 height 37
copy p "On which holiday(s) do you need to be reasonably fit?"
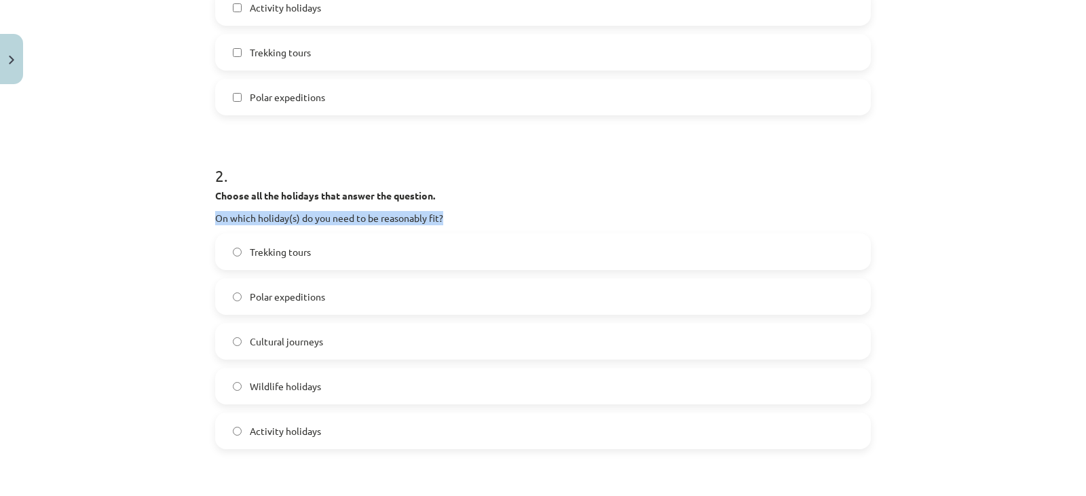
scroll to position [441, 0]
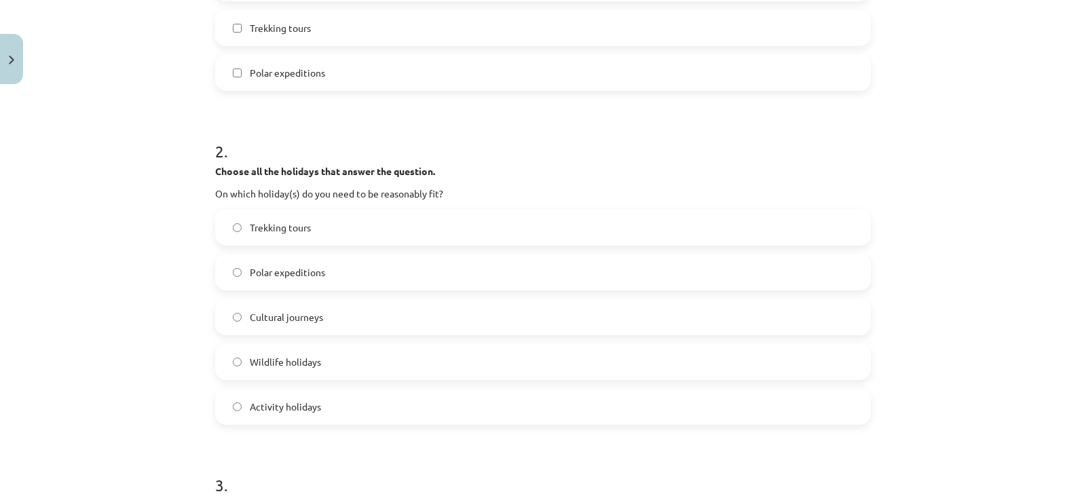
click at [307, 221] on label "Trekking tours" at bounding box center [543, 227] width 653 height 34
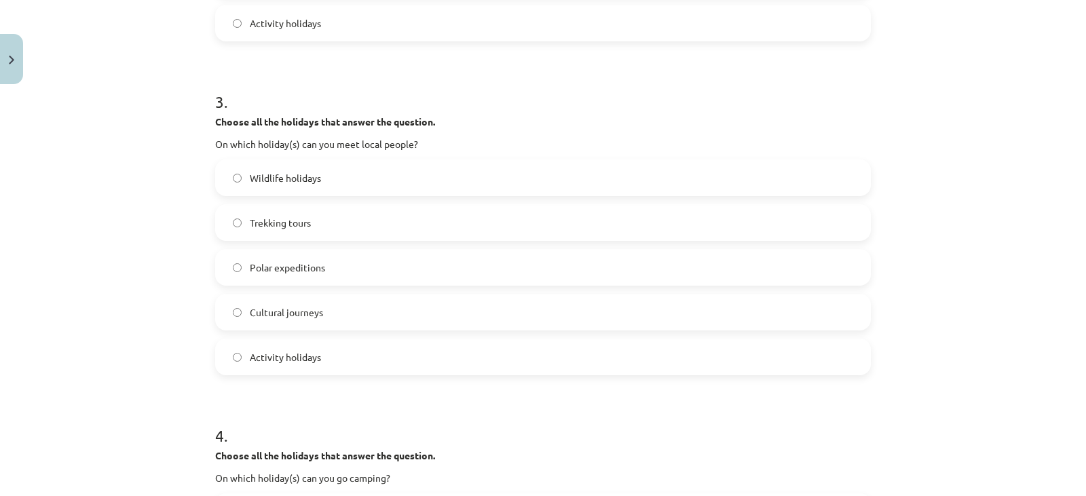
scroll to position [849, 0]
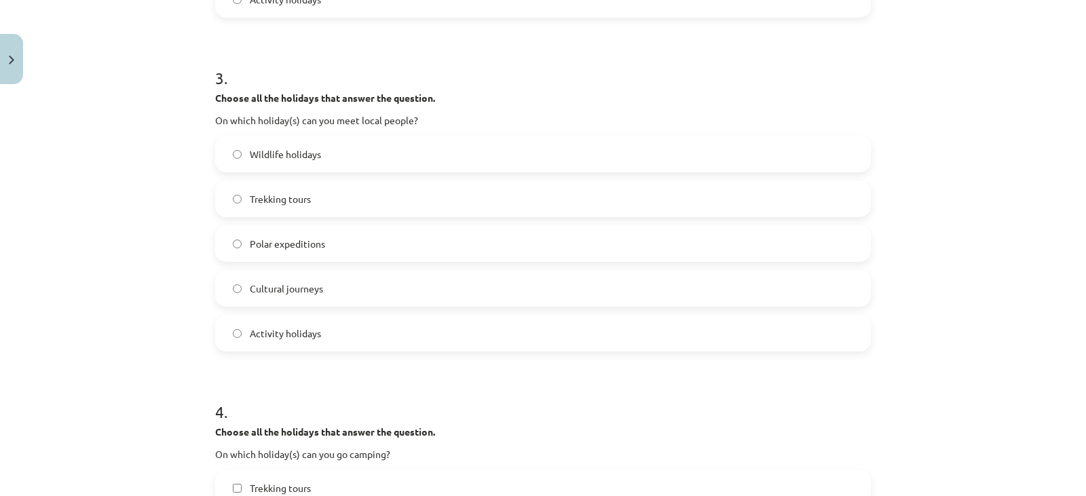
click at [291, 287] on span "Cultural journeys" at bounding box center [286, 289] width 73 height 14
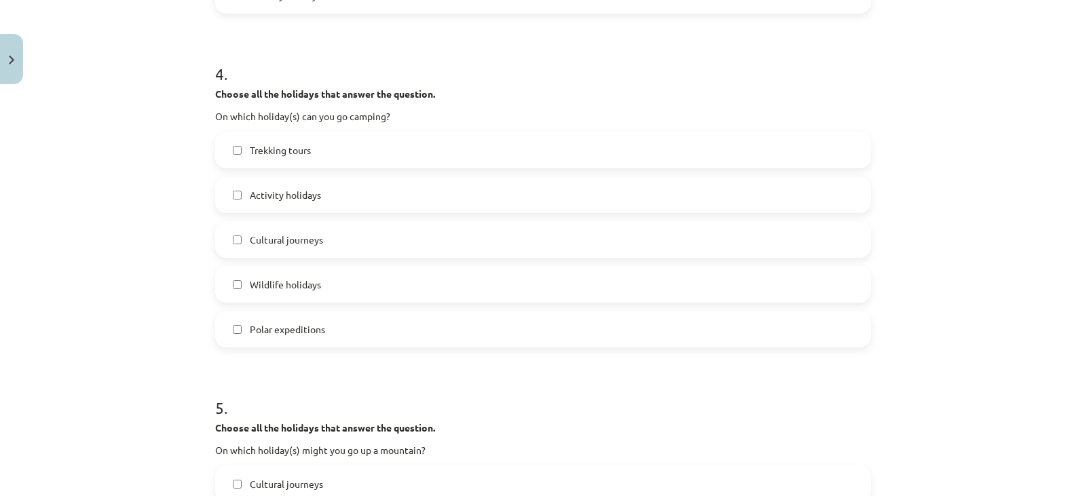
scroll to position [1188, 0]
click at [298, 332] on span "Polar expeditions" at bounding box center [287, 328] width 75 height 14
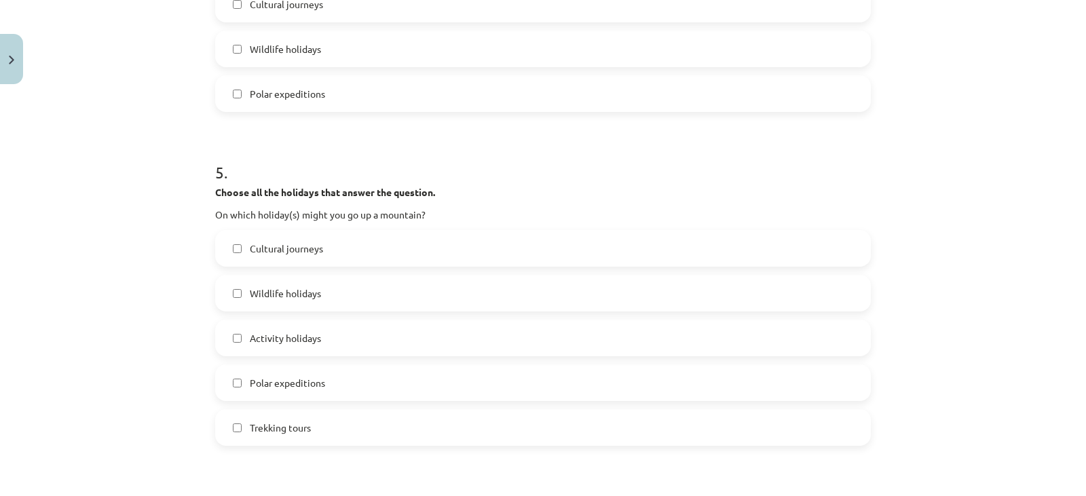
scroll to position [1460, 0]
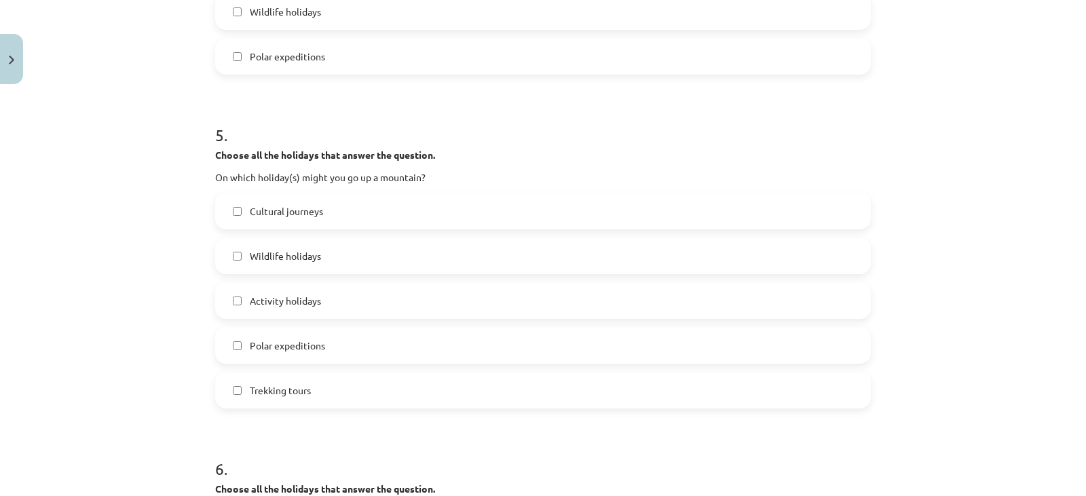
click at [322, 207] on label "Cultural journeys" at bounding box center [543, 211] width 653 height 34
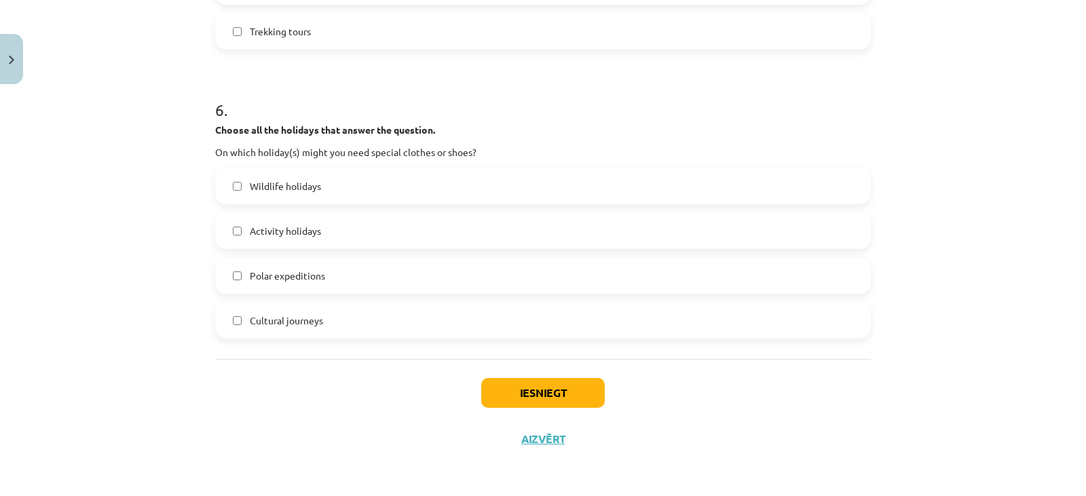
scroll to position [1751, 0]
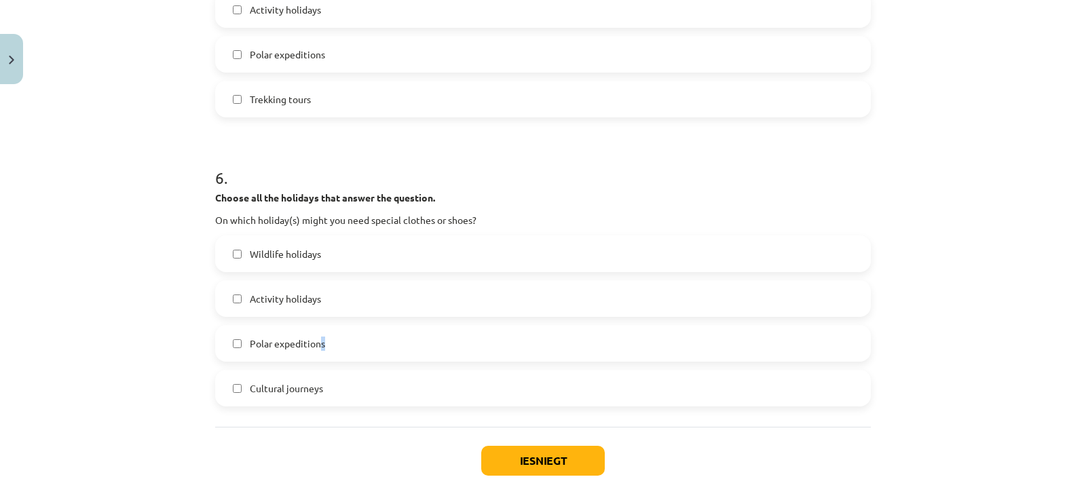
click at [317, 347] on span "Polar expeditions" at bounding box center [287, 344] width 75 height 14
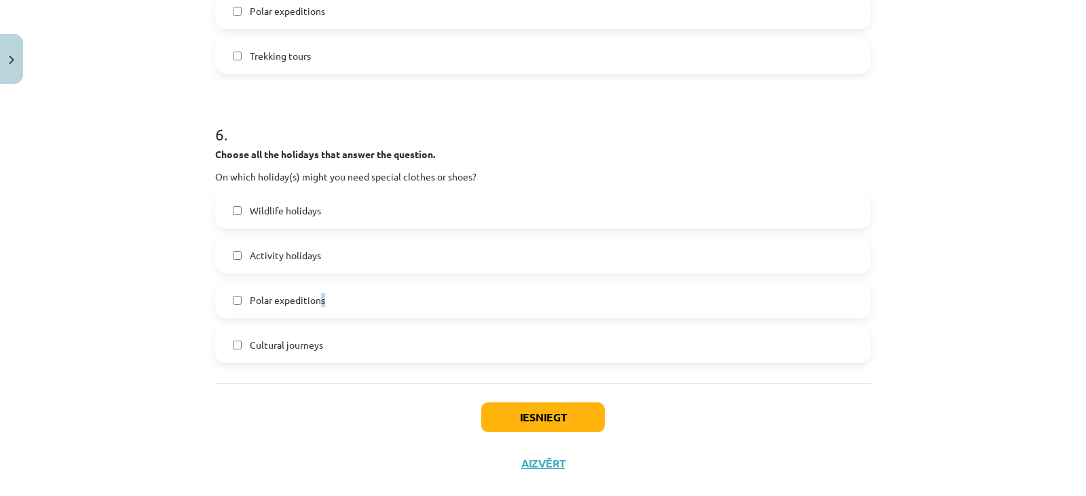
scroll to position [1819, 0]
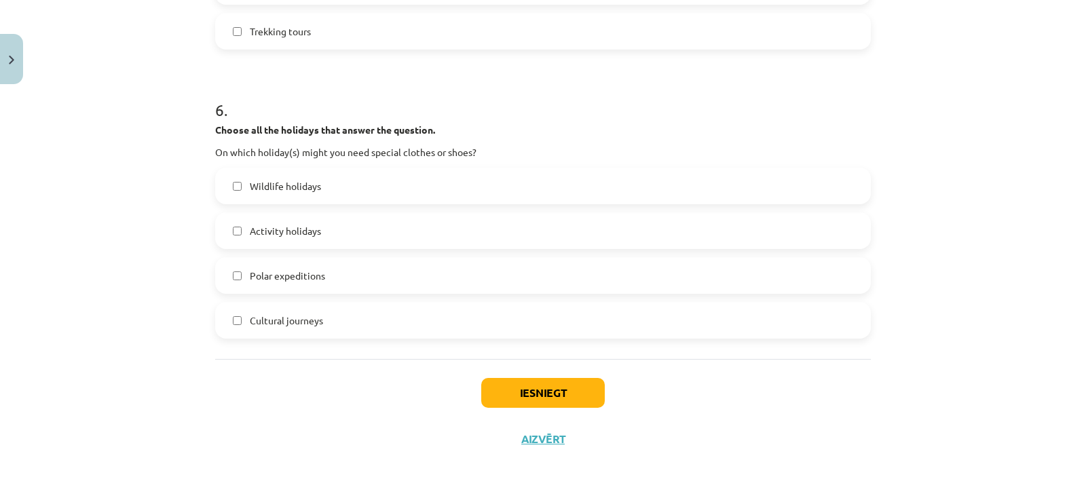
click at [229, 280] on label "Polar expeditions" at bounding box center [543, 276] width 653 height 34
click at [552, 396] on button "Iesniegt" at bounding box center [543, 393] width 124 height 30
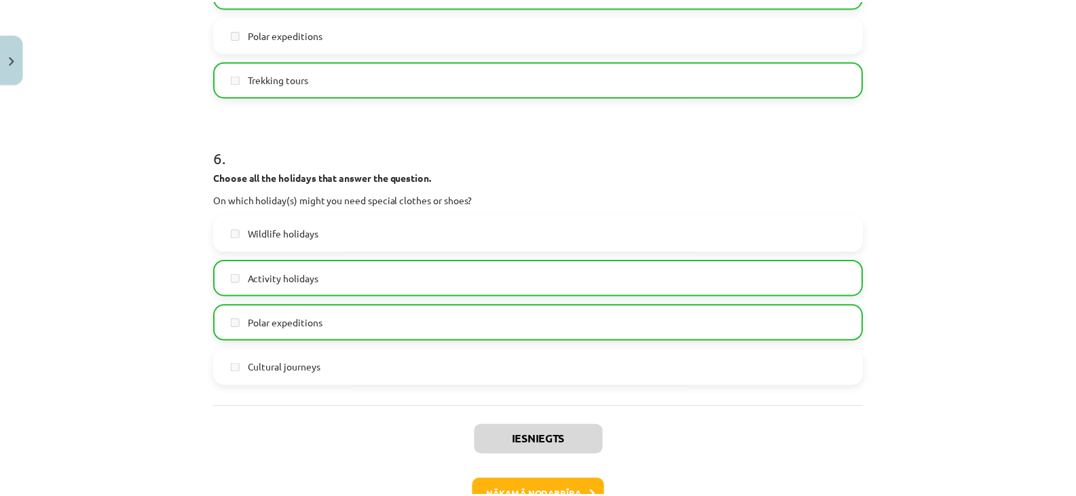
scroll to position [1862, 0]
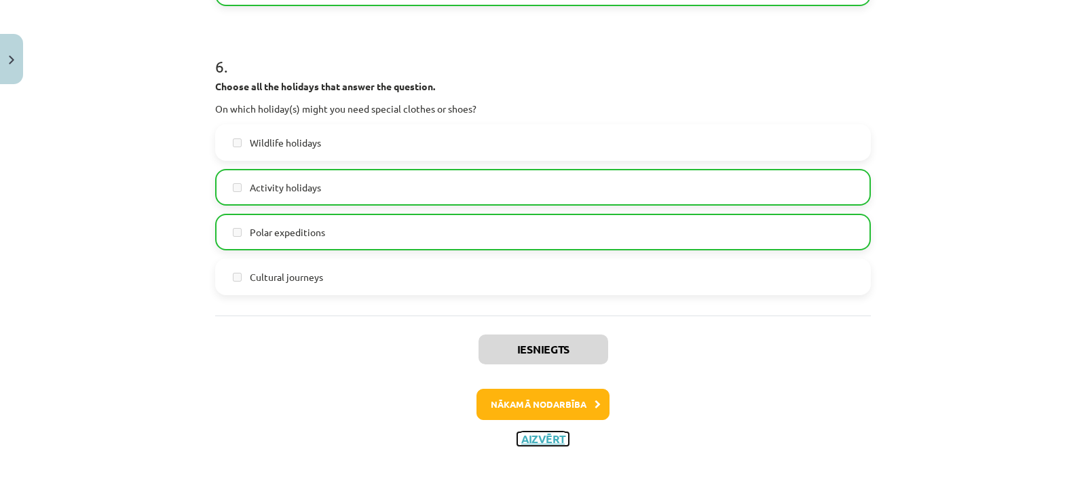
click at [547, 435] on button "Aizvērt" at bounding box center [543, 439] width 52 height 14
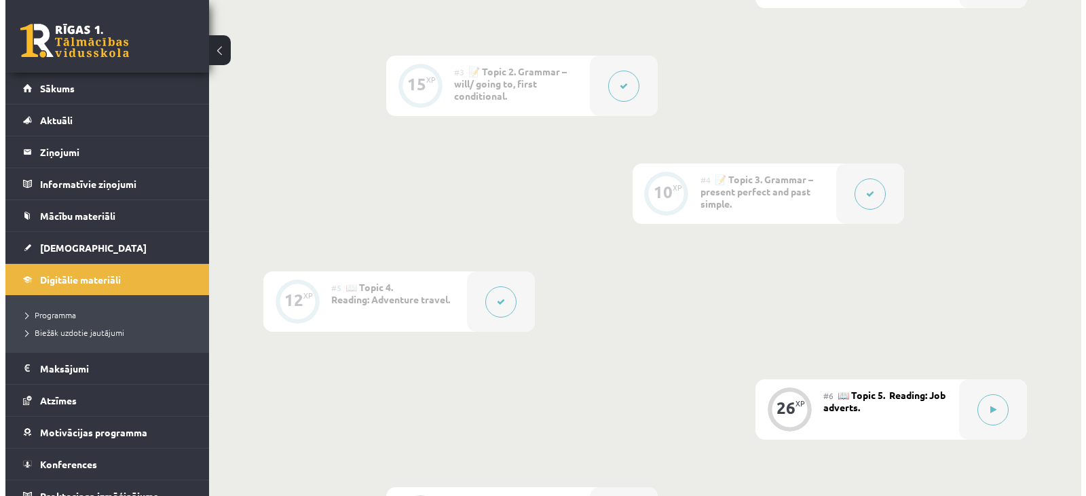
scroll to position [679, 0]
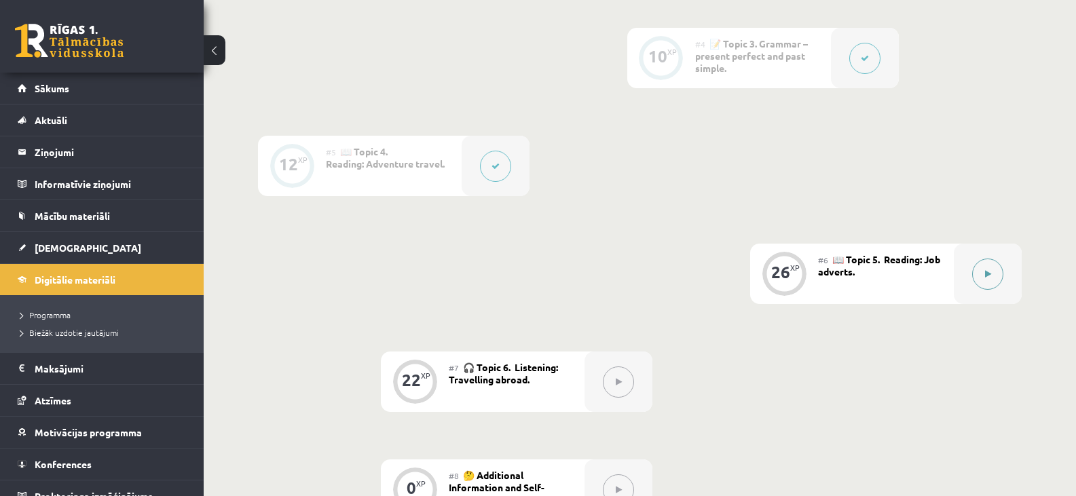
click at [995, 278] on button at bounding box center [987, 274] width 31 height 31
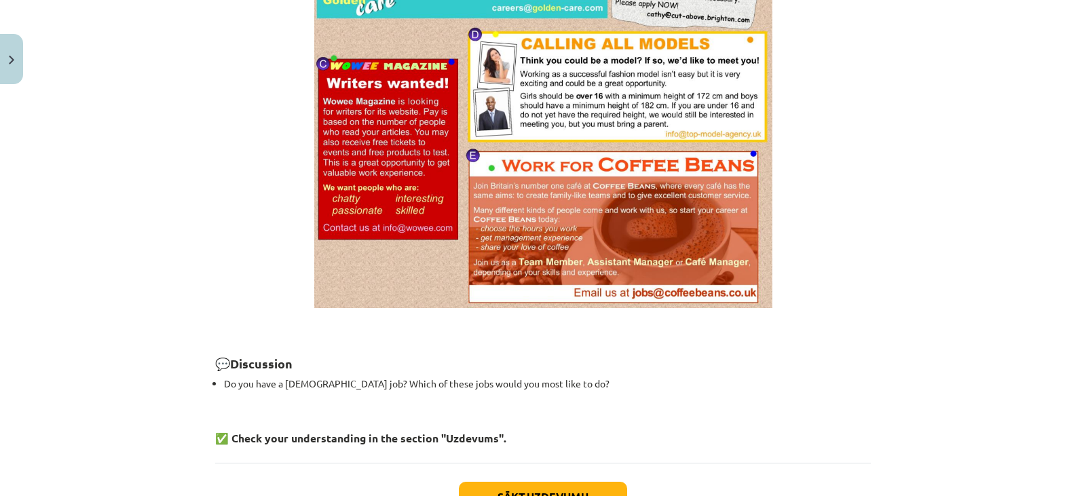
scroll to position [1017, 0]
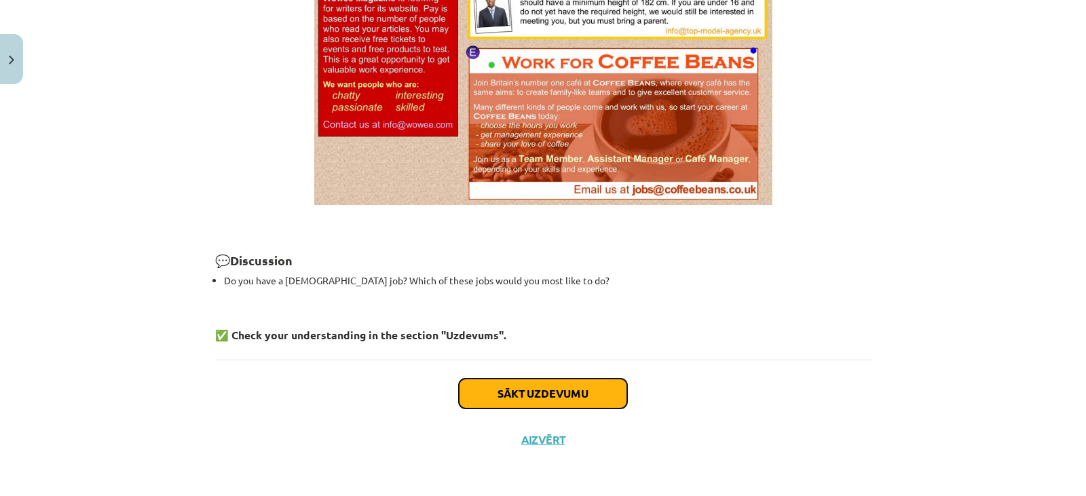
click at [540, 392] on button "Sākt uzdevumu" at bounding box center [543, 394] width 168 height 30
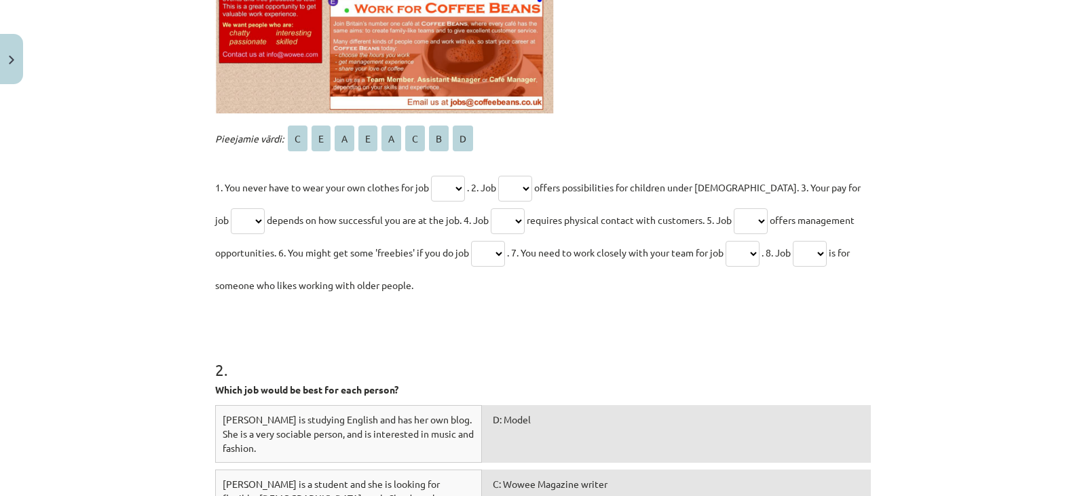
scroll to position [509, 0]
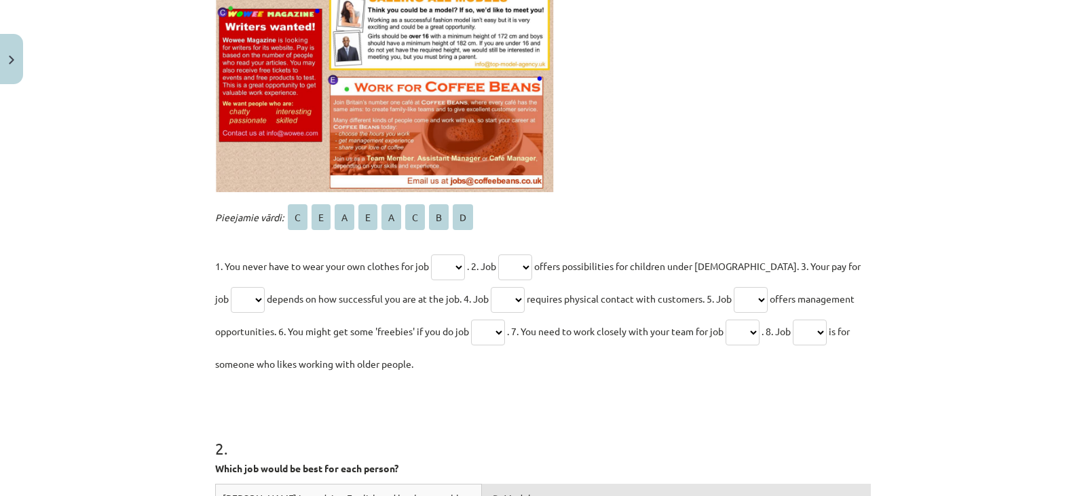
click at [456, 268] on select "* * * * * * * *" at bounding box center [448, 268] width 34 height 26
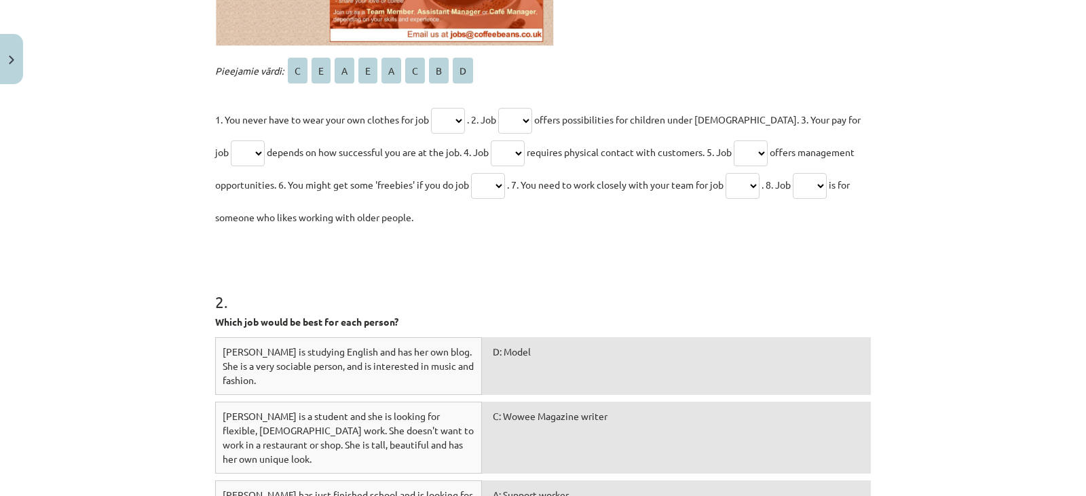
scroll to position [577, 0]
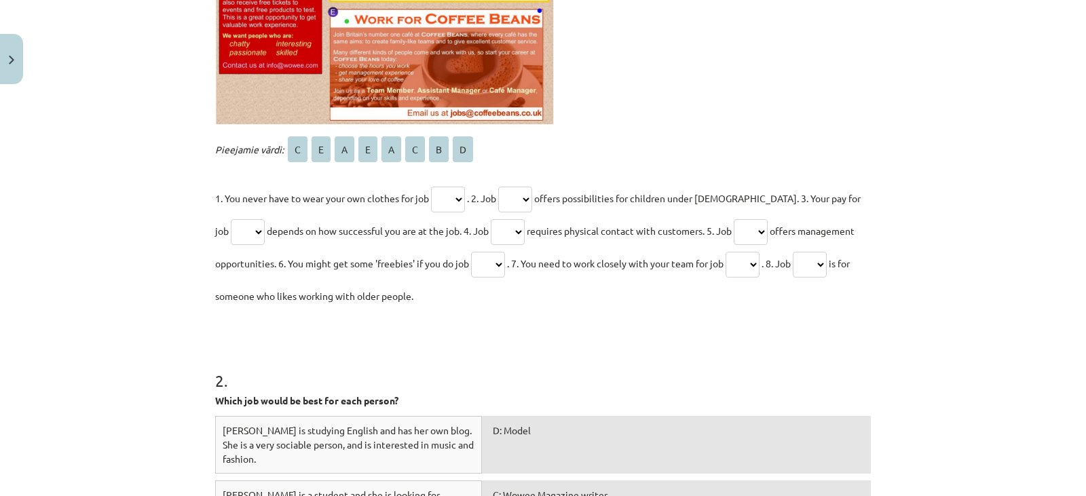
click at [462, 202] on select "* * * * * * * *" at bounding box center [448, 200] width 34 height 26
click at [532, 203] on select "* * * * * * * *" at bounding box center [515, 200] width 34 height 26
click at [458, 202] on select "* * * * * * * *" at bounding box center [448, 200] width 34 height 26
click at [589, 152] on p "Pieejamie vārdi: C E A E A C B D" at bounding box center [543, 149] width 656 height 33
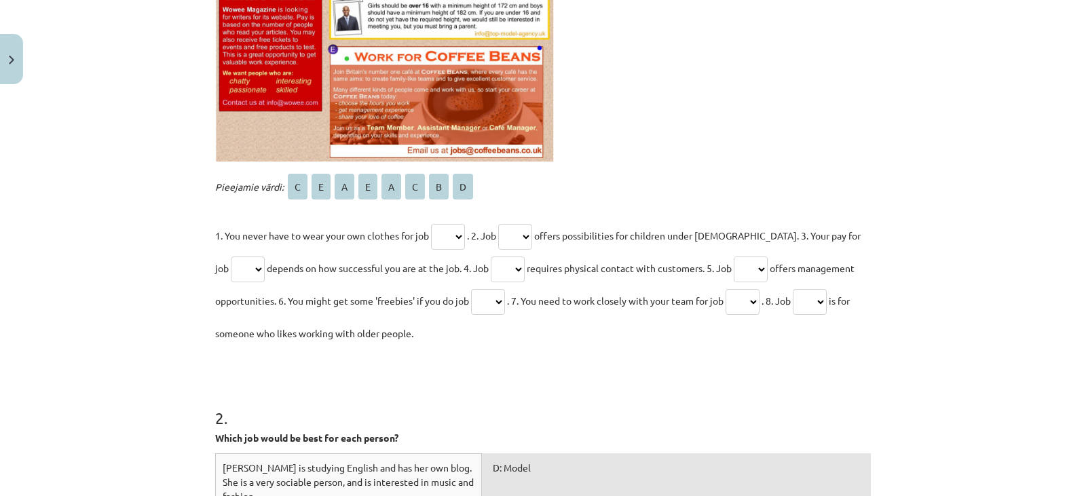
scroll to position [509, 0]
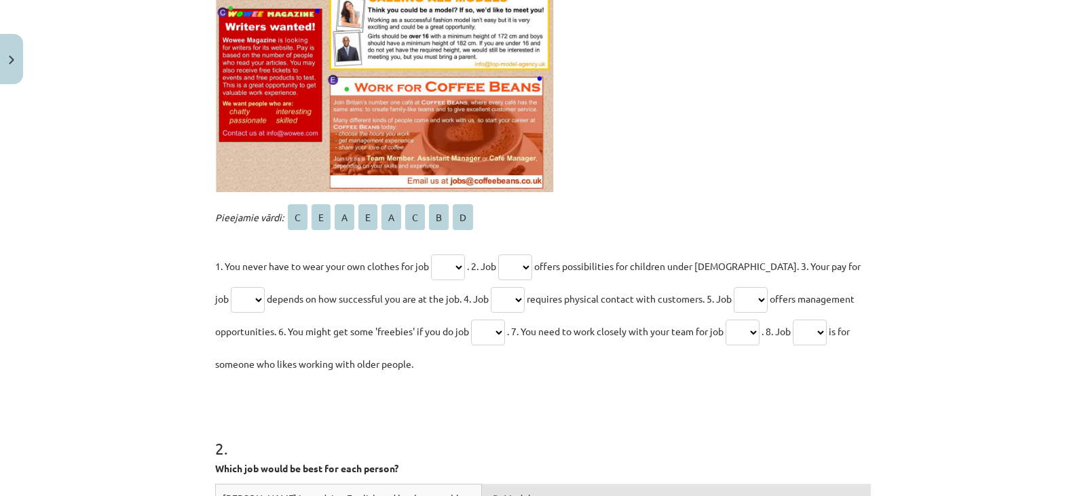
click at [453, 269] on select "* * * * * * * *" at bounding box center [448, 268] width 34 height 26
click at [457, 262] on select "* * * * * * * *" at bounding box center [448, 268] width 34 height 26
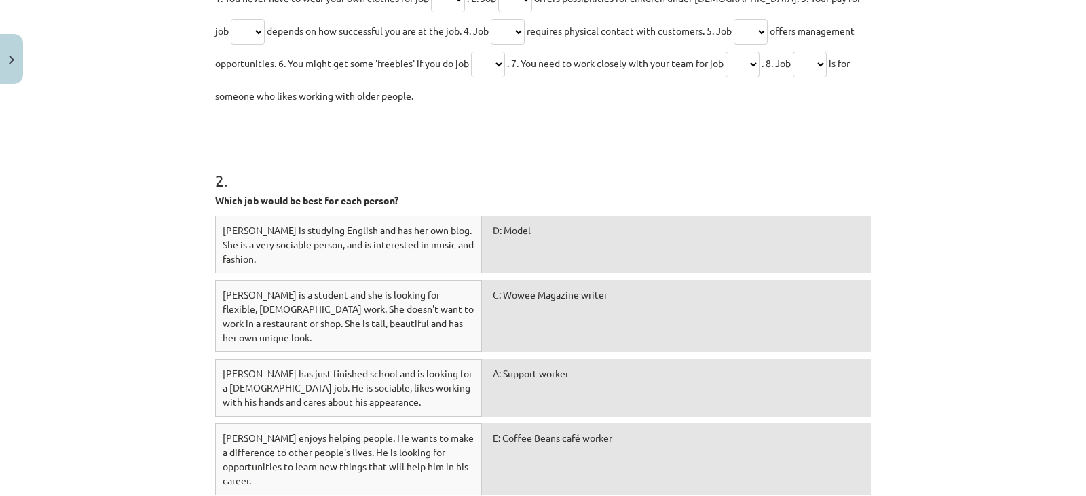
scroll to position [781, 0]
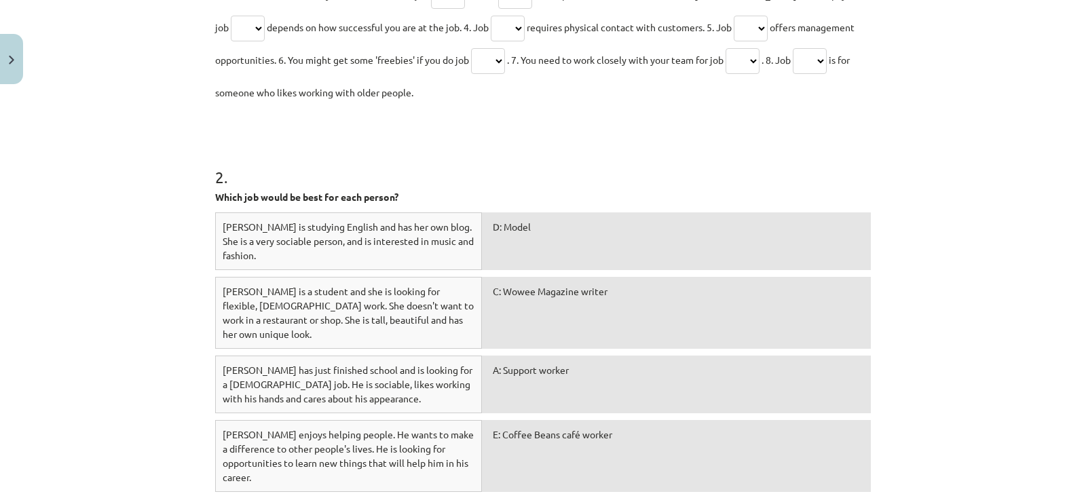
click at [527, 368] on div "A: Support worker" at bounding box center [676, 385] width 389 height 58
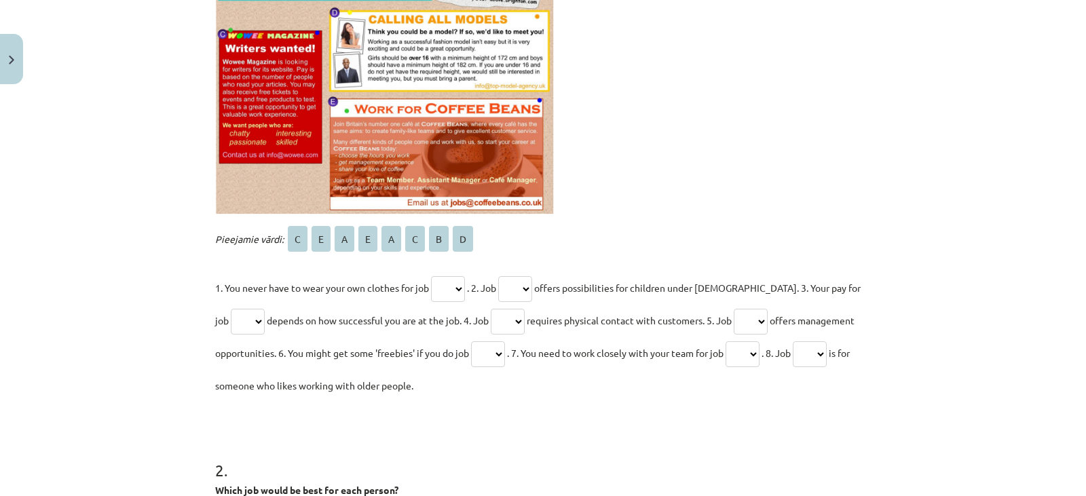
scroll to position [509, 0]
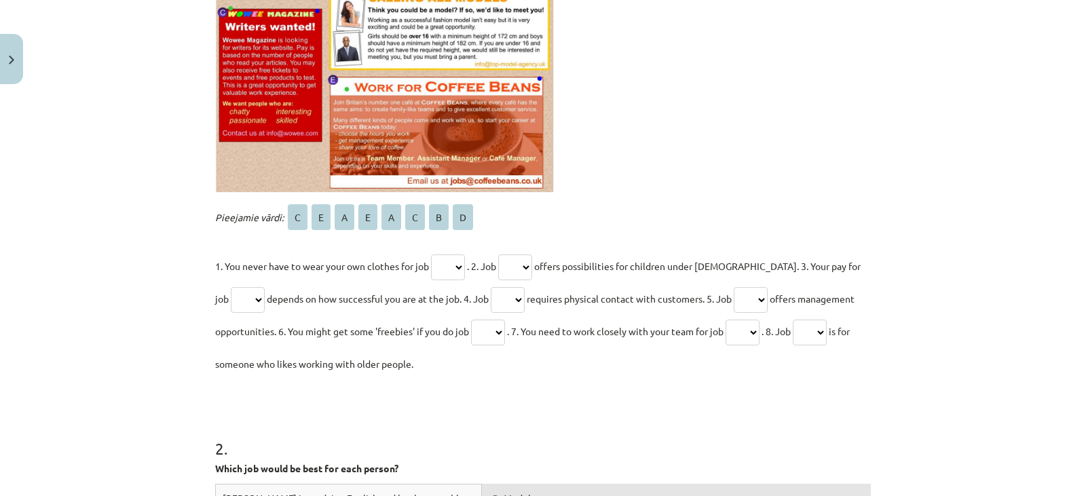
click at [455, 268] on select "* * * * * * * *" at bounding box center [448, 268] width 34 height 26
select select "*"
click at [431, 255] on select "* * * * * * * *" at bounding box center [448, 268] width 34 height 26
click at [527, 268] on select "* * * * * * * *" at bounding box center [515, 268] width 34 height 26
click at [532, 265] on select "* * * * * * * *" at bounding box center [515, 268] width 34 height 26
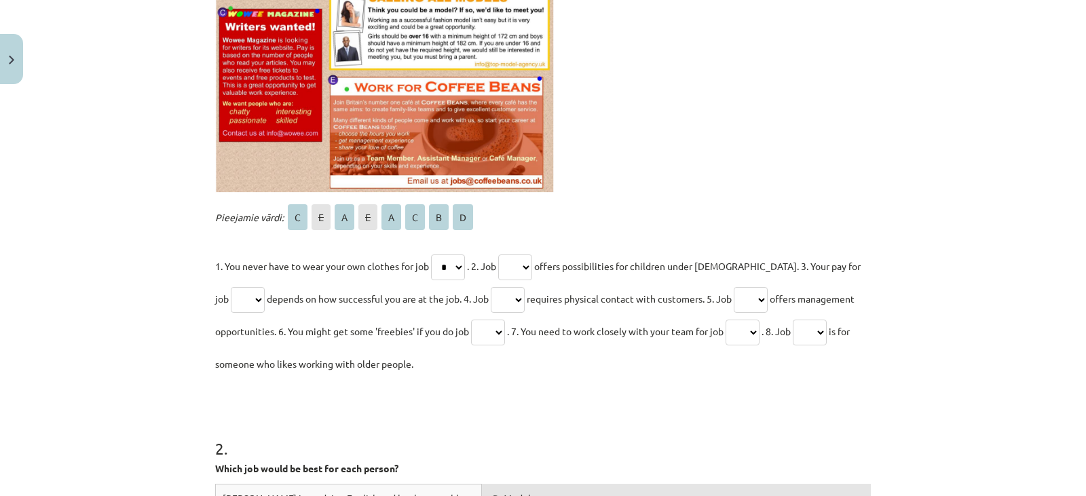
click at [450, 263] on select "* * * * * * * *" at bounding box center [448, 268] width 34 height 26
click at [458, 261] on select "* * * * * * * *" at bounding box center [448, 268] width 34 height 26
click at [524, 264] on select "* * * * * * * *" at bounding box center [515, 268] width 34 height 26
select select "*"
click at [503, 255] on select "* * * * * * * *" at bounding box center [515, 268] width 34 height 26
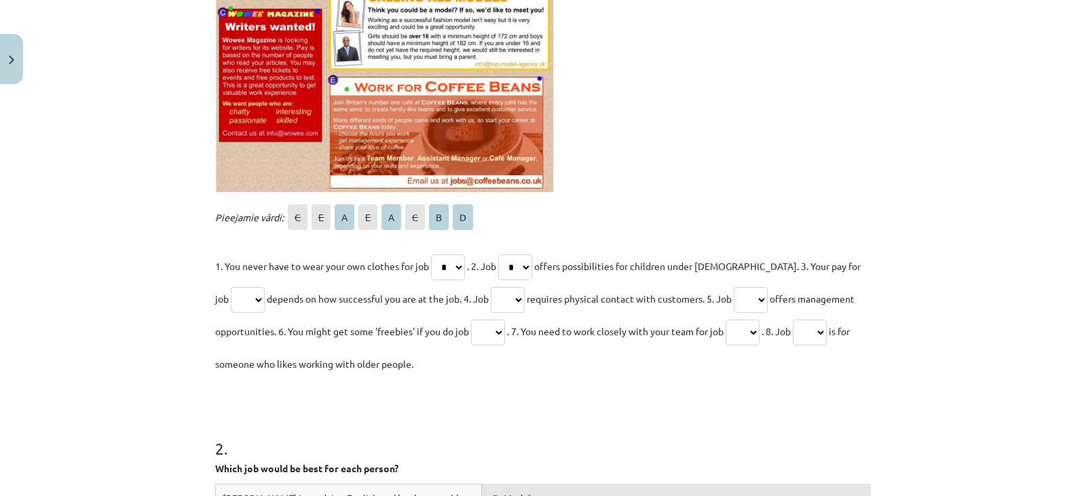
click at [511, 295] on select "* * * * * * * *" at bounding box center [508, 300] width 34 height 26
select select "*"
click at [491, 287] on select "* * * * * * * *" at bounding box center [508, 300] width 34 height 26
click at [751, 293] on select "* * * * * * * *" at bounding box center [751, 300] width 34 height 26
select select "*"
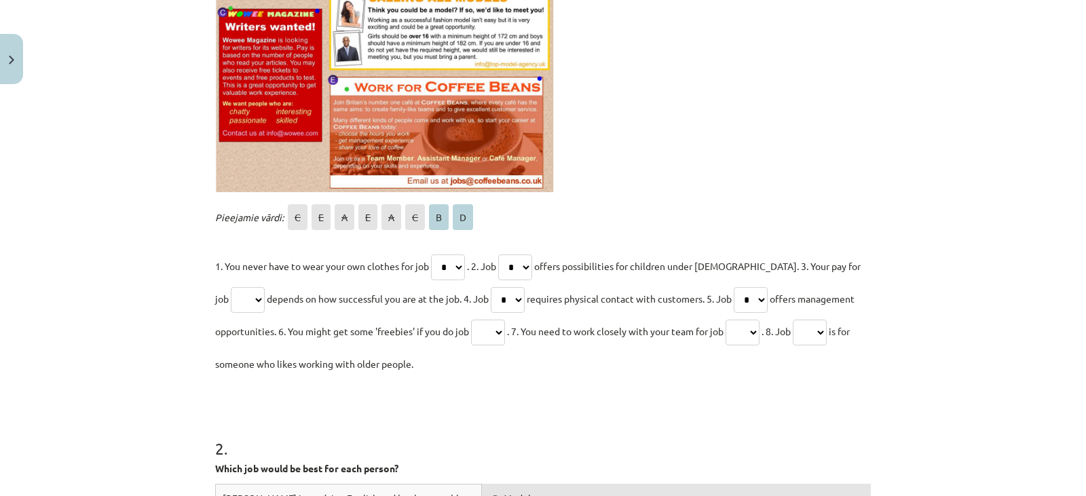
click at [734, 287] on select "* * * * * * * *" at bounding box center [751, 300] width 34 height 26
click at [496, 329] on select "* * * * * * * *" at bounding box center [488, 333] width 34 height 26
select select "*"
click at [471, 320] on select "* * * * * * * *" at bounding box center [488, 333] width 34 height 26
click at [454, 275] on select "* * * * * * * *" at bounding box center [448, 268] width 34 height 26
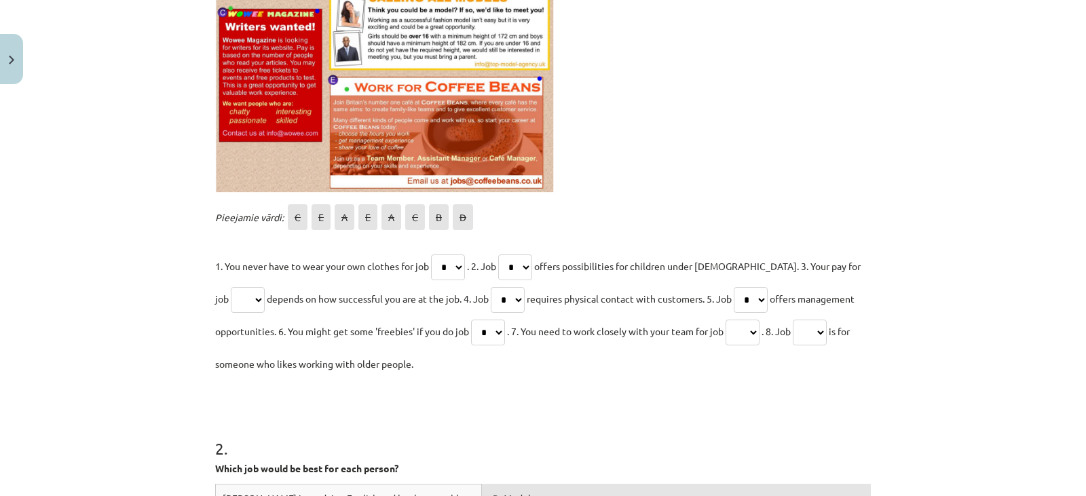
click at [431, 255] on select "* * * * * * * *" at bounding box center [448, 268] width 34 height 26
click at [523, 264] on select "* * * * * * * *" at bounding box center [515, 268] width 34 height 26
click at [503, 255] on select "* * * * * * * *" at bounding box center [515, 268] width 34 height 26
click at [511, 300] on select "* * * * * * * *" at bounding box center [508, 300] width 34 height 26
click at [240, 303] on select "* * * * * * * *" at bounding box center [248, 300] width 34 height 26
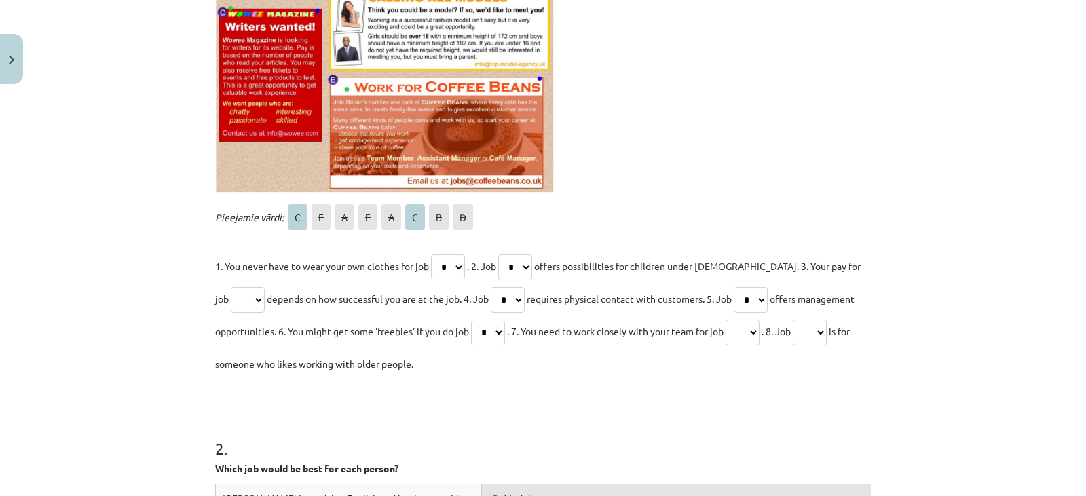
click at [532, 269] on select "* * * * * * * *" at bounding box center [515, 268] width 34 height 26
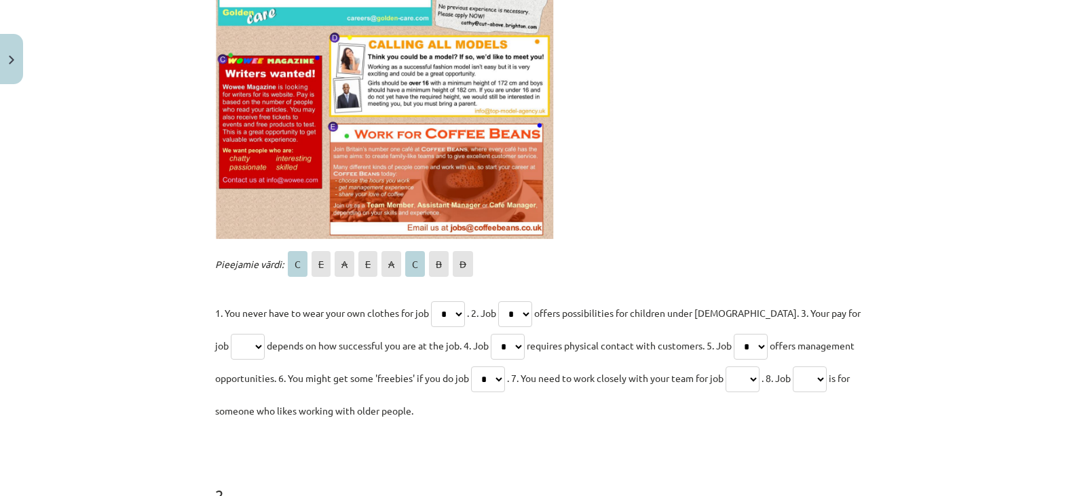
scroll to position [441, 0]
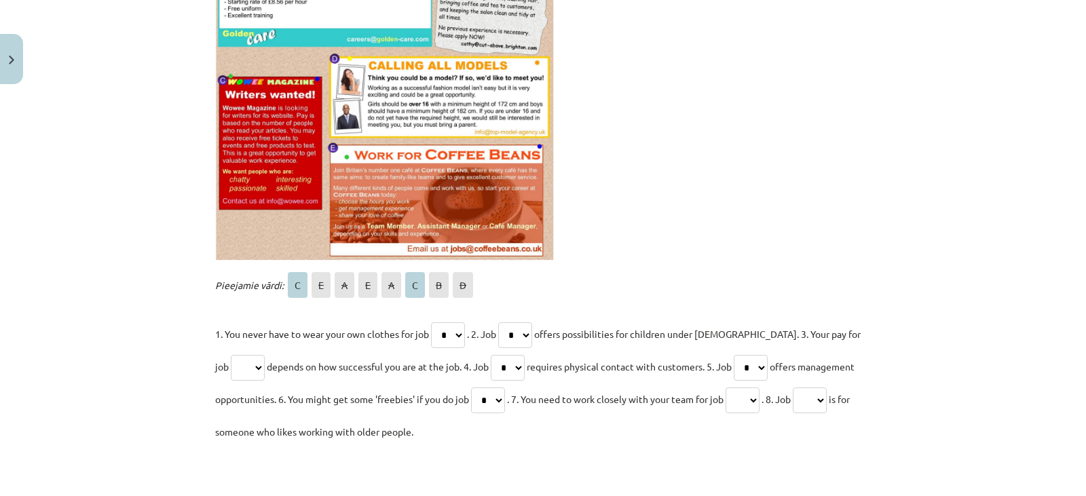
click at [526, 330] on select "* * * * * * * *" at bounding box center [515, 335] width 34 height 26
select select "*"
click at [503, 322] on select "* * * * * * * *" at bounding box center [515, 335] width 34 height 26
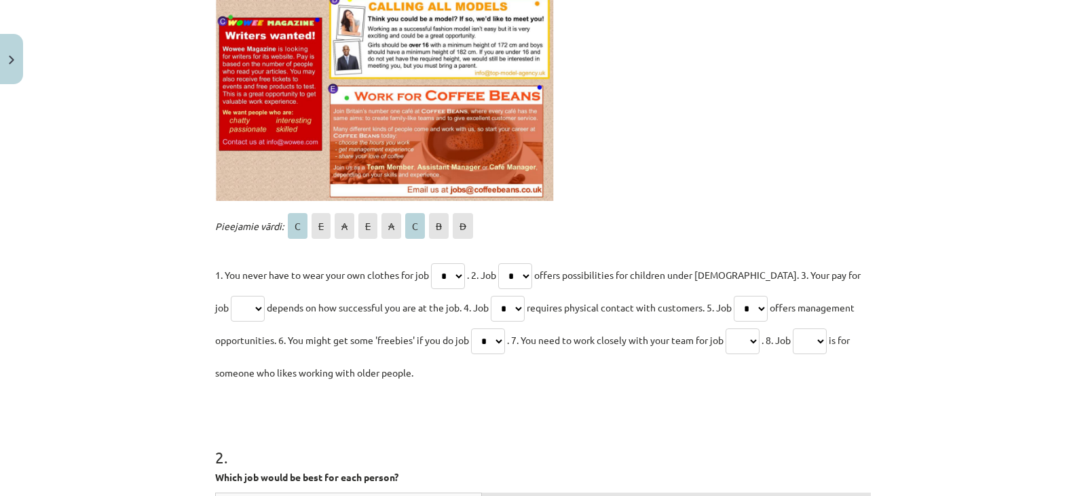
scroll to position [509, 0]
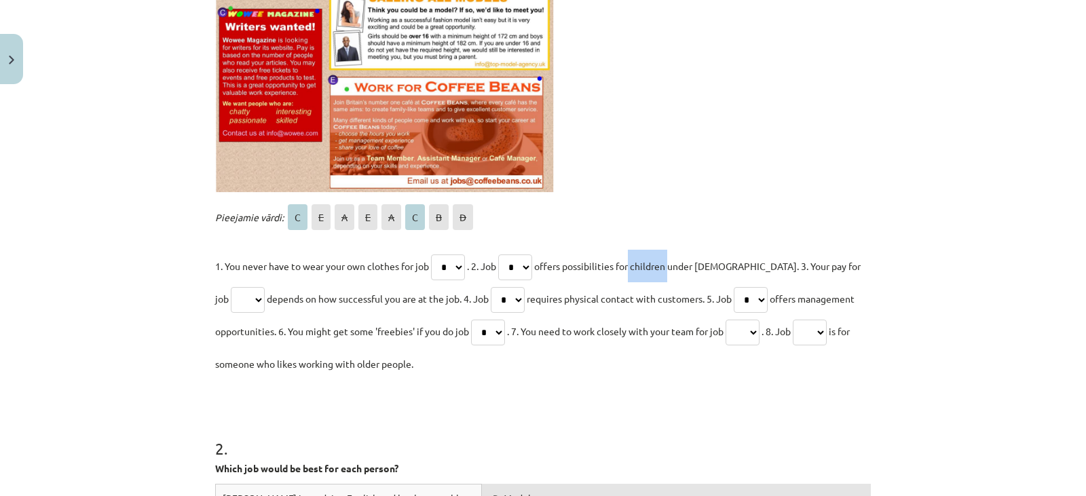
drag, startPoint x: 673, startPoint y: 267, endPoint x: 635, endPoint y: 266, distance: 37.3
click at [633, 265] on span "offers possibilities for children under [DEMOGRAPHIC_DATA]. 3. Your pay for job" at bounding box center [538, 282] width 646 height 45
click at [716, 230] on p "Pieejamie vārdi: C E A E A C B D" at bounding box center [543, 217] width 656 height 33
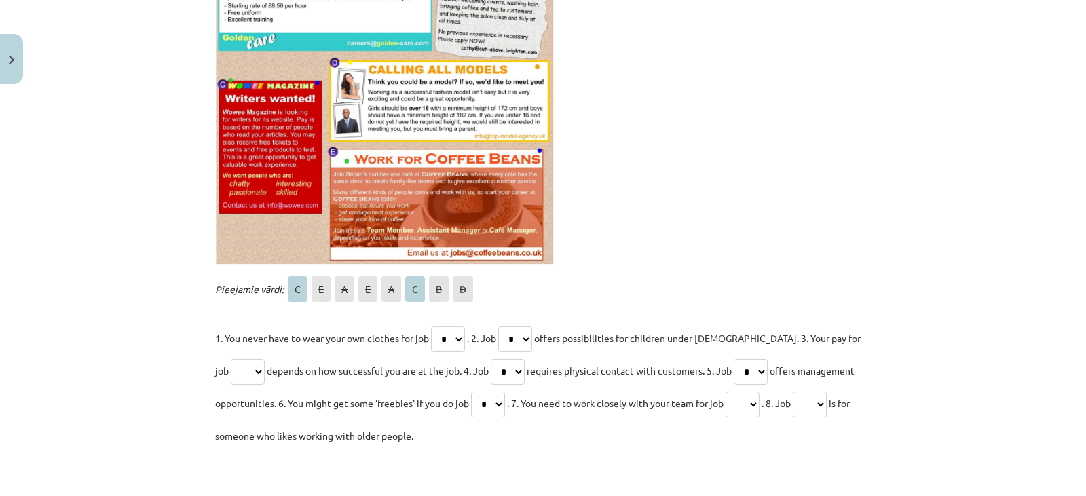
scroll to position [441, 0]
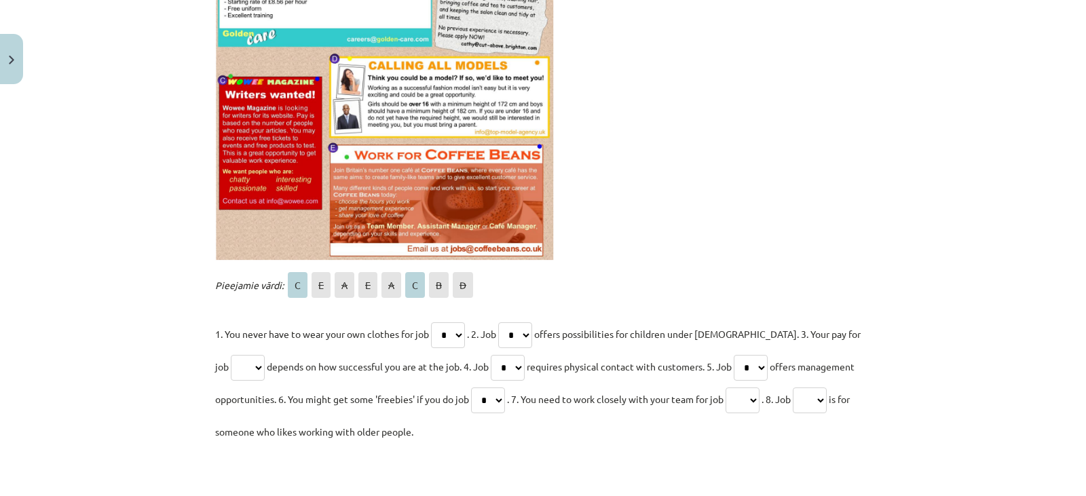
click at [585, 273] on p "Pieejamie vārdi: C E A E A C B D" at bounding box center [543, 285] width 656 height 33
click at [506, 364] on select "* * * * * * * *" at bounding box center [508, 368] width 34 height 26
click at [507, 361] on select "* * * * * * * *" at bounding box center [508, 368] width 34 height 26
click at [491, 355] on select "* * * * * * * *" at bounding box center [508, 368] width 34 height 26
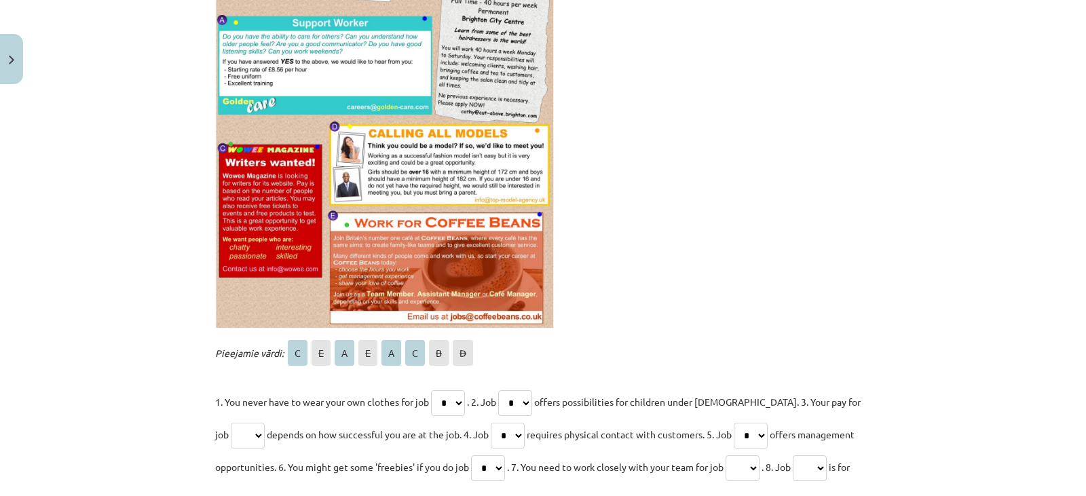
scroll to position [306, 0]
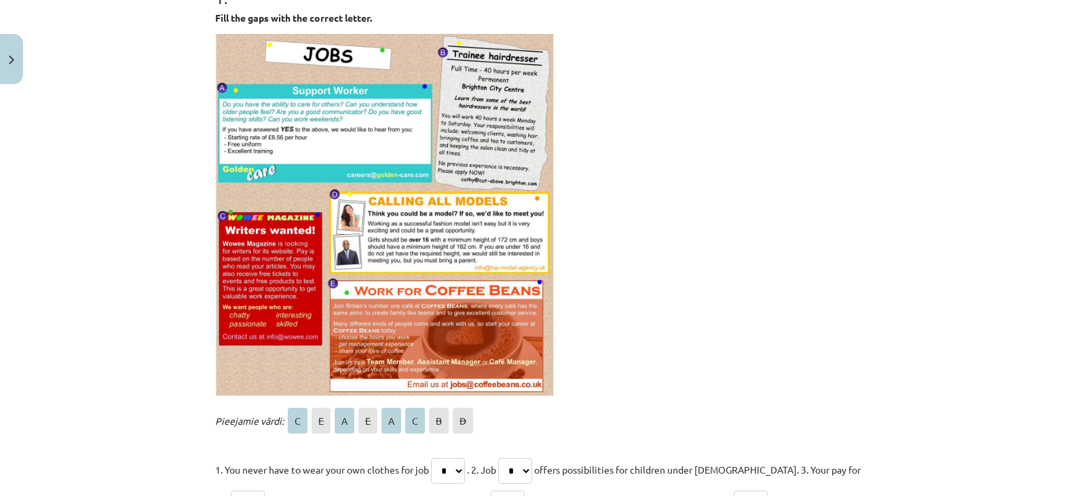
select select "*"
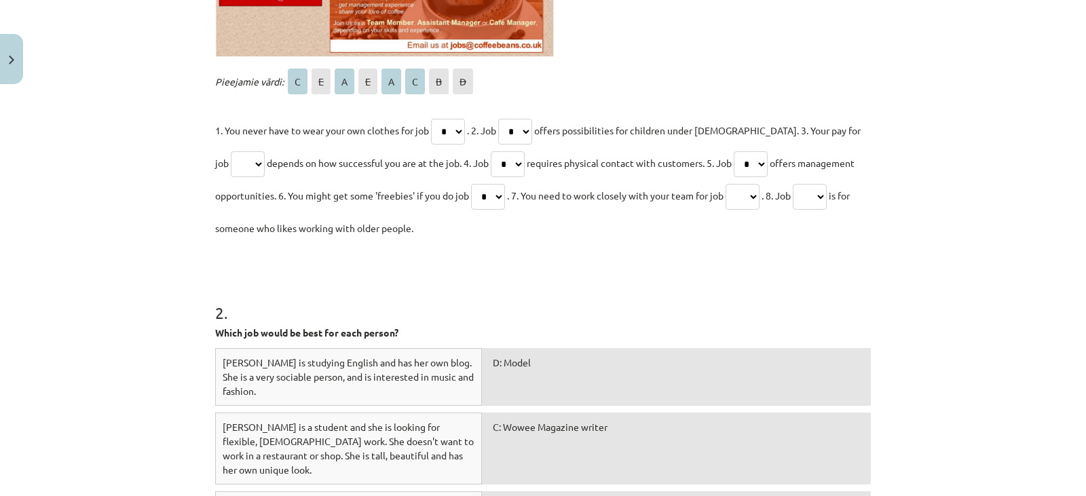
scroll to position [577, 0]
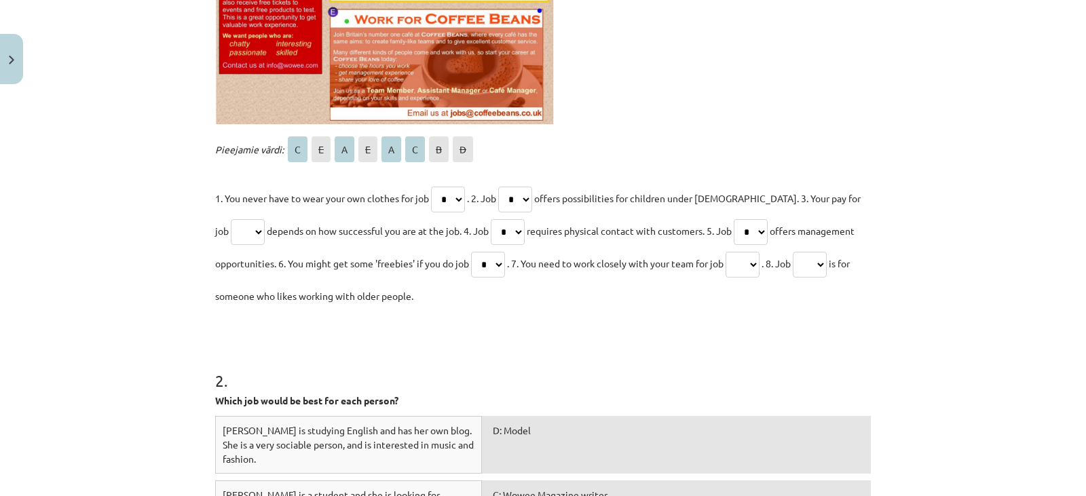
click at [497, 263] on select "* * * * * * * *" at bounding box center [488, 265] width 34 height 26
drag, startPoint x: 500, startPoint y: 263, endPoint x: 507, endPoint y: 272, distance: 11.6
click at [500, 263] on select "* * * * * * * *" at bounding box center [488, 265] width 34 height 26
select select "*"
click at [471, 252] on select "* * * * * * * *" at bounding box center [488, 265] width 34 height 26
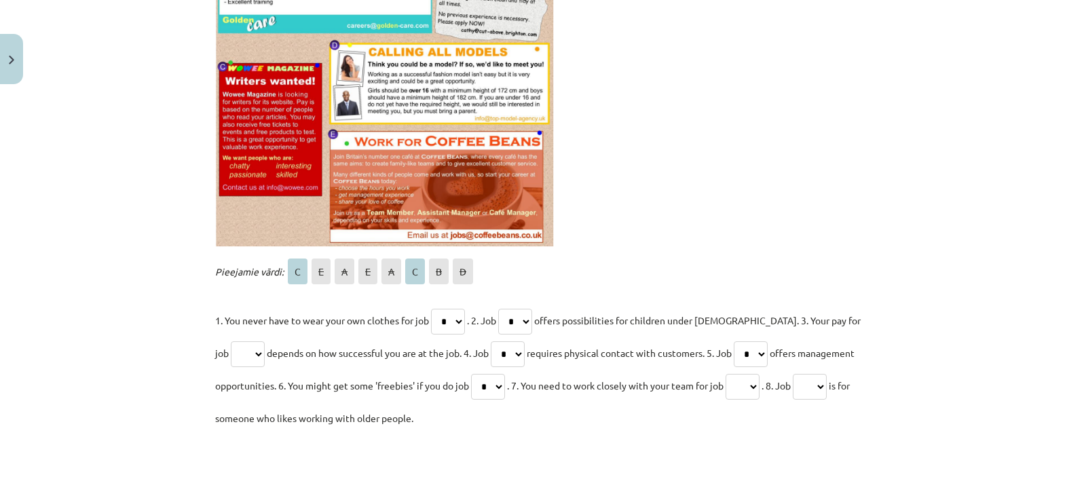
scroll to position [509, 0]
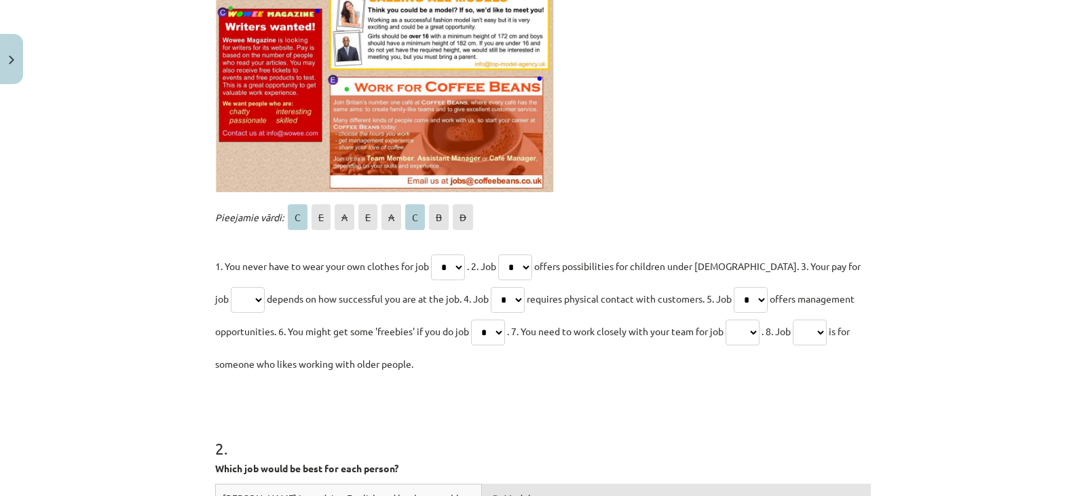
click at [459, 263] on select "* * * * * * * *" at bounding box center [448, 268] width 34 height 26
select select "*"
click at [431, 255] on select "* * * * * * * *" at bounding box center [448, 268] width 34 height 26
drag, startPoint x: 323, startPoint y: 268, endPoint x: 419, endPoint y: 282, distance: 96.8
click at [419, 282] on p "1. You never have to wear your own clothes for job * * * * * * * * . 2. Job * *…" at bounding box center [543, 315] width 656 height 130
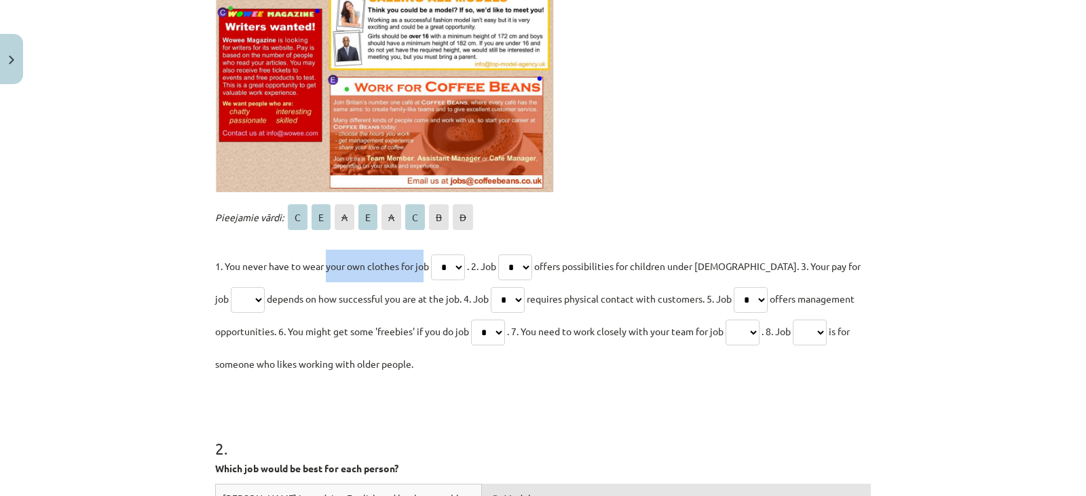
click at [419, 282] on p "1. You never have to wear your own clothes for job * * * * * * * * . 2. Job * *…" at bounding box center [543, 315] width 656 height 130
drag, startPoint x: 246, startPoint y: 267, endPoint x: 421, endPoint y: 257, distance: 175.5
click at [421, 257] on p "1. You never have to wear your own clothes for job * * * * * * * * . 2. Job * *…" at bounding box center [543, 315] width 656 height 130
drag, startPoint x: 410, startPoint y: 281, endPoint x: 410, endPoint y: 271, distance: 10.2
click at [411, 281] on p "1. You never have to wear your own clothes for job * * * * * * * * . 2. Job * *…" at bounding box center [543, 315] width 656 height 130
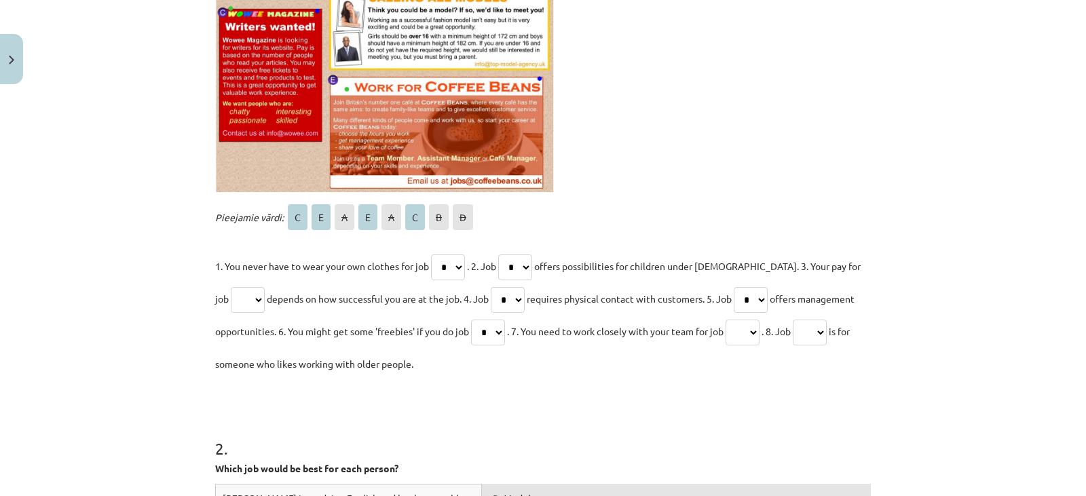
drag, startPoint x: 219, startPoint y: 245, endPoint x: 364, endPoint y: 274, distance: 148.1
click at [221, 244] on div "Pieejamie vārdi: C E A E A C B D 1. You never have to wear your own clothes for…" at bounding box center [543, 290] width 656 height 179
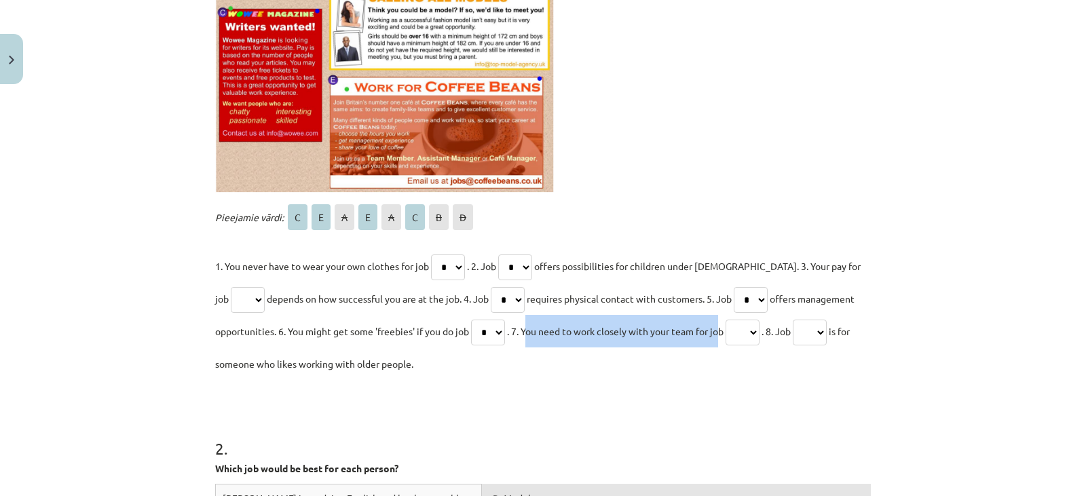
drag, startPoint x: 526, startPoint y: 335, endPoint x: 718, endPoint y: 334, distance: 192.1
click at [723, 329] on span ". 7. You need to work closely with your team for job" at bounding box center [615, 331] width 217 height 12
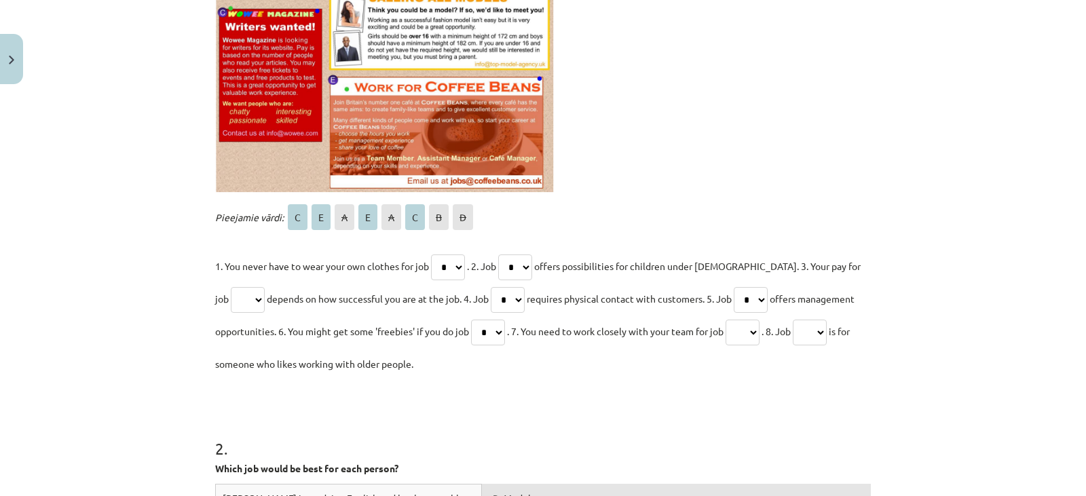
click at [688, 361] on p "1. You never have to wear your own clothes for job * * * * * * * * . 2. Job * *…" at bounding box center [543, 315] width 656 height 130
click at [498, 329] on select "* * * * * * * *" at bounding box center [488, 333] width 34 height 26
select select "*"
click at [471, 320] on select "* * * * * * * *" at bounding box center [488, 333] width 34 height 26
click at [758, 291] on select "* * * * * * * *" at bounding box center [751, 300] width 34 height 26
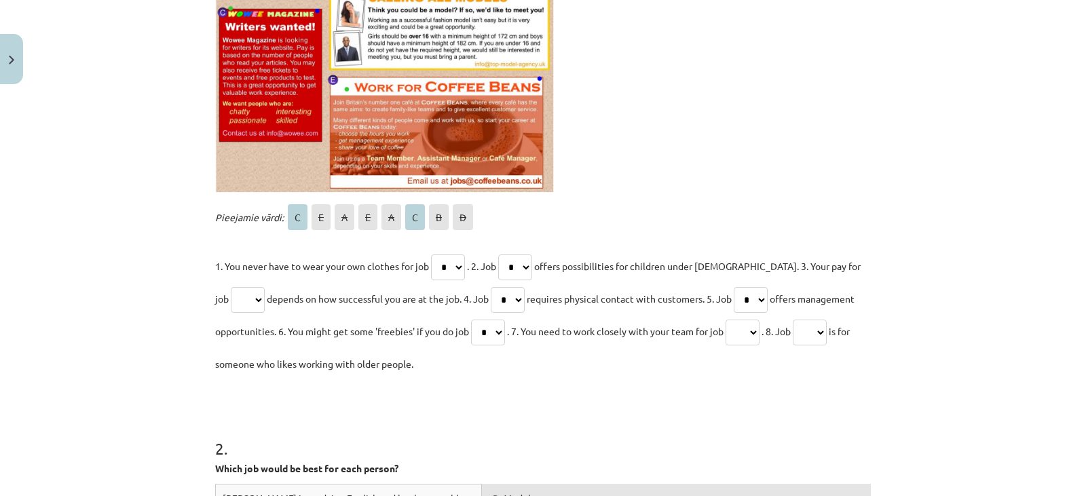
select select "*"
click at [734, 287] on select "* * * * * * * *" at bounding box center [751, 300] width 34 height 26
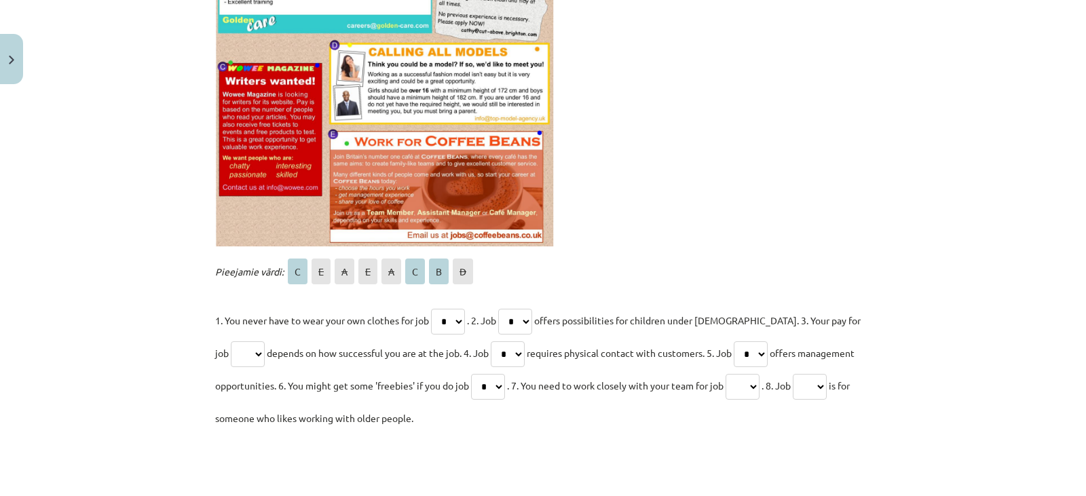
scroll to position [577, 0]
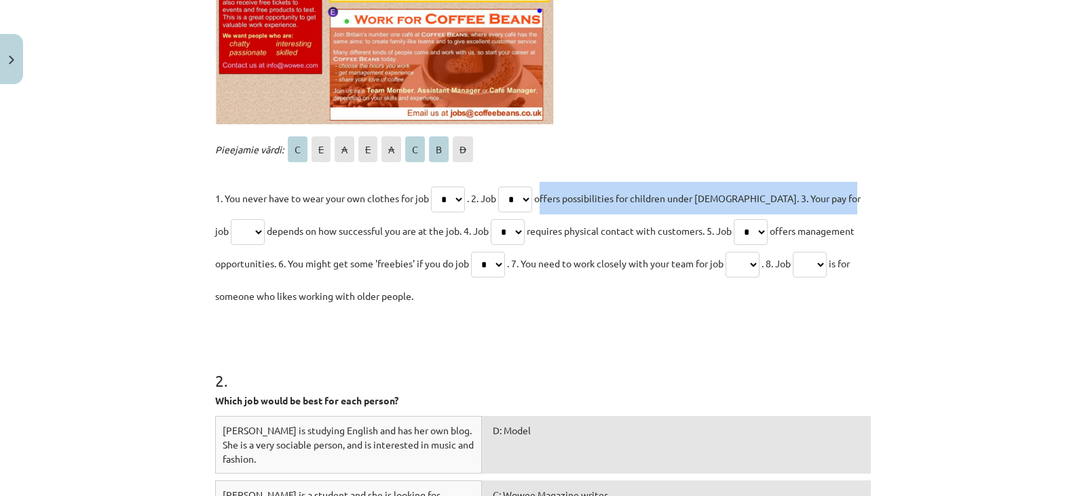
drag, startPoint x: 542, startPoint y: 197, endPoint x: 847, endPoint y: 191, distance: 304.2
click at [847, 191] on p "1. You never have to wear your own clothes for job * * * * * * * * . 2. Job * *…" at bounding box center [543, 247] width 656 height 130
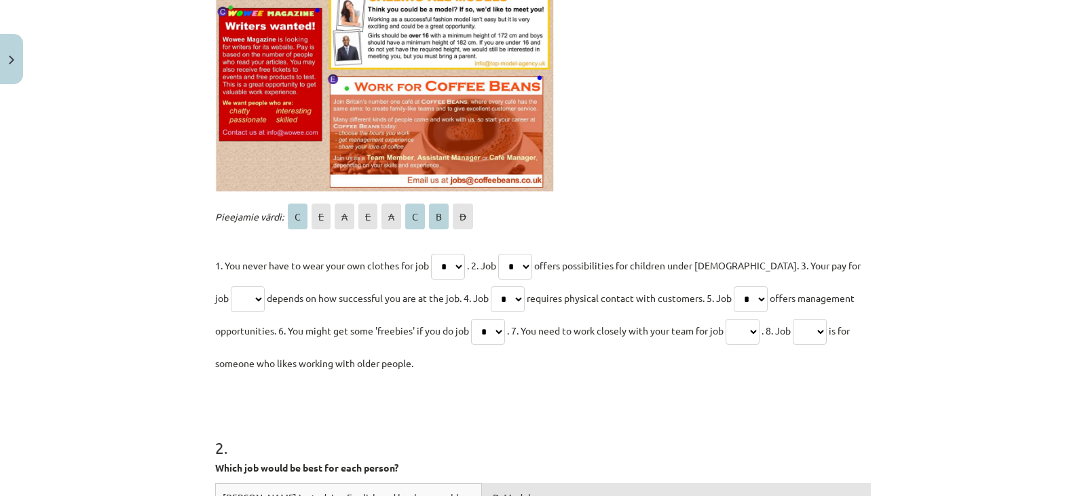
scroll to position [645, 0]
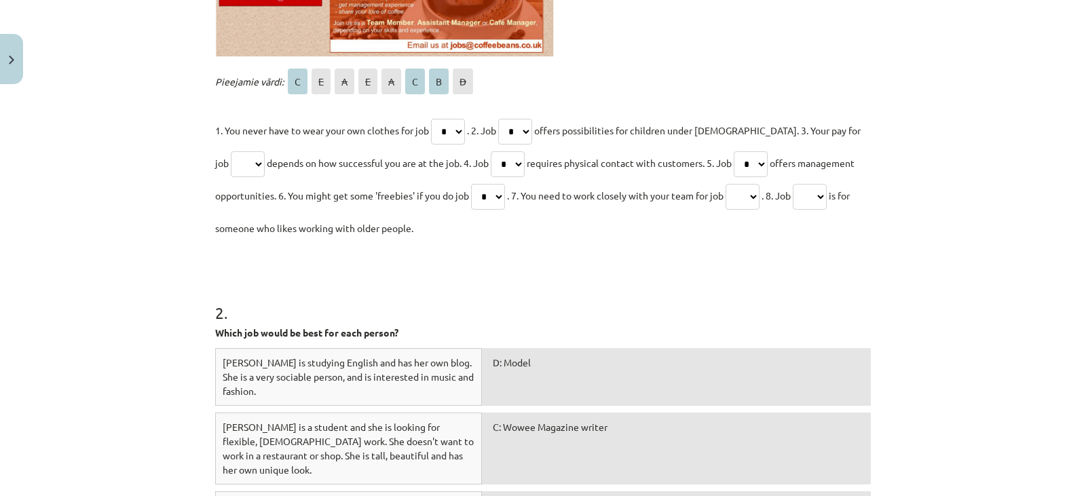
click at [827, 200] on select "* * * * * * * *" at bounding box center [810, 197] width 34 height 26
select select "*"
click at [805, 184] on select "* * * * * * * *" at bounding box center [810, 197] width 34 height 26
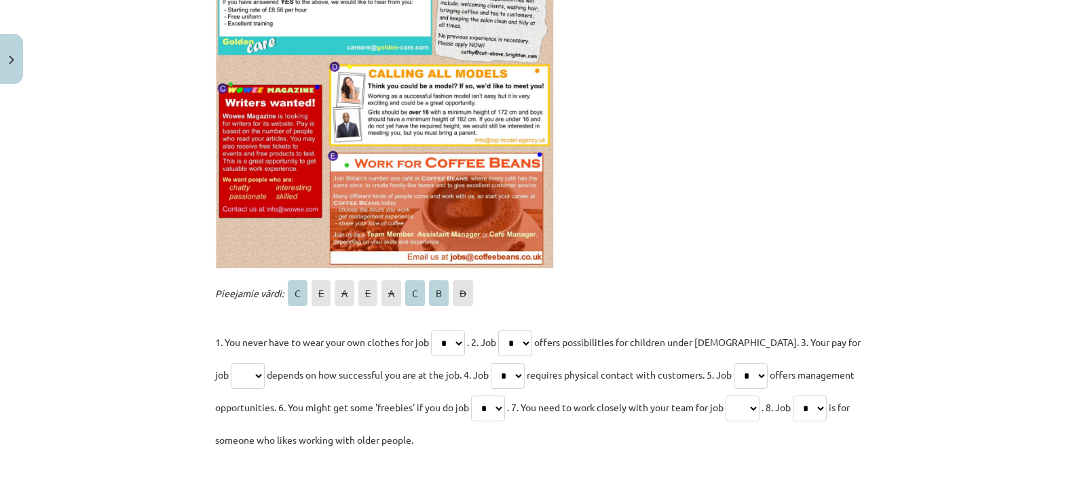
scroll to position [509, 0]
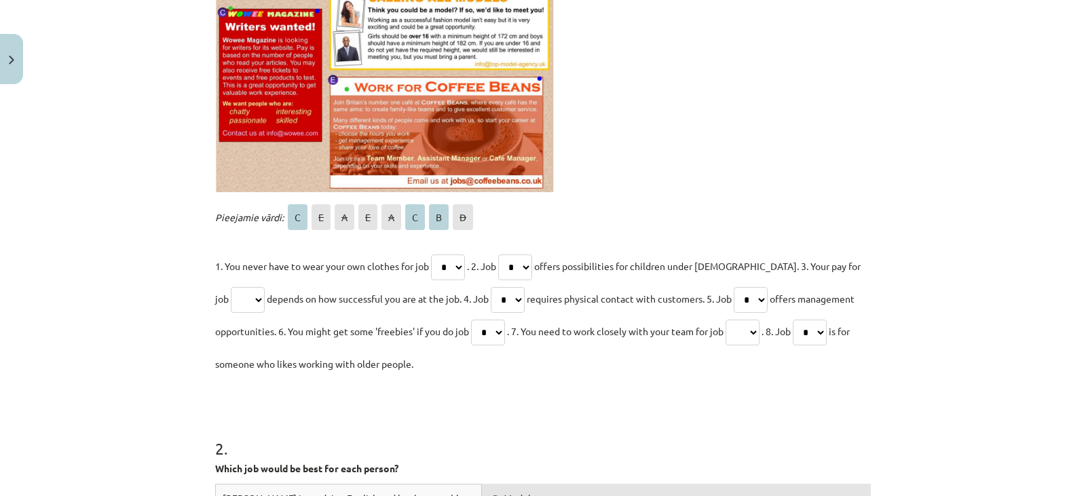
click at [244, 301] on select "* * * * * * * *" at bounding box center [248, 300] width 34 height 26
select select "*"
click at [231, 287] on select "* * * * * * * *" at bounding box center [248, 300] width 34 height 26
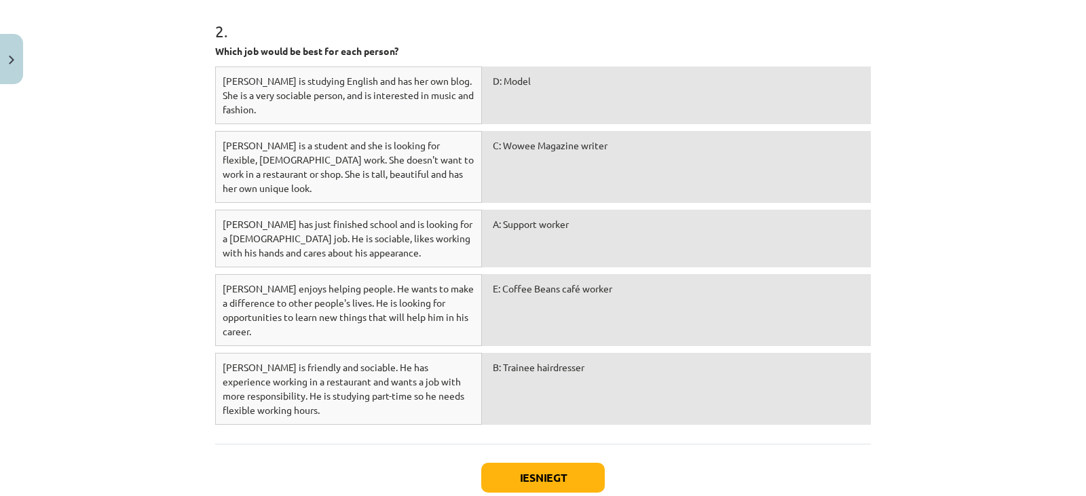
scroll to position [983, 0]
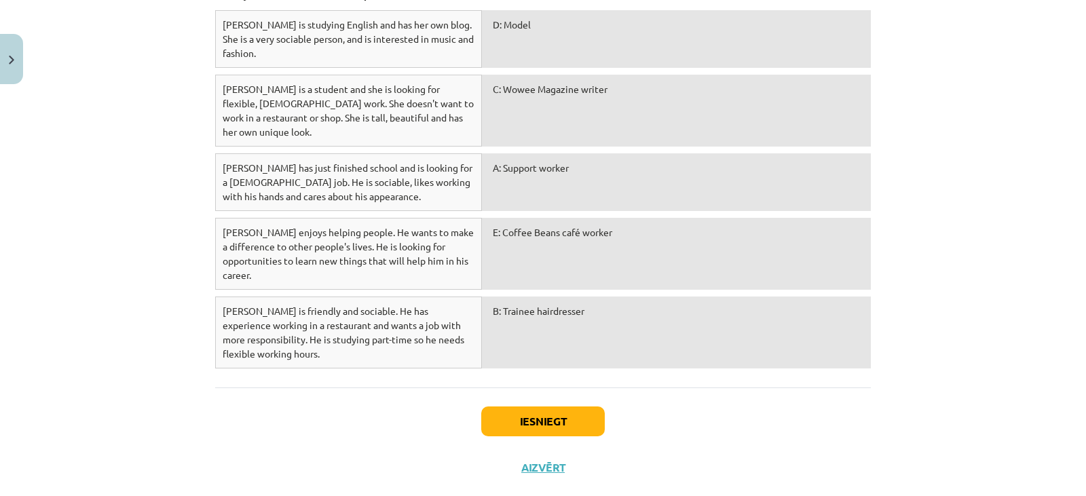
click at [567, 224] on div "E: Coffee Beans café worker" at bounding box center [676, 254] width 389 height 72
click at [549, 461] on button "Aizvērt" at bounding box center [543, 468] width 52 height 14
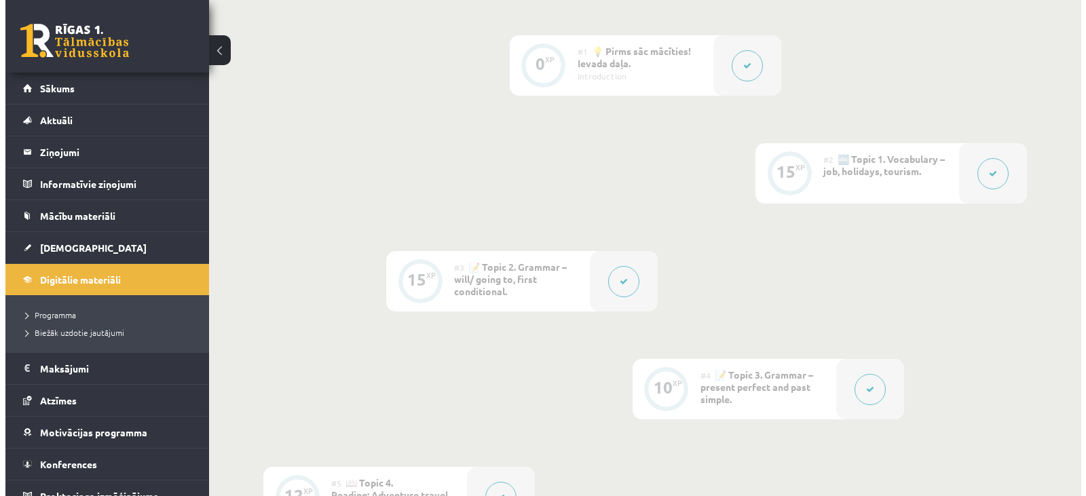
scroll to position [272, 0]
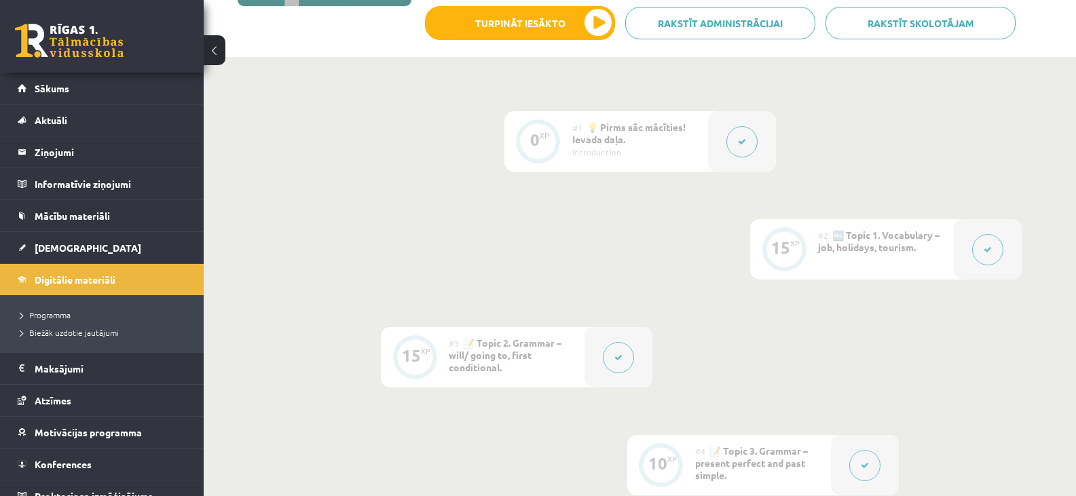
click at [991, 246] on icon at bounding box center [988, 250] width 8 height 8
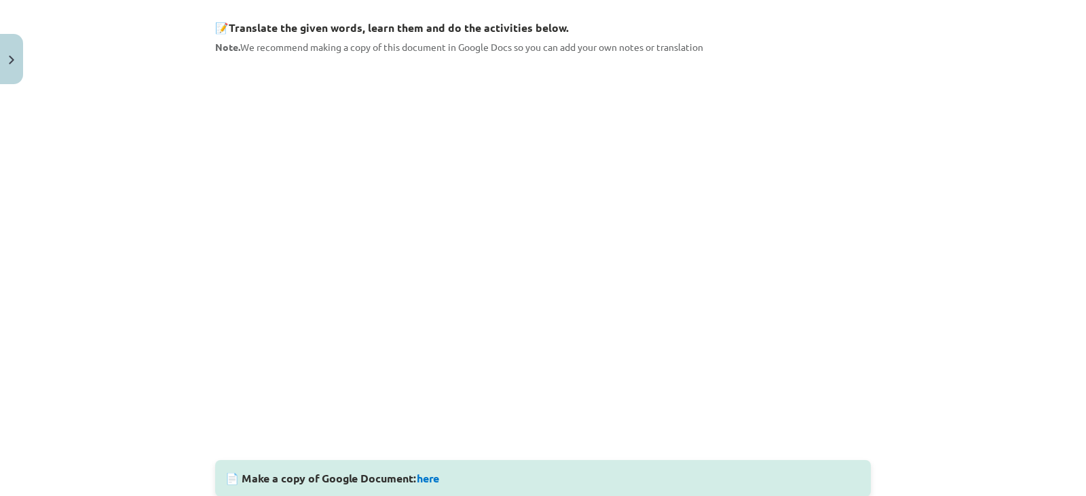
scroll to position [204, 0]
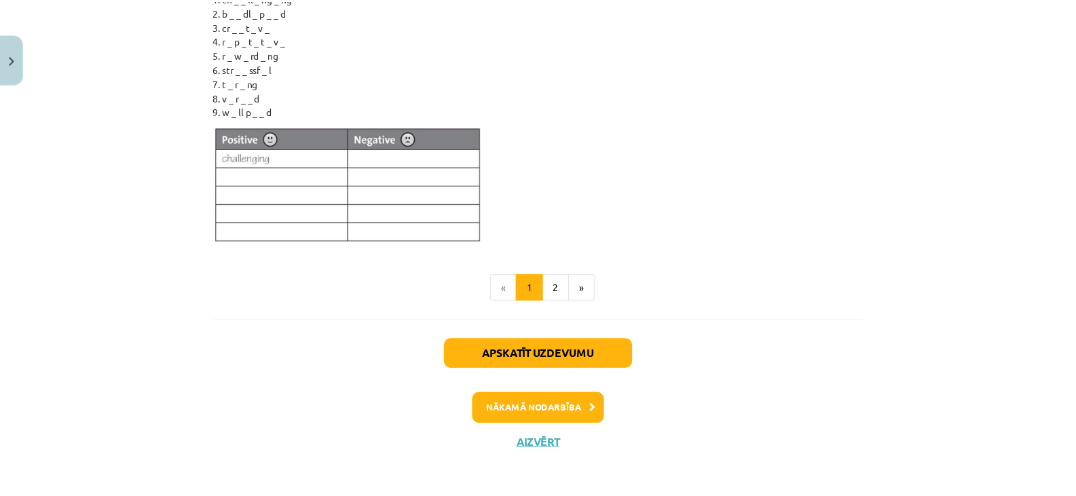
scroll to position [1306, 0]
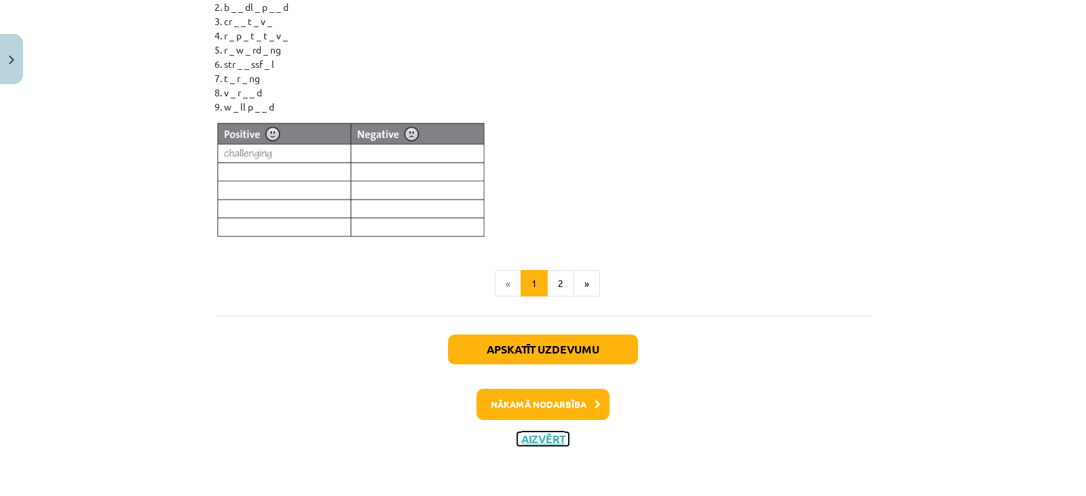
click at [528, 440] on button "Aizvērt" at bounding box center [543, 439] width 52 height 14
